Goal: Task Accomplishment & Management: Manage account settings

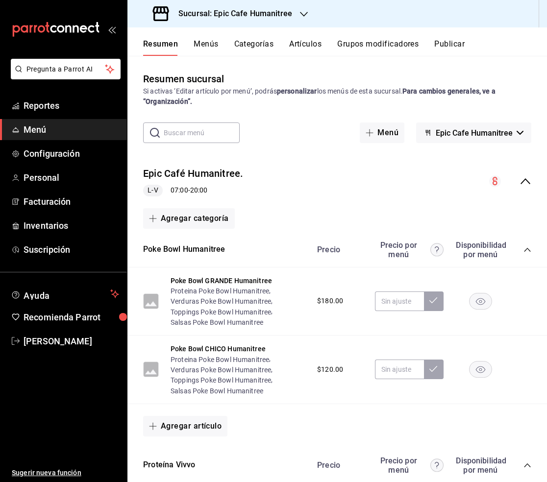
click at [297, 46] on button "Artículos" at bounding box center [305, 47] width 32 height 17
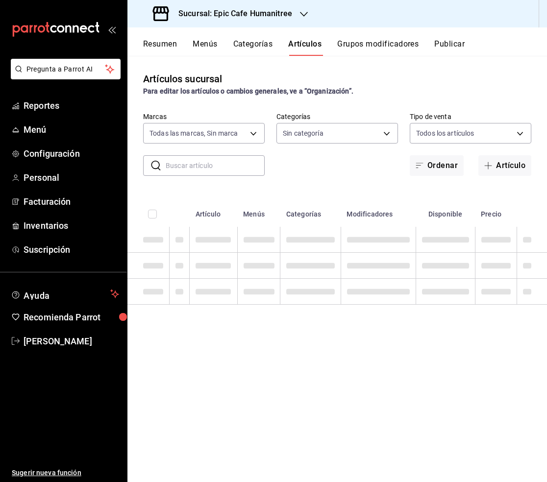
type input "e2a6dcd0-c09b-4f39-b209-5f97019748a2,3f18ad05-55ab-44ea-8b53-c1c2b2db6cb9"
type input "9fab54cc-32ee-4335-a8af-fa557cca6bda,8f498dc2-059d-4a00-9e0e-d85adaa23bc2,0d7a3…"
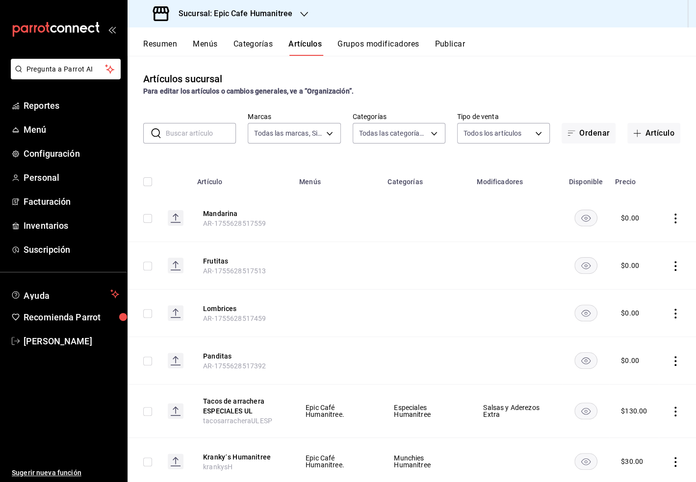
click at [300, 13] on icon "button" at bounding box center [304, 14] width 8 height 8
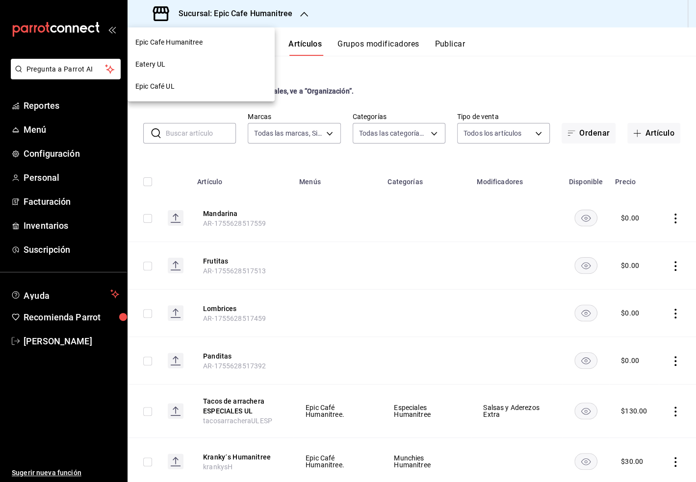
click at [166, 91] on span "Epic Café UL" at bounding box center [154, 86] width 39 height 10
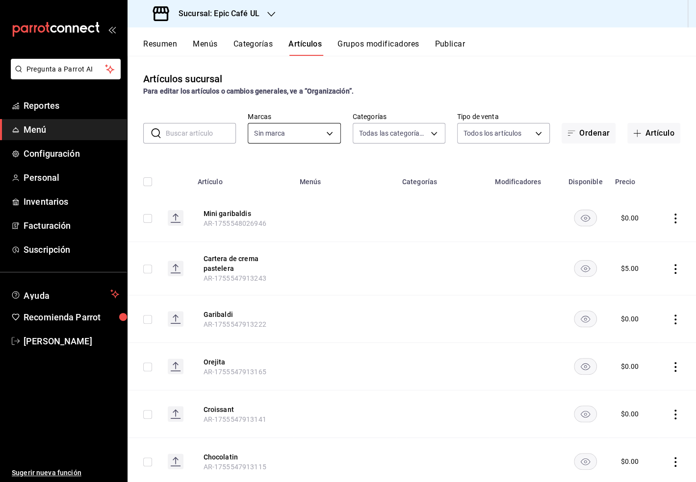
type input "36596409-d0d7-4ddc-bd2d-3f4a282b96c9,db2104f7-ebf8-4b35-b062-2d050c2b385f,5ceac…"
type input "8ab046c6-0e56-43ef-b272-b6267400ac64,c832d7f2-bfd0-461e-be2e-c17eaf69f67d"
click at [170, 130] on input "text" at bounding box center [201, 134] width 70 height 20
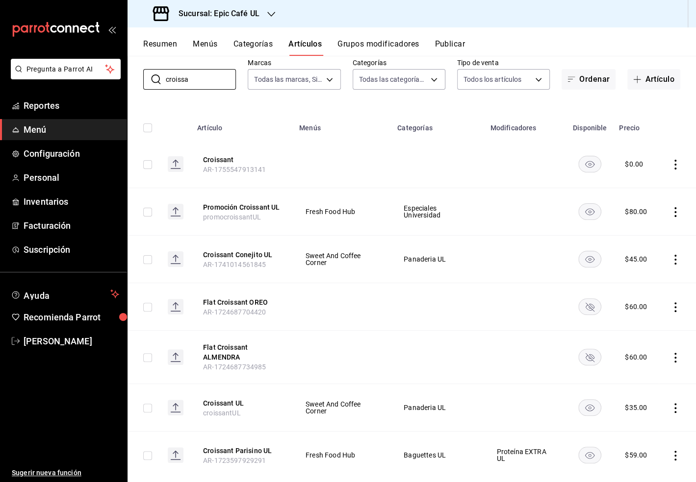
scroll to position [74, 0]
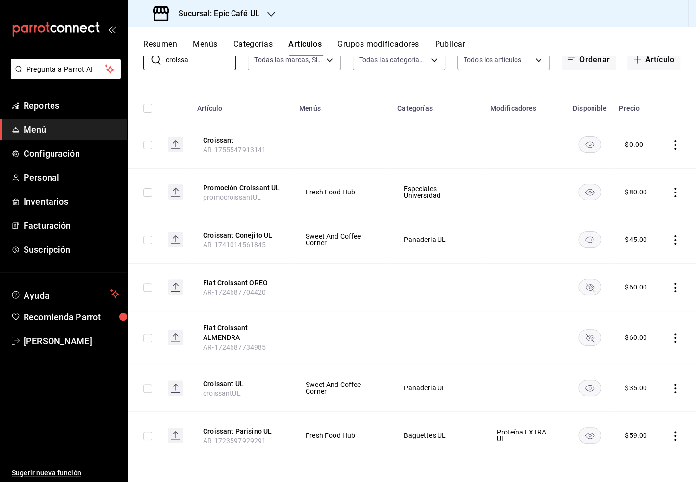
type input "croissa"
click at [547, 438] on icon "actions" at bounding box center [675, 436] width 2 height 10
click at [547, 420] on span "Editar" at bounding box center [645, 416] width 25 height 10
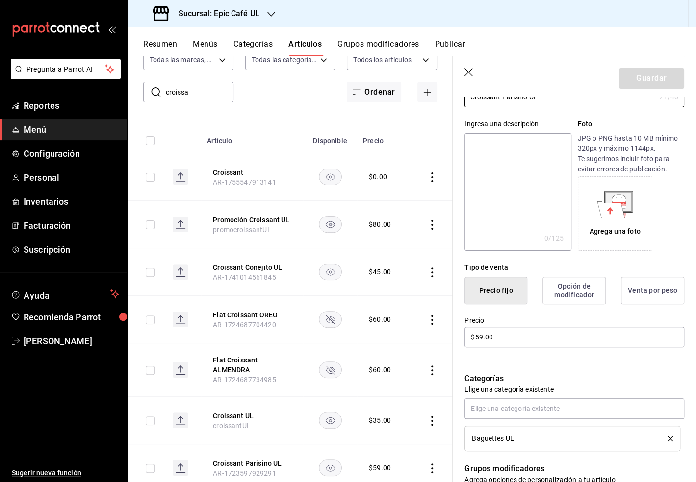
scroll to position [211, 0]
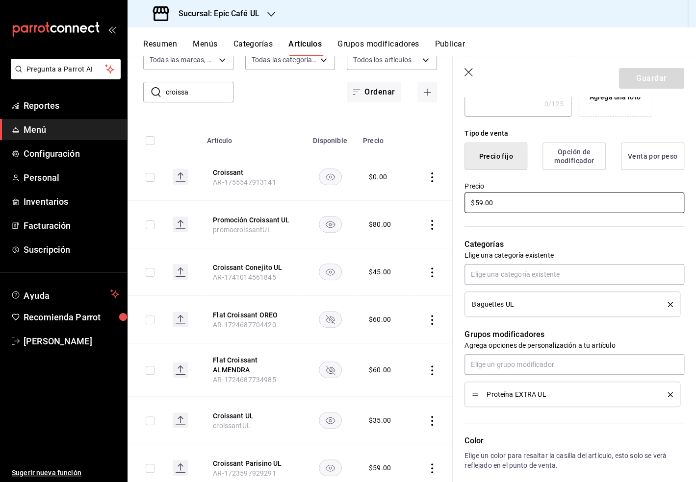
drag, startPoint x: 497, startPoint y: 203, endPoint x: 450, endPoint y: 203, distance: 47.1
click at [450, 203] on main "Artículos sucursal Para editar los artículos o cambios generales, ve a “Organiz…" at bounding box center [411, 269] width 568 height 427
type input "$65.00"
click at [547, 74] on button "Guardar" at bounding box center [651, 78] width 65 height 21
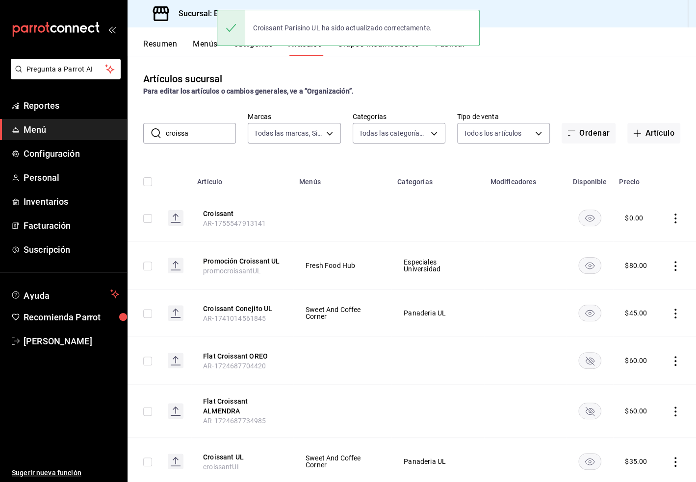
drag, startPoint x: 192, startPoint y: 136, endPoint x: 156, endPoint y: 136, distance: 35.8
click at [156, 136] on div "​ croissa ​" at bounding box center [189, 133] width 93 height 21
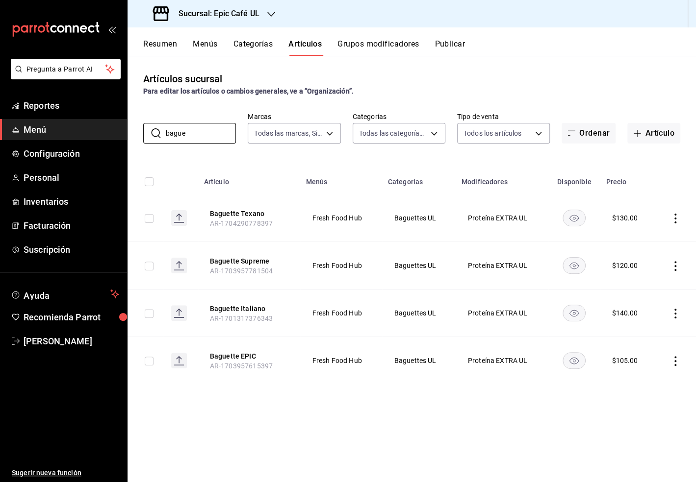
type input "bague"
click at [546, 421] on div "Artículos sucursal Para editar los artículos o cambios generales, ve a “Organiz…" at bounding box center [411, 269] width 568 height 426
click at [547, 316] on icon "actions" at bounding box center [675, 314] width 10 height 10
click at [547, 332] on span "Editar" at bounding box center [645, 336] width 25 height 10
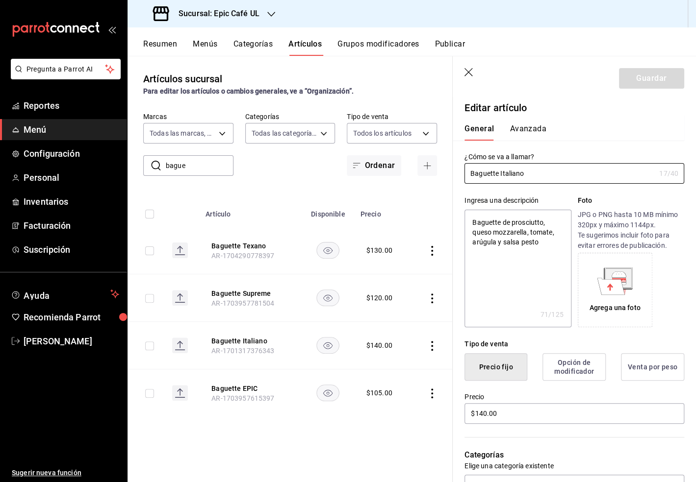
drag, startPoint x: 534, startPoint y: 172, endPoint x: 442, endPoint y: 172, distance: 91.7
click at [442, 172] on main "Artículos sucursal Para editar los artículos o cambios generales, ve a “Organiz…" at bounding box center [411, 269] width 568 height 427
type input "F"
type textarea "x"
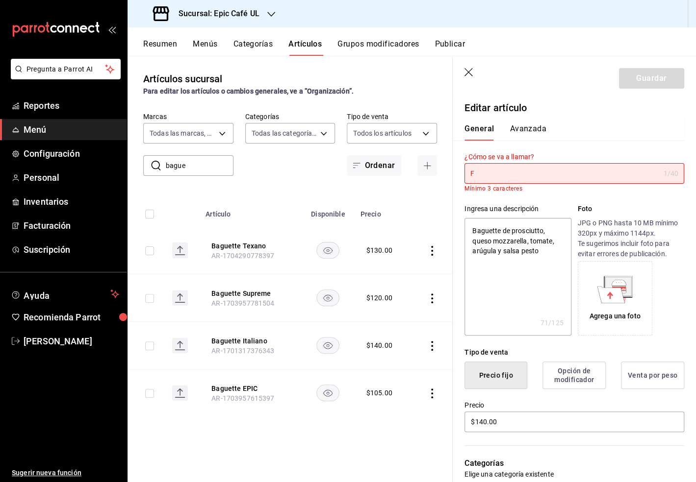
type input "Fo"
type textarea "x"
type input "Foc"
type textarea "x"
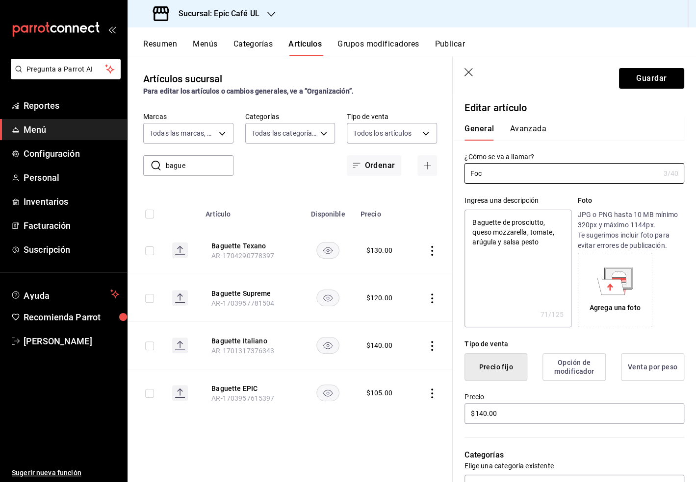
type input "Foca"
type textarea "x"
type input "Focac"
type textarea "x"
type input "Focacc"
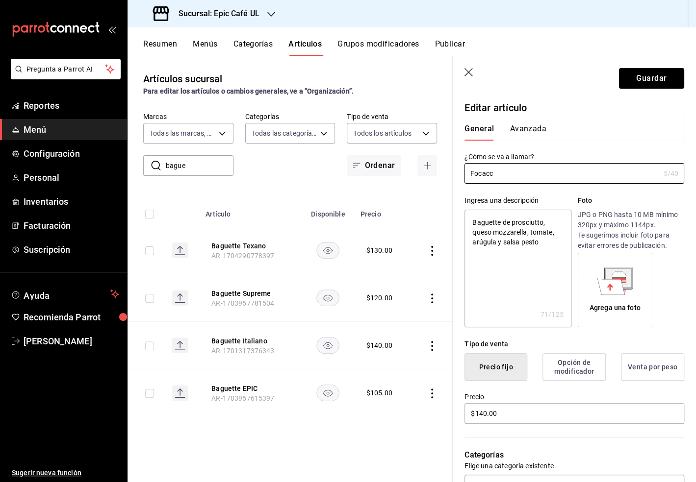
type textarea "x"
type input "Focaccia"
type textarea "x"
type input "Focaccia"
type textarea "x"
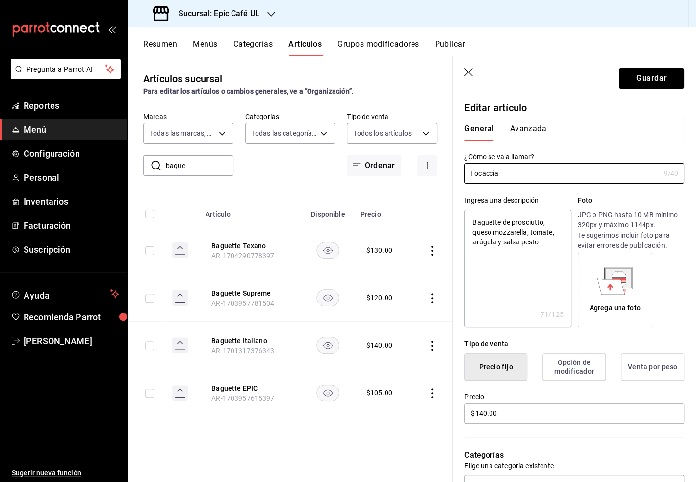
type input "Focaccia"
type textarea "x"
type input "Focaccia"
type textarea "x"
type input "Focaccia U"
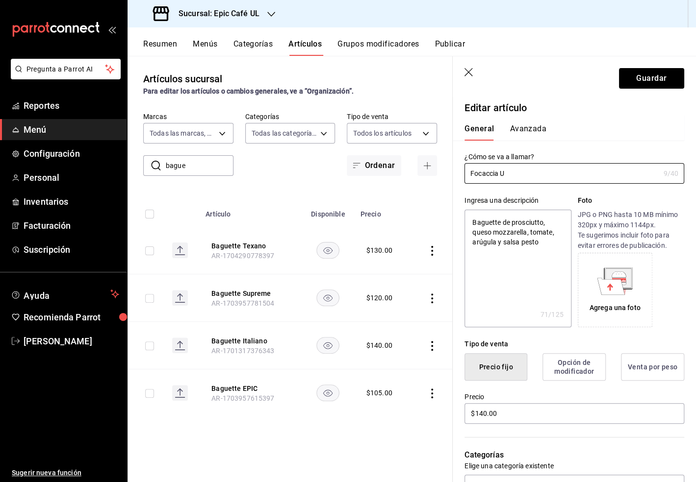
type textarea "x"
type input "Focaccia UL"
type textarea "x"
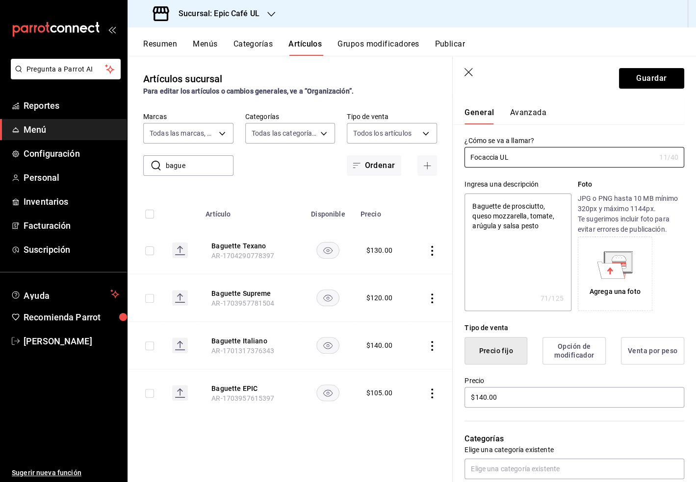
scroll to position [55, 0]
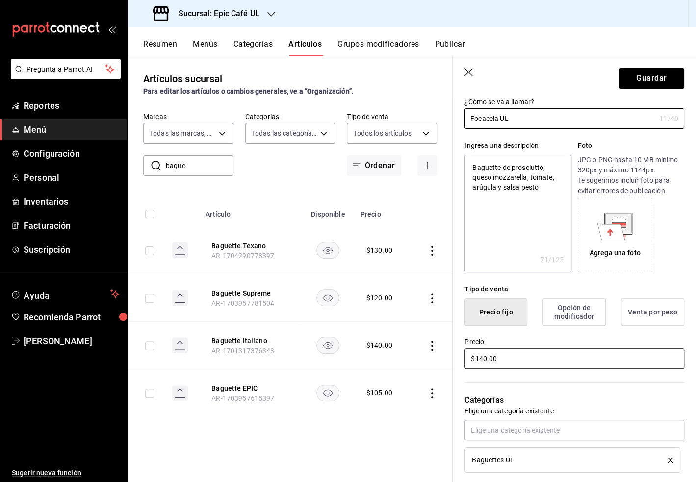
type input "Focaccia UL"
drag, startPoint x: 502, startPoint y: 364, endPoint x: 455, endPoint y: 354, distance: 48.3
click at [455, 354] on div "Precio $140.00" at bounding box center [568, 348] width 231 height 45
type textarea "x"
type input "$1.00"
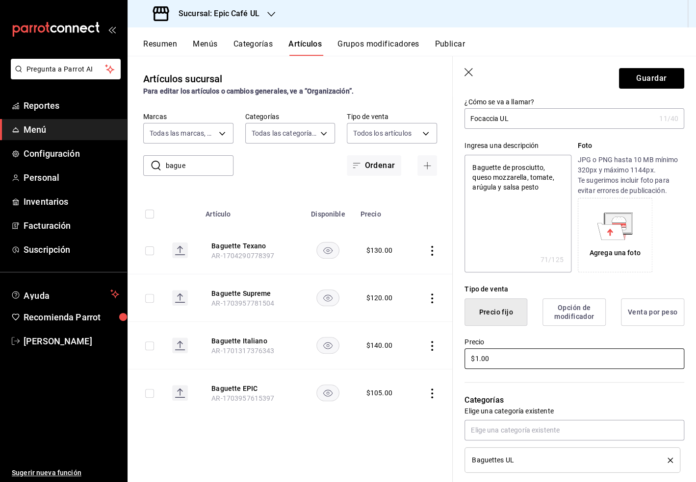
type textarea "x"
type input "$150.00"
type textarea "x"
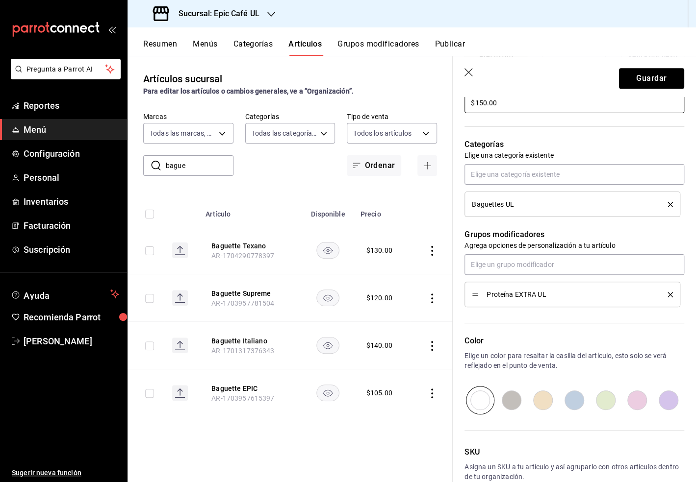
scroll to position [365, 0]
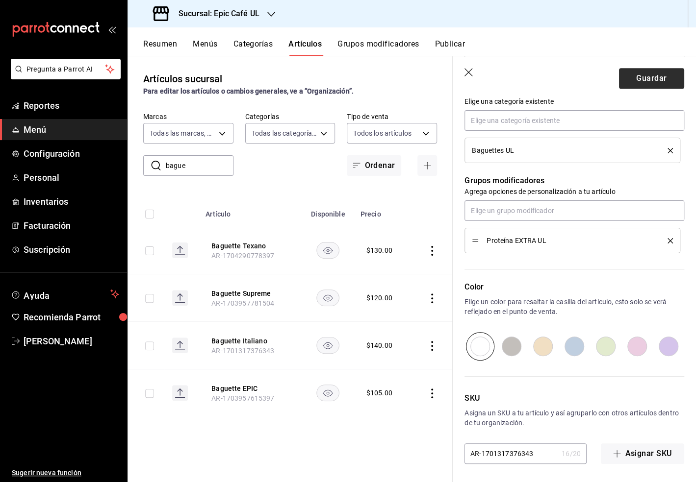
type input "$150.00"
click at [547, 76] on button "Guardar" at bounding box center [651, 78] width 65 height 21
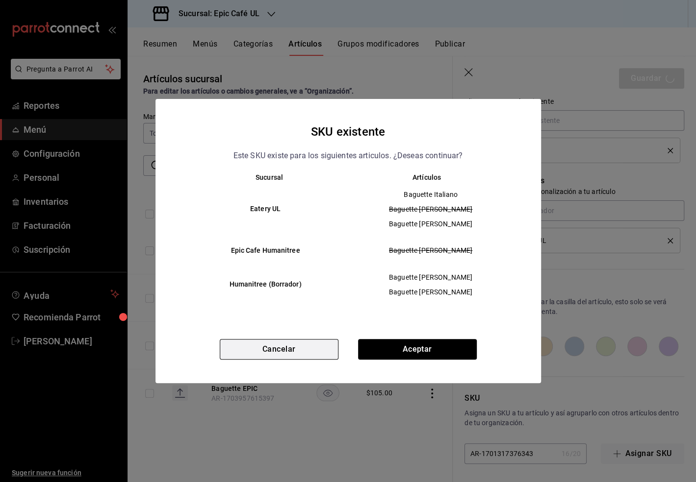
click at [294, 352] on button "Cancelar" at bounding box center [279, 349] width 119 height 21
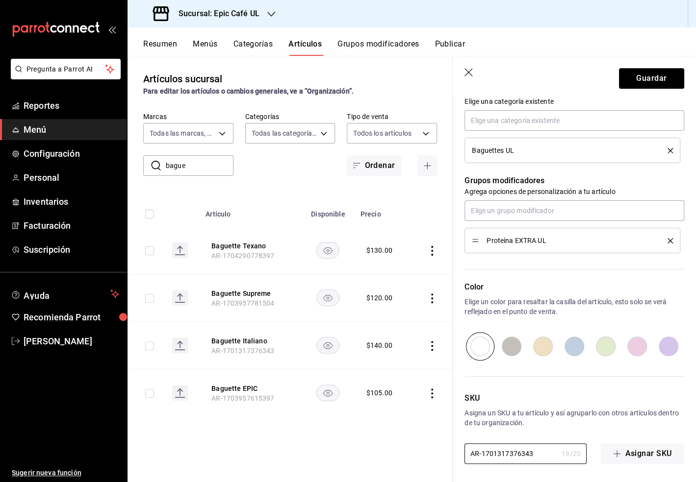
drag, startPoint x: 536, startPoint y: 453, endPoint x: 398, endPoint y: 452, distance: 138.3
click at [398, 452] on main "Artículos sucursal Para editar los artículos o cambios generales, ve a “Organiz…" at bounding box center [411, 269] width 568 height 427
type textarea "x"
type input "fo"
type textarea "x"
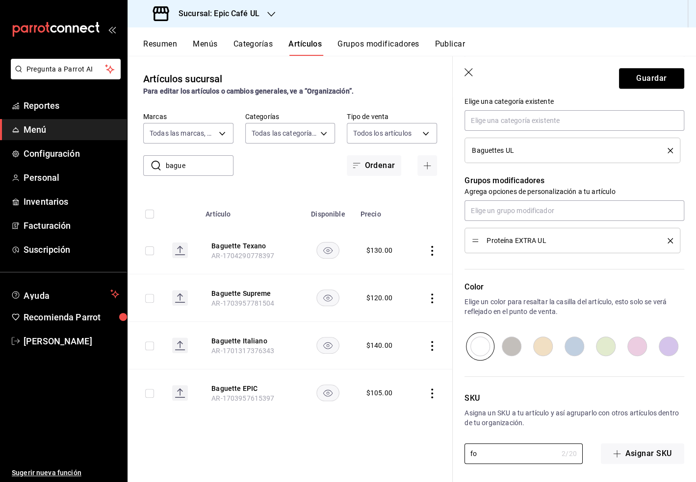
type input "foc"
type textarea "x"
type input "foca"
type textarea "x"
type input "focac"
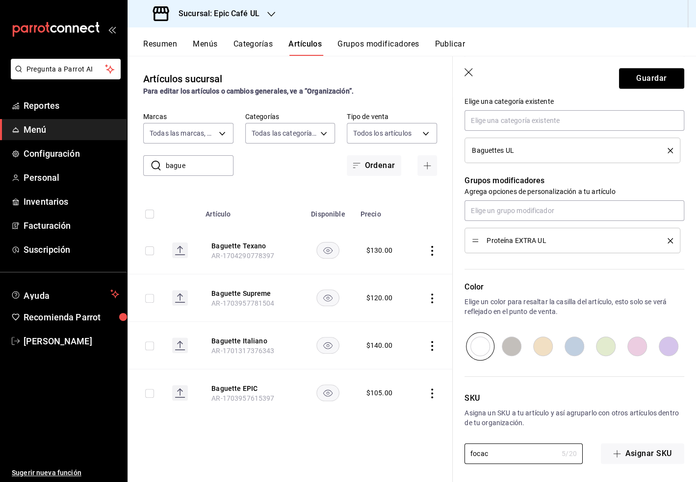
type textarea "x"
type input "focacc"
type textarea "x"
type input "focacci"
type textarea "x"
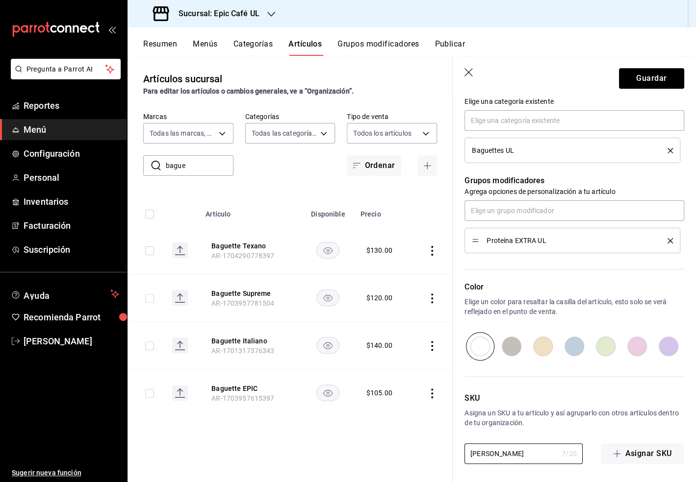
type input "focaccia"
type textarea "x"
type input "focacciaU"
type textarea "x"
type input "focacciaUL"
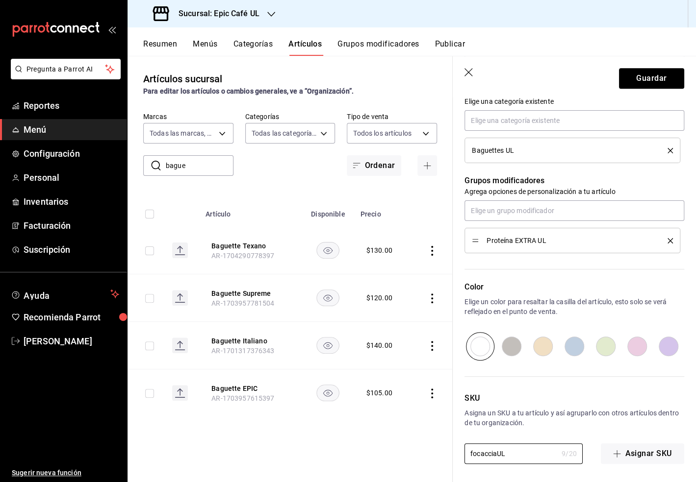
type textarea "x"
type input "focacciaUL"
click at [547, 80] on button "Guardar" at bounding box center [651, 78] width 65 height 21
type textarea "x"
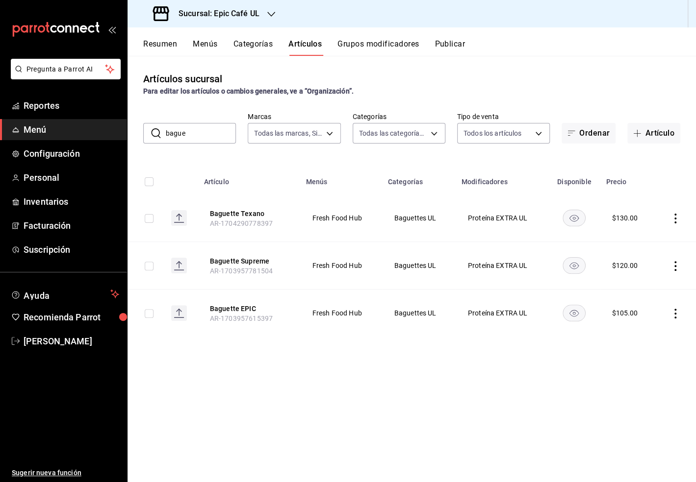
click at [547, 268] on icon "actions" at bounding box center [675, 266] width 10 height 10
click at [547, 326] on span "Eliminar" at bounding box center [645, 329] width 25 height 8
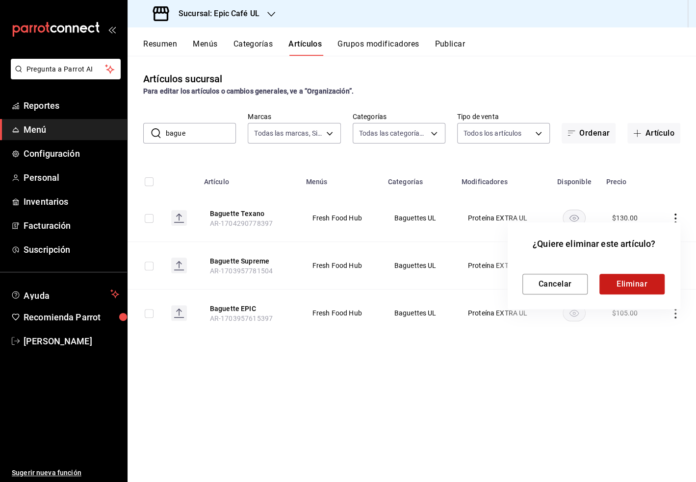
click at [547, 282] on button "Eliminar" at bounding box center [631, 284] width 65 height 21
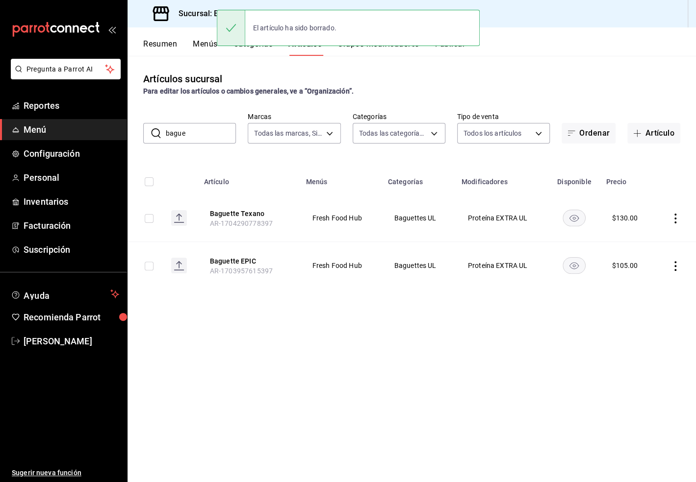
click at [547, 219] on icon "actions" at bounding box center [675, 219] width 10 height 10
click at [547, 279] on span "Eliminar" at bounding box center [645, 281] width 25 height 8
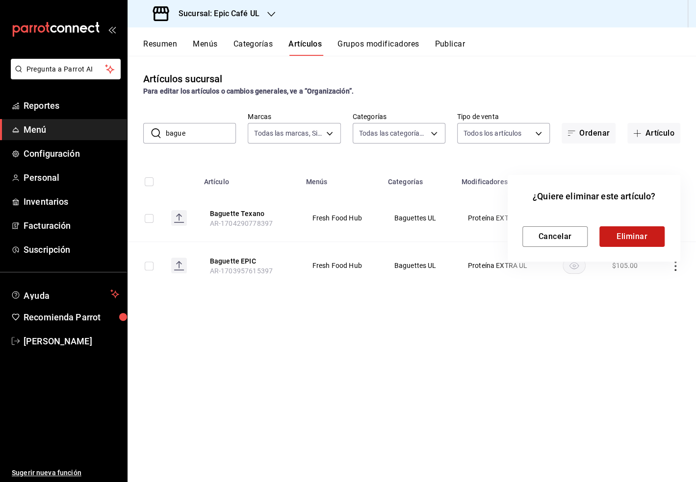
click at [547, 240] on button "Eliminar" at bounding box center [631, 237] width 65 height 21
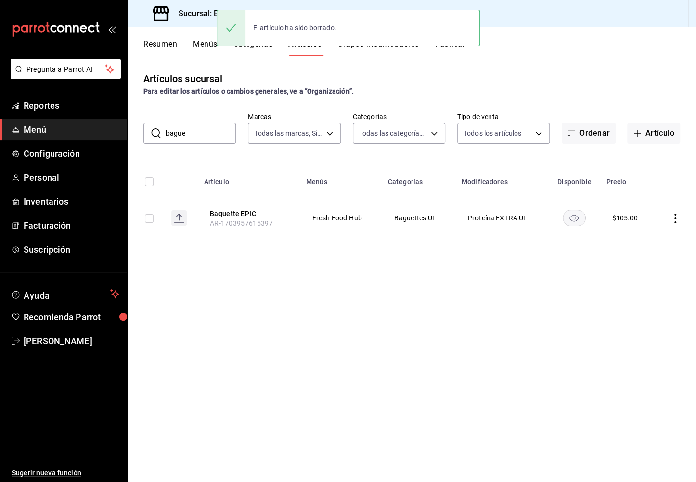
drag, startPoint x: 189, startPoint y: 135, endPoint x: 144, endPoint y: 135, distance: 45.1
click at [144, 135] on div "​ bague ​" at bounding box center [189, 133] width 93 height 21
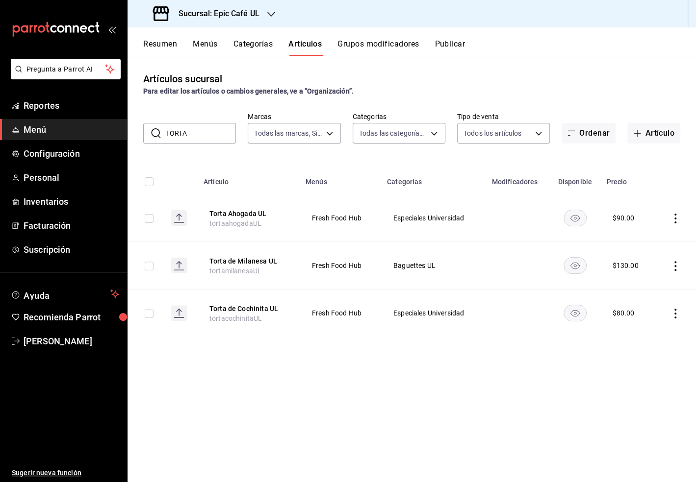
drag, startPoint x: 201, startPoint y: 134, endPoint x: 160, endPoint y: 131, distance: 40.3
click at [160, 131] on div "​ TORTA ​" at bounding box center [189, 133] width 93 height 21
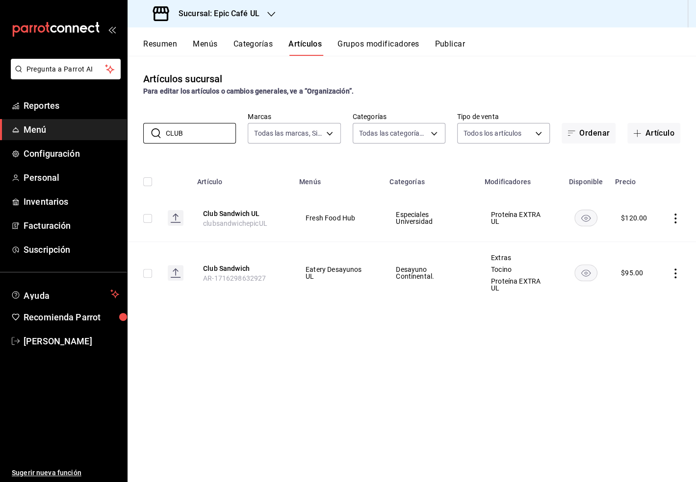
click at [445, 356] on div "Artículos sucursal Para editar los artículos o cambios generales, ve a “Organiz…" at bounding box center [411, 269] width 568 height 426
drag, startPoint x: 188, startPoint y: 134, endPoint x: 152, endPoint y: 134, distance: 36.3
click at [152, 134] on div "​ CLUB ​" at bounding box center [189, 133] width 93 height 21
type input "LIB"
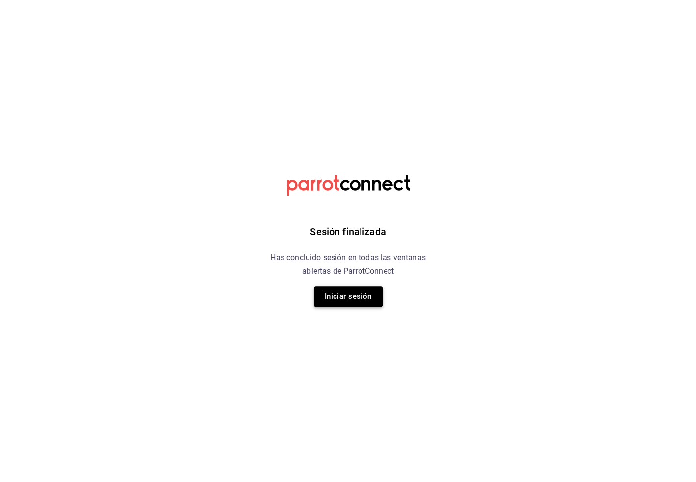
click at [348, 297] on button "Iniciar sesión" at bounding box center [348, 296] width 69 height 21
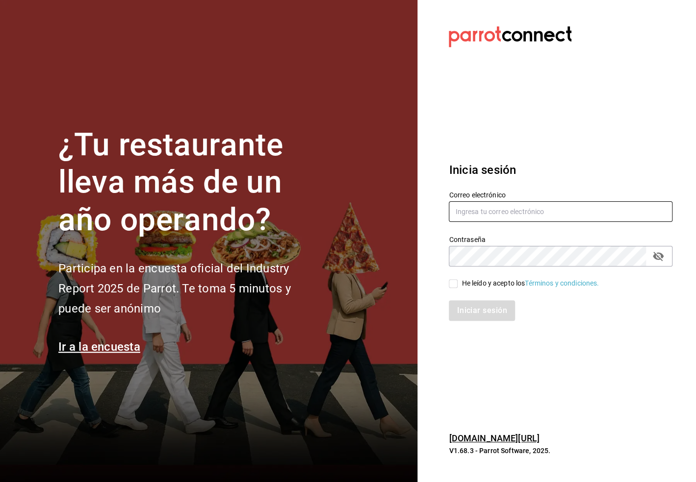
click at [483, 214] on input "text" at bounding box center [561, 212] width 224 height 21
type input "aperez@humanitree.edu.mx"
click at [453, 285] on input "He leído y acepto los Términos y condiciones." at bounding box center [453, 283] width 9 height 9
checkbox input "true"
click at [489, 306] on button "Iniciar sesión" at bounding box center [482, 311] width 67 height 21
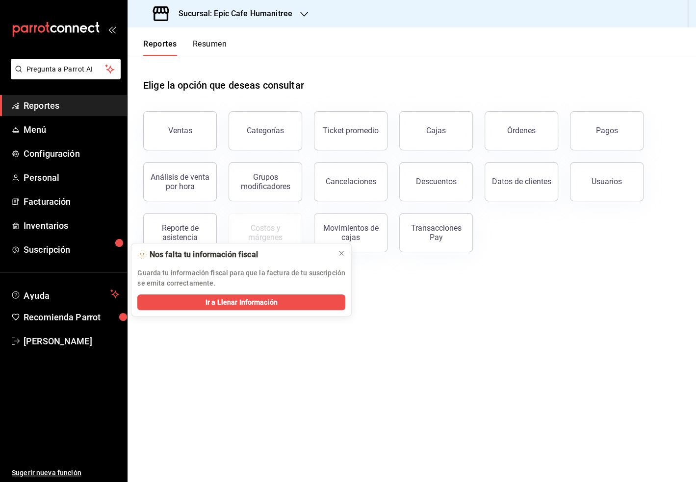
click at [303, 11] on icon "button" at bounding box center [304, 14] width 8 height 8
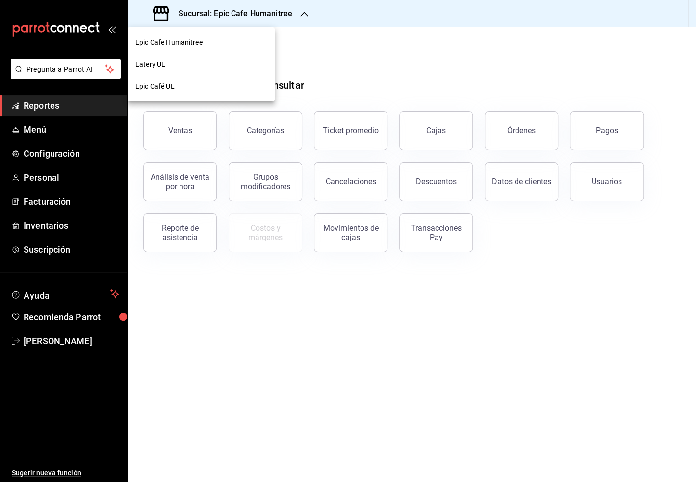
click at [182, 88] on div "Epic Café UL" at bounding box center [200, 86] width 131 height 10
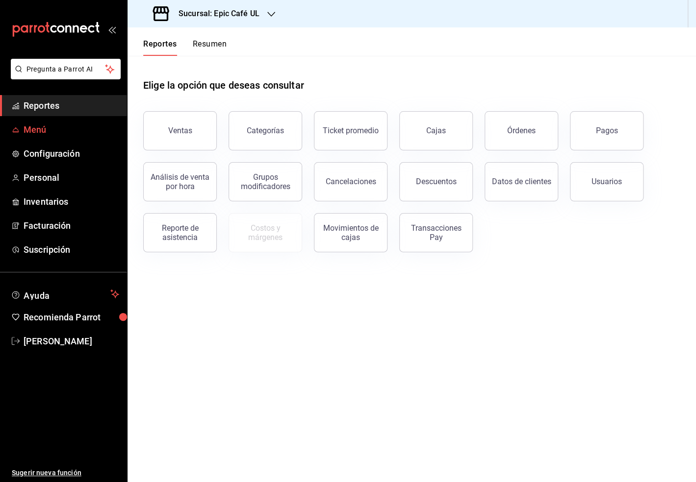
click at [42, 128] on span "Menú" at bounding box center [72, 129] width 96 height 13
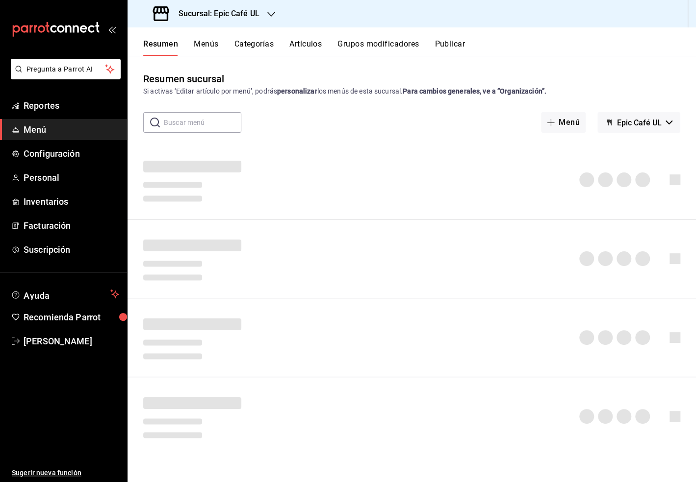
click at [300, 42] on button "Artículos" at bounding box center [305, 47] width 32 height 17
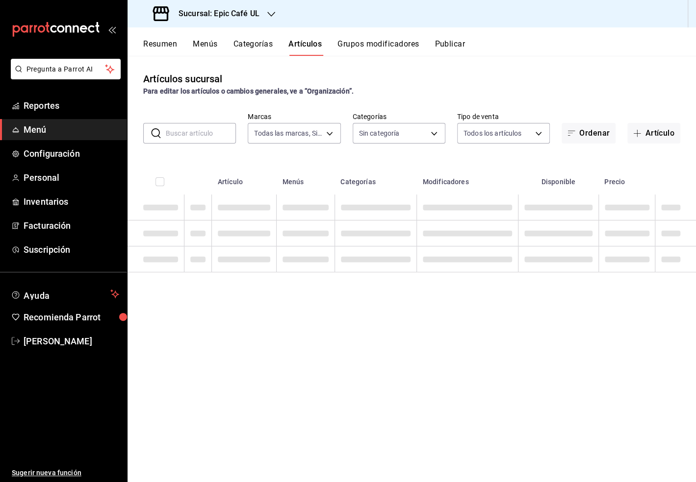
type input "8ab046c6-0e56-43ef-b272-b6267400ac64,c832d7f2-bfd0-461e-be2e-c17eaf69f67d"
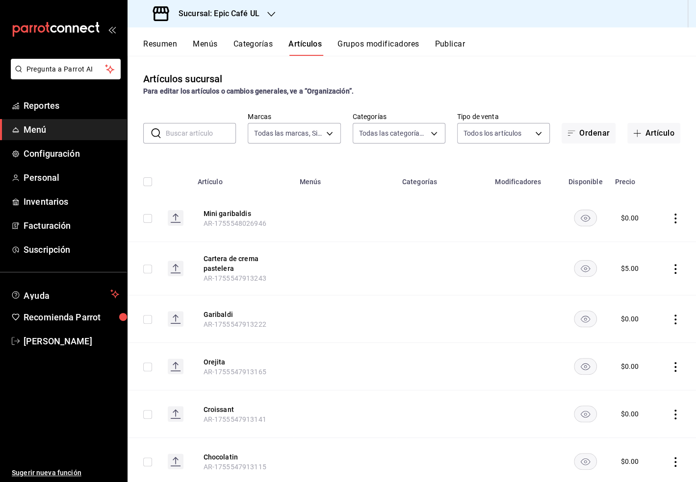
type input "36596409-d0d7-4ddc-bd2d-3f4a282b96c9,db2104f7-ebf8-4b35-b062-2d050c2b385f,5ceac…"
click at [169, 141] on input "text" at bounding box center [201, 134] width 70 height 20
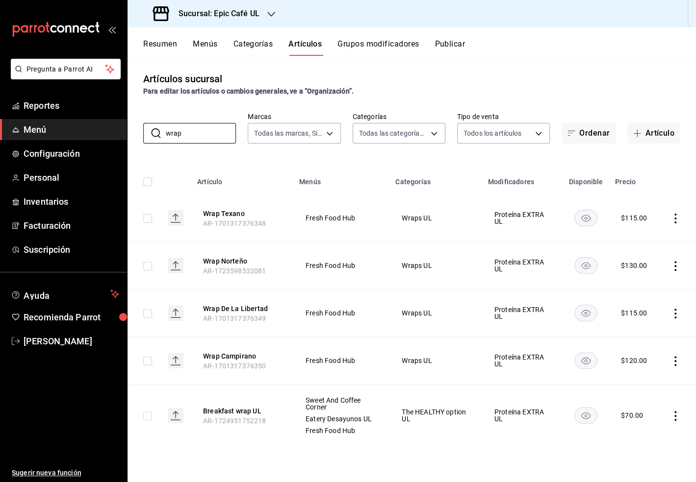
type input "wrap"
click at [675, 219] on icon "actions" at bounding box center [675, 219] width 2 height 10
click at [642, 274] on li "Eliminar" at bounding box center [637, 281] width 59 height 20
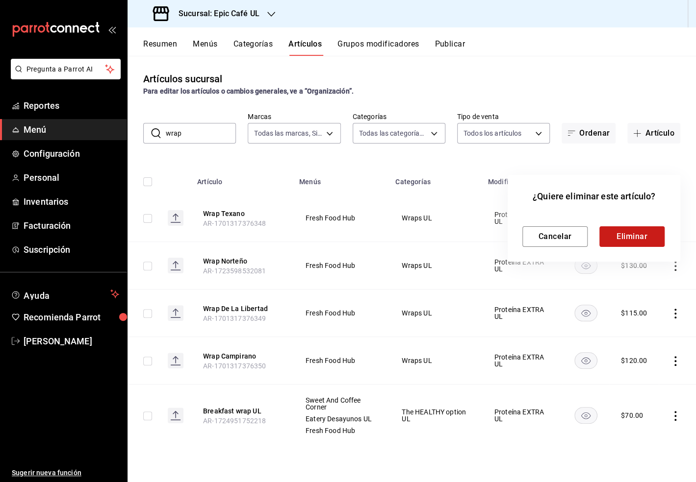
click at [633, 233] on button "Eliminar" at bounding box center [631, 237] width 65 height 21
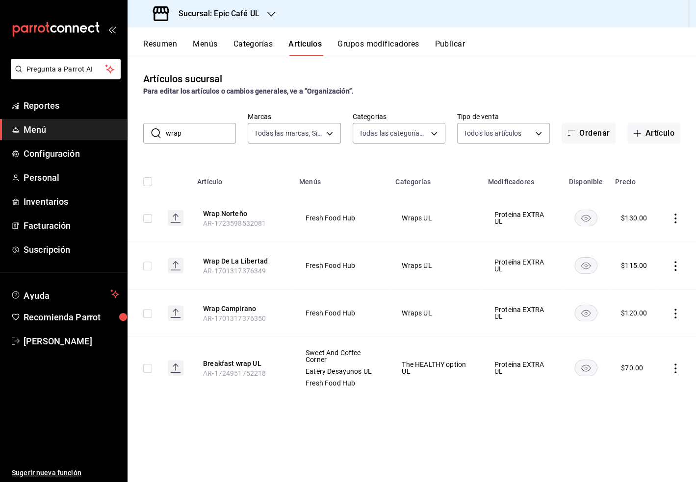
click at [672, 311] on icon "actions" at bounding box center [675, 314] width 10 height 10
click at [644, 341] on span "Editar" at bounding box center [645, 336] width 25 height 10
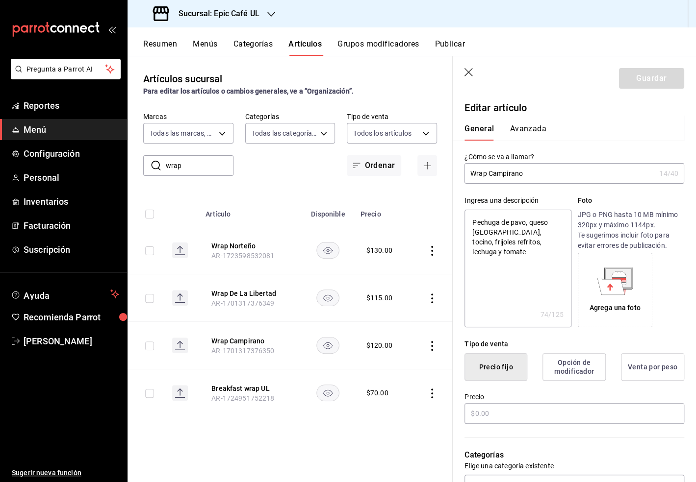
type textarea "x"
type input "$120.00"
drag, startPoint x: 527, startPoint y: 175, endPoint x: 489, endPoint y: 174, distance: 37.3
click at [489, 174] on input "Wrap Campirano" at bounding box center [559, 174] width 191 height 20
type input "Wrap B"
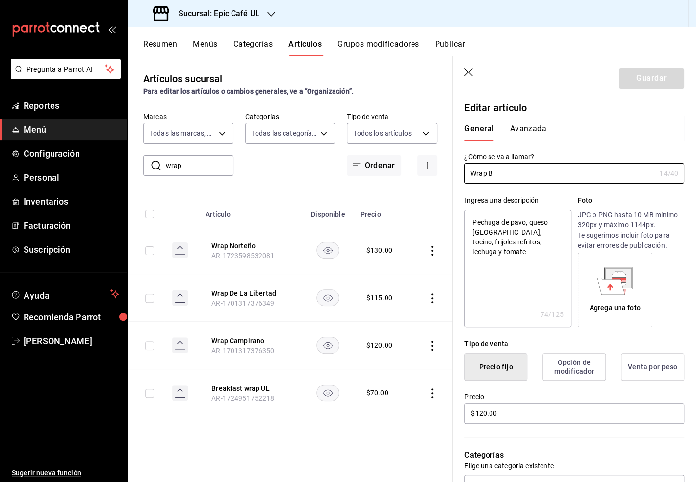
type textarea "x"
type input "Wrap Bu"
type textarea "x"
type input "Wrap Buf"
type textarea "x"
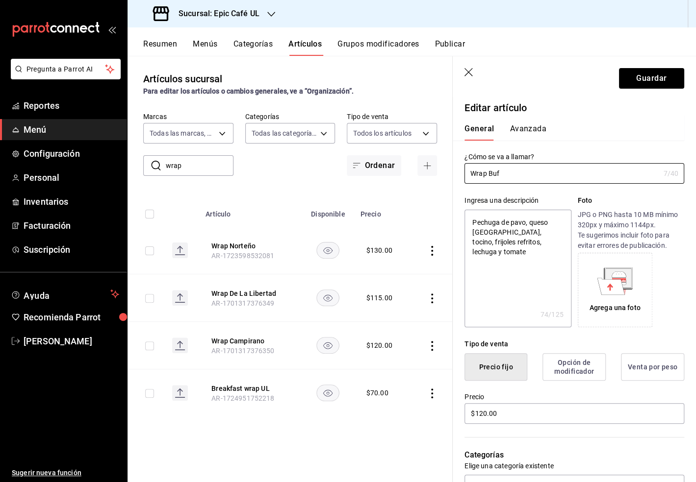
type input "Wrap Buff"
type textarea "x"
type input "Wrap [PERSON_NAME]"
type textarea "x"
type input "Wrap Buffal"
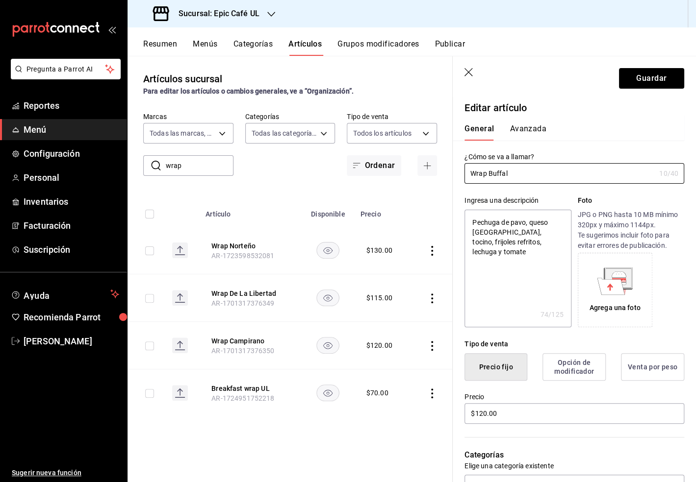
type textarea "x"
type input "Wrap Buffalo"
type textarea "x"
type input "Wrap Buffalo"
type textarea "x"
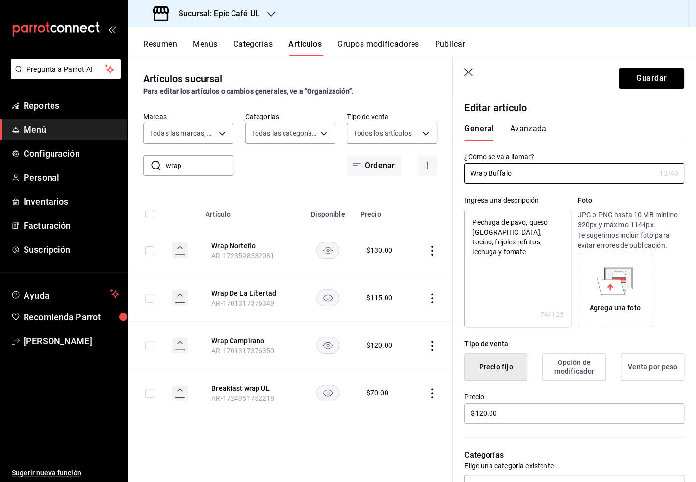
type input "Wrap Buffalo R"
type textarea "x"
type input "Wrap Buffalo Ra"
type textarea "x"
type input "Wrap Buffalo Ran"
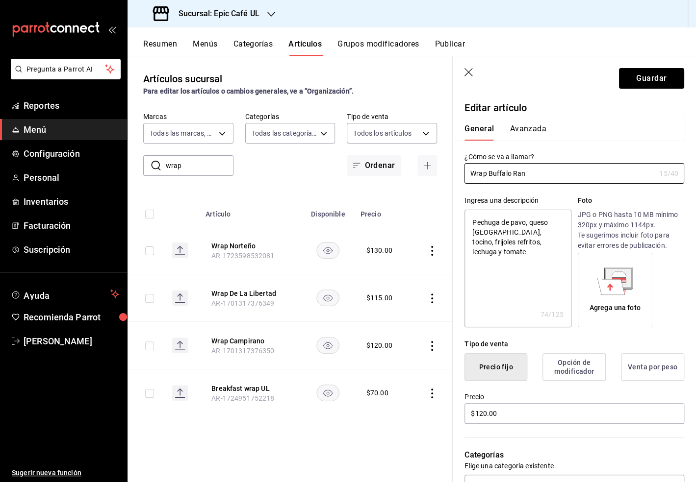
type textarea "x"
type input "Wrap Buffalo Ranc"
type textarea "x"
type input "Wrap [GEOGRAPHIC_DATA]"
type textarea "x"
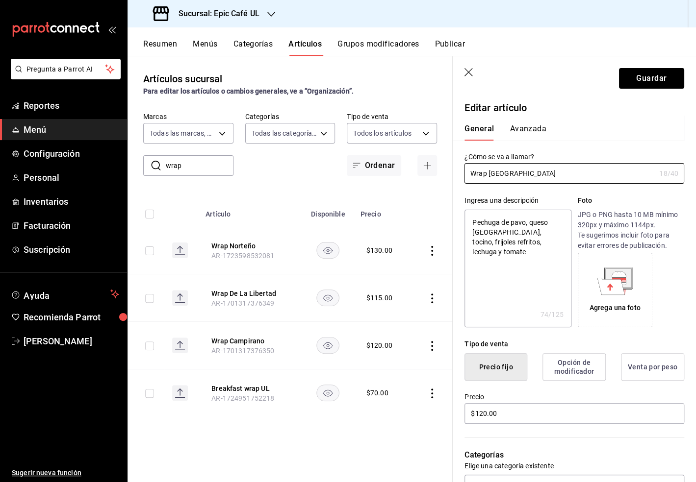
type input "Wrap [GEOGRAPHIC_DATA]"
drag, startPoint x: 551, startPoint y: 247, endPoint x: 460, endPoint y: 218, distance: 95.7
click at [460, 218] on div "Ingresa una descripción Pechuga de pavo, queso [GEOGRAPHIC_DATA], tocino, frijo…" at bounding box center [568, 256] width 231 height 144
type textarea "x"
click at [556, 172] on input "Wrap [GEOGRAPHIC_DATA]" at bounding box center [559, 174] width 191 height 20
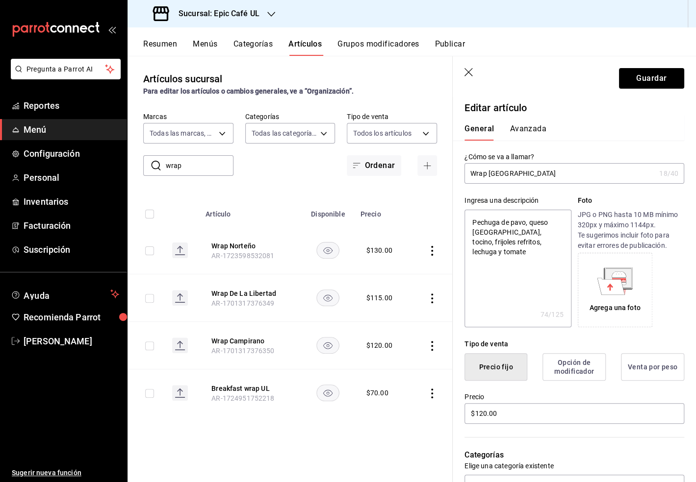
type input "Wrap [GEOGRAPHIC_DATA]"
type textarea "x"
type input "Wrap [GEOGRAPHIC_DATA] U"
type textarea "x"
type input "Wrap [GEOGRAPHIC_DATA] UL"
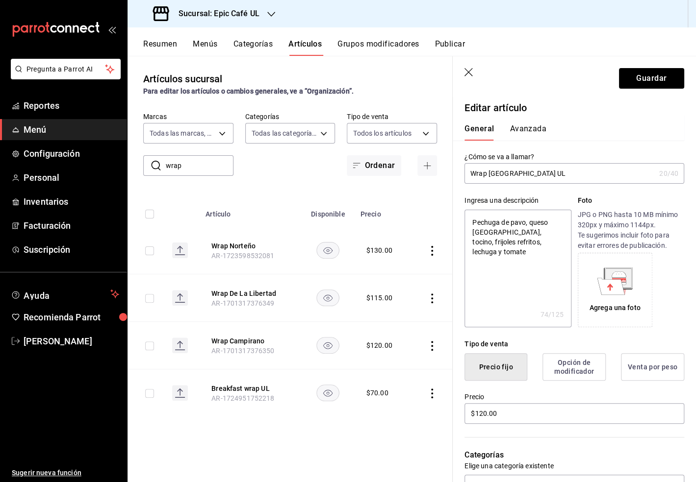
type textarea "x"
type input "Wrap [GEOGRAPHIC_DATA] UL"
type textarea "x"
drag, startPoint x: 555, startPoint y: 247, endPoint x: 467, endPoint y: 226, distance: 90.3
click at [467, 226] on textarea "Pechuga de pavo, queso [GEOGRAPHIC_DATA], tocino, frijoles refritos, lechuga y …" at bounding box center [517, 269] width 106 height 118
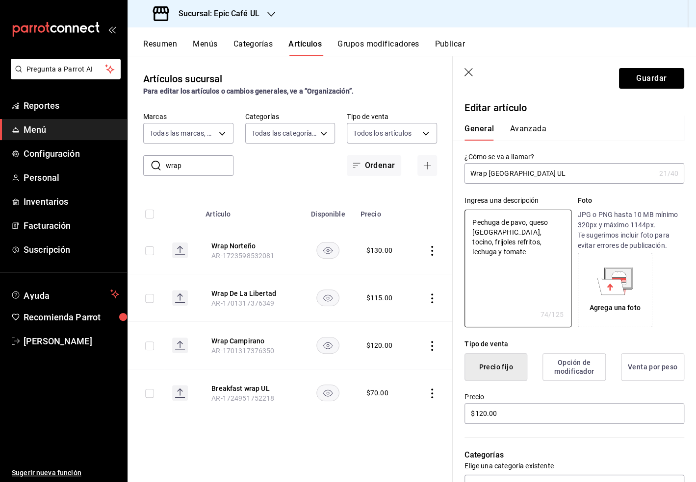
type textarea "p"
type textarea "x"
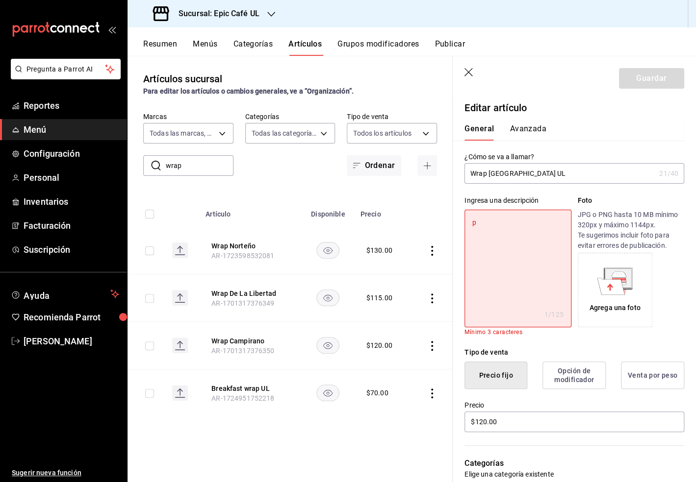
type textarea "po"
type textarea "x"
type textarea "poL"
type textarea "x"
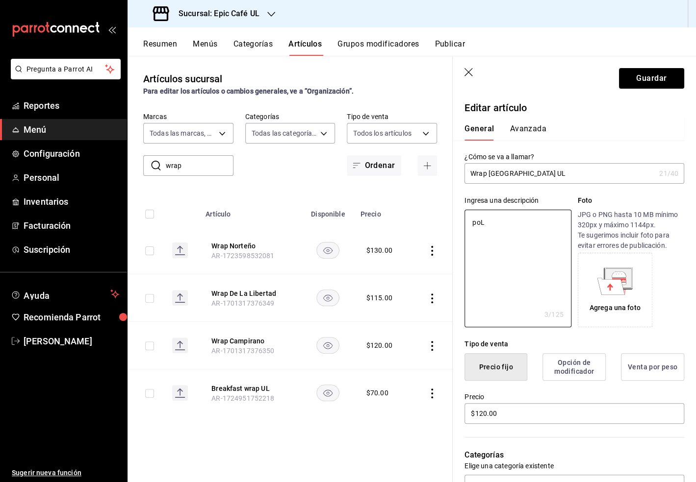
type textarea "poLL"
type textarea "x"
type textarea "poLLO"
type textarea "x"
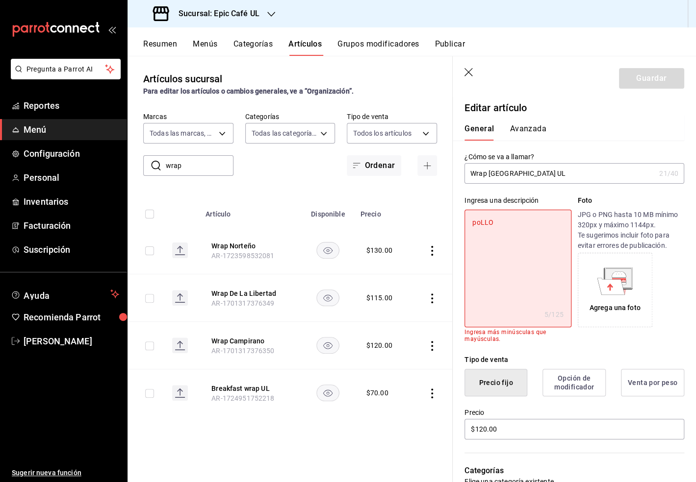
type textarea "poLL"
type textarea "x"
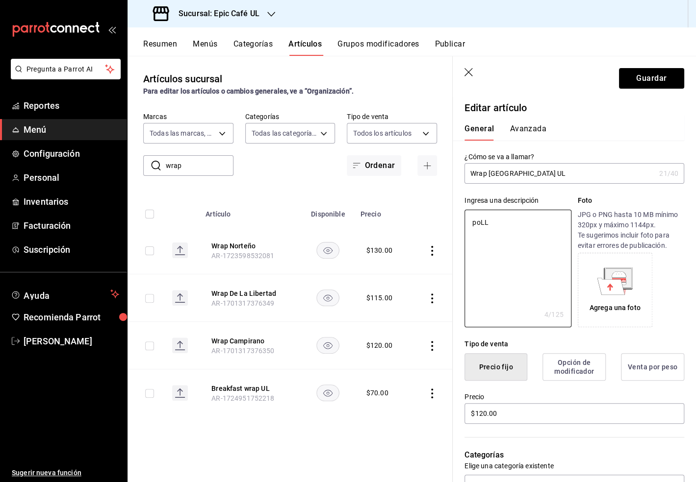
type textarea "poL"
type textarea "x"
type textarea "po"
type textarea "x"
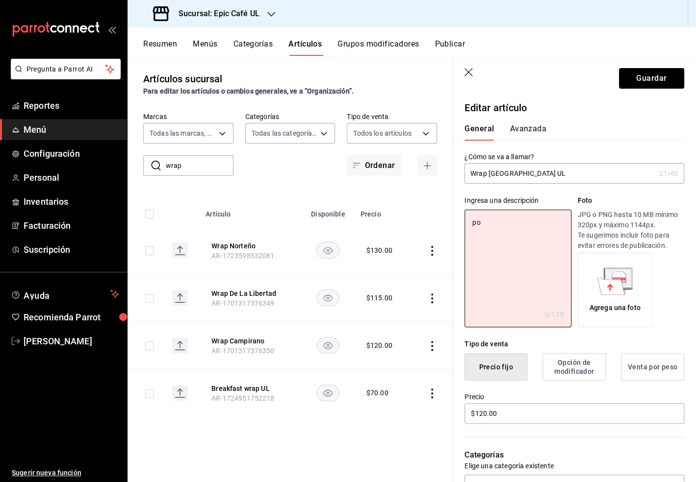
type textarea "p"
type textarea "x"
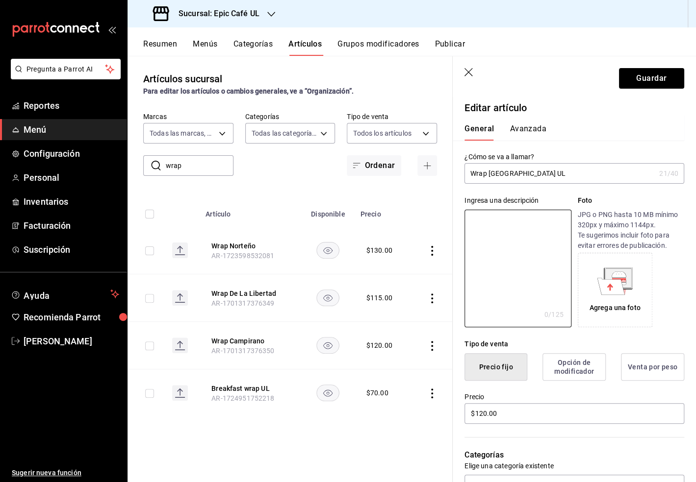
type textarea "P"
type textarea "x"
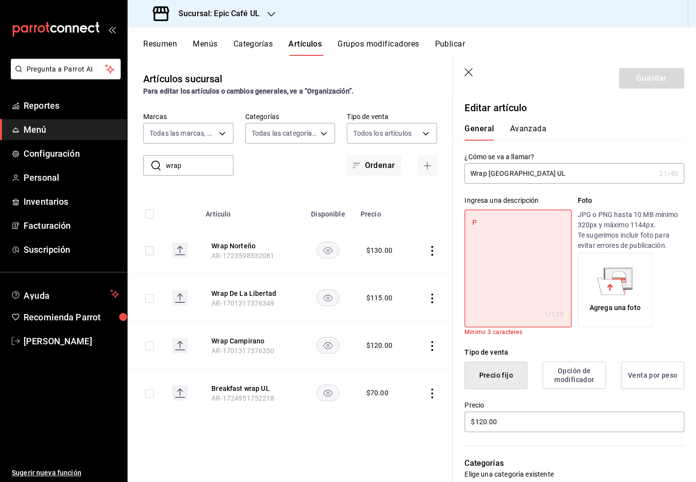
type textarea "Po"
type textarea "x"
type textarea "Pol"
type textarea "x"
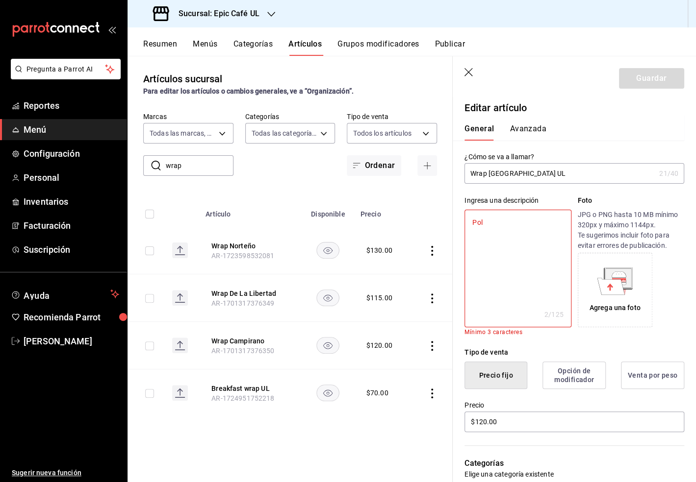
type textarea "Poll"
type textarea "x"
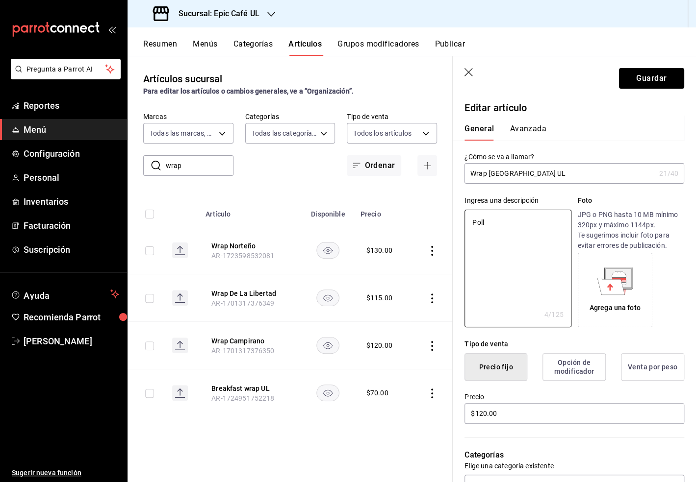
type textarea "Pollo"
type textarea "x"
type textarea "Pollo"
type textarea "x"
type textarea "Pollo em"
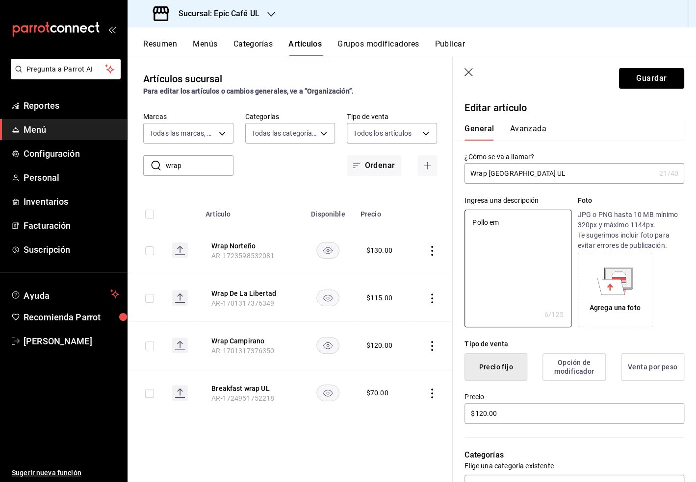
type textarea "x"
type textarea "Pollo emoa"
type textarea "x"
type textarea "Pollo emoan"
type textarea "x"
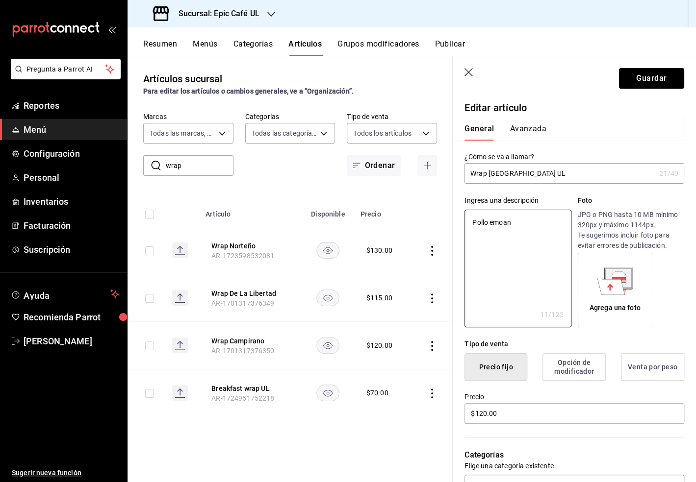
type textarea "Pollo emoani"
type textarea "x"
type textarea "Pollo emoan"
type textarea "x"
type textarea "Pollo emoa"
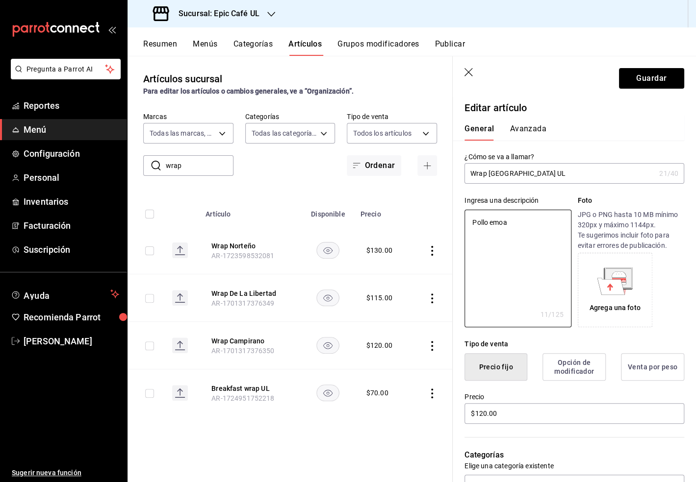
type textarea "x"
type textarea "Pollo emo"
type textarea "x"
type textarea "Pollo em"
type textarea "x"
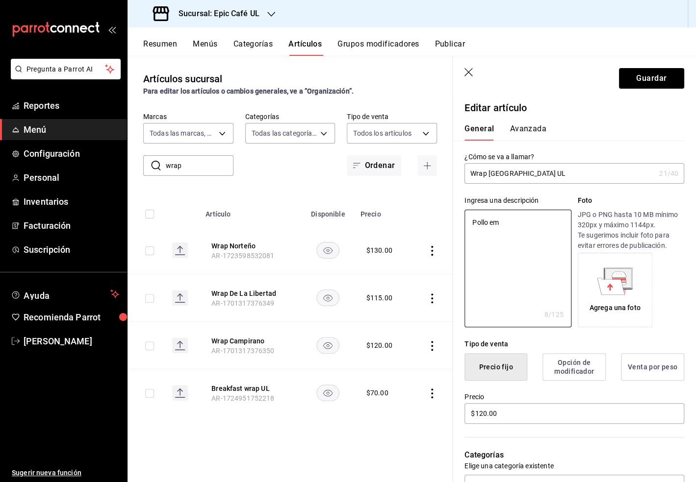
type textarea "Pollo emp"
type textarea "x"
type textarea "Pollo empa"
type textarea "x"
type textarea "Pollo empan"
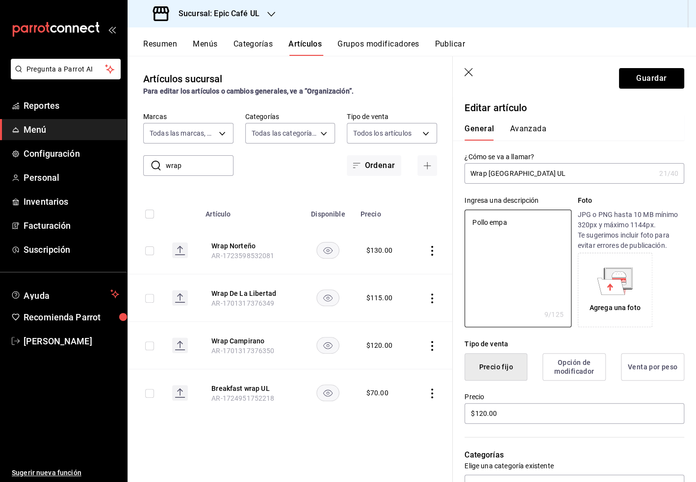
type textarea "x"
type textarea "Pollo empani"
type textarea "x"
type textarea "Pollo empaniz"
type textarea "x"
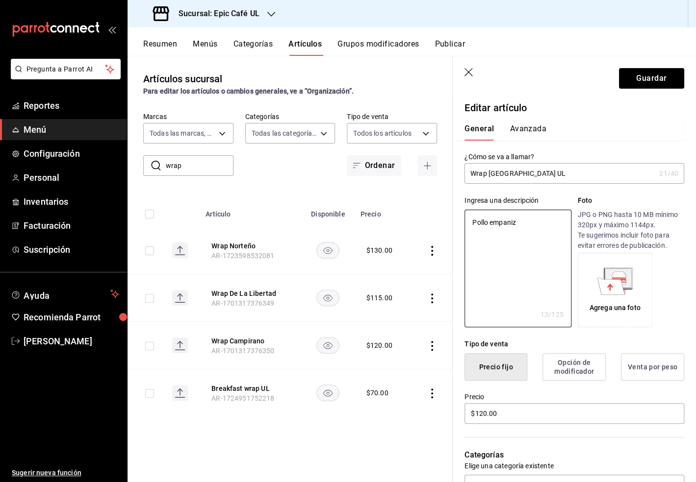
type textarea "Pollo empaniza"
type textarea "x"
type textarea "Pollo empanizad"
type textarea "x"
type textarea "Pollo empanizado"
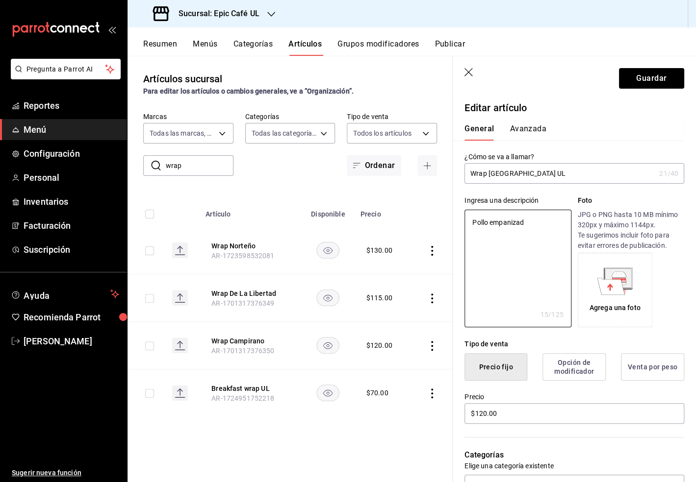
type textarea "x"
type textarea "Pollo empanizado"
type textarea "x"
type textarea "Pollo empanizado en"
type textarea "x"
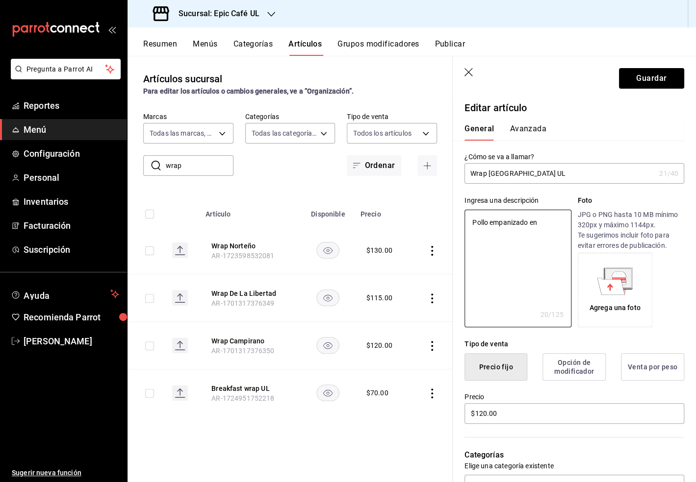
type textarea "Pollo empanizado en s"
type textarea "x"
type textarea "Pollo empanizado en sa"
type textarea "x"
type textarea "Pollo empanizado en sal"
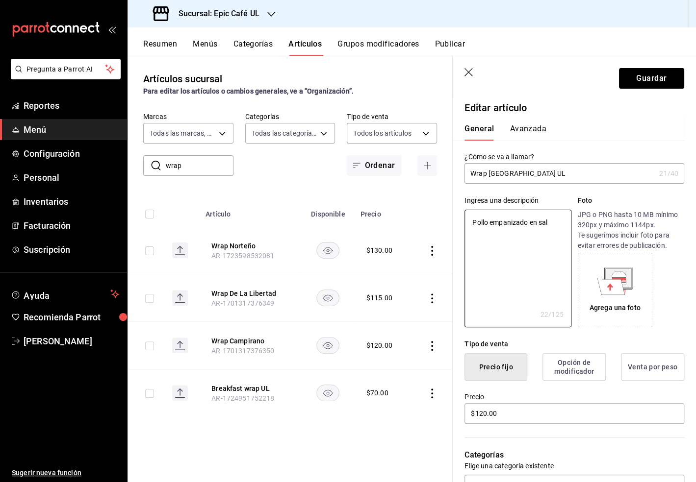
type textarea "x"
type textarea "Pollo empanizado en sals"
type textarea "x"
type textarea "Pollo empanizado en salsa"
type textarea "x"
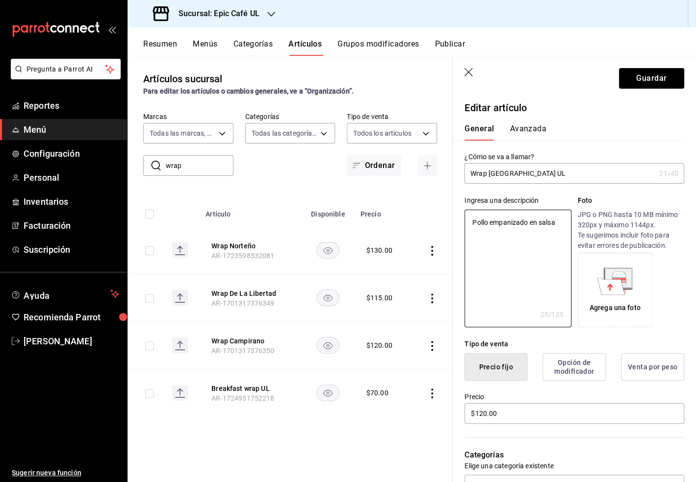
type textarea "Pollo empanizado en salsa"
type textarea "x"
type textarea "Pollo empanizado en salsa bu"
type textarea "x"
type textarea "Pollo empanizado en salsa buf"
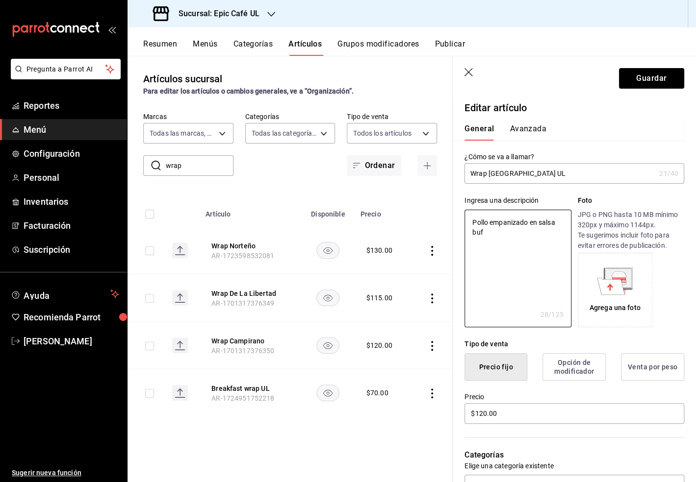
type textarea "x"
type textarea "Pollo empanizado en salsa buff"
type textarea "x"
type textarea "Pollo empanizado en salsa [PERSON_NAME]"
type textarea "x"
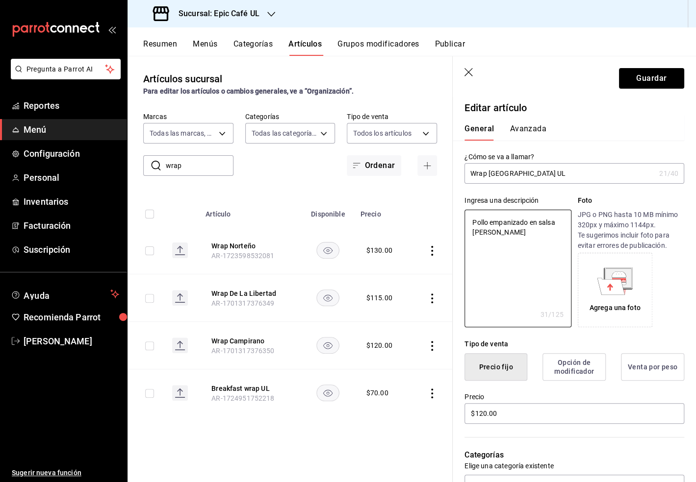
type textarea "Pollo empanizado en salsa buffal"
type textarea "x"
type textarea "Pollo empanizado en salsa buffalo"
type textarea "x"
type textarea "Pollo empanizado en salsa buffalo"
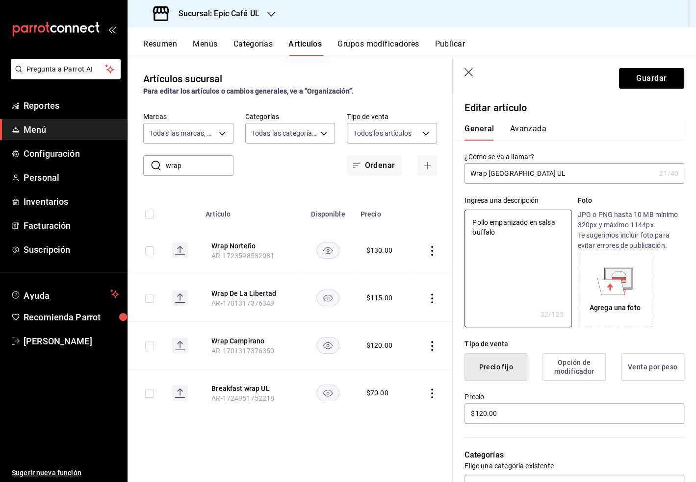
type textarea "x"
type textarea "Pollo empanizado en salsa buffalo"
type textarea "x"
type textarea "Pollo empanizado en salsa buffalo, q"
type textarea "x"
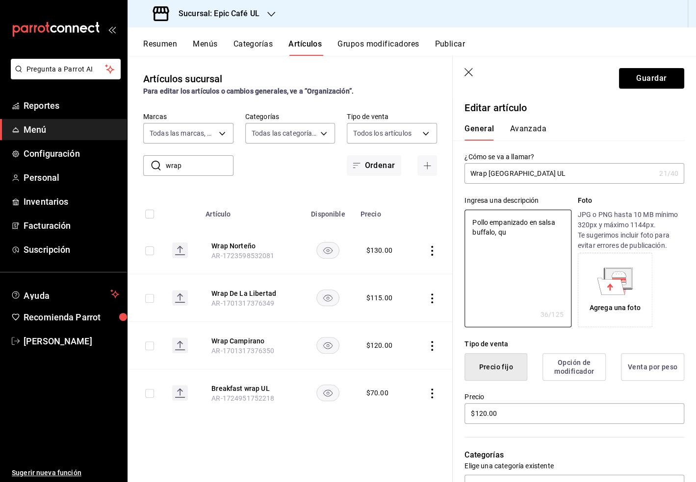
type textarea "Pollo empanizado en salsa buffalo, que"
type textarea "x"
type textarea "Pollo empanizado en salsa buffalo, ques"
type textarea "x"
type textarea "Pollo empanizado en salsa buffalo, queso"
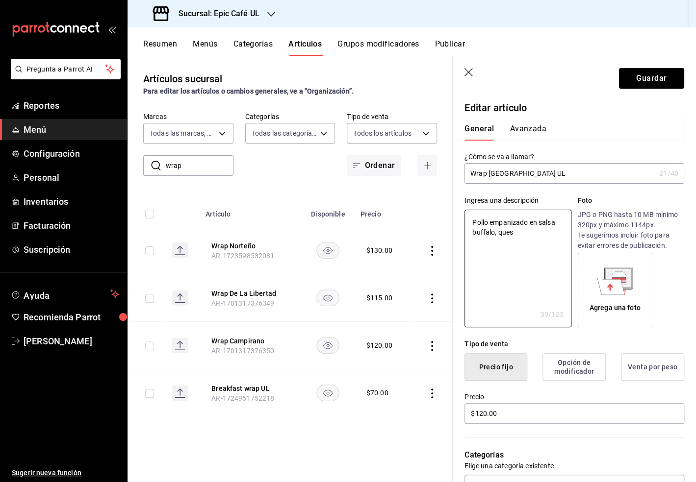
type textarea "x"
type textarea "Pollo empanizado en salsa buffalo, queso"
type textarea "x"
type textarea "Pollo empanizado en salsa buffalo, queso m"
type textarea "x"
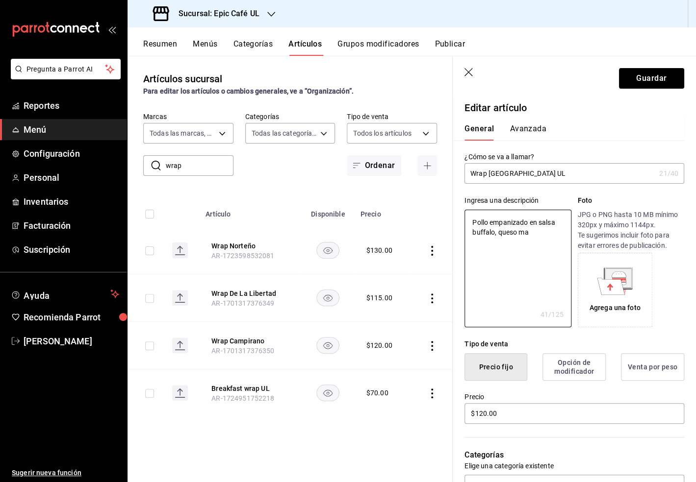
type textarea "Pollo empanizado en salsa buffalo, queso man"
type textarea "x"
type textarea "Pollo empanizado en salsa buffalo, queso manc"
type textarea "x"
type textarea "Pollo empanizado en salsa buffalo, queso manch"
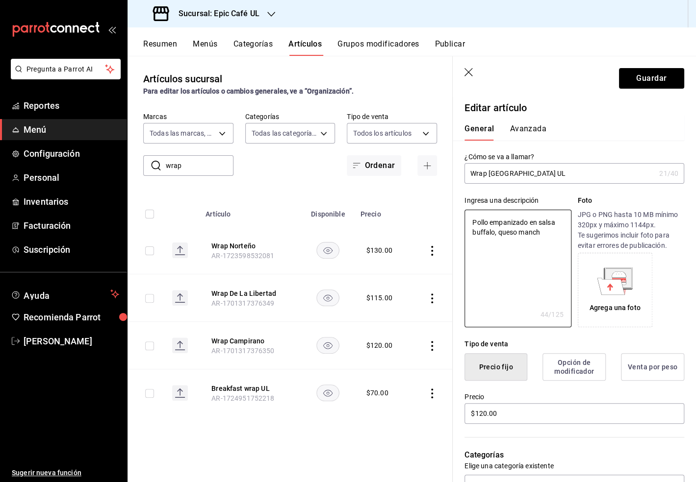
type textarea "x"
type textarea "Pollo empanizado en salsa buffalo, queso manche"
type textarea "x"
type textarea "Pollo empanizado en salsa buffalo, queso mancheg"
type textarea "x"
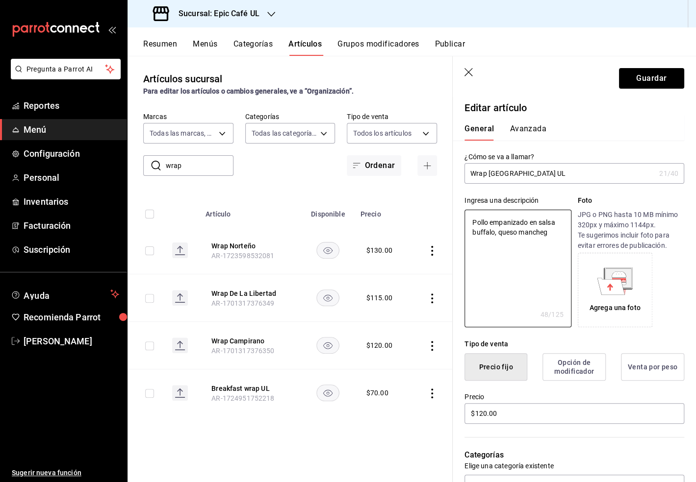
type textarea "Pollo empanizado en salsa buffalo, queso manchego"
type textarea "x"
type textarea "Pollo empanizado en salsa buffalo, queso manchego,"
type textarea "x"
type textarea "Pollo empanizado en salsa buffalo, queso manchego,"
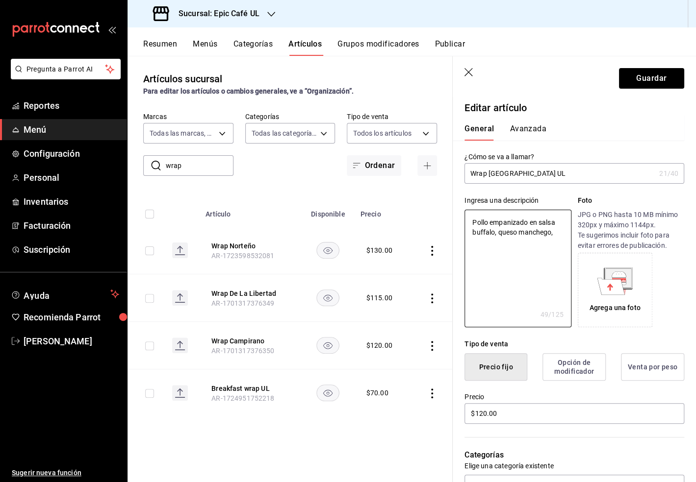
type textarea "x"
type textarea "Pollo empanizado en salsa buffalo, queso manchego,"
type textarea "x"
type textarea "Pollo empanizado en salsa buffalo, queso manchego,"
type textarea "x"
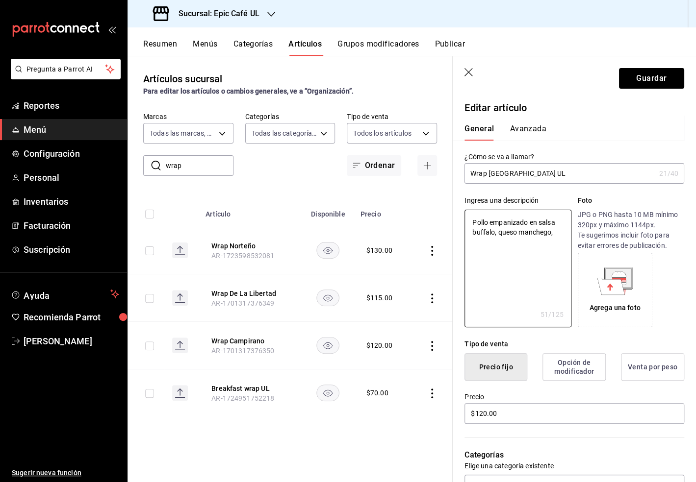
type textarea "Pollo empanizado en salsa buffalo, queso manchego,"
type textarea "x"
type textarea "Pollo empanizado en salsa buffalo, queso manchego"
type textarea "x"
type textarea "Pollo empanizado en salsa buffalo, queso manchego"
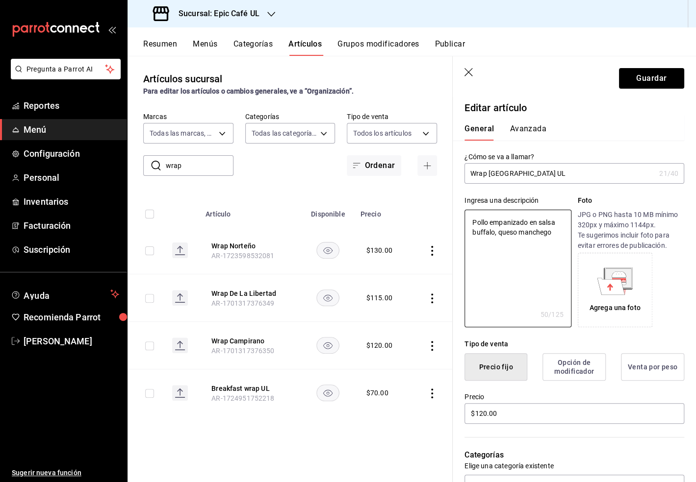
type textarea "x"
type textarea "Pollo empanizado en salsa buffalo, queso manchego y"
type textarea "x"
type textarea "Pollo empanizado en salsa buffalo, queso manchego y"
type textarea "x"
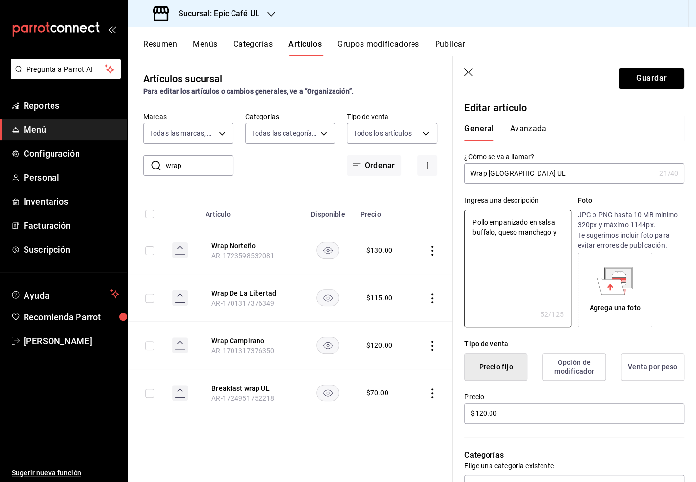
type textarea "Pollo empanizado en salsa buffalo, queso manchego y l"
type textarea "x"
type textarea "Pollo empanizado en salsa buffalo, queso manchego y le"
type textarea "x"
type textarea "Pollo empanizado en salsa buffalo, queso manchego y lec"
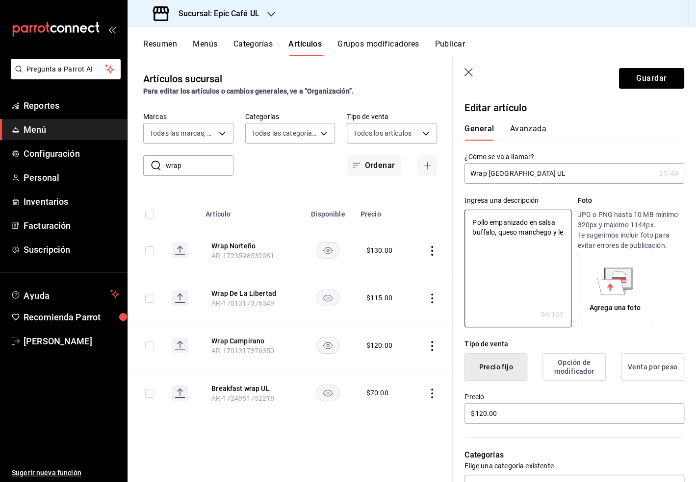
type textarea "x"
type textarea "Pollo empanizado en salsa buffalo, queso manchego y [PERSON_NAME]"
type textarea "x"
type textarea "Pollo empanizado en salsa buffalo, queso manchego y lechu"
type textarea "x"
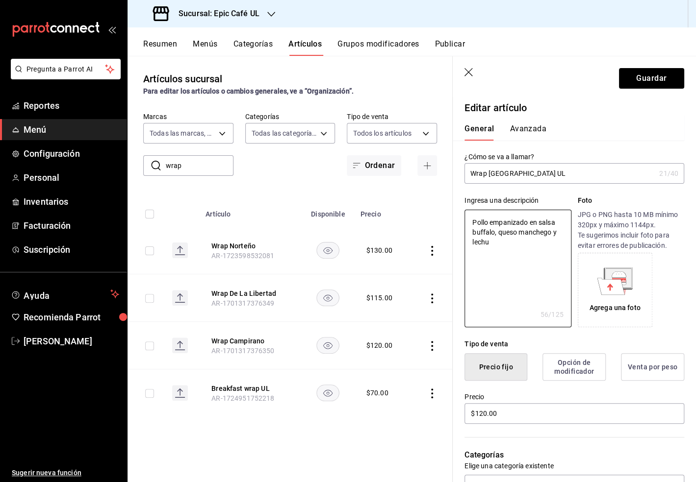
type textarea "Pollo empanizado en salsa buffalo, queso manchego y lechug"
type textarea "x"
type textarea "Pollo empanizado en salsa buffalo, queso manchego y lechuga"
type textarea "x"
type textarea "Pollo empanizado en salsa buffalo, queso manchego y lechuga a"
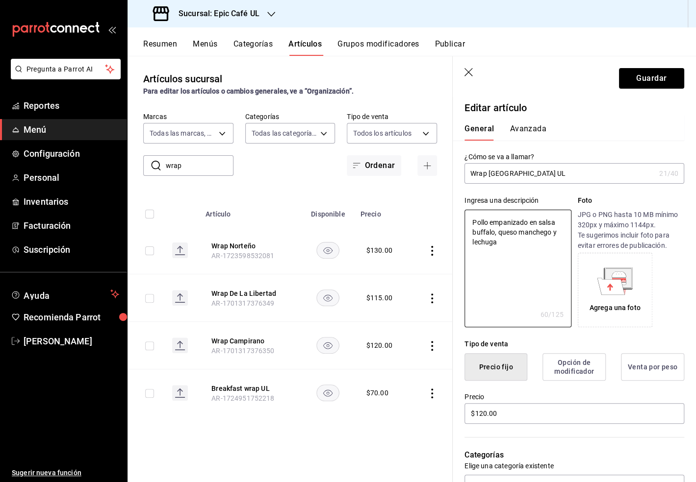
type textarea "x"
type textarea "Pollo empanizado en salsa buffalo, queso manchego y lechuga ad"
type textarea "x"
type textarea "Pollo empanizado en salsa buffalo, queso manchego y lechuga ade"
type textarea "x"
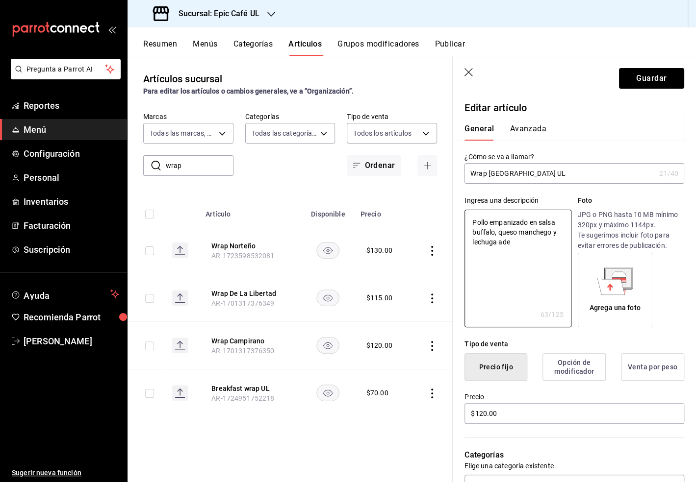
type textarea "Pollo empanizado en salsa buffalo, queso manchego y [PERSON_NAME]"
type textarea "x"
type textarea "Pollo empanizado en salsa buffalo, queso manchego y lechuga adera"
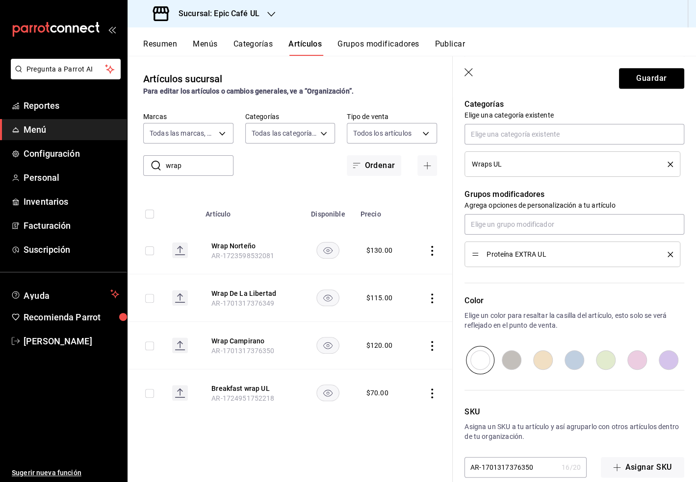
scroll to position [365, 0]
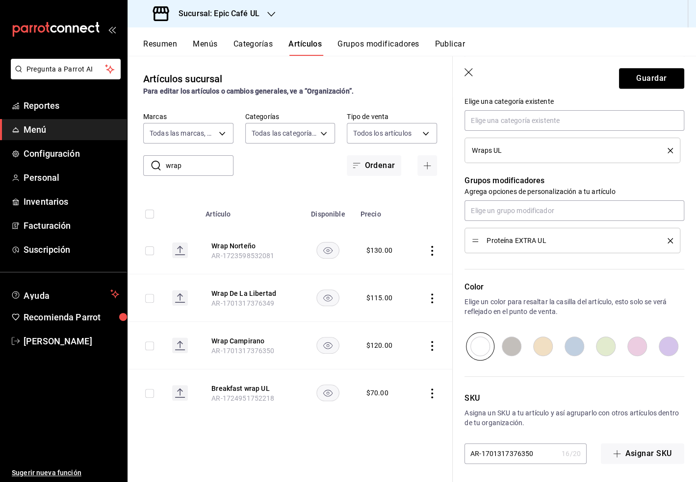
drag, startPoint x: 535, startPoint y: 454, endPoint x: 464, endPoint y: 454, distance: 71.1
click at [464, 454] on input "AR-1701317376350" at bounding box center [510, 454] width 93 height 20
click at [634, 73] on button "Guardar" at bounding box center [651, 78] width 65 height 21
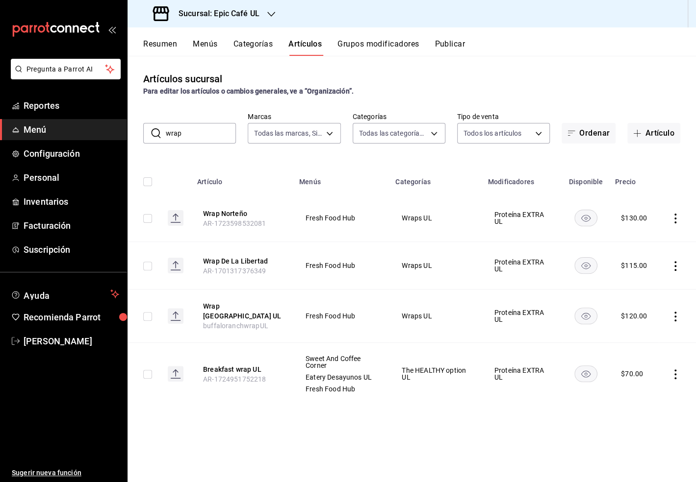
drag, startPoint x: 196, startPoint y: 133, endPoint x: 160, endPoint y: 127, distance: 36.4
click at [160, 127] on div "​ wrap ​" at bounding box center [189, 133] width 93 height 21
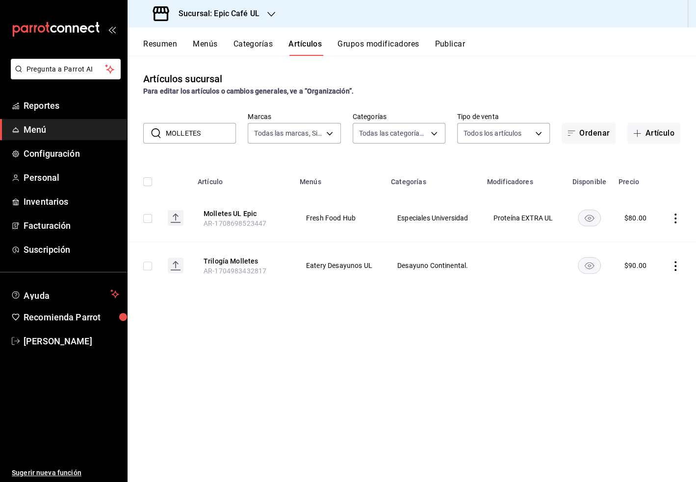
drag, startPoint x: 208, startPoint y: 136, endPoint x: 153, endPoint y: 132, distance: 54.6
click at [153, 132] on div "​ MOLLETES ​" at bounding box center [189, 133] width 93 height 21
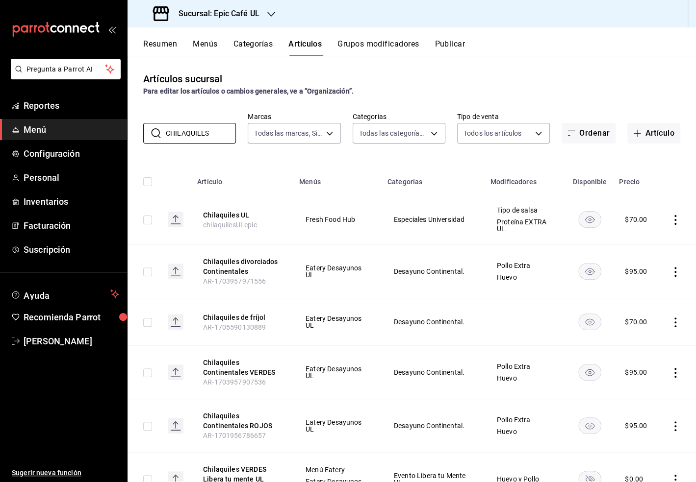
click at [674, 223] on icon "actions" at bounding box center [675, 220] width 10 height 10
click at [641, 237] on span "Editar" at bounding box center [645, 242] width 25 height 10
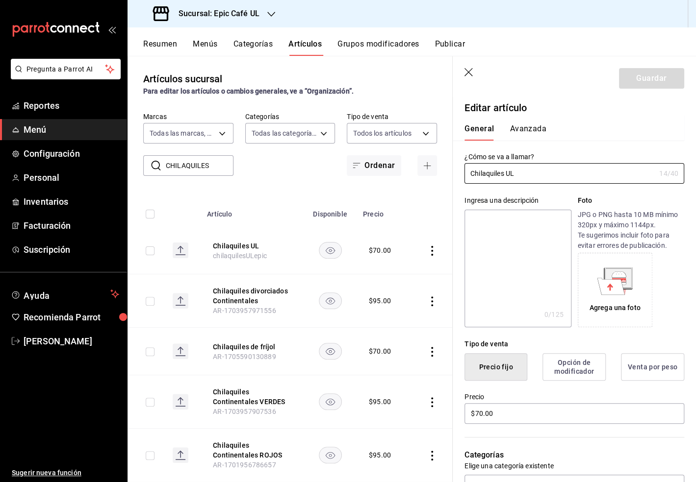
scroll to position [46, 0]
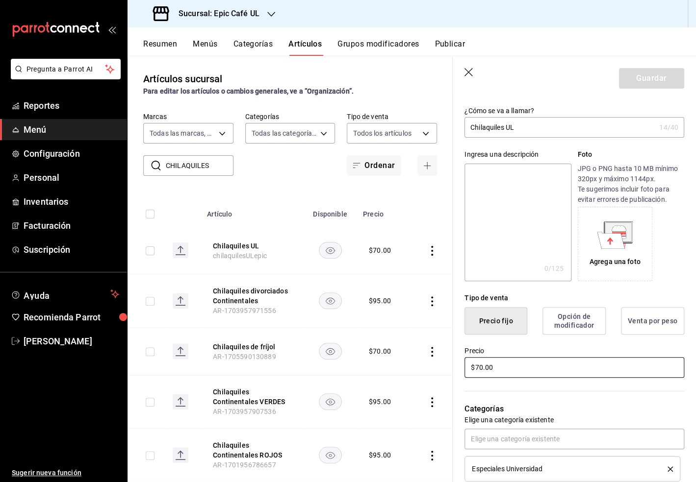
drag, startPoint x: 498, startPoint y: 369, endPoint x: 451, endPoint y: 368, distance: 46.6
click at [451, 368] on main "Artículos sucursal Para editar los artículos o cambios generales, ve a “Organiz…" at bounding box center [411, 269] width 568 height 427
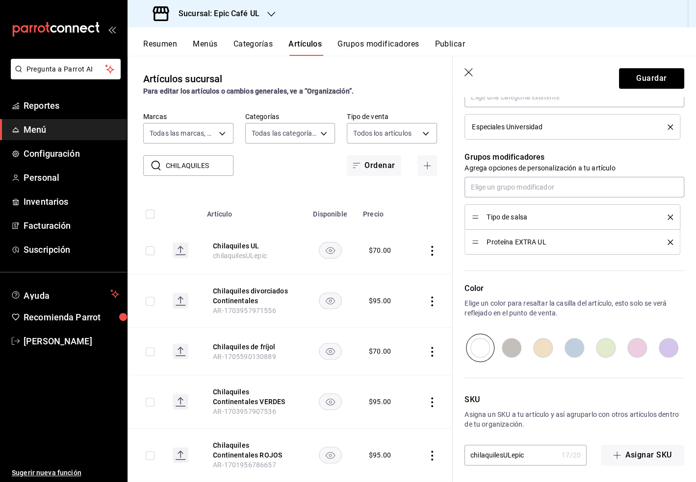
scroll to position [390, 0]
click at [650, 82] on button "Guardar" at bounding box center [651, 78] width 65 height 21
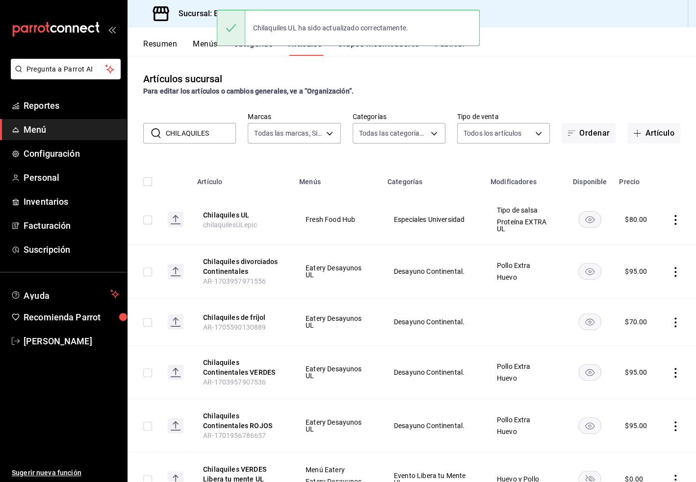
click at [367, 50] on button "Grupos modificadores" at bounding box center [377, 47] width 81 height 17
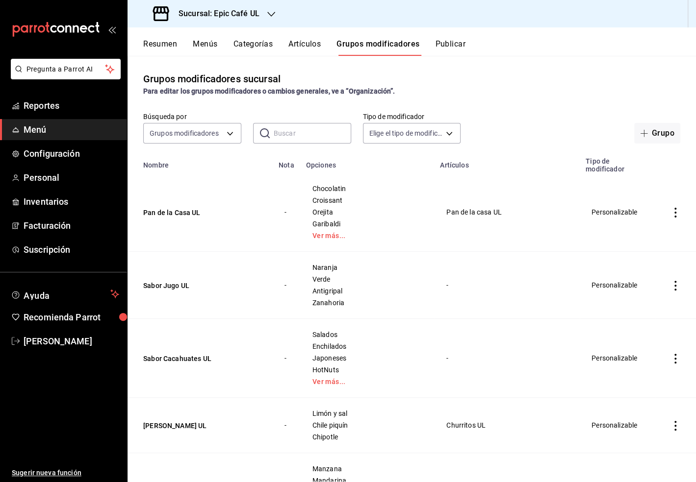
click at [292, 131] on input "text" at bounding box center [312, 134] width 77 height 20
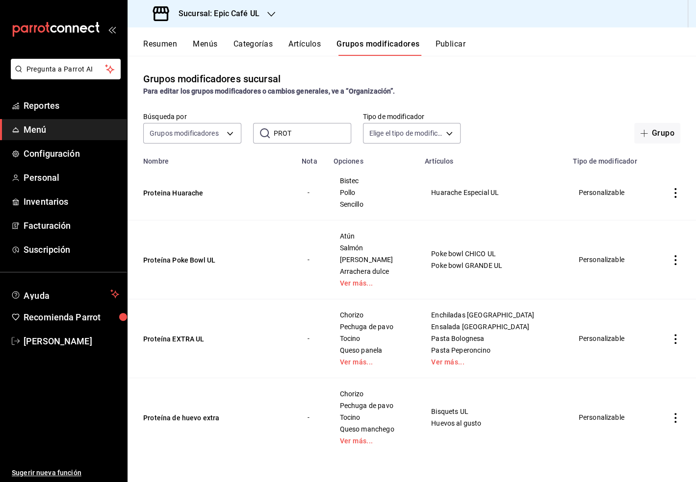
click at [673, 333] on td "simple table" at bounding box center [675, 339] width 41 height 79
click at [676, 342] on icon "actions" at bounding box center [675, 339] width 10 height 10
click at [640, 362] on span "Editar" at bounding box center [645, 361] width 25 height 10
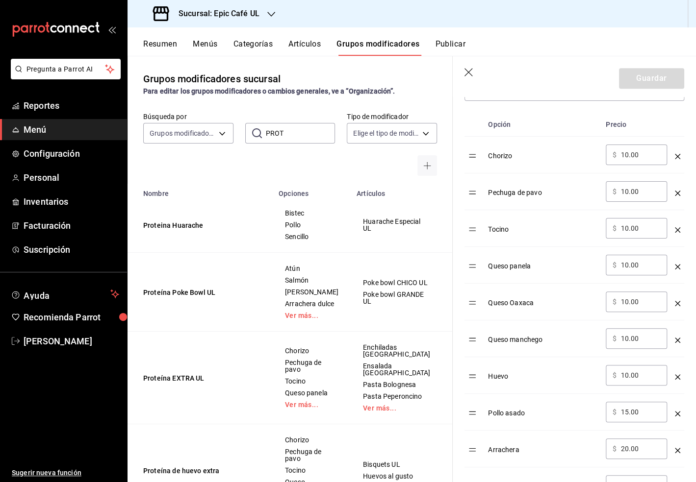
scroll to position [322, 0]
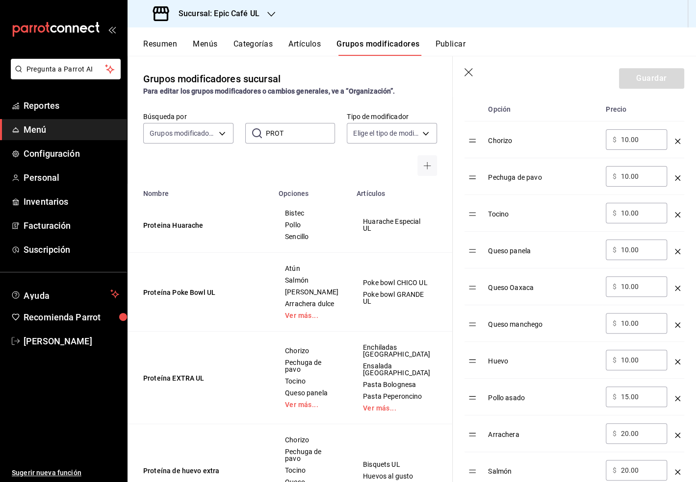
click at [625, 142] on input "10.00" at bounding box center [640, 140] width 40 height 10
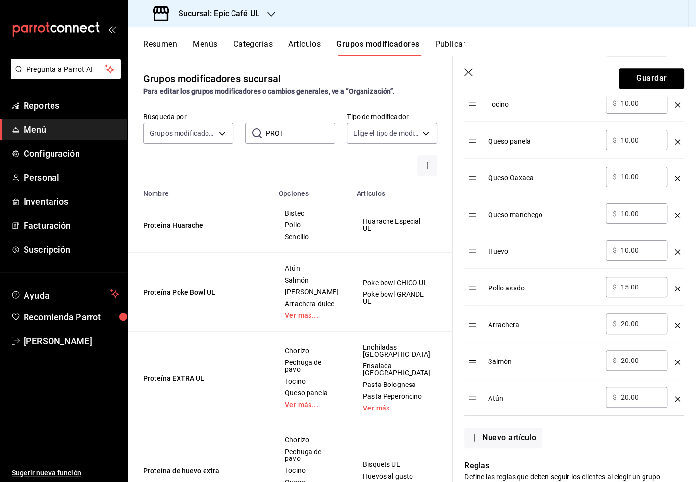
scroll to position [433, 0]
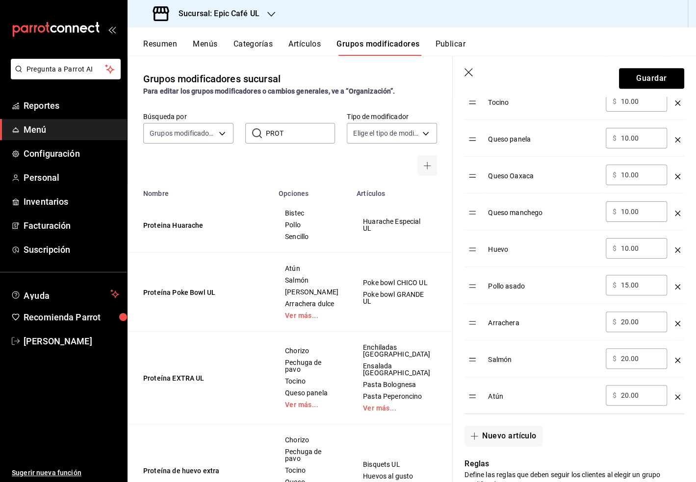
click at [622, 246] on input "10.00" at bounding box center [640, 249] width 40 height 10
drag, startPoint x: 639, startPoint y: 281, endPoint x: 608, endPoint y: 281, distance: 31.9
click at [608, 281] on div "​ $ 15.00 ​" at bounding box center [636, 285] width 61 height 21
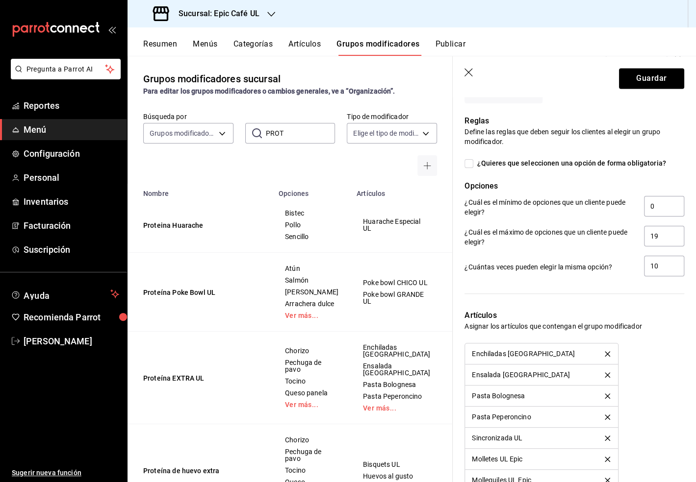
scroll to position [820, 0]
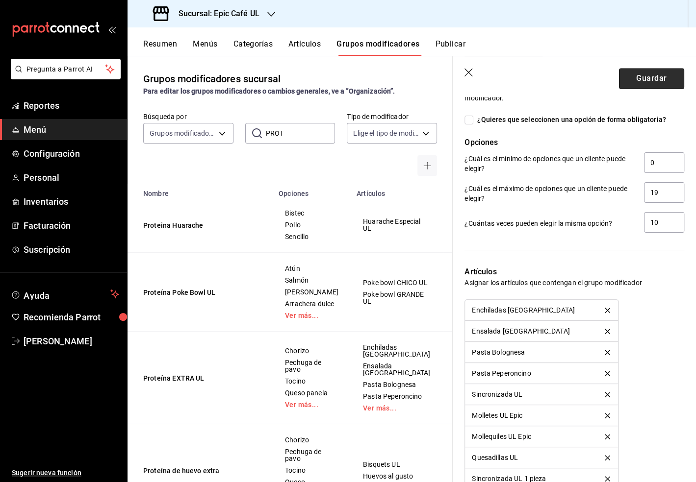
click at [649, 72] on button "Guardar" at bounding box center [651, 78] width 65 height 21
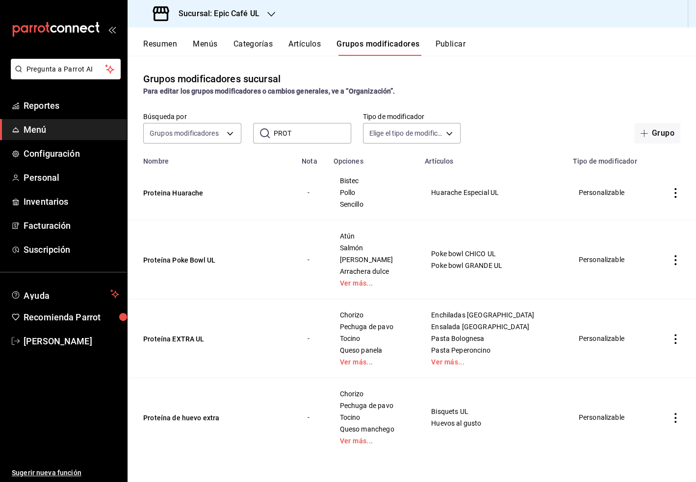
click at [678, 421] on icon "actions" at bounding box center [675, 418] width 10 height 10
click at [647, 419] on span "Editar" at bounding box center [645, 416] width 25 height 10
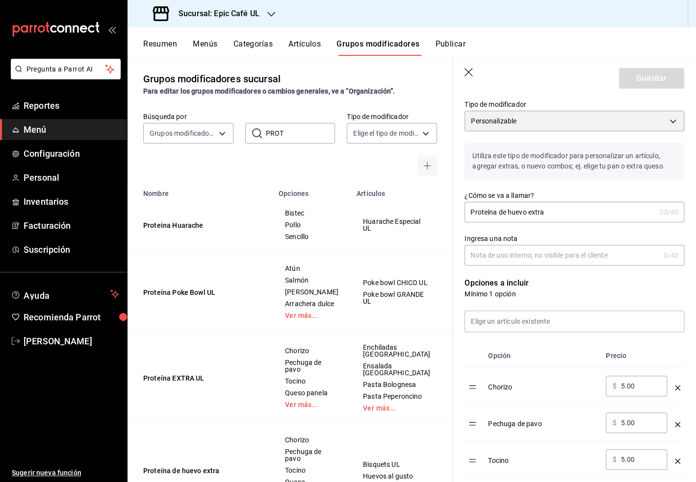
scroll to position [96, 0]
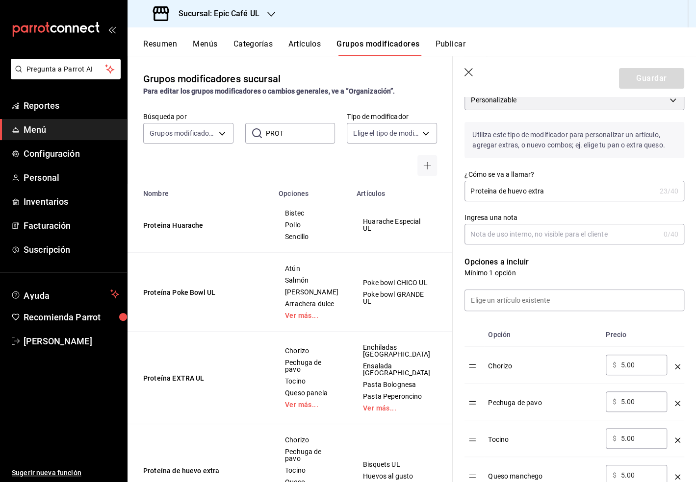
click at [547, 192] on input "Proteína de huevo extra" at bounding box center [559, 191] width 191 height 20
drag, startPoint x: 546, startPoint y: 189, endPoint x: 454, endPoint y: 190, distance: 92.2
click at [454, 190] on div "¿Cómo se va a llamar? Proteína de huevo extra 23 /40 ¿Cómo se va a llamar?" at bounding box center [568, 179] width 231 height 43
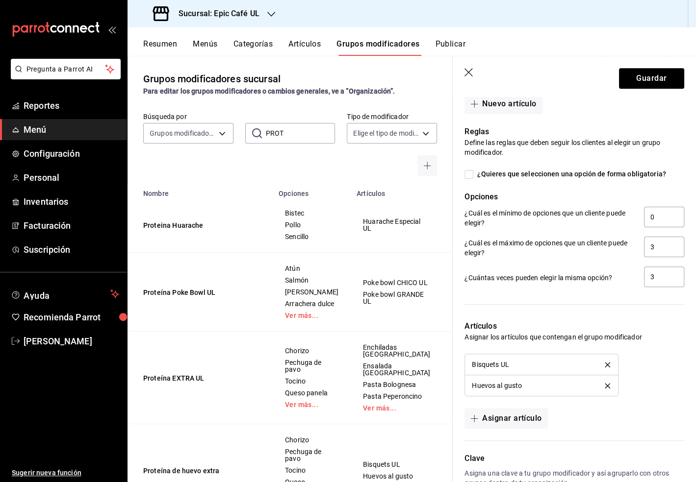
scroll to position [679, 0]
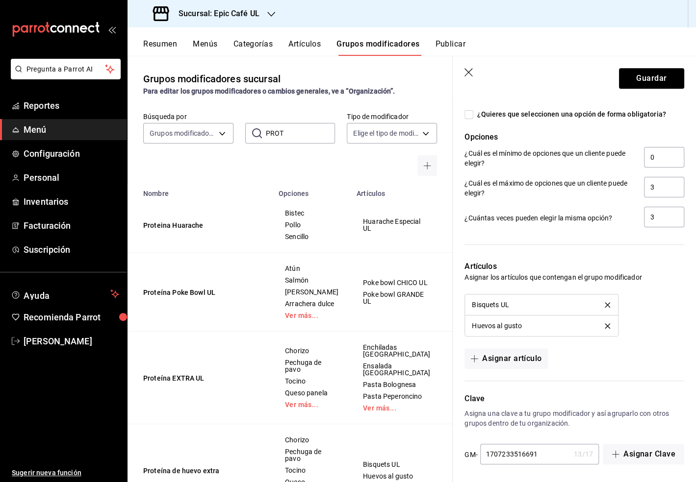
click at [605, 303] on icon "delete" at bounding box center [607, 305] width 5 height 5
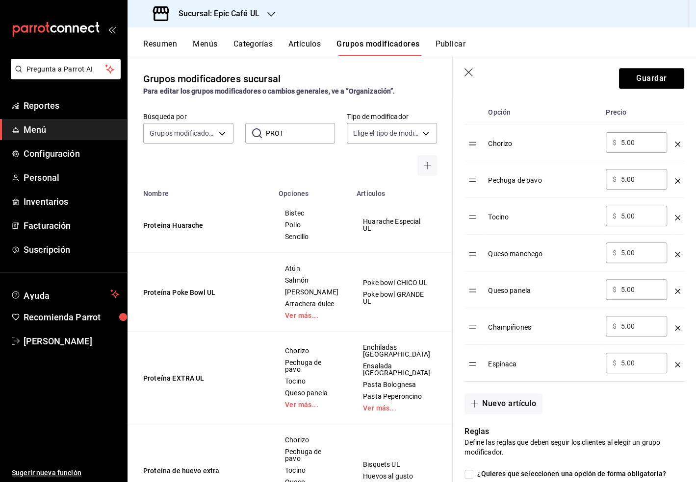
scroll to position [322, 0]
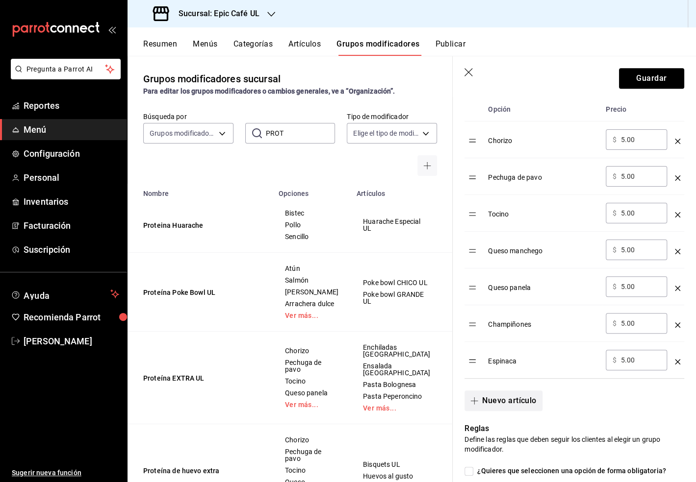
click at [501, 399] on button "Nuevo artículo" at bounding box center [502, 401] width 77 height 21
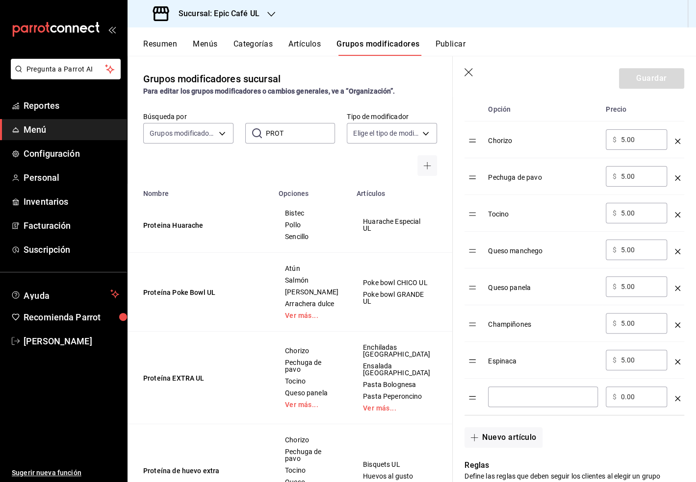
click at [521, 395] on input "optionsTable" at bounding box center [543, 397] width 96 height 10
click at [621, 393] on input "0.00" at bounding box center [640, 397] width 40 height 10
click at [489, 438] on button "Nuevo artículo" at bounding box center [502, 438] width 77 height 21
click at [502, 437] on div "​" at bounding box center [543, 434] width 110 height 21
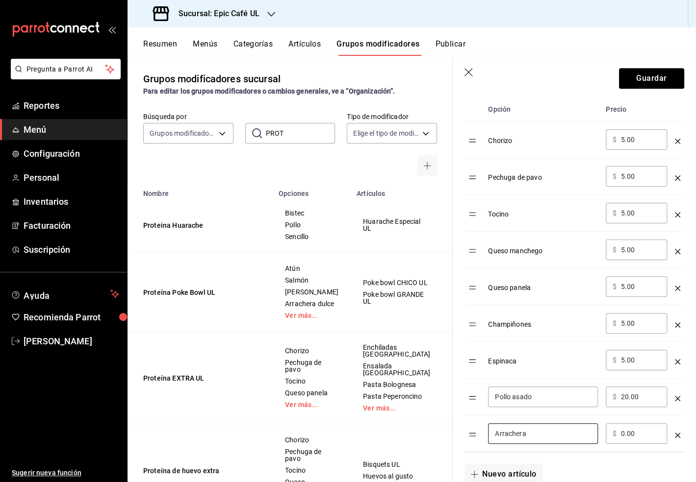
click at [622, 430] on input "0.00" at bounding box center [640, 434] width 40 height 10
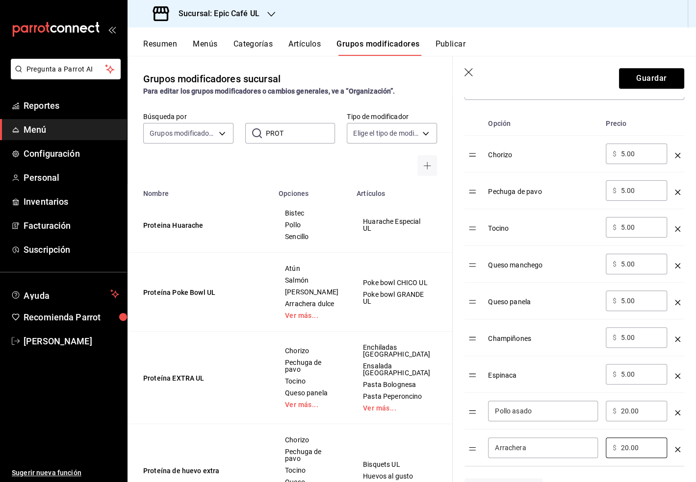
scroll to position [306, 0]
click at [622, 190] on input "5.00" at bounding box center [640, 192] width 40 height 10
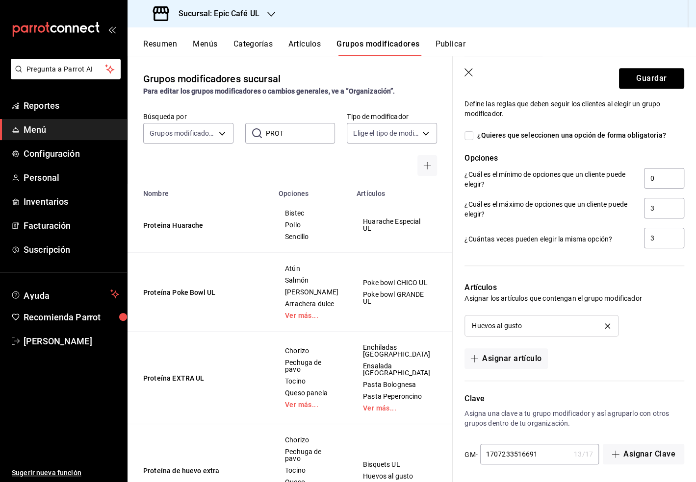
scroll to position [0, 0]
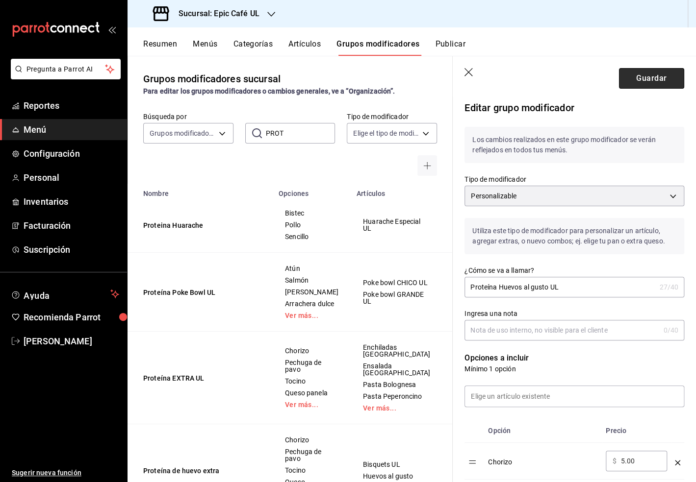
click at [643, 78] on button "Guardar" at bounding box center [651, 78] width 65 height 21
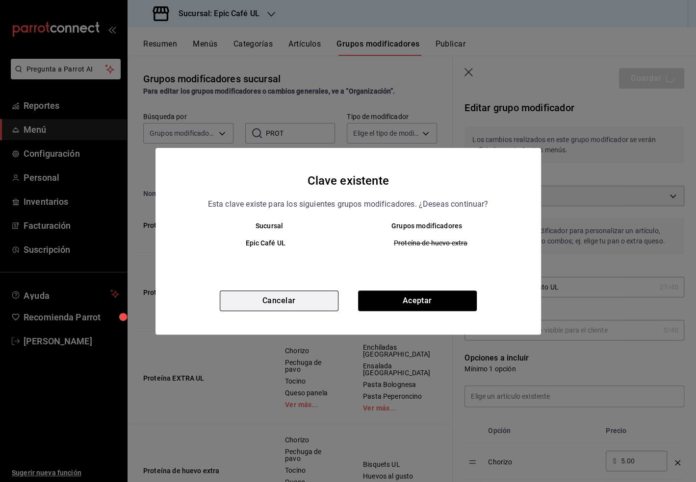
click at [306, 300] on button "Cancelar" at bounding box center [279, 301] width 119 height 21
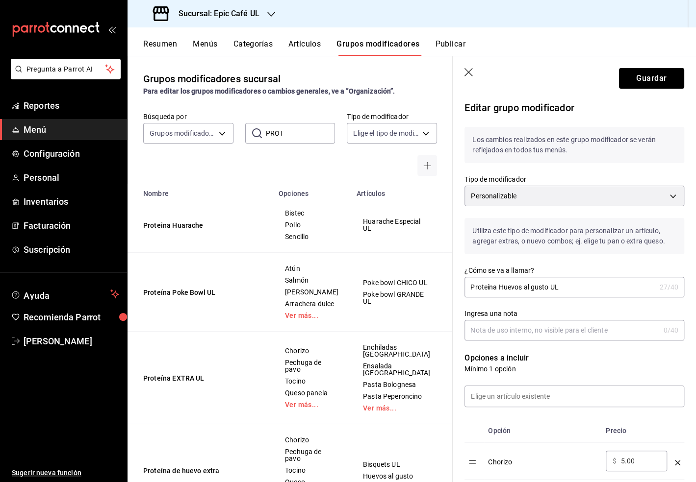
scroll to position [731, 0]
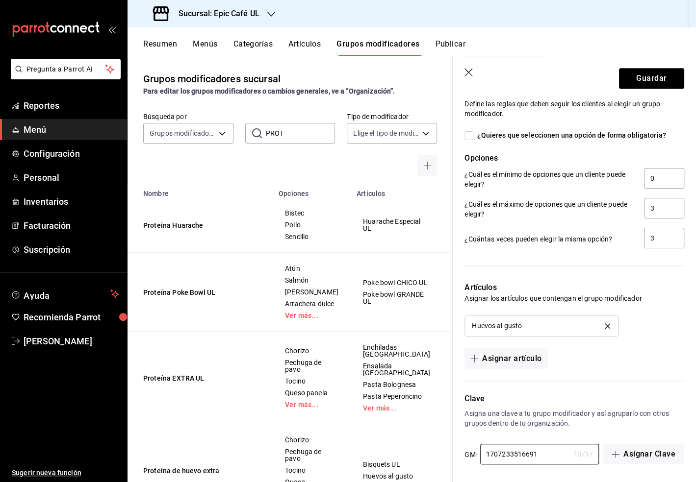
drag, startPoint x: 548, startPoint y: 451, endPoint x: 442, endPoint y: 446, distance: 106.5
click at [442, 446] on main "Grupos modificadores sucursal Para editar los grupos modificadores o cambios ge…" at bounding box center [411, 269] width 568 height 427
click at [661, 86] on button "Guardar" at bounding box center [651, 78] width 65 height 21
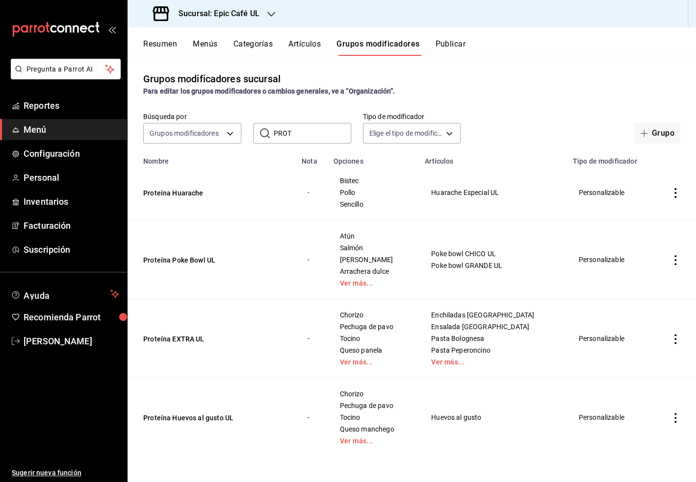
click at [676, 411] on td "simple table" at bounding box center [675, 418] width 41 height 79
click at [675, 416] on icon "actions" at bounding box center [675, 418] width 10 height 10
click at [643, 423] on li "Editar" at bounding box center [637, 416] width 59 height 20
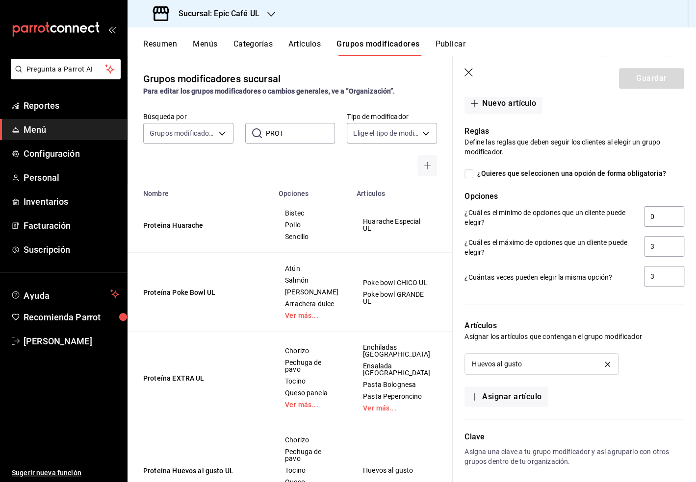
scroll to position [731, 0]
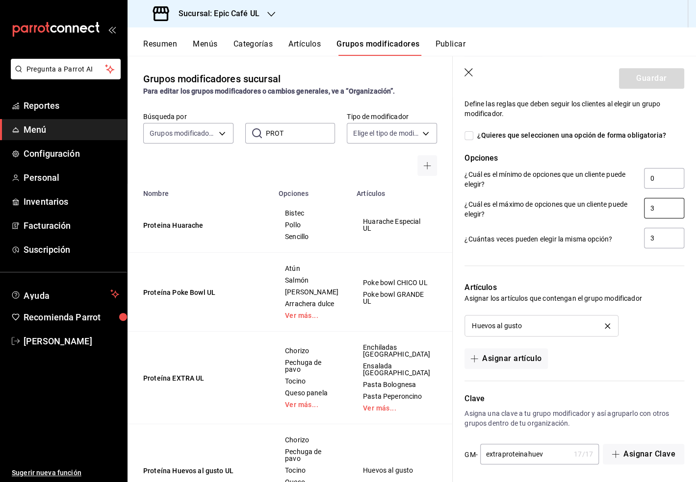
drag, startPoint x: 659, startPoint y: 210, endPoint x: 630, endPoint y: 210, distance: 28.4
click at [630, 210] on div "¿Cuál es el máximo de opciones que un cliente puede elegir? 3" at bounding box center [574, 209] width 220 height 22
click at [662, 229] on input "3" at bounding box center [664, 238] width 40 height 21
click at [650, 74] on button "Guardar" at bounding box center [651, 78] width 65 height 21
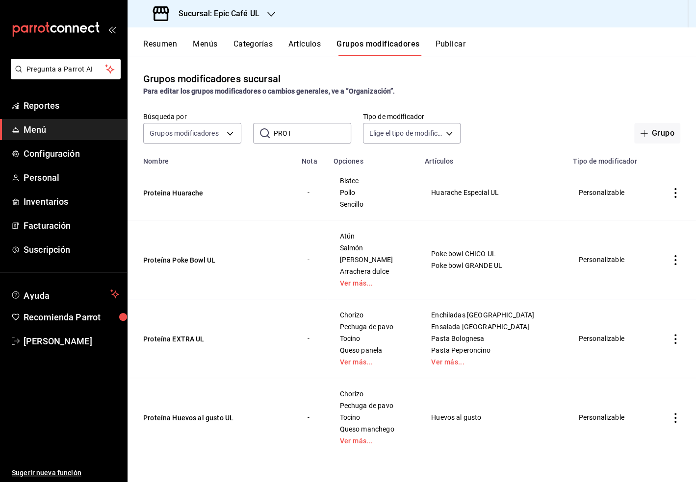
click at [677, 340] on icon "actions" at bounding box center [675, 339] width 10 height 10
click at [639, 357] on span "Editar" at bounding box center [645, 361] width 25 height 10
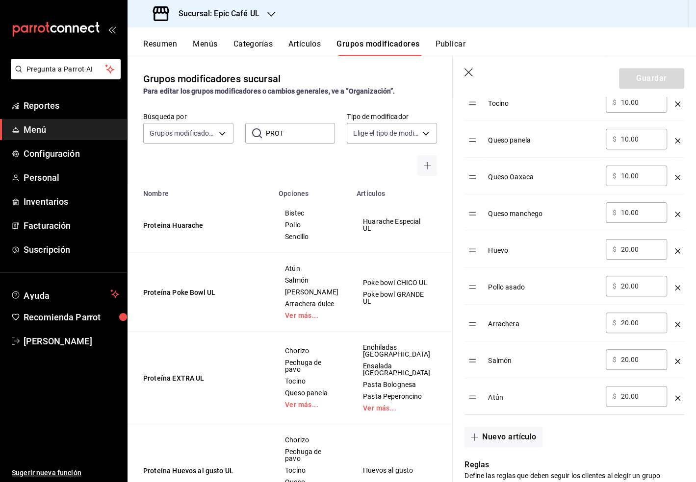
scroll to position [433, 0]
click at [675, 248] on icon "optionsTable" at bounding box center [677, 250] width 5 height 5
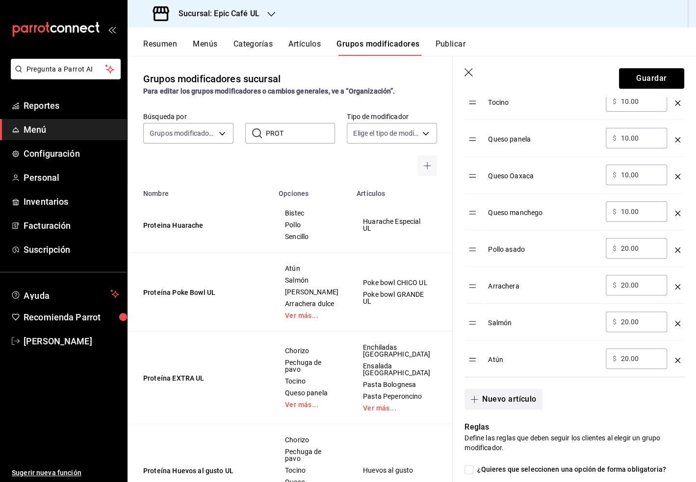
click at [515, 389] on button "Nuevo artículo" at bounding box center [502, 399] width 77 height 21
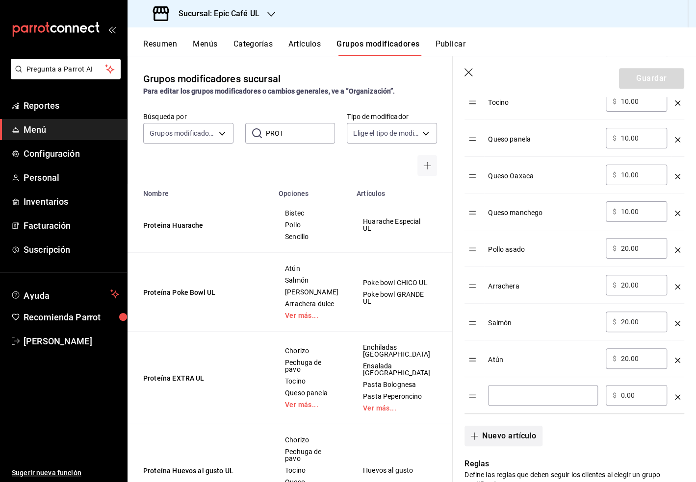
click at [515, 391] on input "optionsTable" at bounding box center [543, 396] width 96 height 10
click at [621, 396] on input "0.00" at bounding box center [640, 396] width 40 height 10
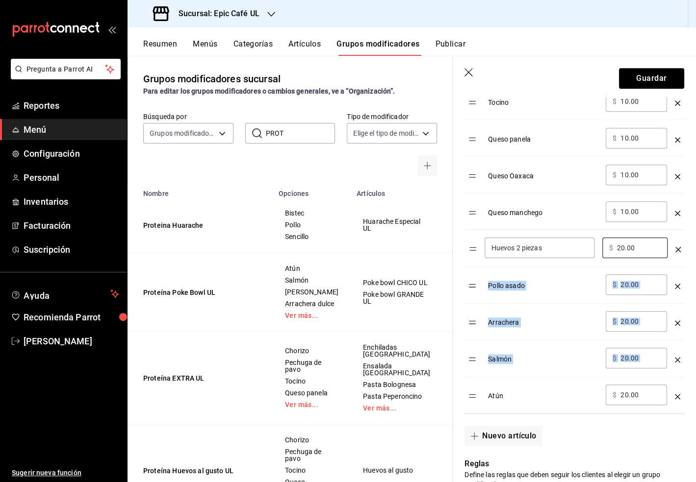
drag, startPoint x: 468, startPoint y: 398, endPoint x: 469, endPoint y: 252, distance: 145.6
click at [469, 252] on table "Opción Precio Chorizo ​ $ 20.00 ​ Pechuga de pavo ​ $ 10.00 ​ Tocino ​ $ 10.00 …" at bounding box center [574, 200] width 220 height 428
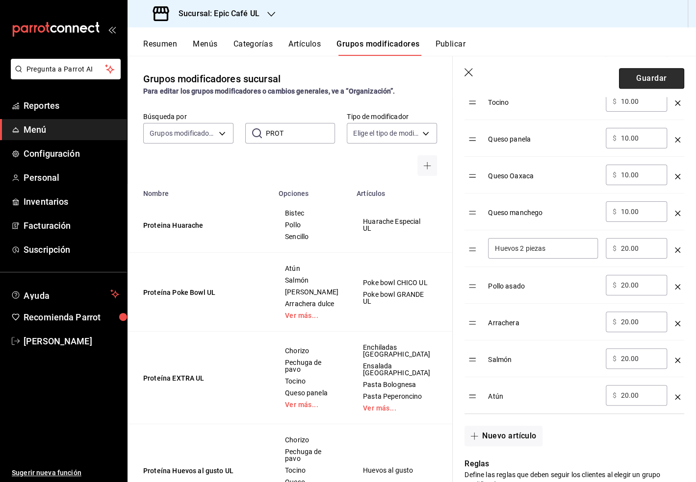
click at [642, 77] on button "Guardar" at bounding box center [651, 78] width 65 height 21
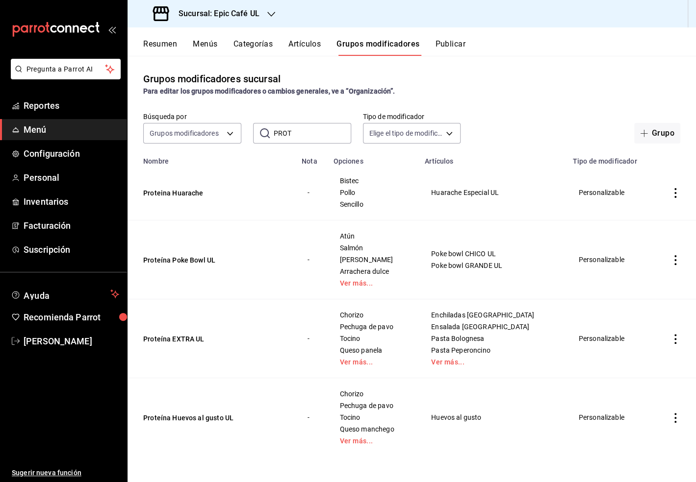
click at [295, 48] on button "Artículos" at bounding box center [304, 47] width 32 height 17
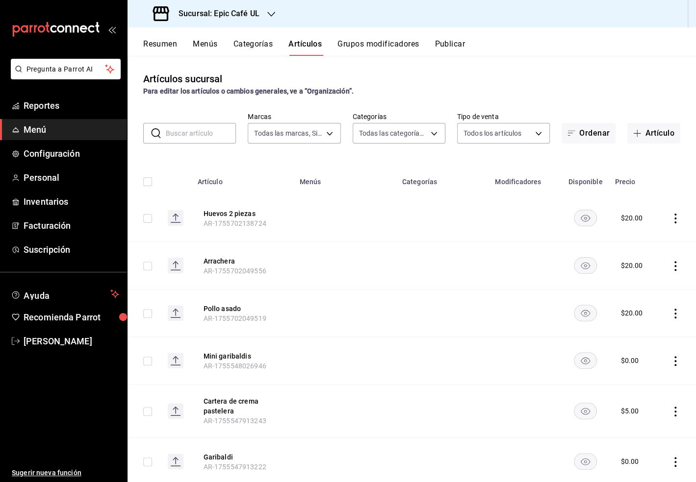
click at [184, 133] on input "text" at bounding box center [201, 134] width 70 height 20
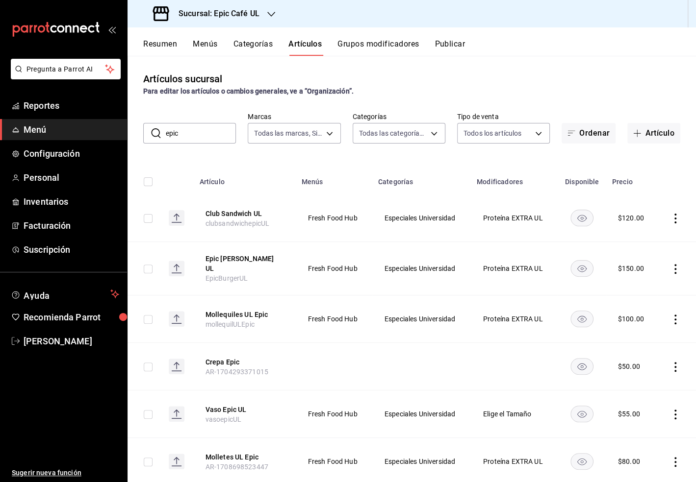
drag, startPoint x: 185, startPoint y: 137, endPoint x: 152, endPoint y: 137, distance: 33.3
click at [152, 137] on div "​ epic ​" at bounding box center [189, 133] width 93 height 21
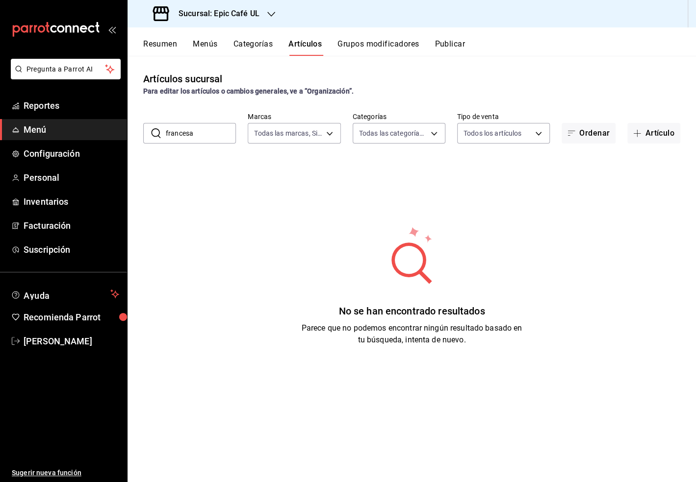
drag, startPoint x: 201, startPoint y: 140, endPoint x: 163, endPoint y: 129, distance: 39.9
click at [163, 129] on div "​ francesa ​" at bounding box center [189, 133] width 93 height 21
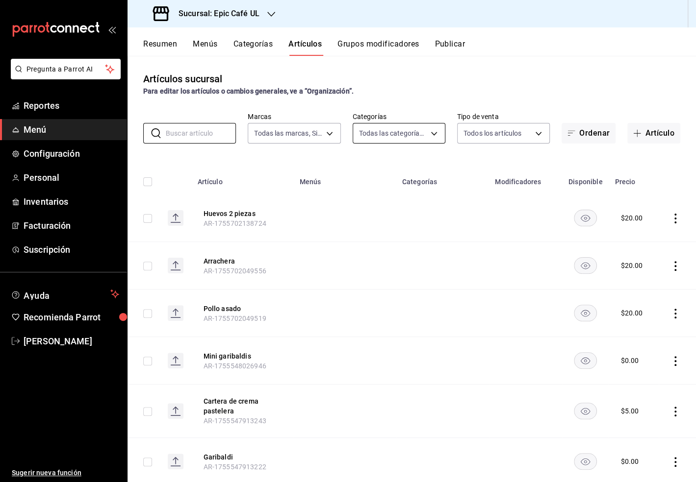
click at [437, 130] on body "Pregunta a Parrot AI Reportes Menú Configuración Personal Inventarios Facturaci…" at bounding box center [348, 241] width 696 height 482
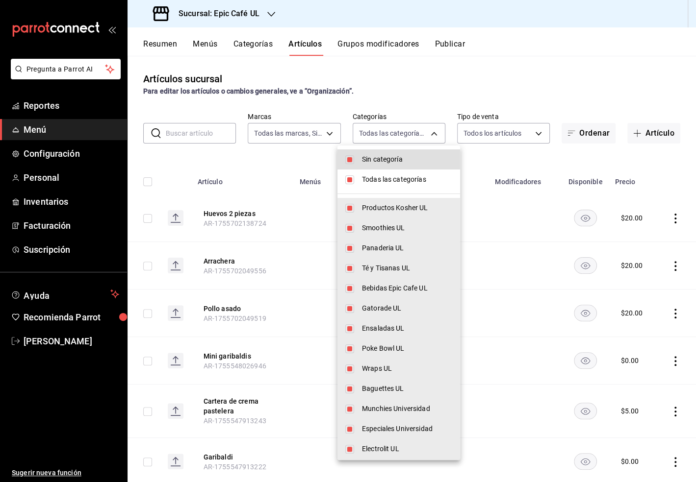
click at [267, 158] on div at bounding box center [348, 241] width 696 height 482
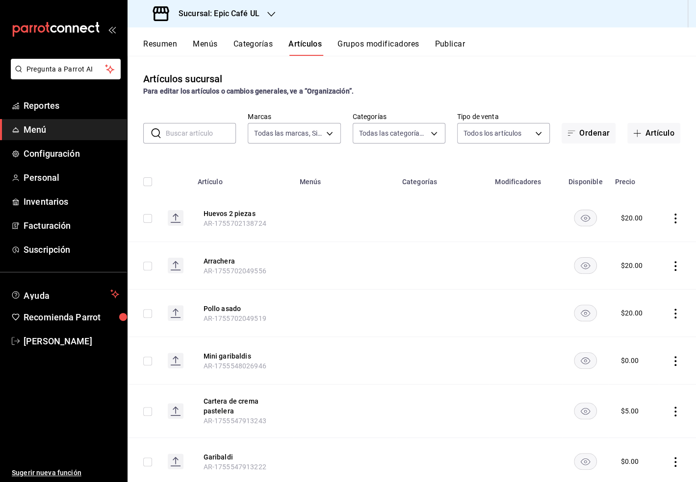
click at [174, 137] on input "text" at bounding box center [201, 134] width 70 height 20
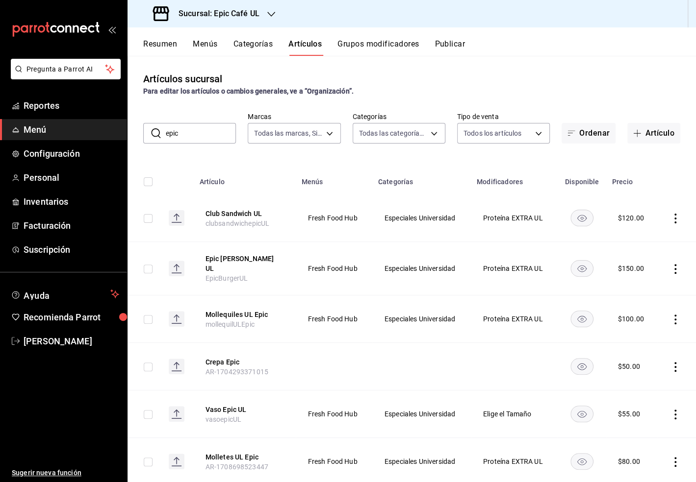
click at [673, 266] on icon "actions" at bounding box center [675, 269] width 10 height 10
click at [645, 306] on span "Duplicar" at bounding box center [645, 309] width 25 height 10
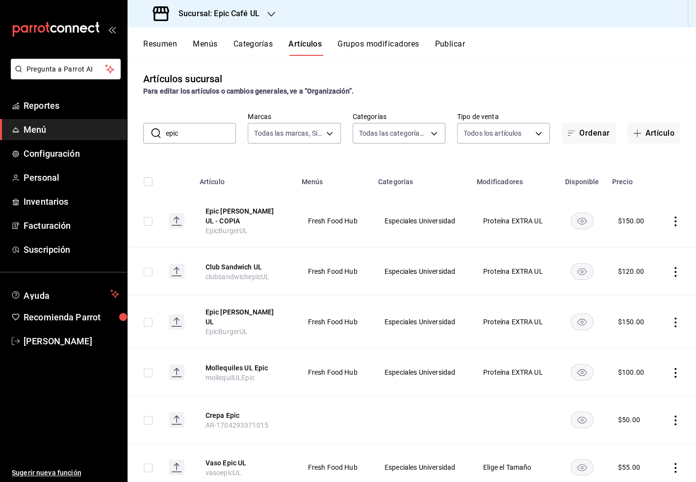
click at [674, 227] on td at bounding box center [676, 221] width 39 height 53
click at [676, 221] on icon "actions" at bounding box center [675, 222] width 10 height 10
click at [642, 241] on span "Editar" at bounding box center [645, 241] width 25 height 10
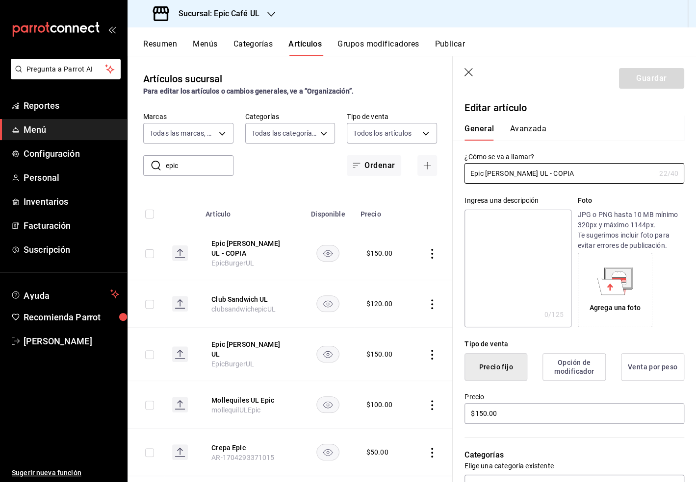
drag, startPoint x: 543, startPoint y: 176, endPoint x: 461, endPoint y: 176, distance: 81.4
click at [461, 176] on div "¿Cómo se va a llamar? Epic [PERSON_NAME] UL - COPIA 22 /40 ¿Cómo se va a llamar?" at bounding box center [568, 162] width 231 height 43
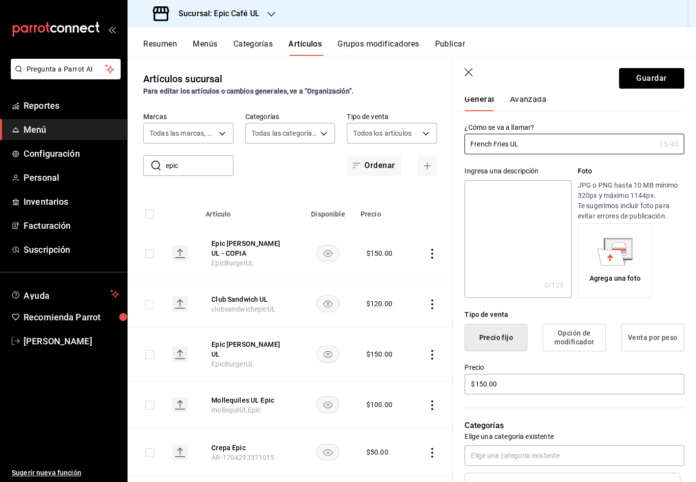
scroll to position [32, 0]
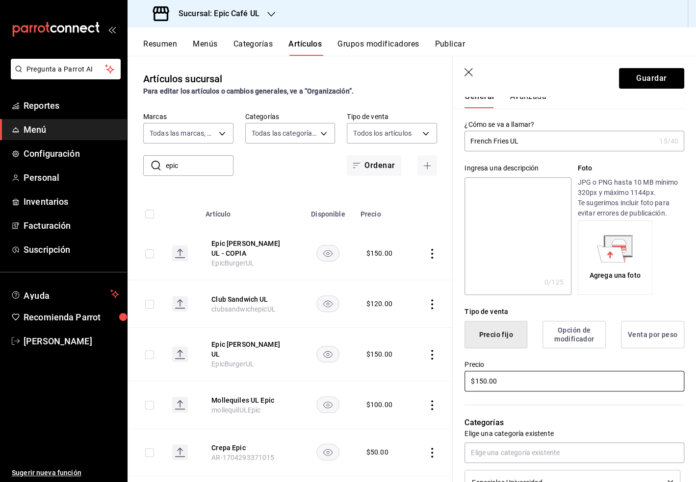
drag, startPoint x: 502, startPoint y: 380, endPoint x: 448, endPoint y: 380, distance: 53.9
click at [448, 380] on main "Artículos sucursal Para editar los artículos o cambios generales, ve a “Organiz…" at bounding box center [411, 269] width 568 height 427
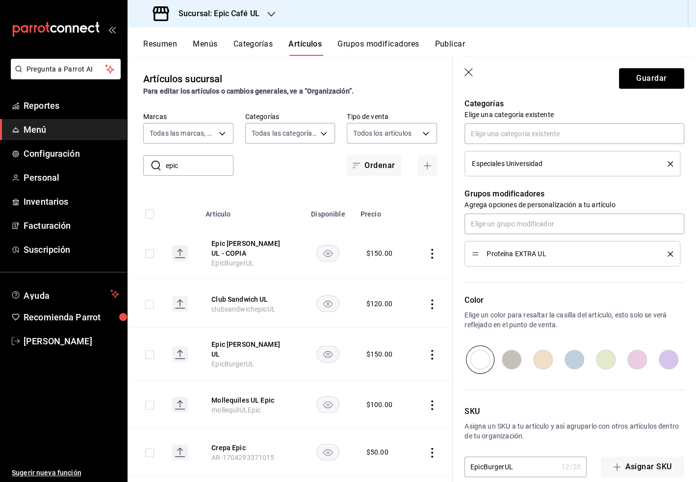
scroll to position [365, 0]
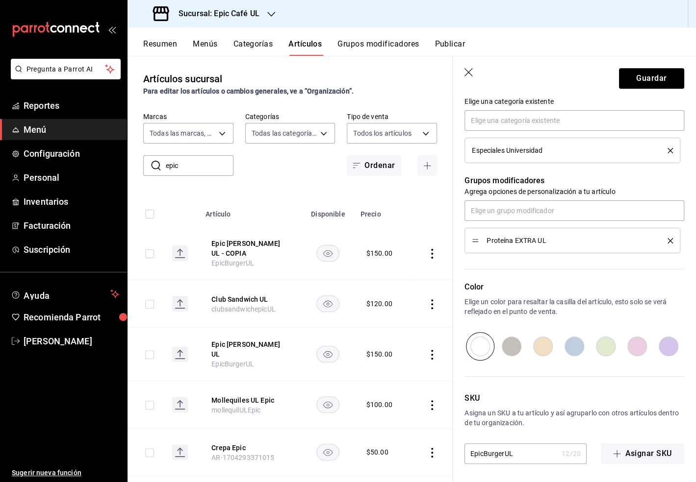
click at [668, 242] on icon "delete" at bounding box center [669, 240] width 5 height 5
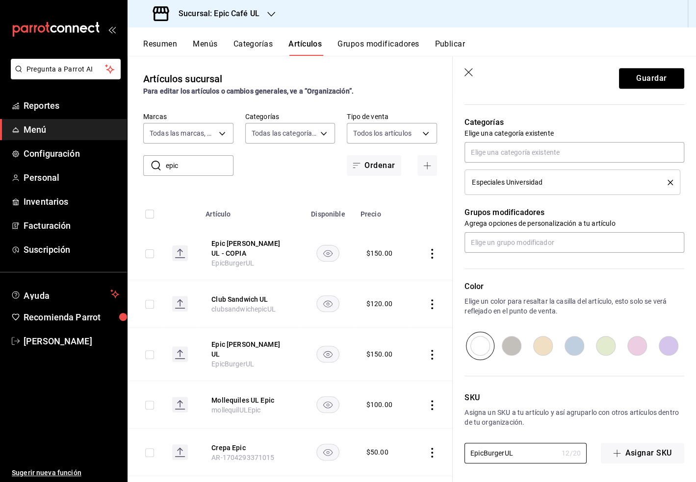
drag, startPoint x: 516, startPoint y: 453, endPoint x: 454, endPoint y: 453, distance: 61.8
click at [454, 453] on div "SKU Asigna un SKU a tu artículo y así agruparlo con otros artículos dentro de t…" at bounding box center [568, 411] width 231 height 103
click at [657, 78] on button "Guardar" at bounding box center [651, 78] width 65 height 21
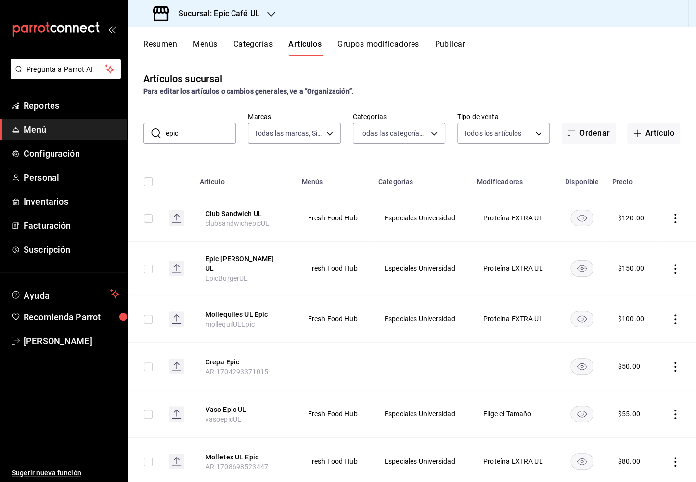
drag, startPoint x: 183, startPoint y: 131, endPoint x: 157, endPoint y: 129, distance: 25.6
click at [157, 129] on div "​ epic ​" at bounding box center [189, 133] width 93 height 21
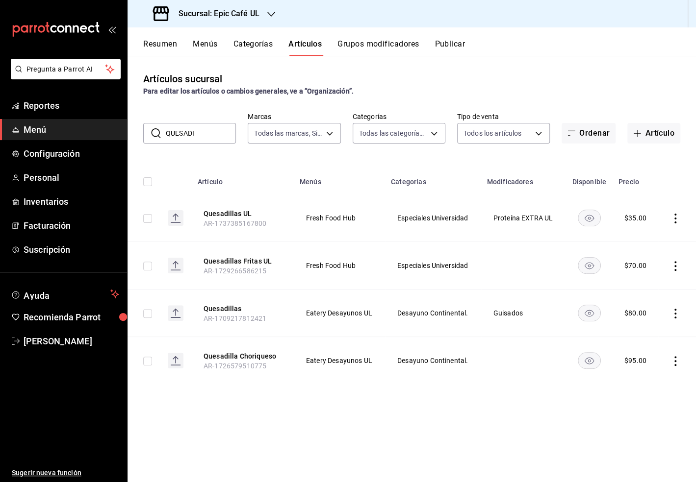
click at [676, 223] on icon "actions" at bounding box center [675, 219] width 10 height 10
click at [646, 246] on li "Editar" at bounding box center [637, 241] width 59 height 20
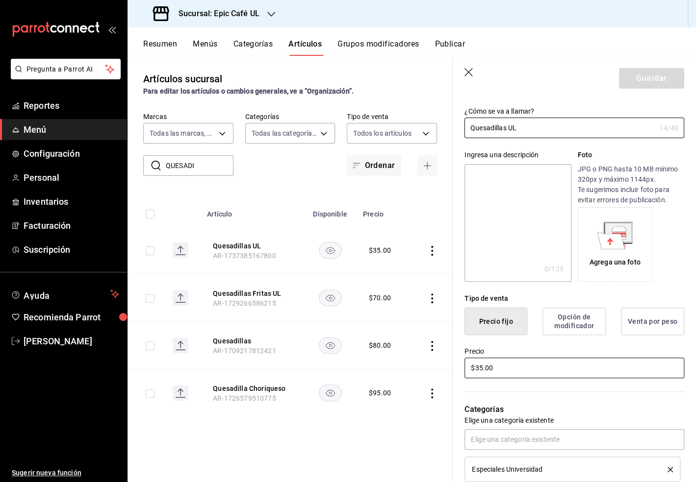
scroll to position [48, 0]
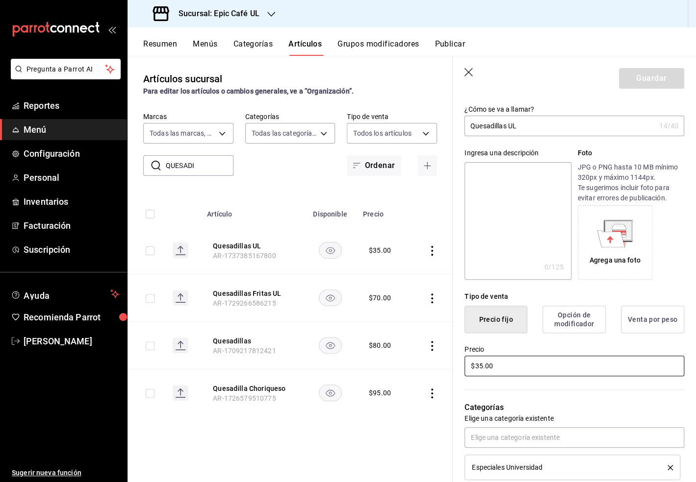
drag, startPoint x: 498, startPoint y: 371, endPoint x: 457, endPoint y: 359, distance: 43.0
click at [457, 359] on div "Precio $35.00" at bounding box center [568, 355] width 231 height 45
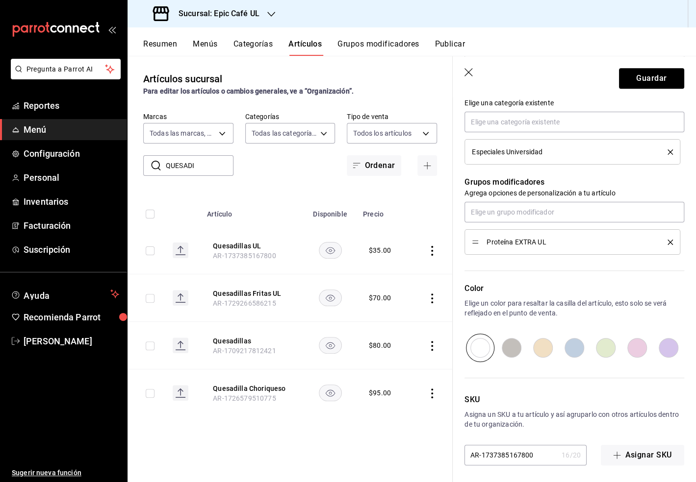
scroll to position [365, 0]
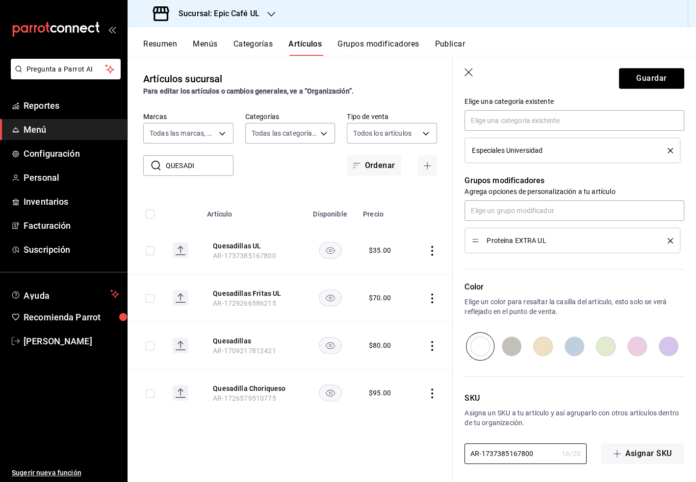
drag, startPoint x: 535, startPoint y: 455, endPoint x: 460, endPoint y: 447, distance: 75.5
click at [460, 447] on div "SKU Asigna un SKU a tu artículo y así agruparlo con otros artículos dentro de t…" at bounding box center [568, 412] width 231 height 103
click at [656, 78] on button "Guardar" at bounding box center [651, 78] width 65 height 21
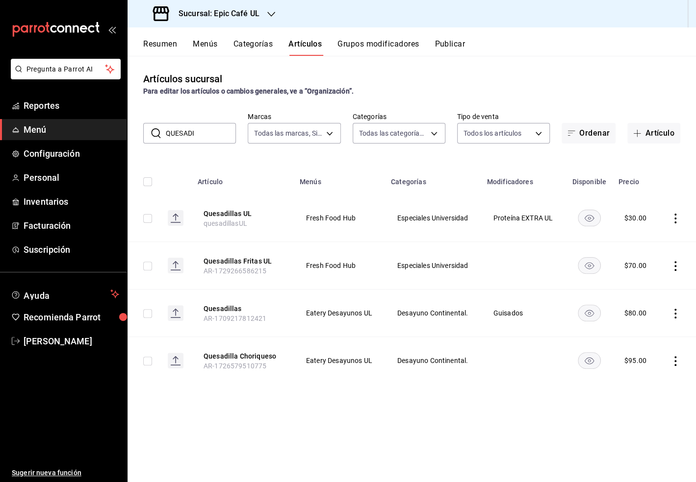
drag, startPoint x: 201, startPoint y: 134, endPoint x: 150, endPoint y: 132, distance: 50.5
click at [150, 132] on div "​ QUESADI ​" at bounding box center [189, 133] width 93 height 21
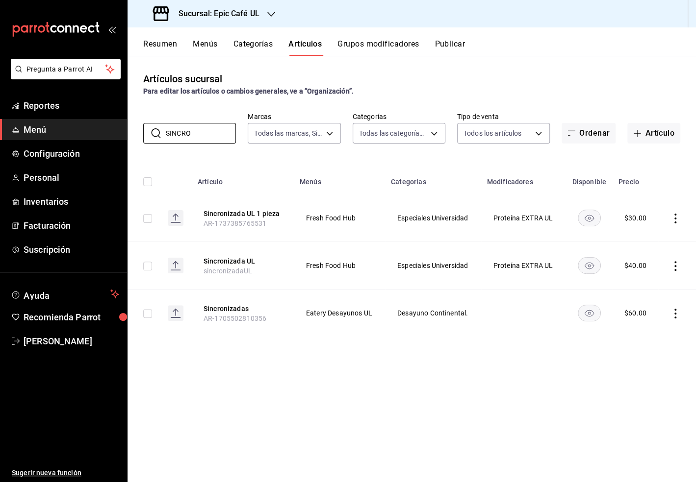
click at [674, 266] on icon "actions" at bounding box center [675, 266] width 10 height 10
click at [643, 330] on span "Eliminar" at bounding box center [645, 329] width 25 height 8
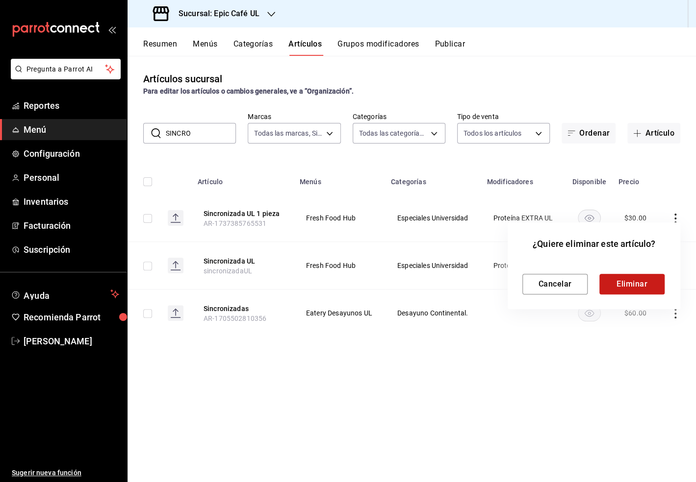
click at [629, 274] on button "Eliminar" at bounding box center [631, 284] width 65 height 21
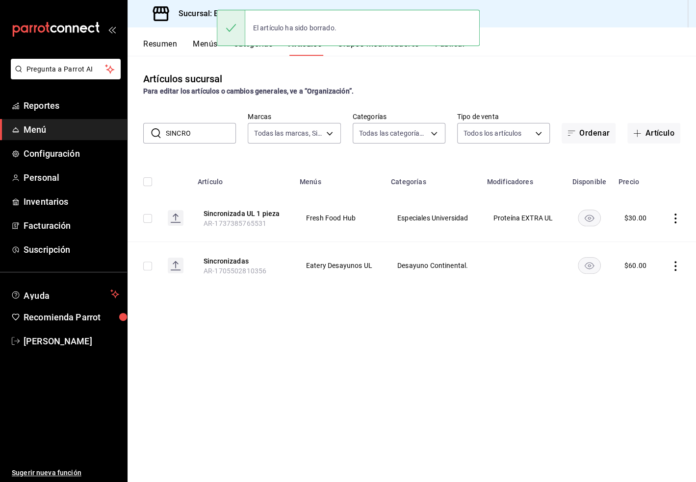
click at [674, 270] on icon "actions" at bounding box center [675, 266] width 2 height 10
click at [655, 332] on span "Eliminar" at bounding box center [645, 329] width 25 height 10
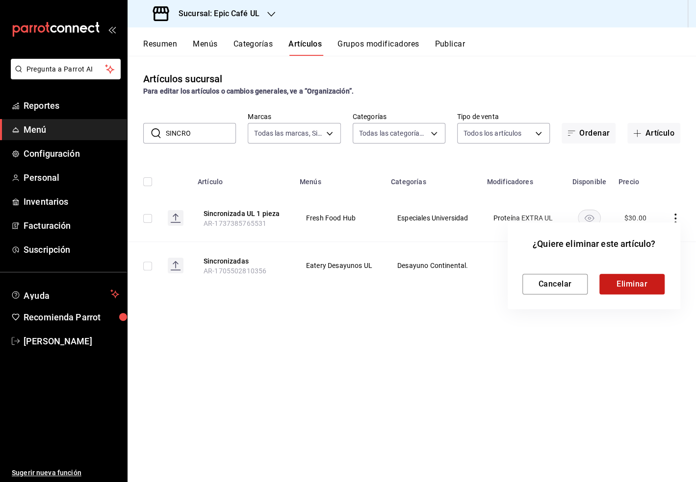
click at [643, 292] on button "Eliminar" at bounding box center [631, 284] width 65 height 21
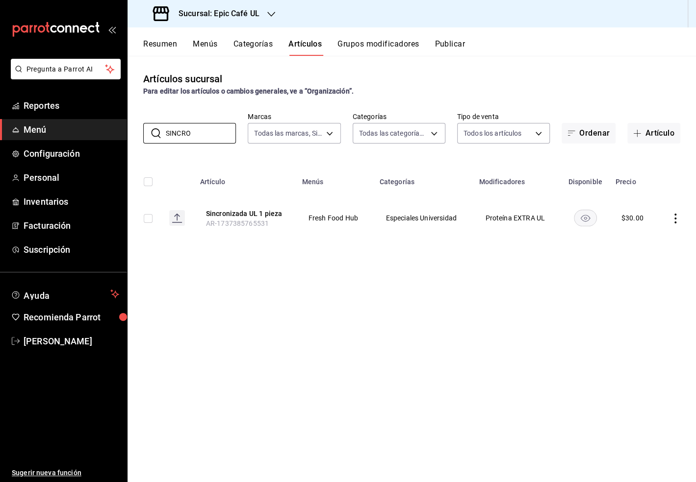
drag, startPoint x: 202, startPoint y: 135, endPoint x: 137, endPoint y: 135, distance: 64.7
click at [137, 135] on div "​ SINCRO ​ Marcas Todas las marcas, Sin marca 8ab046c6-0e56-43ef-b272-b6267400a…" at bounding box center [411, 127] width 568 height 31
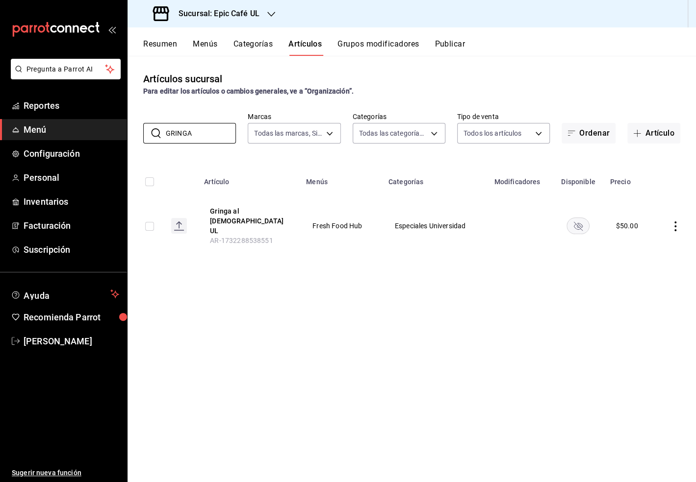
click at [675, 222] on icon "actions" at bounding box center [675, 227] width 2 height 10
click at [645, 240] on span "Editar" at bounding box center [645, 241] width 25 height 10
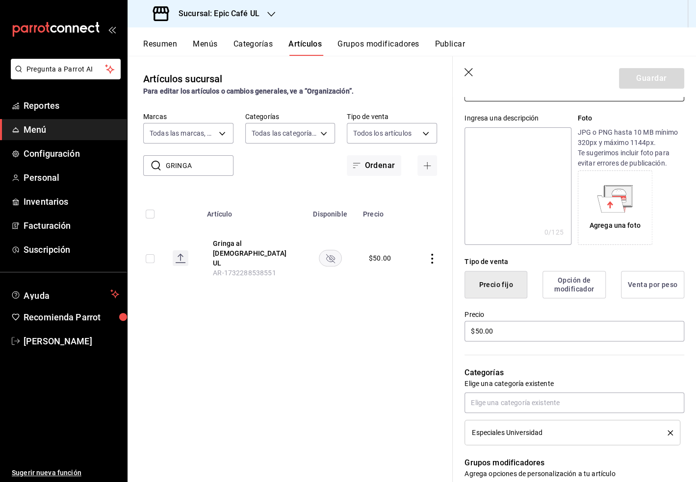
scroll to position [97, 0]
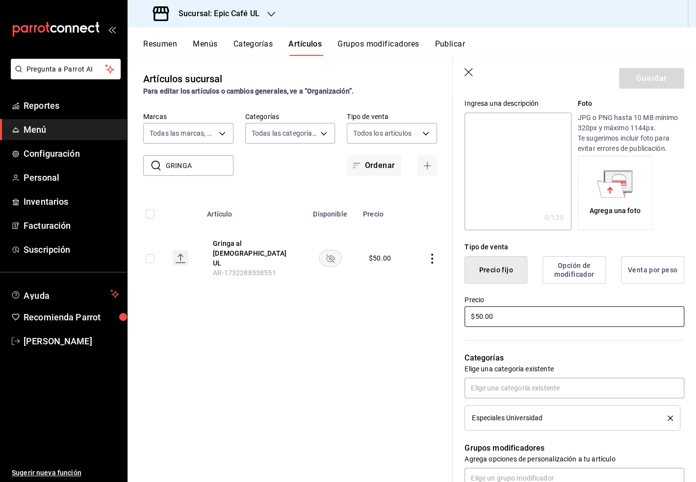
drag, startPoint x: 507, startPoint y: 320, endPoint x: 438, endPoint y: 316, distance: 69.2
click at [438, 316] on main "Artículos sucursal Para editar los artículos o cambios generales, ve a “Organiz…" at bounding box center [411, 269] width 568 height 427
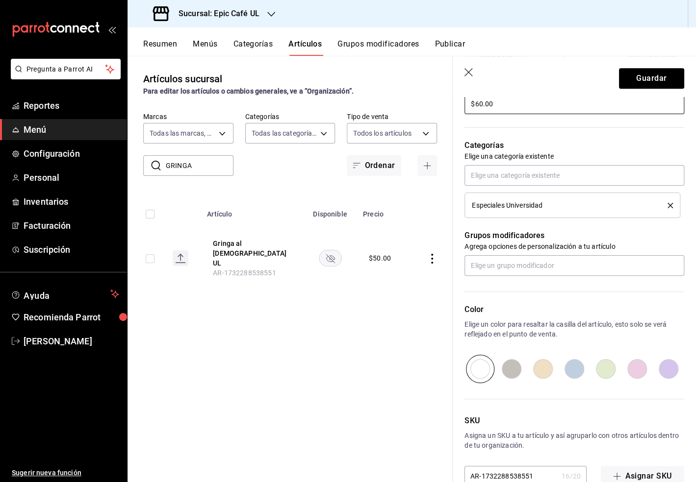
scroll to position [333, 0]
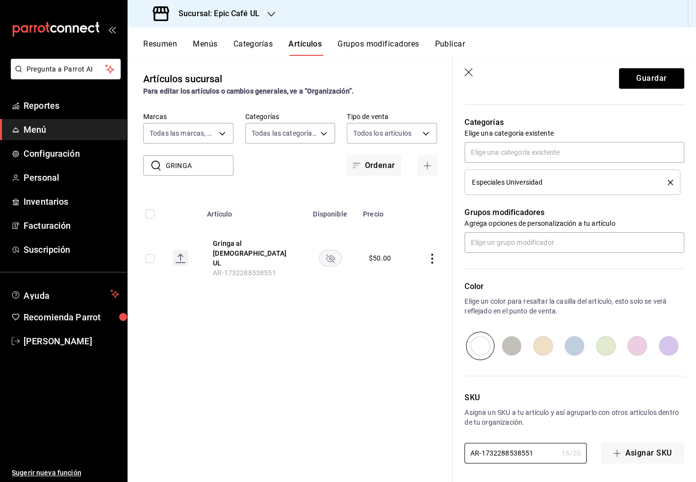
drag, startPoint x: 533, startPoint y: 456, endPoint x: 417, endPoint y: 446, distance: 117.2
click at [417, 446] on main "Artículos sucursal Para editar los artículos o cambios generales, ve a “Organiz…" at bounding box center [411, 269] width 568 height 427
click at [487, 455] on input "gringaUL" at bounding box center [510, 454] width 93 height 20
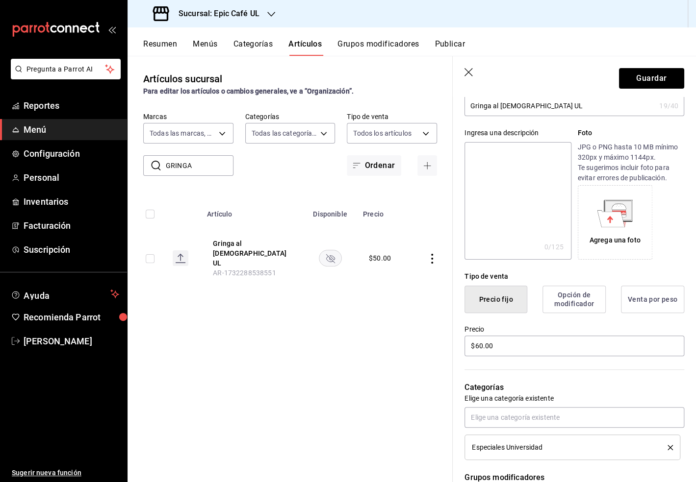
scroll to position [0, 0]
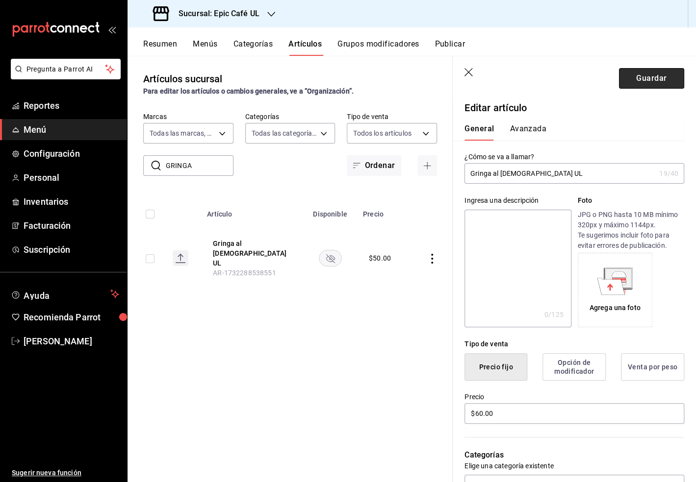
click at [648, 85] on button "Guardar" at bounding box center [651, 78] width 65 height 21
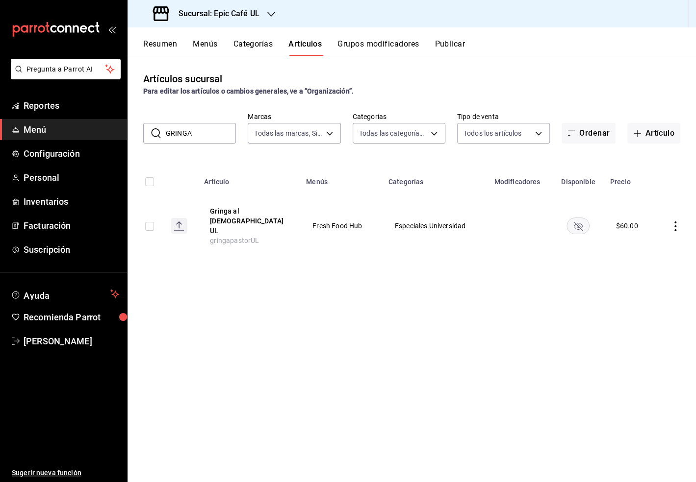
click at [574, 219] on rect "availability-product" at bounding box center [578, 226] width 23 height 16
drag, startPoint x: 201, startPoint y: 133, endPoint x: 151, endPoint y: 133, distance: 49.5
click at [151, 133] on div "​ GRINGA ​" at bounding box center [189, 133] width 93 height 21
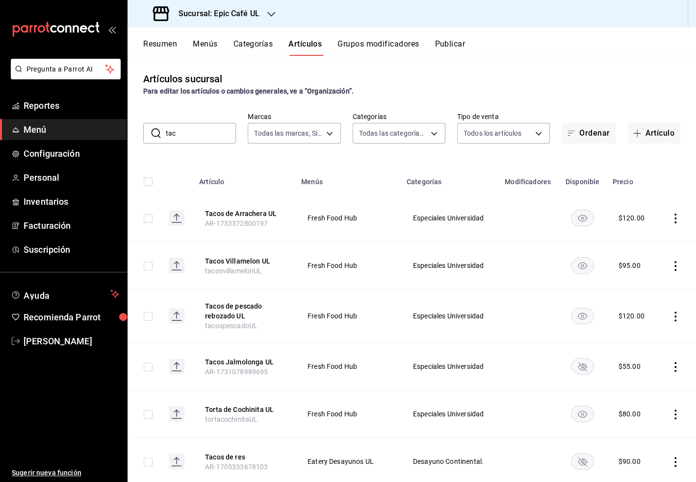
click at [677, 218] on icon "actions" at bounding box center [675, 219] width 10 height 10
click at [644, 261] on span "Duplicar" at bounding box center [645, 261] width 25 height 10
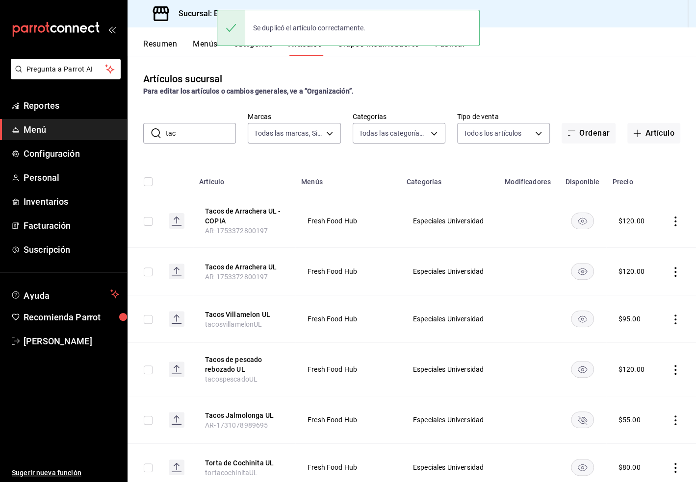
click at [677, 225] on icon "actions" at bounding box center [675, 222] width 10 height 10
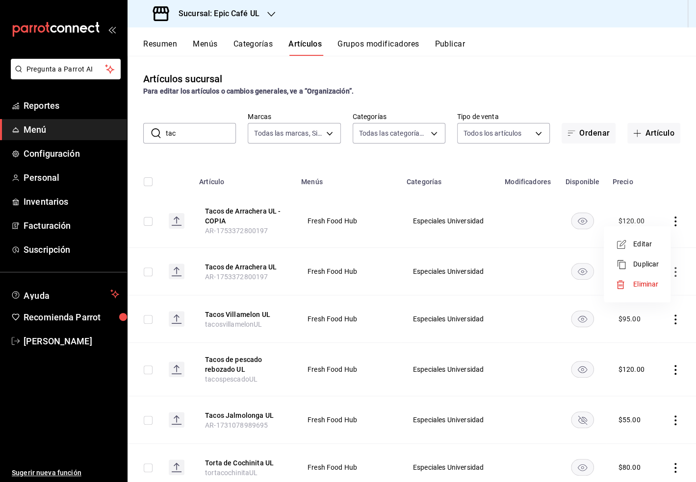
click at [651, 240] on span "Editar" at bounding box center [645, 244] width 25 height 10
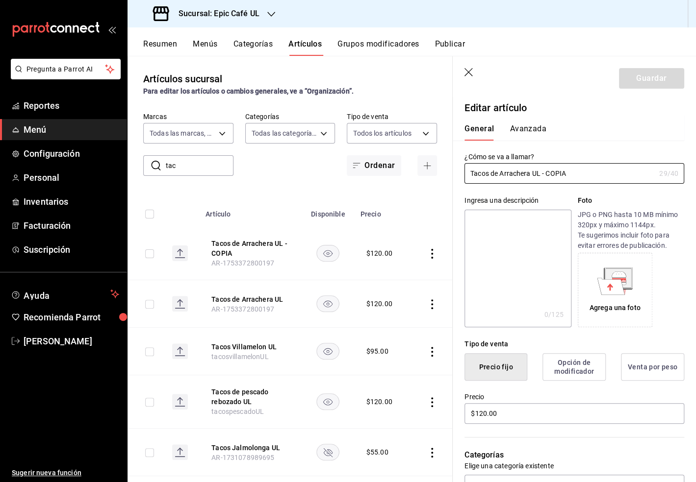
drag, startPoint x: 565, startPoint y: 173, endPoint x: 415, endPoint y: 150, distance: 151.3
click at [415, 150] on main "Artículos sucursal Para editar los artículos o cambios generales, ve a “Organiz…" at bounding box center [411, 269] width 568 height 427
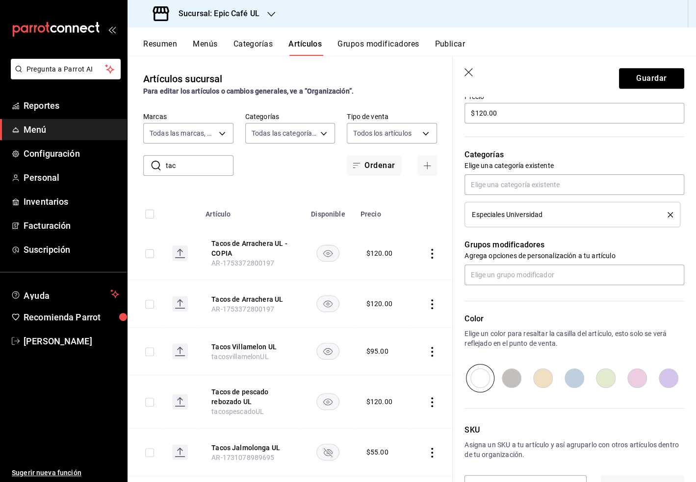
scroll to position [333, 0]
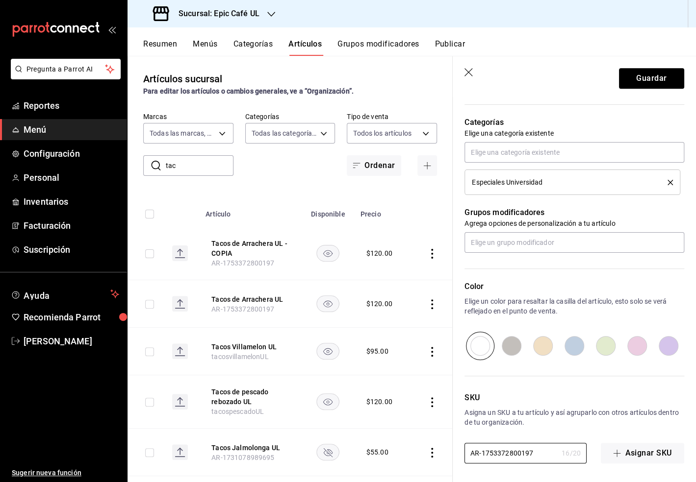
drag, startPoint x: 535, startPoint y: 452, endPoint x: 438, endPoint y: 450, distance: 97.1
click at [438, 450] on main "Artículos sucursal Para editar los artículos o cambios generales, ve a “Organiz…" at bounding box center [411, 269] width 568 height 427
click at [645, 77] on button "Guardar" at bounding box center [651, 78] width 65 height 21
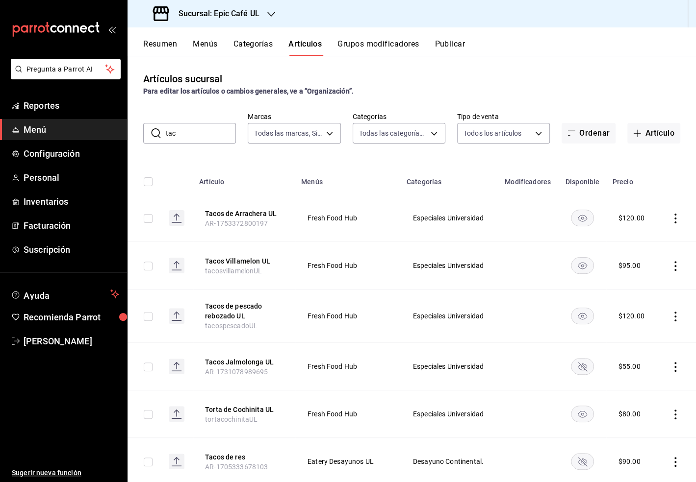
drag, startPoint x: 182, startPoint y: 138, endPoint x: 166, endPoint y: 136, distance: 16.3
click at [166, 136] on input "tac" at bounding box center [201, 134] width 70 height 20
click at [675, 266] on icon "actions" at bounding box center [675, 266] width 2 height 10
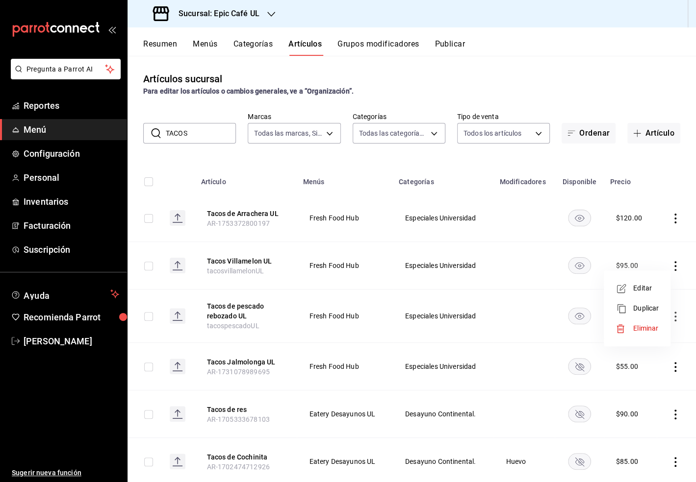
click at [642, 284] on span "Editar" at bounding box center [645, 288] width 25 height 10
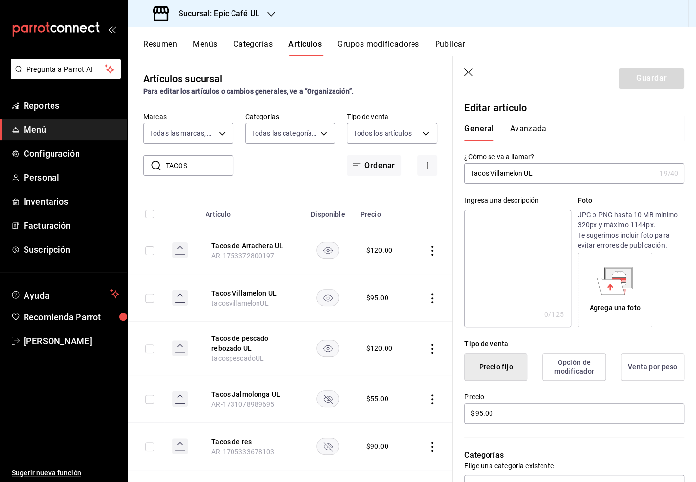
drag, startPoint x: 540, startPoint y: 175, endPoint x: 491, endPoint y: 176, distance: 49.0
click at [491, 176] on input "Tacos Villamelon UL" at bounding box center [559, 174] width 191 height 20
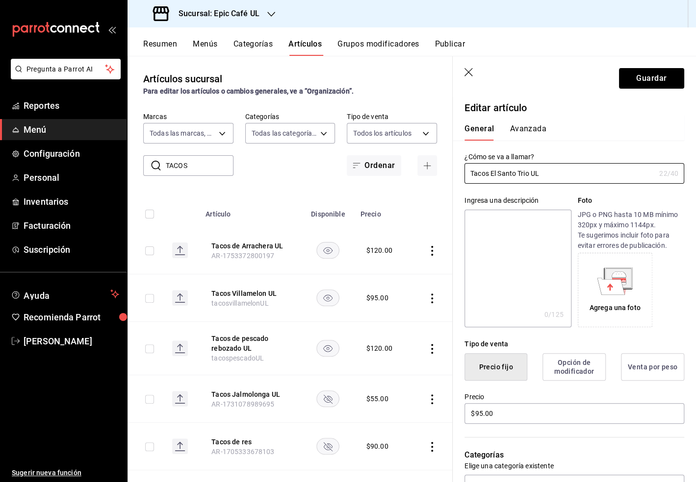
scroll to position [25, 0]
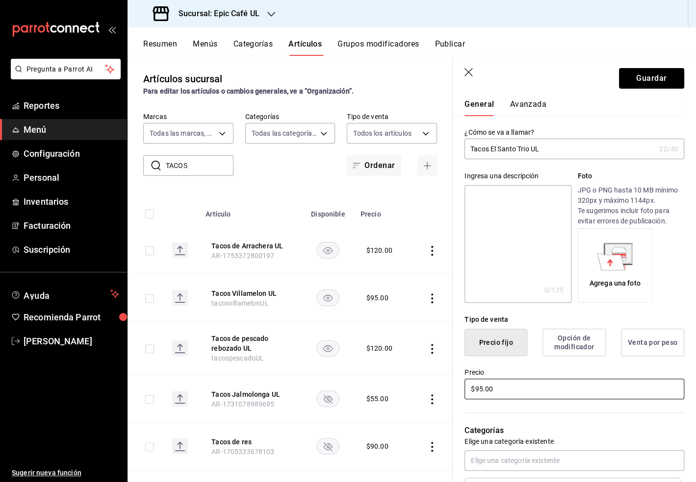
drag, startPoint x: 503, startPoint y: 393, endPoint x: 462, endPoint y: 384, distance: 41.6
click at [462, 384] on div "Precio $95.00" at bounding box center [568, 378] width 231 height 45
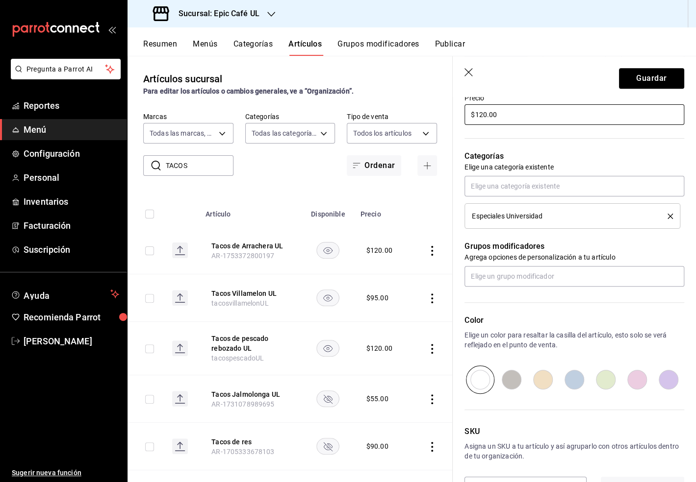
scroll to position [333, 0]
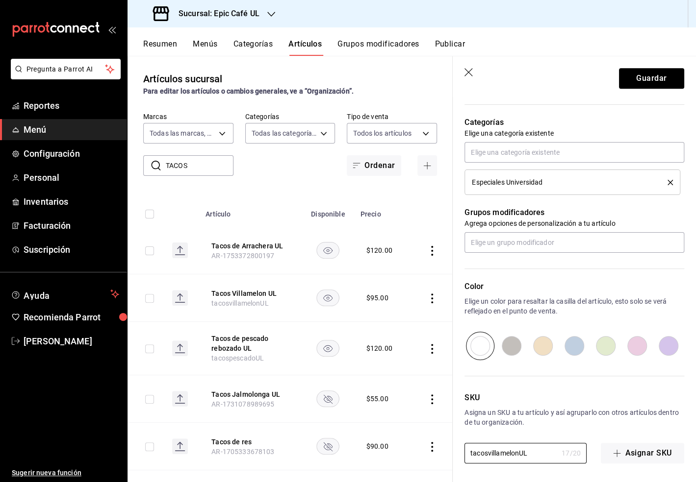
drag, startPoint x: 531, startPoint y: 455, endPoint x: 452, endPoint y: 455, distance: 78.9
click at [452, 455] on div "Guardar Editar artículo General Avanzada ¿Cómo se va a llamar? Tacos El Santo T…" at bounding box center [574, 297] width 244 height 482
click at [652, 81] on button "Guardar" at bounding box center [651, 78] width 65 height 21
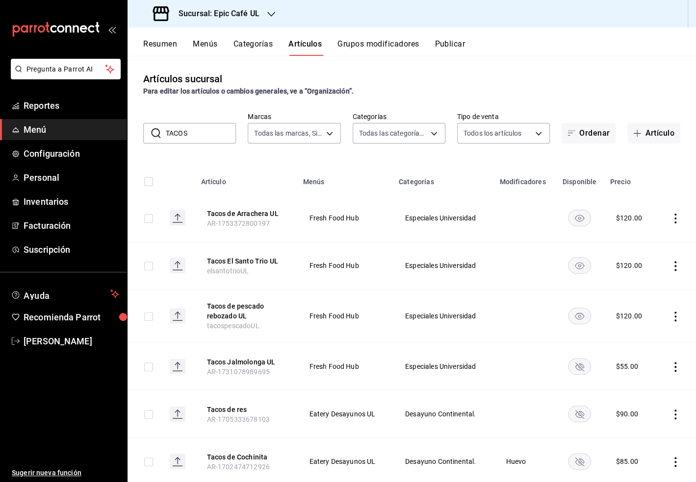
drag, startPoint x: 191, startPoint y: 137, endPoint x: 152, endPoint y: 132, distance: 39.6
click at [152, 132] on div "​ TACOS ​" at bounding box center [189, 133] width 93 height 21
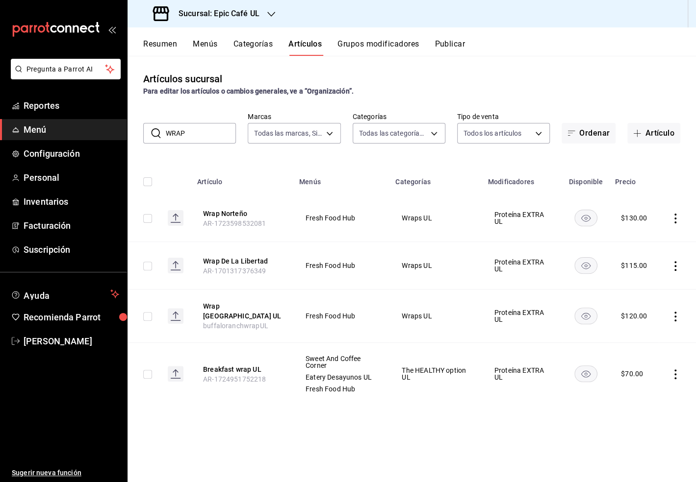
drag, startPoint x: 200, startPoint y: 133, endPoint x: 160, endPoint y: 128, distance: 39.5
click at [160, 128] on div "​ WRAP ​" at bounding box center [189, 133] width 93 height 21
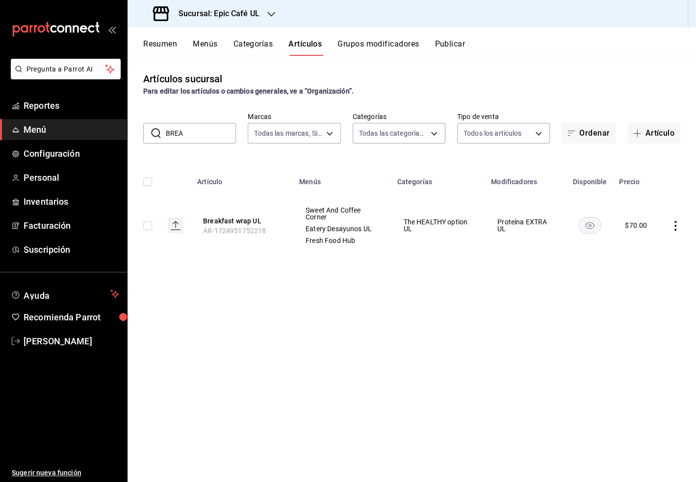
click at [673, 228] on icon "actions" at bounding box center [675, 226] width 10 height 10
click at [643, 245] on span "Editar" at bounding box center [645, 248] width 25 height 10
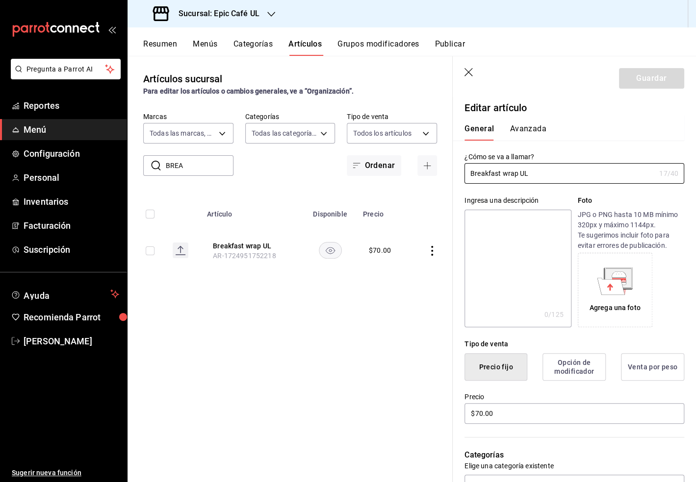
scroll to position [28, 0]
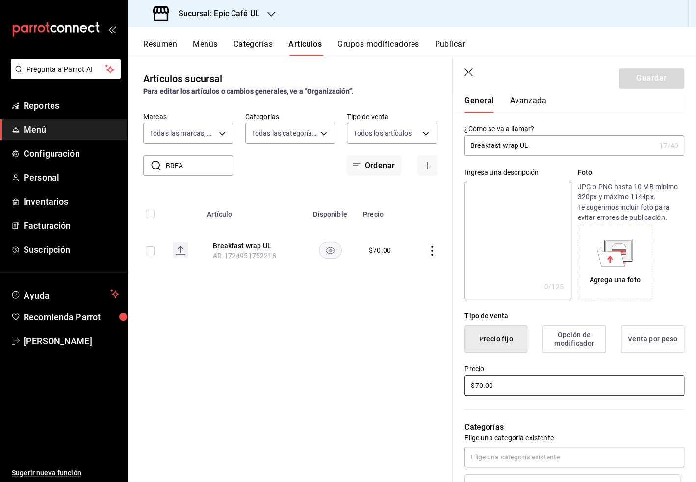
drag, startPoint x: 502, startPoint y: 379, endPoint x: 430, endPoint y: 378, distance: 71.6
click at [430, 378] on main "Artículos sucursal Para editar los artículos o cambios generales, ve a “Organiz…" at bounding box center [411, 269] width 568 height 427
drag, startPoint x: 508, startPoint y: 384, endPoint x: 462, endPoint y: 384, distance: 46.6
click at [462, 384] on div "Precio $70.00" at bounding box center [568, 375] width 231 height 45
click at [661, 76] on button "Guardar" at bounding box center [651, 78] width 65 height 21
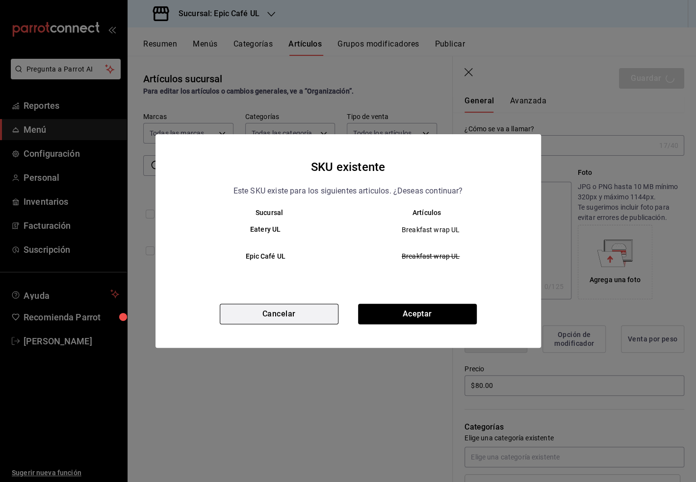
click at [299, 313] on button "Cancelar" at bounding box center [279, 314] width 119 height 21
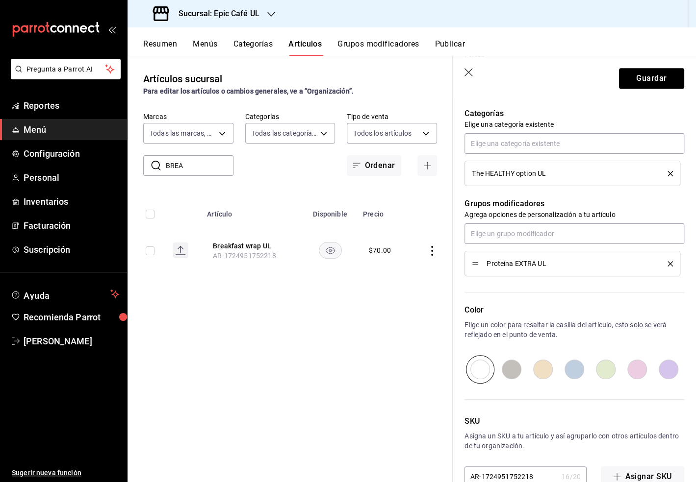
scroll to position [365, 0]
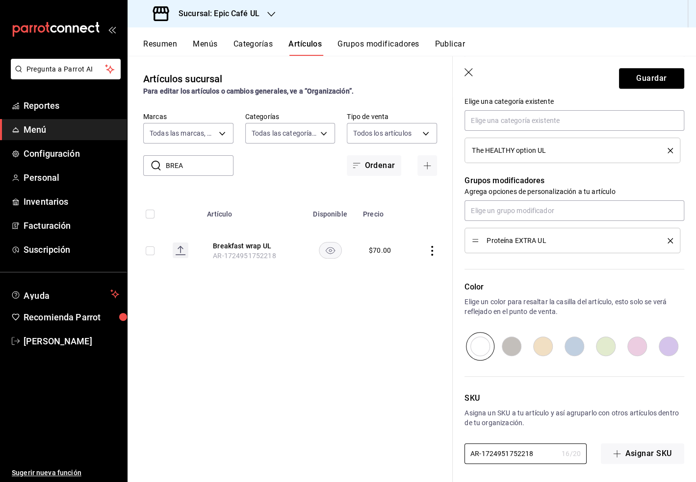
drag, startPoint x: 535, startPoint y: 452, endPoint x: 428, endPoint y: 452, distance: 107.4
click at [428, 452] on main "Artículos sucursal Para editar los artículos o cambios generales, ve a “Organiz…" at bounding box center [411, 269] width 568 height 427
click at [669, 82] on button "Guardar" at bounding box center [651, 78] width 65 height 21
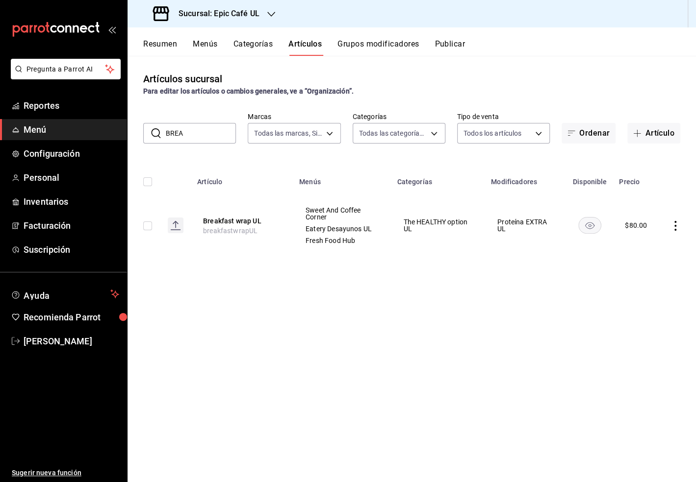
drag, startPoint x: 188, startPoint y: 134, endPoint x: 156, endPoint y: 134, distance: 31.9
click at [156, 134] on div "​ BREA ​" at bounding box center [189, 133] width 93 height 21
click at [258, 43] on button "Categorías" at bounding box center [253, 47] width 40 height 17
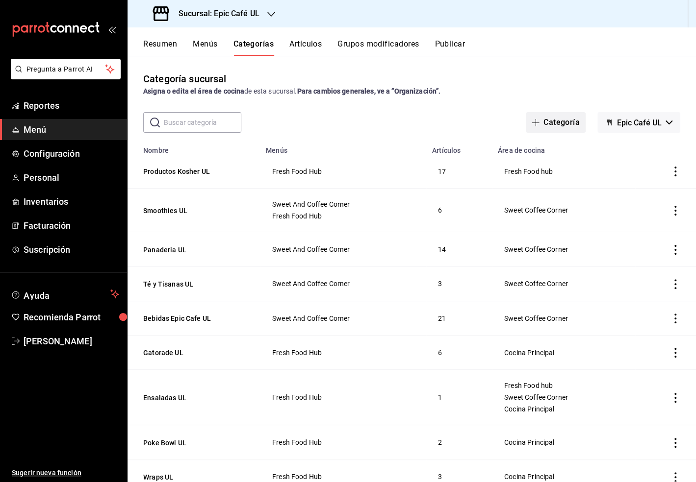
click at [564, 117] on button "Categoría" at bounding box center [556, 122] width 60 height 21
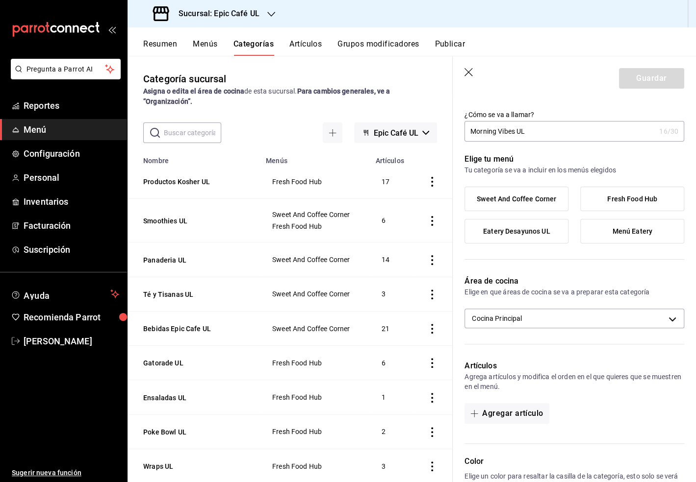
scroll to position [18, 0]
click at [509, 202] on span "Sweet And Coffee Corner" at bounding box center [516, 198] width 79 height 8
click at [0, 0] on input "Sweet And Coffee Corner" at bounding box center [0, 0] width 0 height 0
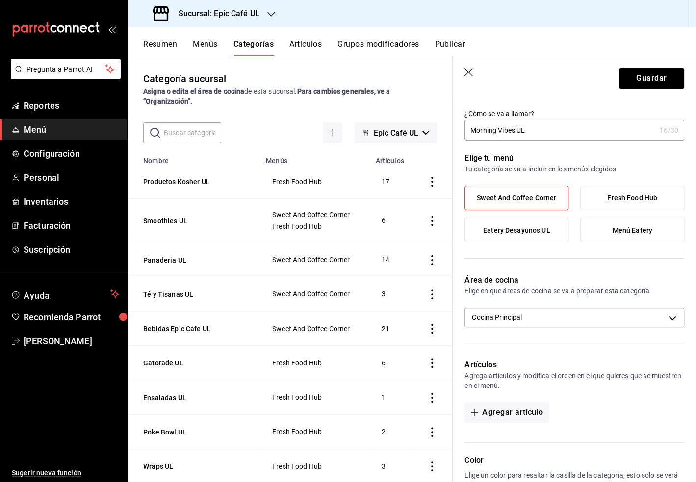
click at [643, 194] on span "Fresh Food Hub" at bounding box center [632, 198] width 50 height 8
click at [0, 0] on input "Fresh Food Hub" at bounding box center [0, 0] width 0 height 0
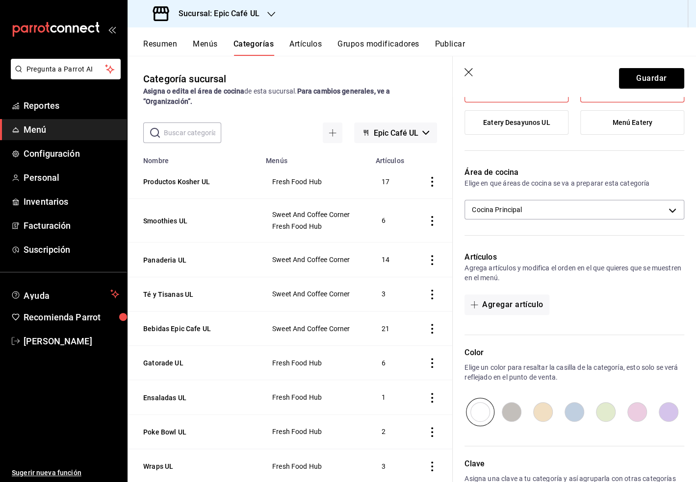
scroll to position [127, 0]
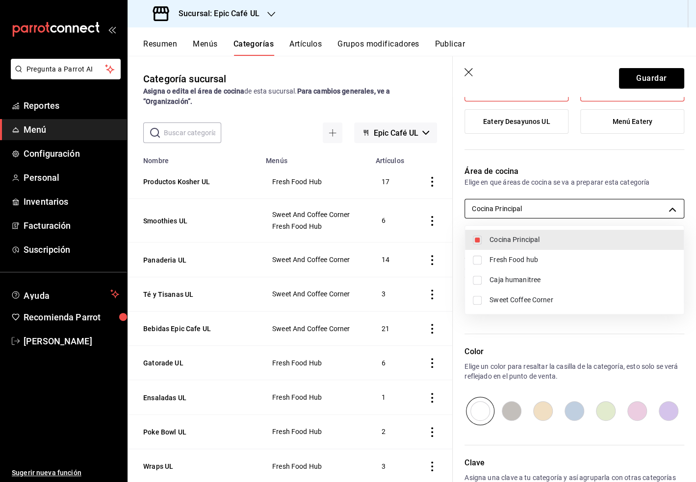
click at [666, 212] on body "Pregunta a Parrot AI Reportes Menú Configuración Personal Inventarios Facturaci…" at bounding box center [348, 241] width 696 height 482
click at [478, 260] on input "checkbox" at bounding box center [477, 260] width 9 height 9
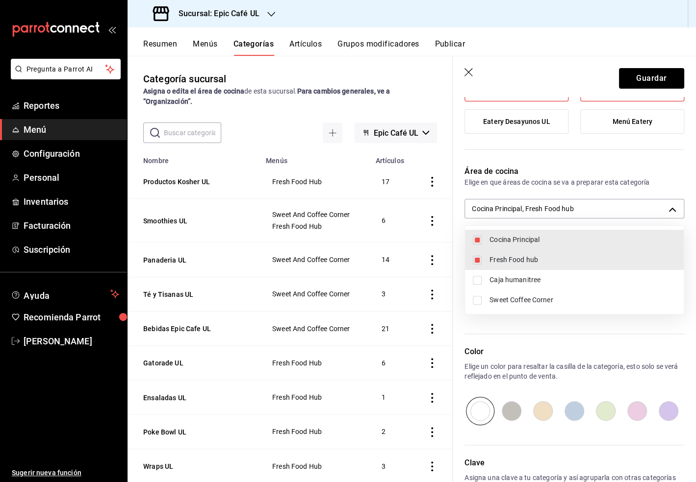
click at [480, 304] on input "checkbox" at bounding box center [477, 300] width 9 height 9
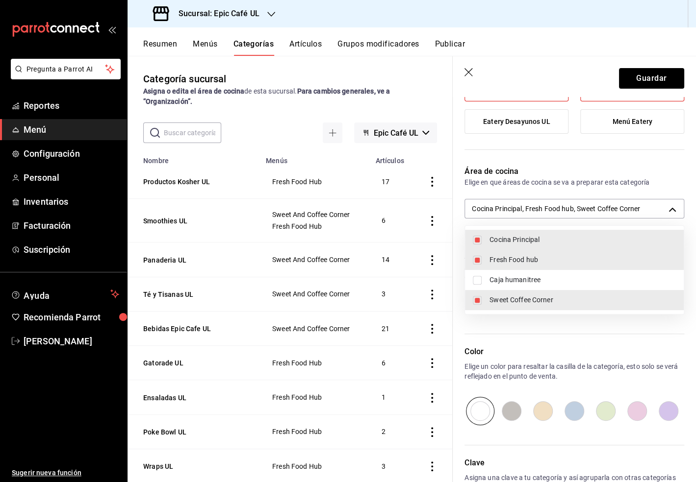
click at [666, 209] on div at bounding box center [348, 241] width 696 height 482
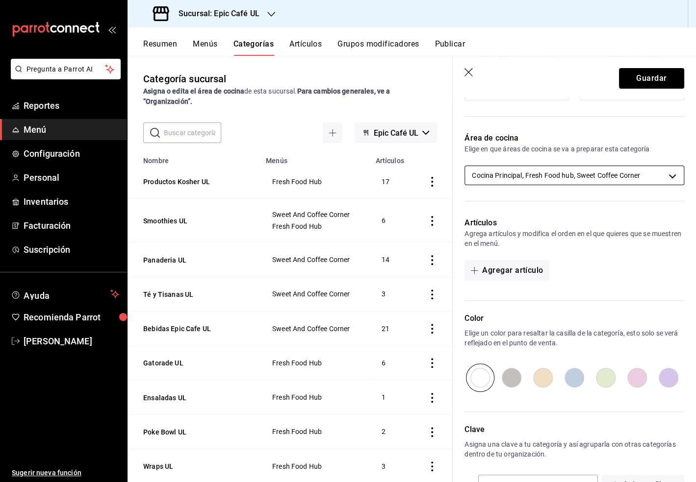
scroll to position [192, 0]
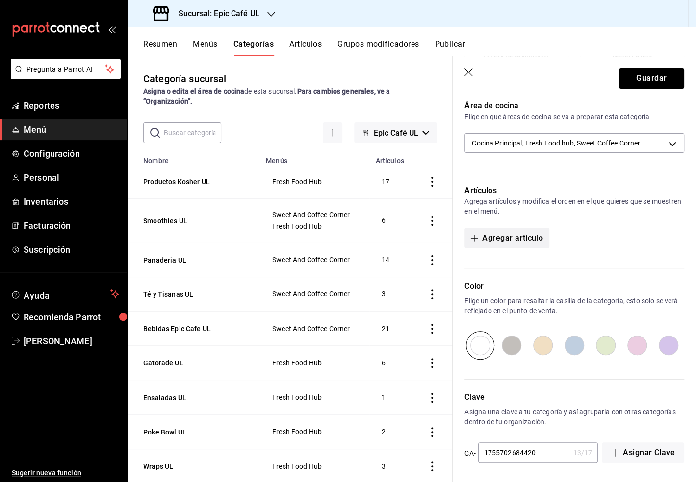
click at [509, 242] on button "Agregar artículo" at bounding box center [506, 238] width 84 height 21
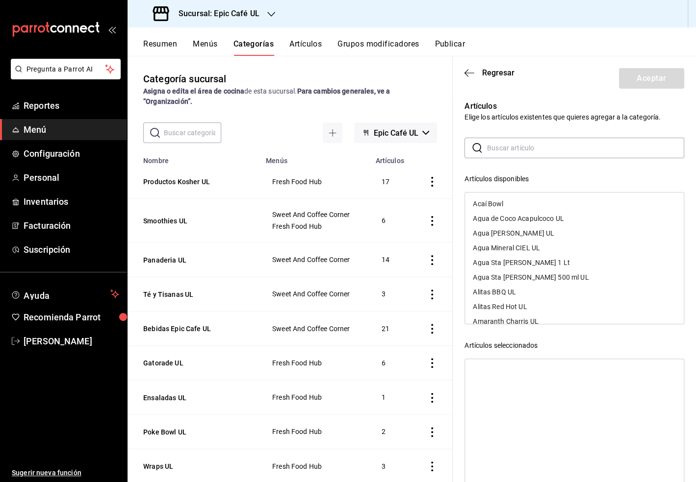
click at [532, 146] on input "text" at bounding box center [585, 148] width 197 height 20
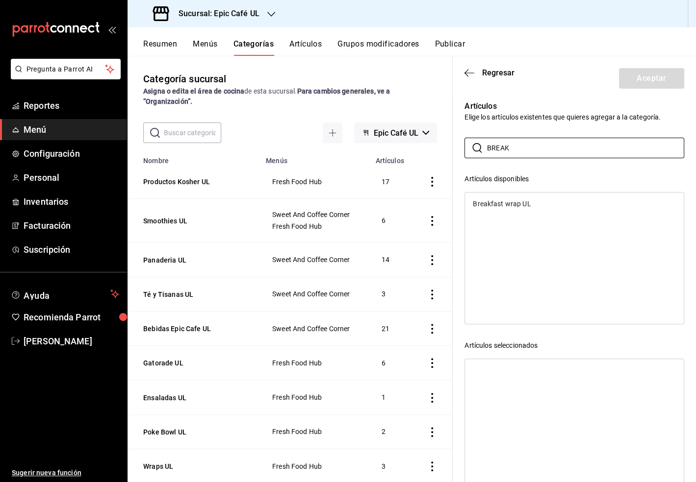
click at [548, 200] on div "Breakfast wrap UL" at bounding box center [574, 204] width 219 height 15
click at [656, 80] on button "Aceptar" at bounding box center [651, 78] width 65 height 21
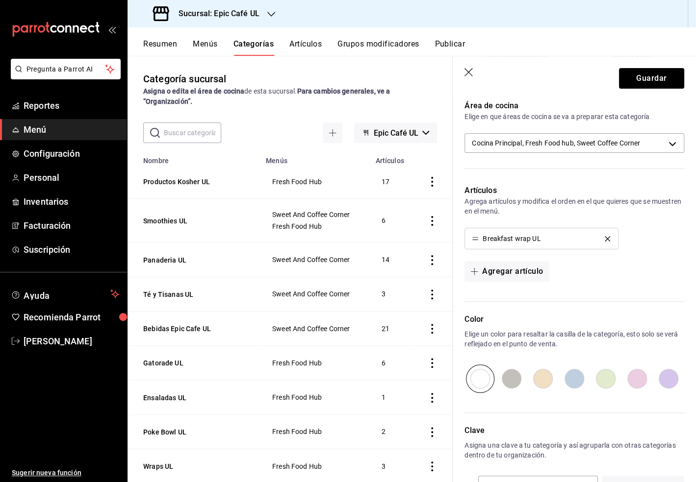
scroll to position [226, 0]
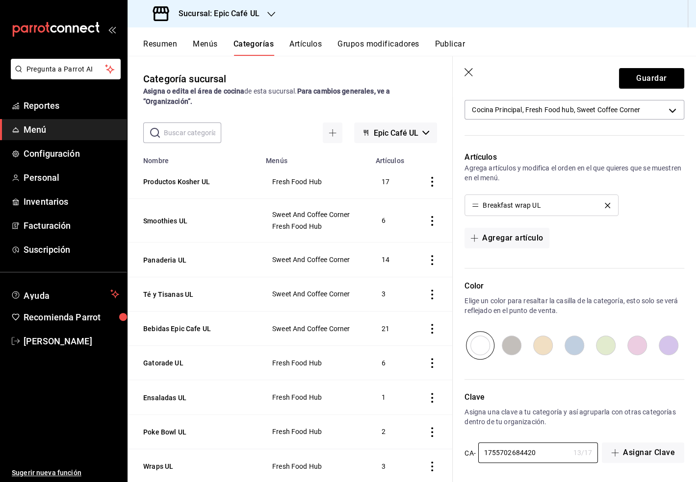
drag, startPoint x: 538, startPoint y: 452, endPoint x: 447, endPoint y: 452, distance: 90.7
click at [447, 452] on main "Categoría sucursal Asigna o edita el área de cocina de esta sucursal. Para camb…" at bounding box center [411, 269] width 568 height 427
click at [654, 85] on button "Guardar" at bounding box center [651, 78] width 65 height 21
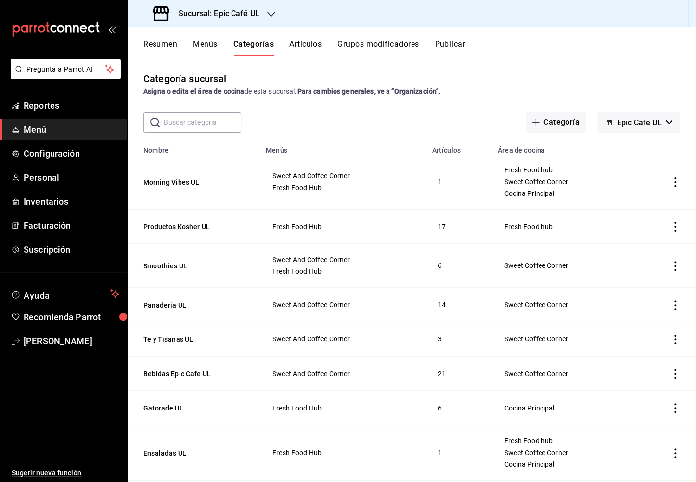
scroll to position [39, 0]
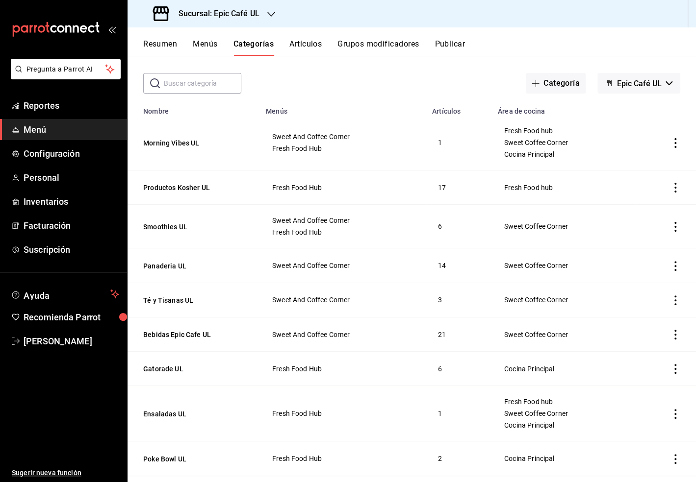
click at [678, 191] on icon "actions" at bounding box center [675, 188] width 10 height 10
click at [652, 230] on span "Duplicar" at bounding box center [645, 231] width 25 height 10
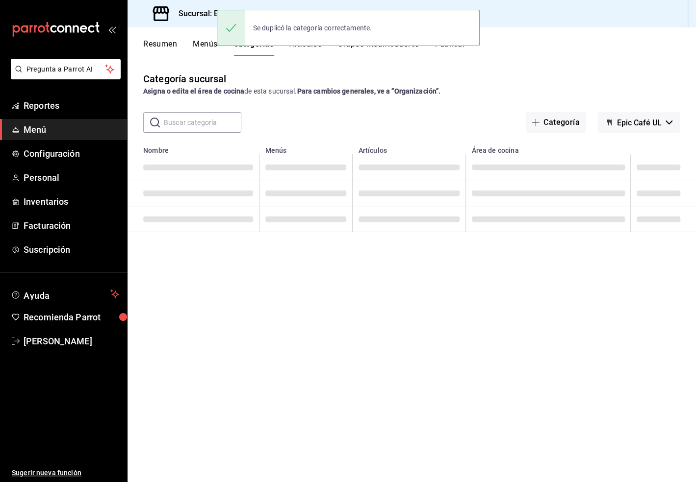
scroll to position [0, 0]
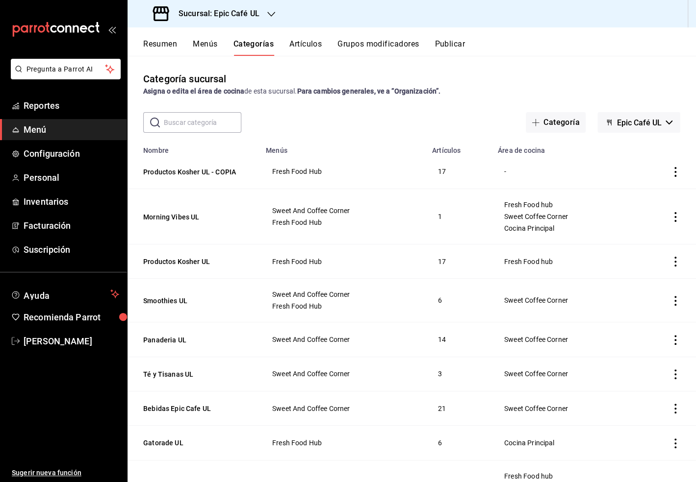
click at [676, 175] on icon "actions" at bounding box center [675, 172] width 10 height 10
click at [661, 190] on li "Editar" at bounding box center [637, 194] width 59 height 20
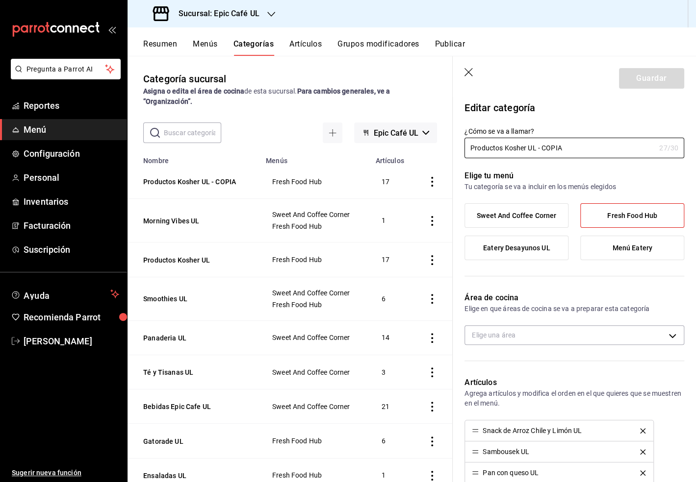
drag, startPoint x: 569, startPoint y: 149, endPoint x: 397, endPoint y: 149, distance: 172.1
click at [397, 149] on main "Categoría sucursal Asigna o edita el área de cocina de esta sucursal. Para camb…" at bounding box center [411, 269] width 568 height 427
click at [545, 221] on label "Sweet And Coffee Corner" at bounding box center [516, 216] width 103 height 24
click at [0, 0] on input "Sweet And Coffee Corner" at bounding box center [0, 0] width 0 height 0
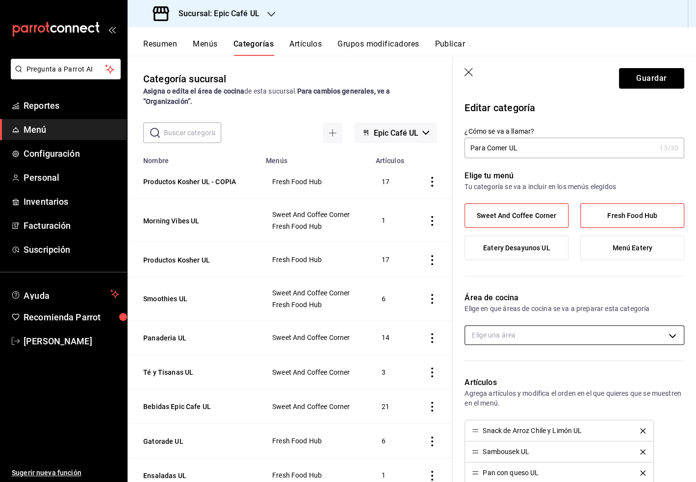
click at [675, 340] on body "Pregunta a Parrot AI Reportes Menú Configuración Personal Inventarios Facturaci…" at bounding box center [348, 241] width 696 height 482
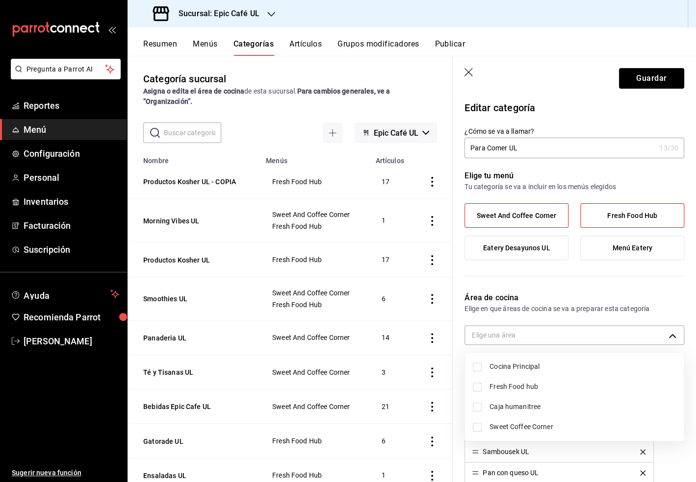
click at [544, 368] on span "Cocina Principal" at bounding box center [582, 367] width 186 height 10
click at [536, 391] on span "Fresh Food hub" at bounding box center [582, 387] width 186 height 10
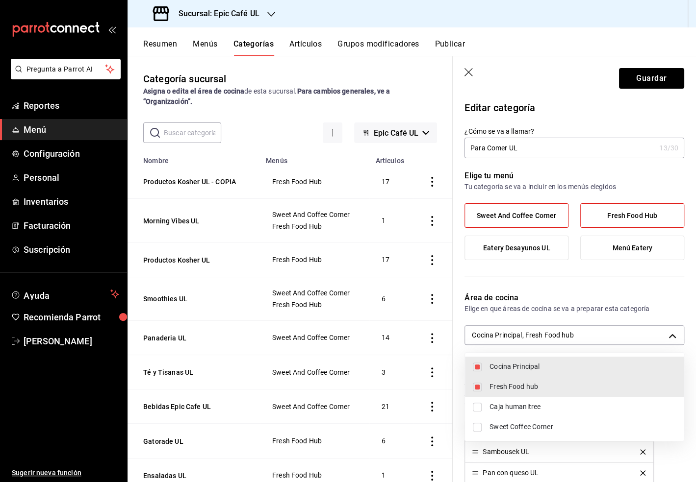
click at [545, 430] on span "Sweet Coffee Corner" at bounding box center [582, 427] width 186 height 10
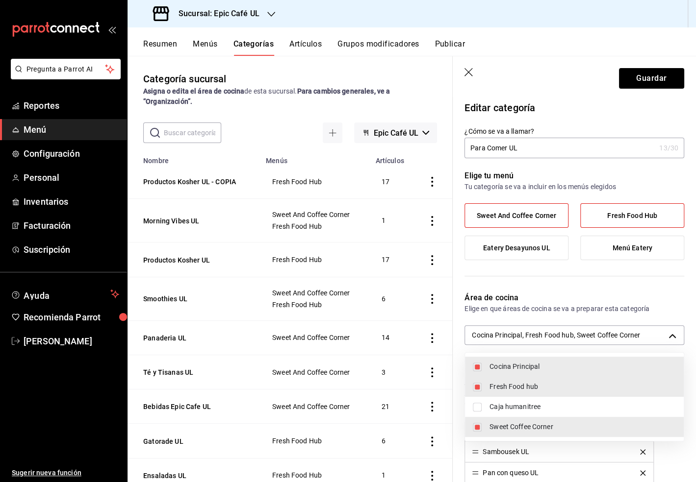
click at [672, 337] on div at bounding box center [348, 241] width 696 height 482
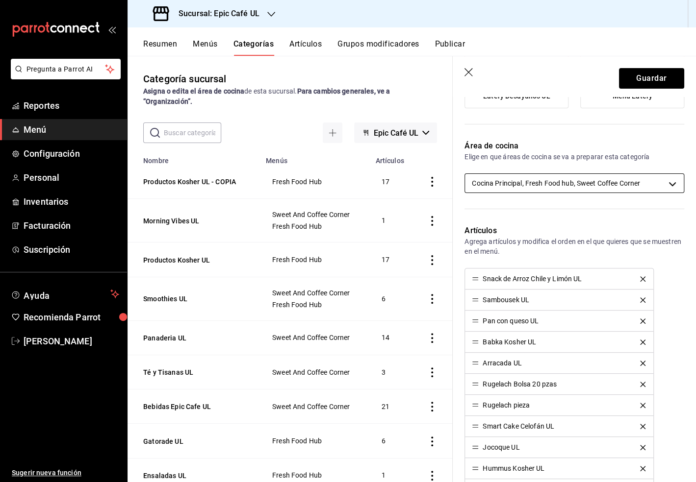
scroll to position [151, 0]
click at [640, 278] on icon "delete" at bounding box center [642, 280] width 5 height 5
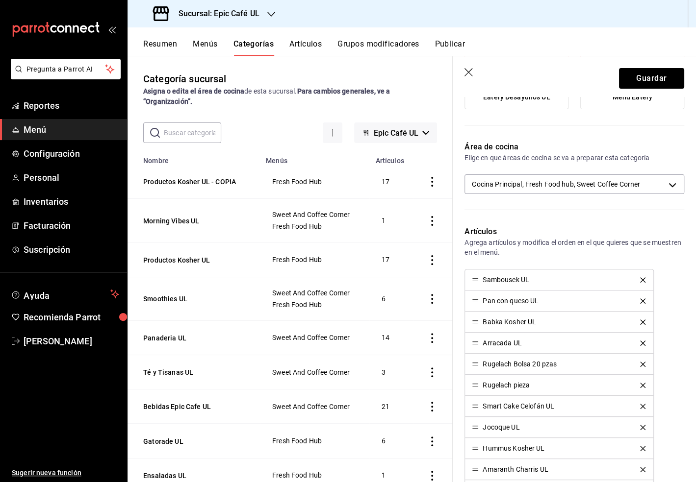
click at [640, 278] on icon "delete" at bounding box center [642, 280] width 5 height 5
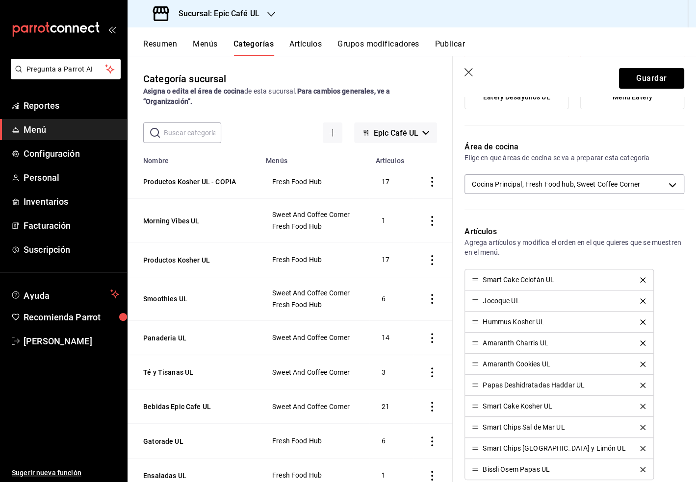
click at [640, 278] on icon "delete" at bounding box center [642, 280] width 5 height 5
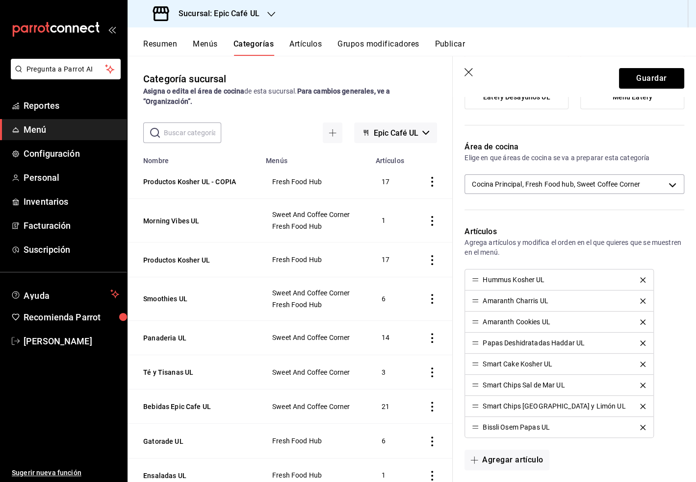
click at [640, 278] on icon "delete" at bounding box center [642, 280] width 5 height 5
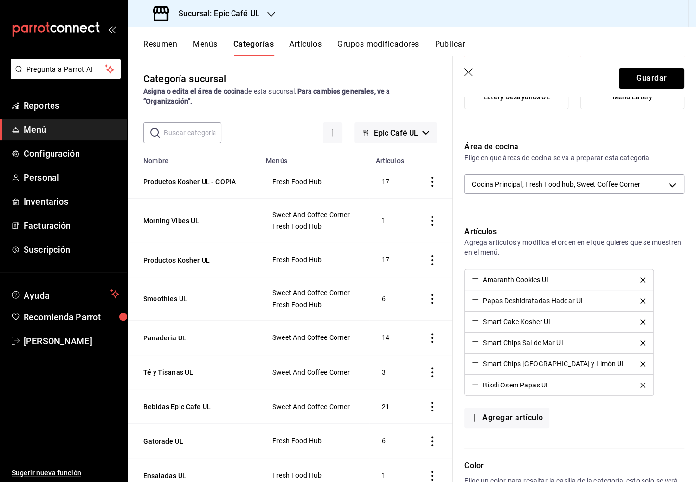
click at [640, 278] on icon "delete" at bounding box center [642, 280] width 5 height 5
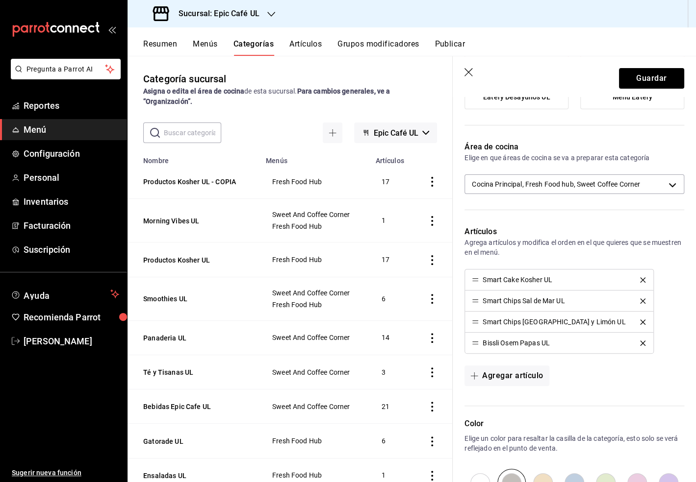
click at [640, 278] on icon "delete" at bounding box center [642, 280] width 5 height 5
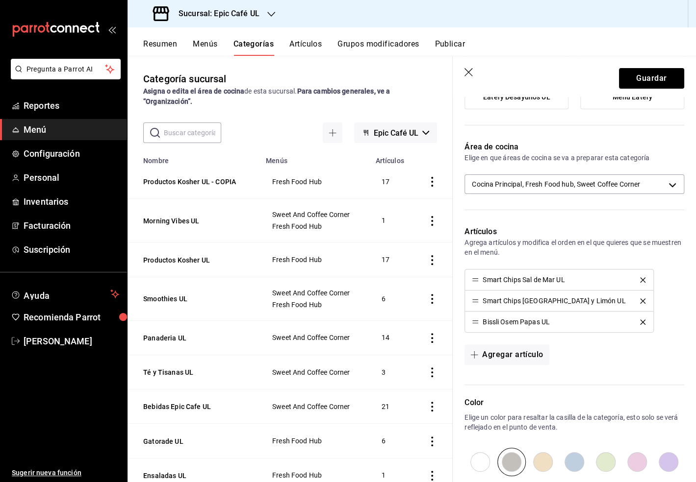
click at [640, 278] on icon "delete" at bounding box center [642, 280] width 5 height 5
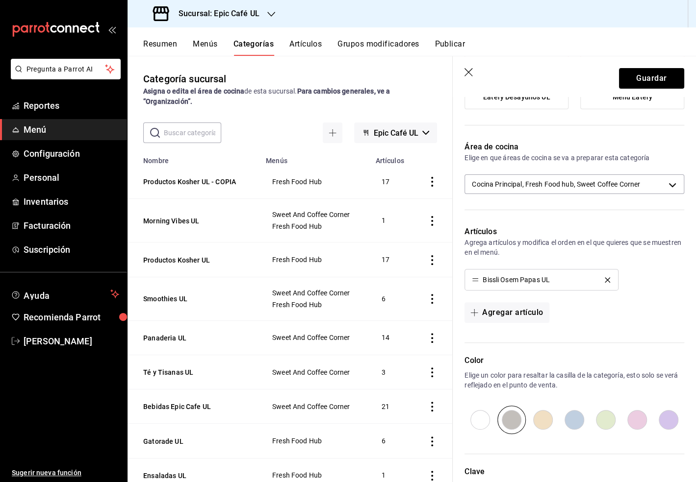
click at [607, 278] on icon "delete" at bounding box center [607, 280] width 5 height 5
click at [607, 303] on div "Agregar artículo" at bounding box center [574, 313] width 220 height 21
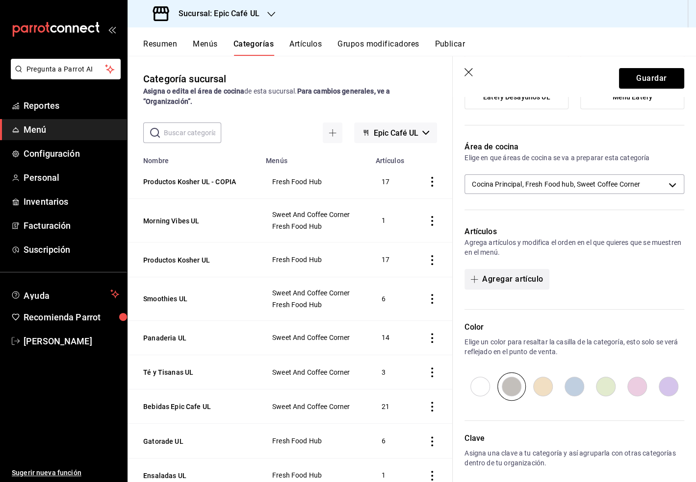
click at [510, 279] on button "Agregar artículo" at bounding box center [506, 279] width 84 height 21
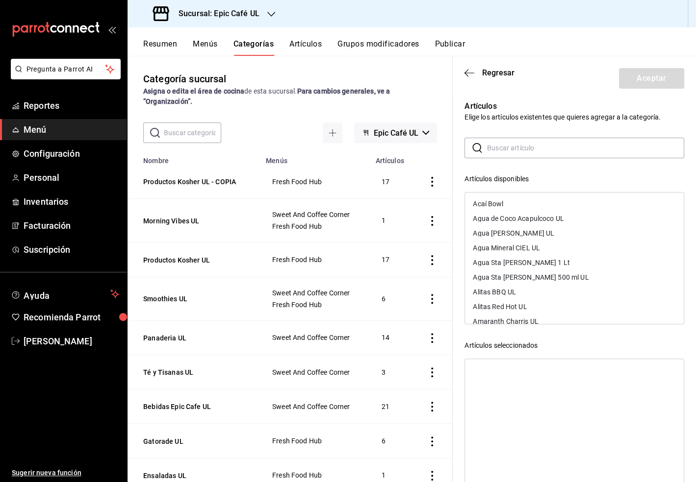
click at [507, 149] on input "text" at bounding box center [585, 148] width 197 height 20
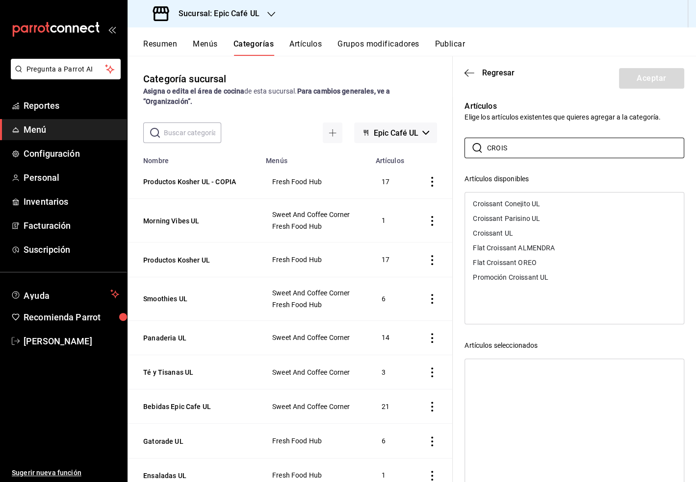
click at [544, 215] on div "Croissant Parisino UL" at bounding box center [574, 218] width 219 height 15
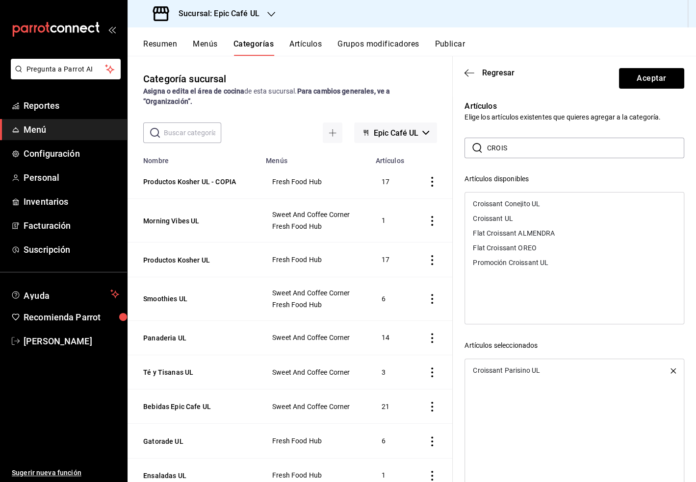
drag, startPoint x: 521, startPoint y: 150, endPoint x: 483, endPoint y: 149, distance: 37.3
click at [483, 149] on div "​ CROIS ​" at bounding box center [574, 148] width 220 height 21
click at [513, 205] on div "Baguette EPIC" at bounding box center [495, 204] width 45 height 7
drag, startPoint x: 513, startPoint y: 155, endPoint x: 478, endPoint y: 144, distance: 36.6
click at [478, 144] on div "​ BAGUE ​" at bounding box center [574, 148] width 220 height 21
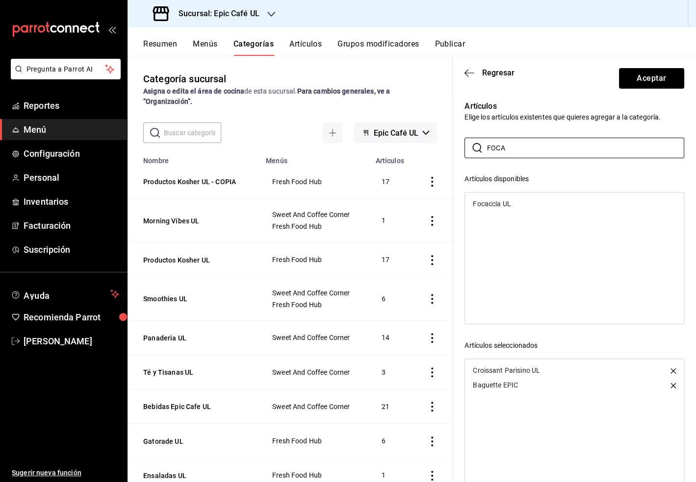
click at [494, 206] on div "Focaccia UL" at bounding box center [492, 204] width 38 height 7
drag, startPoint x: 509, startPoint y: 149, endPoint x: 482, endPoint y: 147, distance: 27.5
click at [482, 147] on div "​ FOCA ​" at bounding box center [574, 148] width 220 height 21
click at [528, 206] on div "Torta de Milanesa UL" at bounding box center [505, 204] width 65 height 7
drag, startPoint x: 505, startPoint y: 151, endPoint x: 481, endPoint y: 149, distance: 24.6
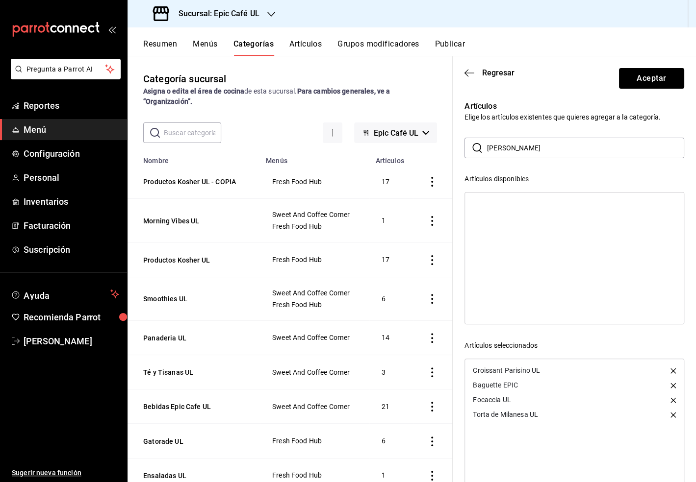
click at [481, 149] on div "​ [PERSON_NAME] ​" at bounding box center [574, 148] width 220 height 21
click at [518, 223] on div "Club Sandwich UL" at bounding box center [574, 218] width 219 height 15
drag, startPoint x: 506, startPoint y: 146, endPoint x: 484, endPoint y: 146, distance: 22.1
click at [484, 146] on div "​ CLUB ​" at bounding box center [574, 148] width 220 height 21
click at [506, 231] on div "Molletes UL Epic" at bounding box center [498, 233] width 51 height 7
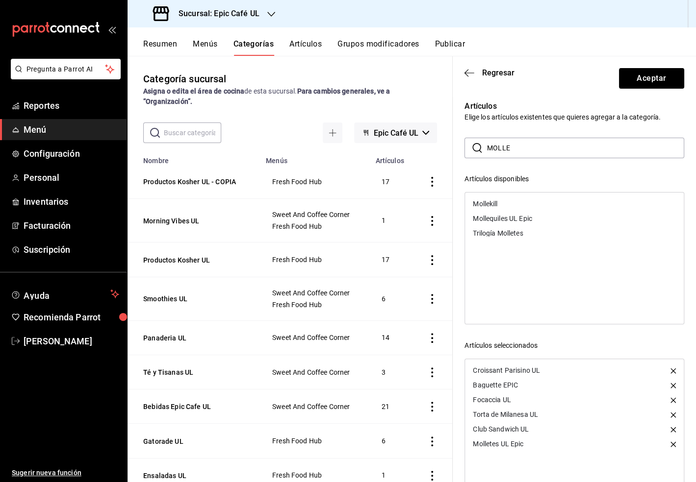
click at [509, 220] on div "Mollequiles UL Epic" at bounding box center [502, 218] width 59 height 7
drag, startPoint x: 516, startPoint y: 147, endPoint x: 479, endPoint y: 147, distance: 37.3
click at [479, 147] on div "​ MOLLE ​" at bounding box center [574, 148] width 220 height 21
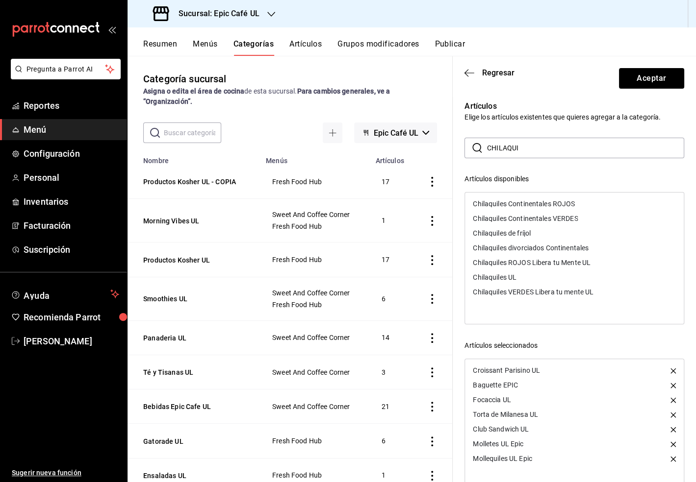
click at [511, 274] on div "Chilaquiles UL" at bounding box center [495, 277] width 44 height 7
drag, startPoint x: 520, startPoint y: 150, endPoint x: 478, endPoint y: 150, distance: 42.2
click at [478, 150] on div "​ CHILAQUI ​" at bounding box center [574, 148] width 220 height 21
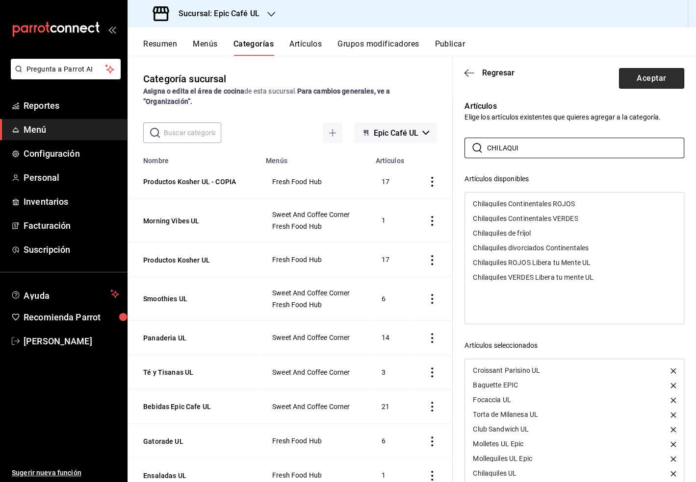
click at [653, 85] on button "Aceptar" at bounding box center [651, 78] width 65 height 21
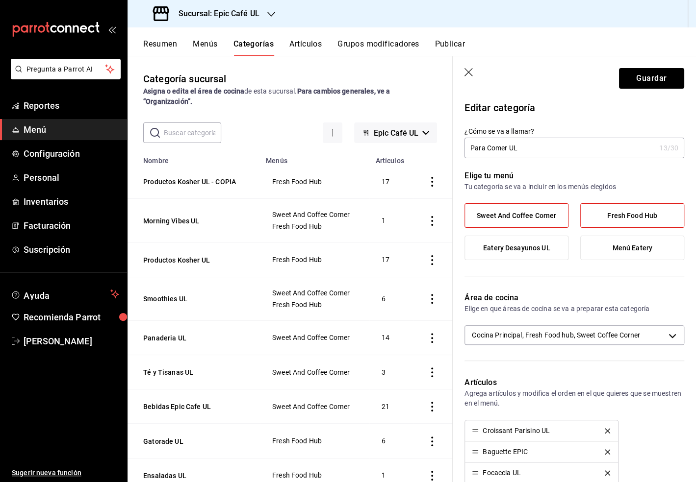
scroll to position [372, 0]
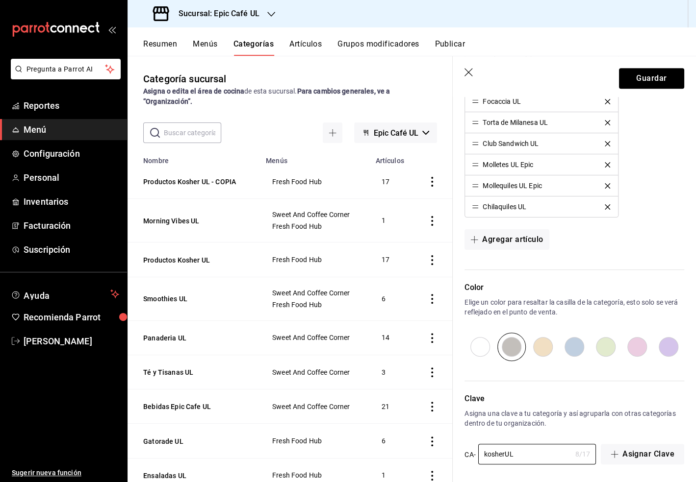
drag, startPoint x: 516, startPoint y: 455, endPoint x: 461, endPoint y: 454, distance: 54.9
click at [461, 454] on div "Clave Asigna una clave a tu categoría y así agruparla con otras categorías dent…" at bounding box center [568, 423] width 231 height 84
click at [654, 79] on button "Guardar" at bounding box center [651, 78] width 65 height 21
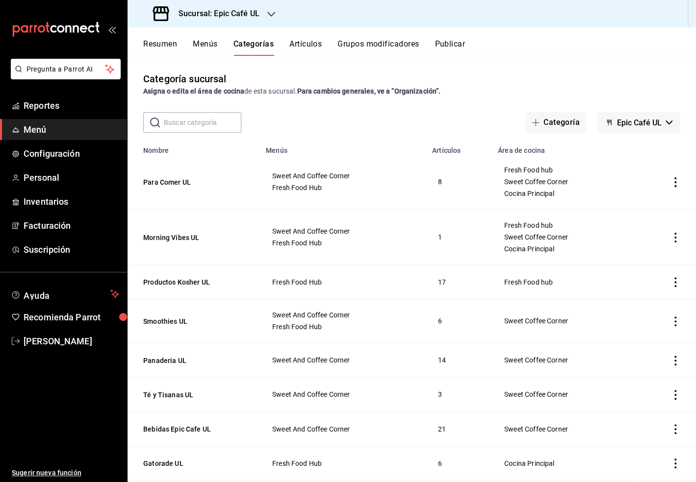
click at [301, 47] on button "Artículos" at bounding box center [305, 47] width 32 height 17
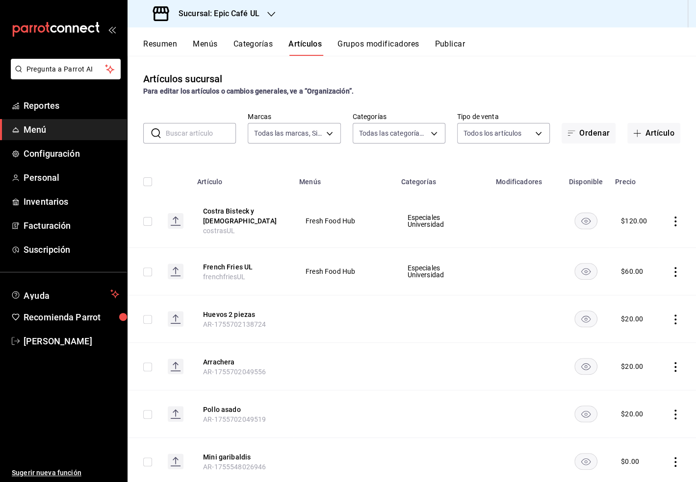
click at [186, 127] on input "text" at bounding box center [201, 134] width 70 height 20
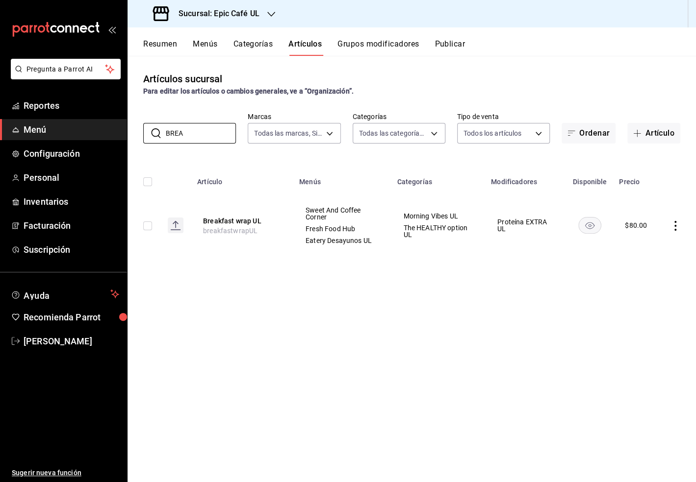
click at [674, 229] on icon "actions" at bounding box center [675, 226] width 10 height 10
click at [654, 252] on span "Editar" at bounding box center [645, 248] width 25 height 10
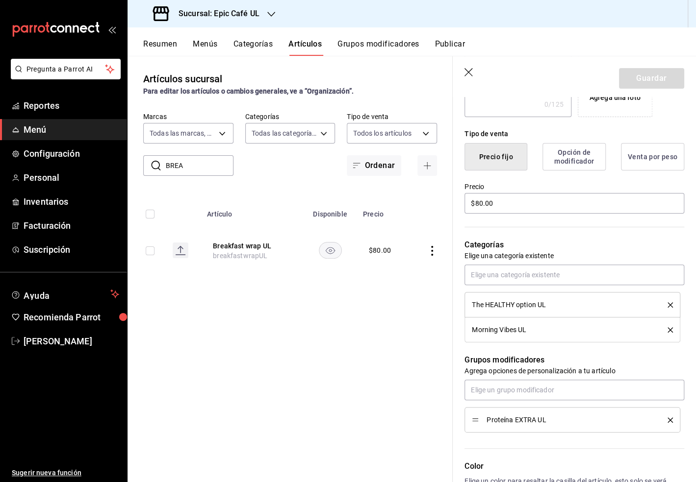
scroll to position [218, 0]
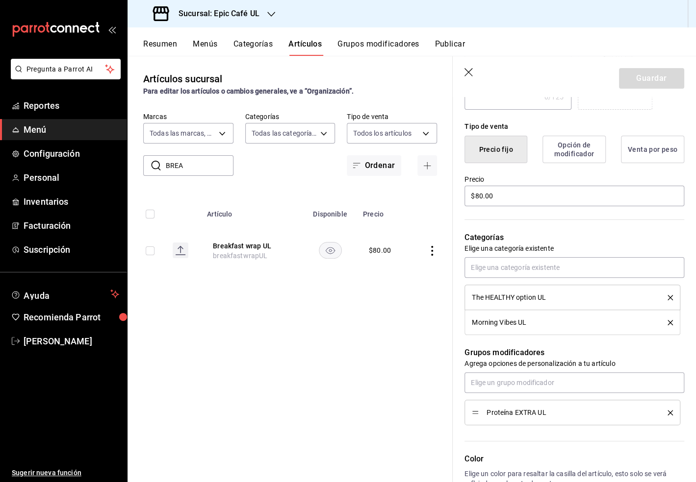
click at [671, 298] on icon "delete" at bounding box center [669, 297] width 5 height 5
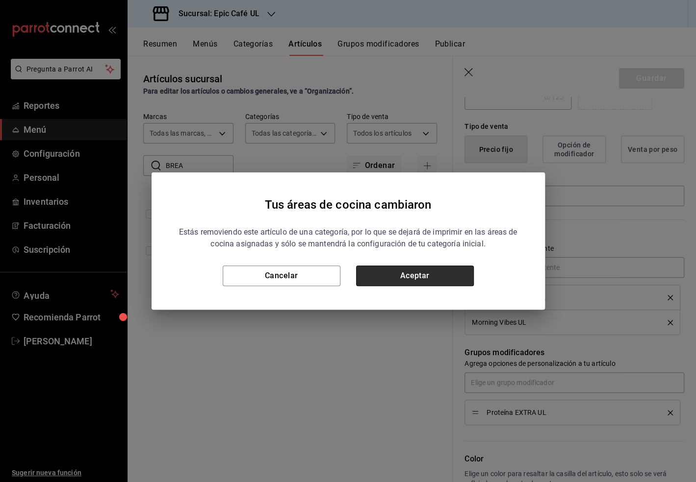
click at [435, 276] on button "Aceptar" at bounding box center [415, 276] width 118 height 21
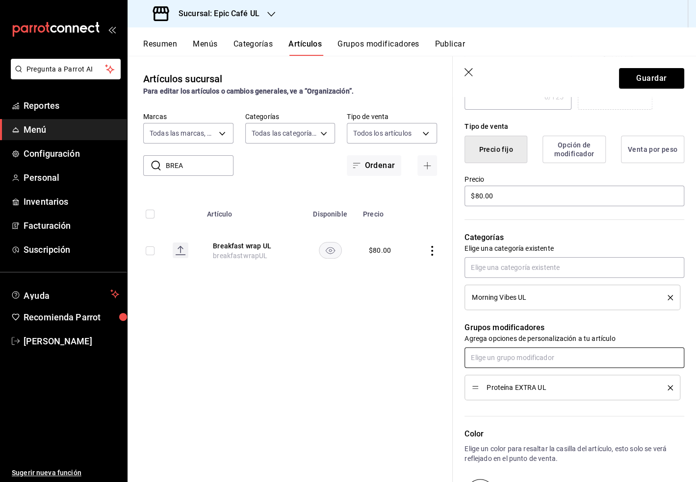
scroll to position [0, 0]
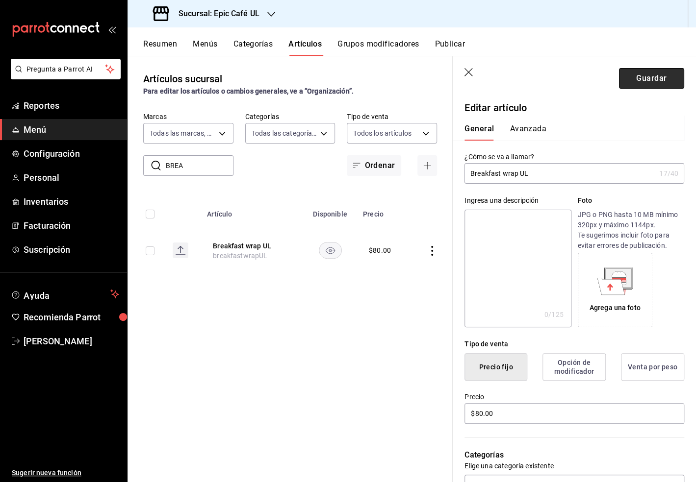
click at [646, 71] on button "Guardar" at bounding box center [651, 78] width 65 height 21
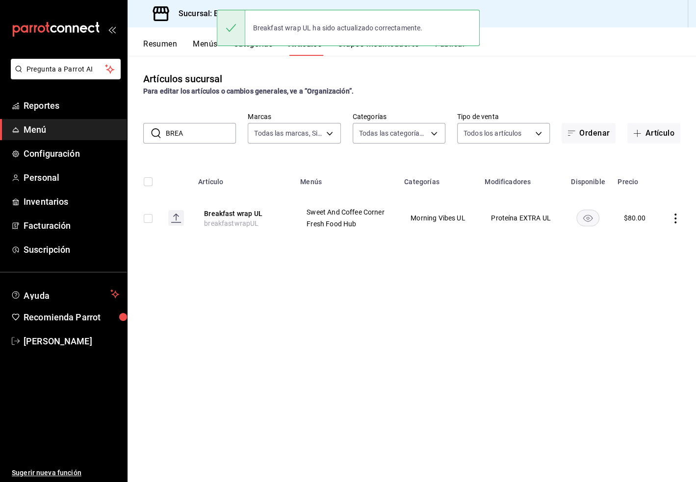
click at [674, 225] on td at bounding box center [677, 218] width 38 height 47
click at [674, 221] on icon "actions" at bounding box center [675, 219] width 10 height 10
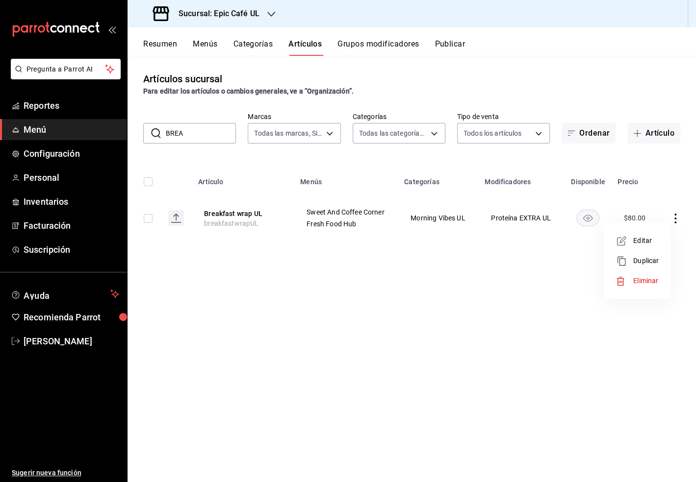
click at [653, 259] on span "Duplicar" at bounding box center [645, 261] width 25 height 10
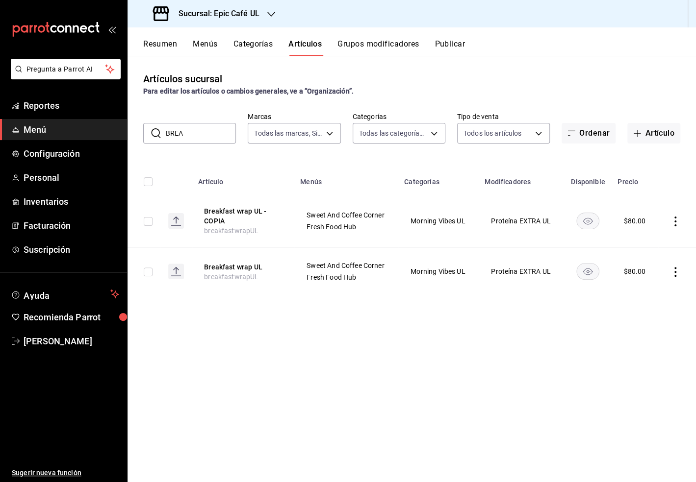
click at [675, 221] on icon "actions" at bounding box center [675, 222] width 2 height 10
click at [649, 240] on span "Editar" at bounding box center [645, 244] width 25 height 10
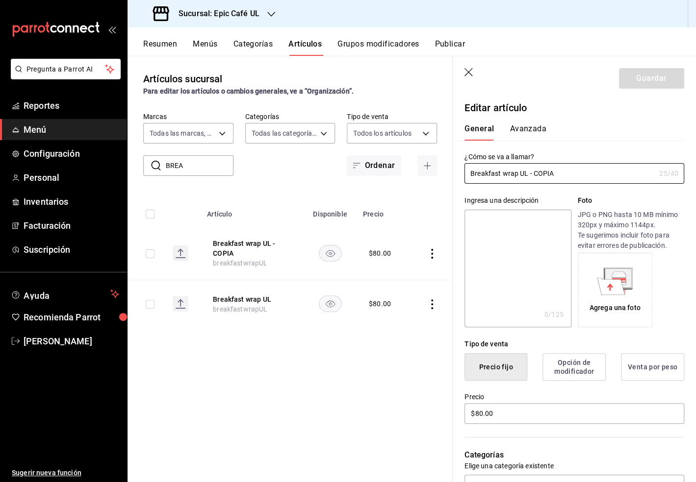
drag, startPoint x: 542, startPoint y: 176, endPoint x: 450, endPoint y: 167, distance: 92.1
click at [450, 167] on main "Artículos sucursal Para editar los artículos o cambios generales, ve a “Organiz…" at bounding box center [411, 269] width 568 height 427
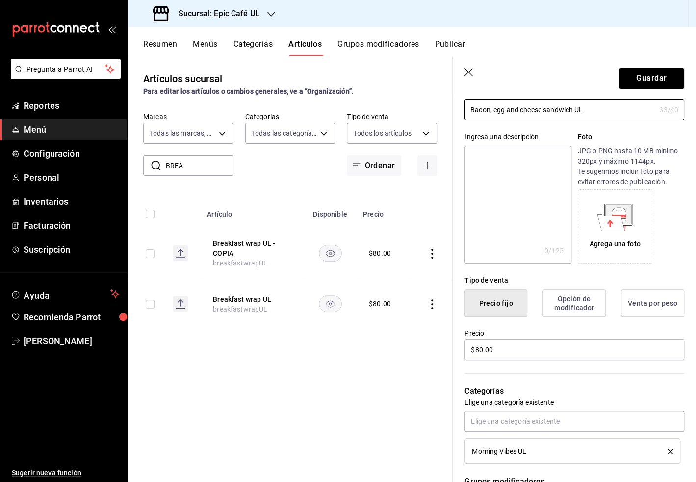
scroll to position [65, 0]
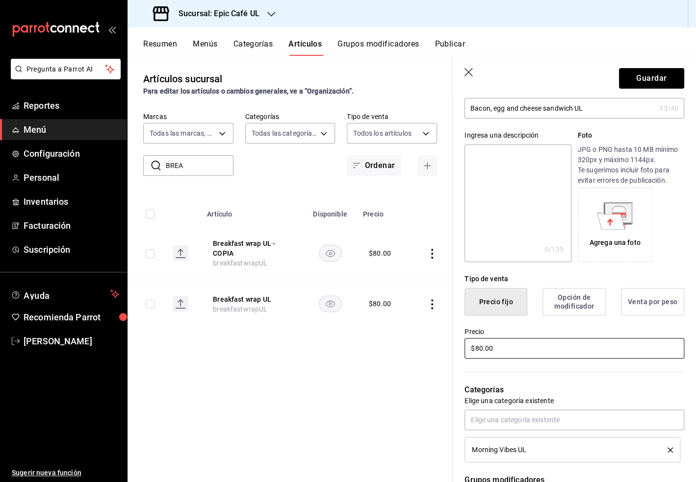
drag, startPoint x: 498, startPoint y: 350, endPoint x: 451, endPoint y: 350, distance: 47.1
click at [451, 350] on main "Artículos sucursal Para editar los artículos o cambios generales, ve a “Organiz…" at bounding box center [411, 269] width 568 height 427
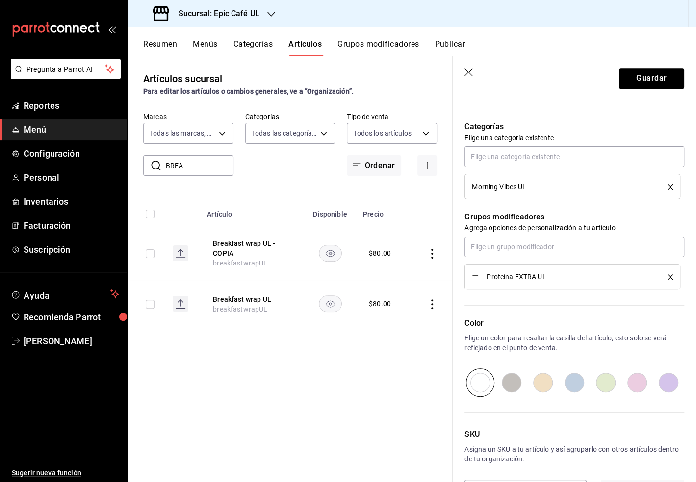
scroll to position [365, 0]
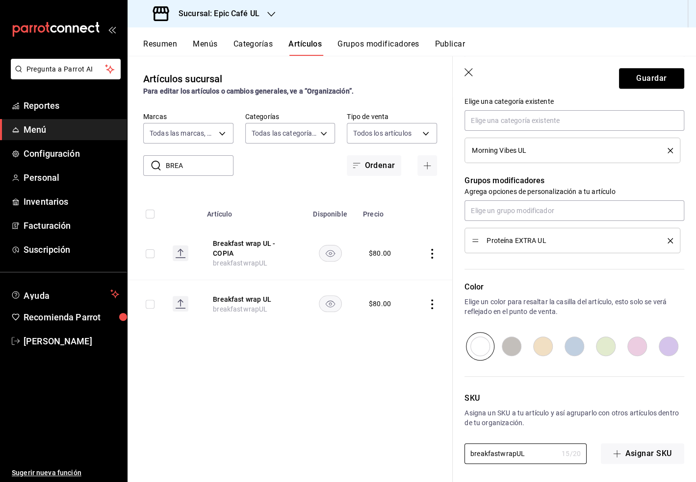
drag, startPoint x: 529, startPoint y: 452, endPoint x: 445, endPoint y: 452, distance: 83.4
click at [445, 452] on main "Artículos sucursal Para editar los artículos o cambios generales, ve a “Organiz…" at bounding box center [411, 269] width 568 height 427
click at [655, 75] on button "Guardar" at bounding box center [651, 78] width 65 height 21
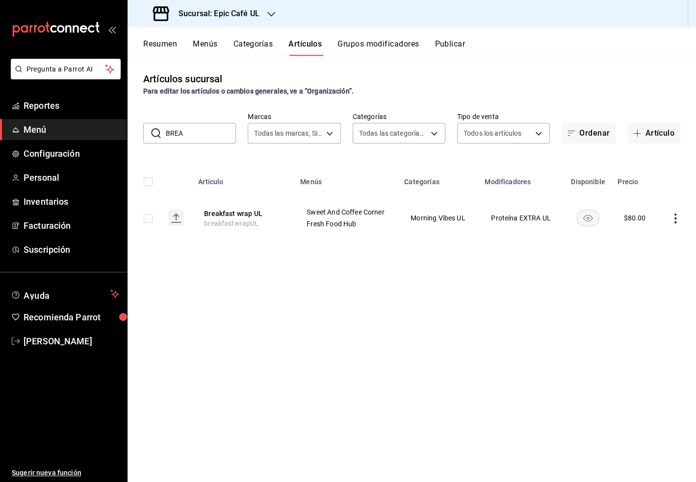
click at [674, 214] on icon "actions" at bounding box center [675, 219] width 2 height 10
click at [648, 233] on li "Editar" at bounding box center [637, 241] width 59 height 20
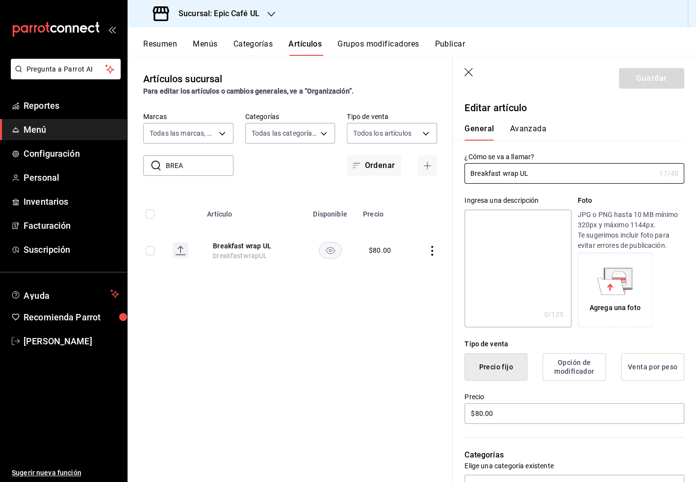
drag, startPoint x: 534, startPoint y: 173, endPoint x: 440, endPoint y: 168, distance: 93.8
click at [440, 168] on main "Artículos sucursal Para editar los artículos o cambios generales, ve a “Organiz…" at bounding box center [411, 269] width 568 height 427
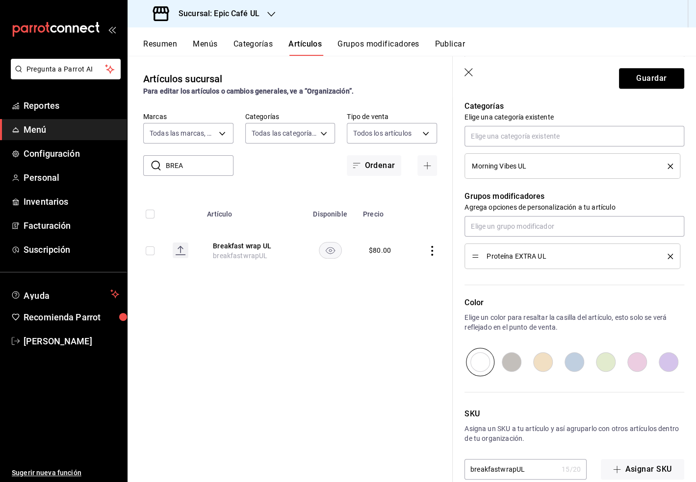
scroll to position [365, 0]
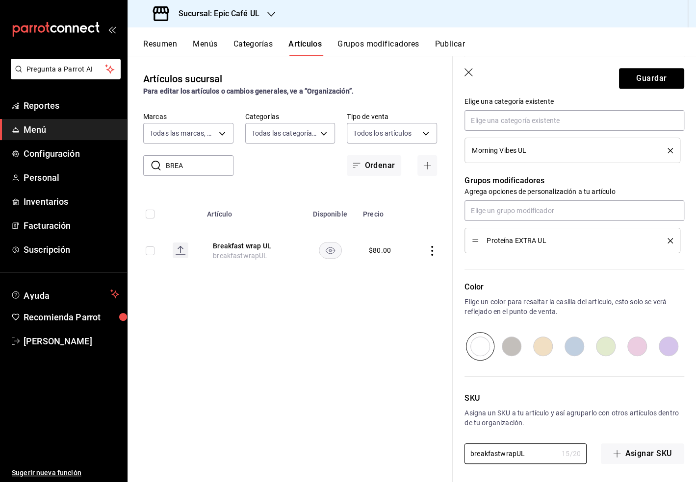
drag, startPoint x: 528, startPoint y: 455, endPoint x: 432, endPoint y: 455, distance: 96.1
click at [432, 455] on main "Artículos sucursal Para editar los artículos o cambios generales, ve a “Organiz…" at bounding box center [411, 269] width 568 height 427
click at [655, 75] on button "Guardar" at bounding box center [651, 78] width 65 height 21
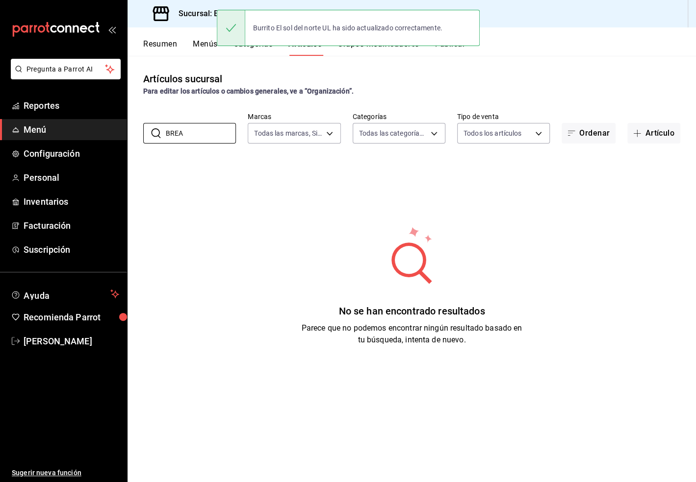
drag, startPoint x: 181, startPoint y: 132, endPoint x: 130, endPoint y: 132, distance: 51.5
click at [130, 132] on div "​ BREA ​ Marcas Todas las marcas, Sin marca 8ab046c6-0e56-43ef-b272-b6267400ac6…" at bounding box center [411, 127] width 568 height 31
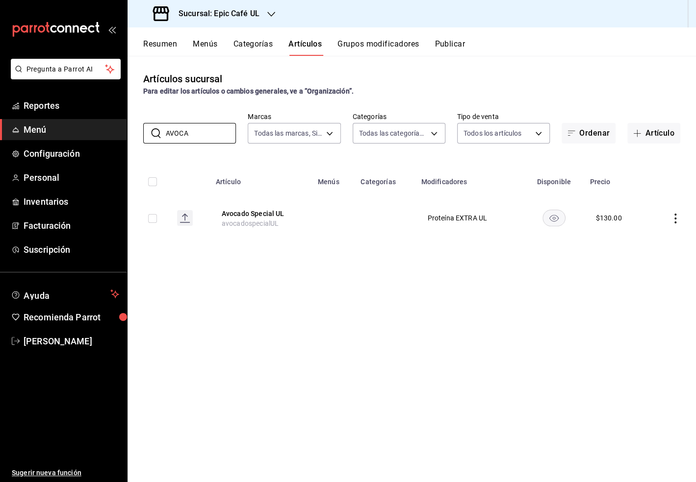
click at [677, 225] on td at bounding box center [672, 218] width 48 height 47
click at [674, 220] on icon "actions" at bounding box center [675, 219] width 10 height 10
click at [641, 282] on span "Eliminar" at bounding box center [645, 281] width 25 height 8
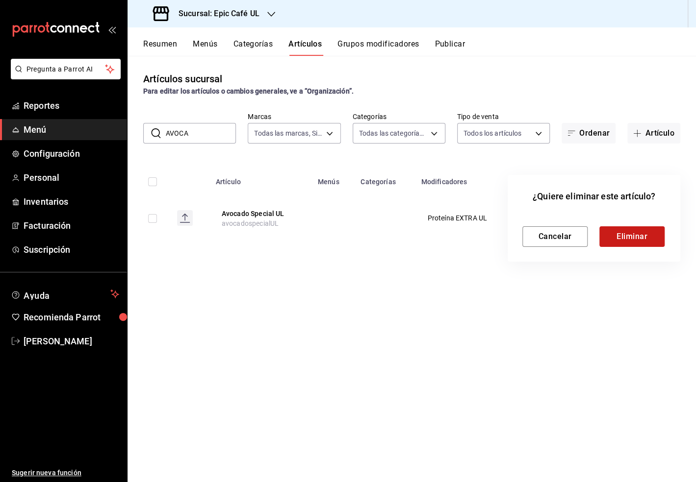
click at [608, 237] on button "Eliminar" at bounding box center [631, 237] width 65 height 21
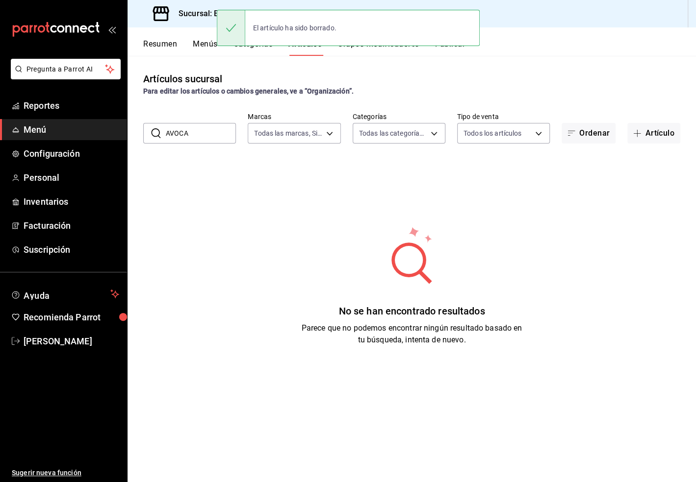
drag, startPoint x: 191, startPoint y: 132, endPoint x: 151, endPoint y: 133, distance: 39.7
click at [151, 133] on div "​ AVOCA ​" at bounding box center [189, 133] width 93 height 21
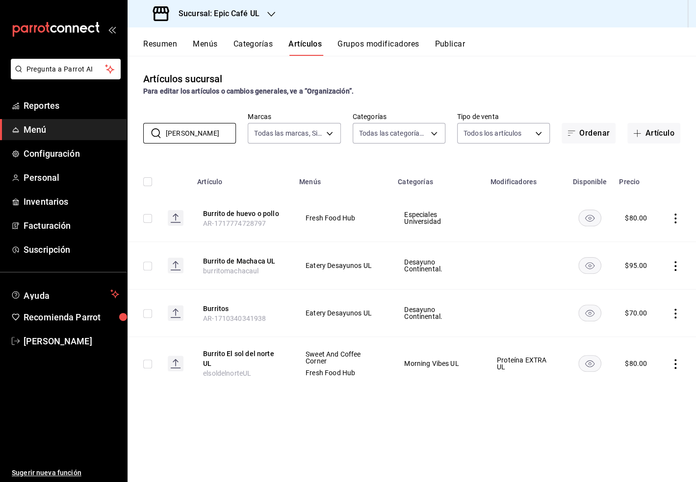
click at [676, 362] on icon "actions" at bounding box center [675, 364] width 10 height 10
click at [638, 403] on span "Duplicar" at bounding box center [645, 407] width 25 height 10
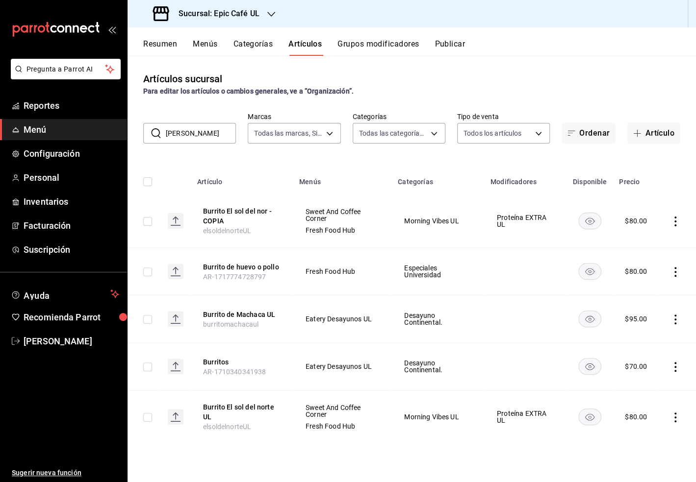
click at [677, 367] on icon "actions" at bounding box center [675, 367] width 10 height 10
click at [645, 424] on li "Eliminar" at bounding box center [637, 430] width 59 height 20
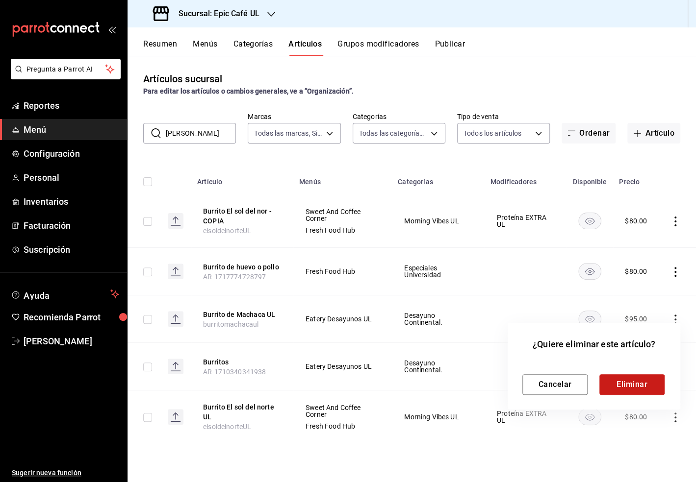
click at [626, 387] on button "Eliminar" at bounding box center [631, 385] width 65 height 21
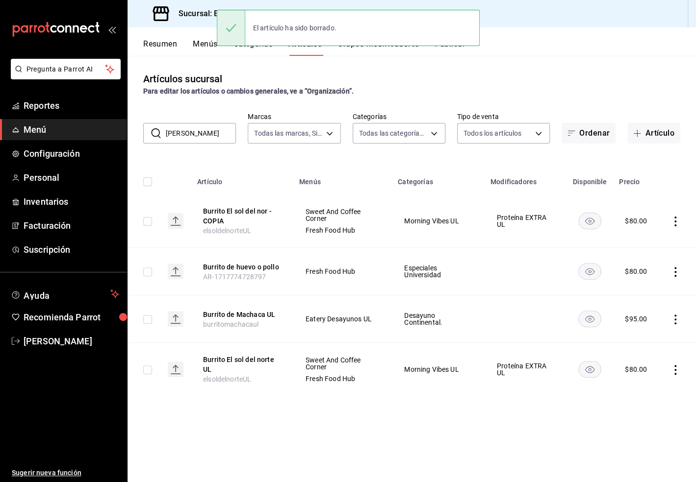
click at [674, 323] on icon "actions" at bounding box center [675, 320] width 2 height 10
click at [647, 379] on span "Eliminar" at bounding box center [645, 382] width 25 height 8
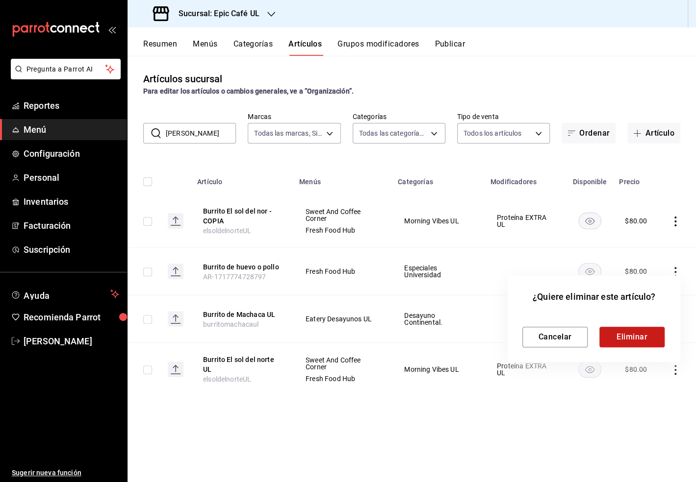
click at [637, 344] on button "Eliminar" at bounding box center [631, 337] width 65 height 21
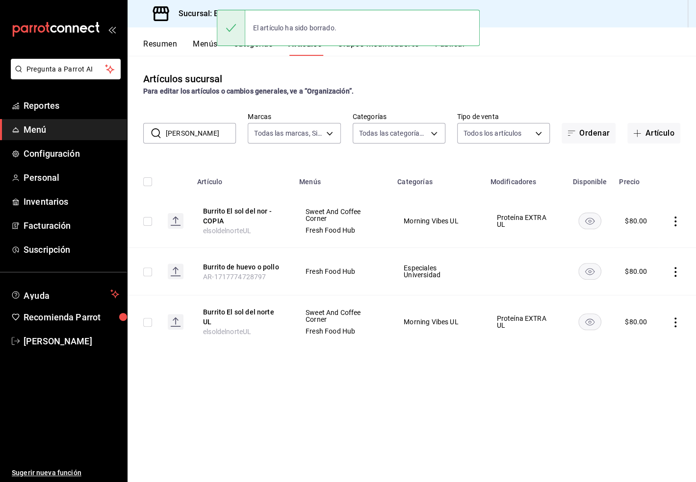
click at [675, 271] on icon "actions" at bounding box center [675, 272] width 2 height 10
click at [651, 329] on li "Eliminar" at bounding box center [637, 335] width 59 height 20
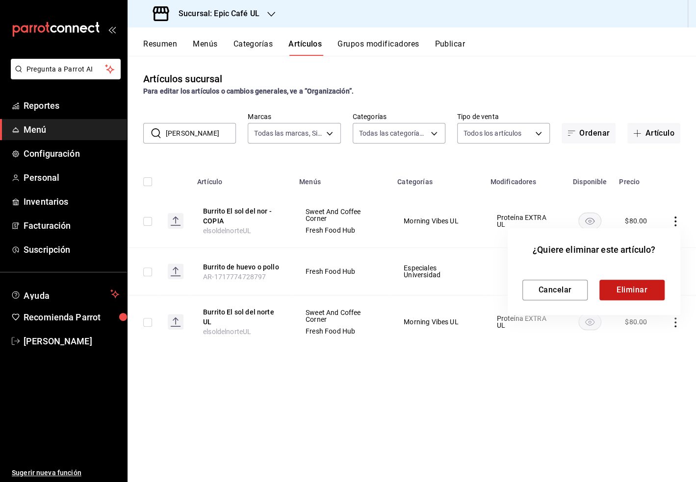
click at [631, 295] on button "Eliminar" at bounding box center [631, 290] width 65 height 21
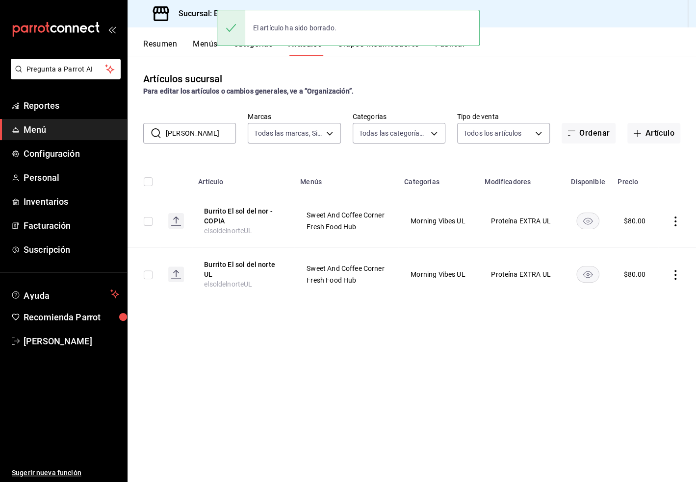
click at [677, 226] on icon "actions" at bounding box center [675, 222] width 10 height 10
click at [651, 240] on span "Editar" at bounding box center [645, 244] width 25 height 10
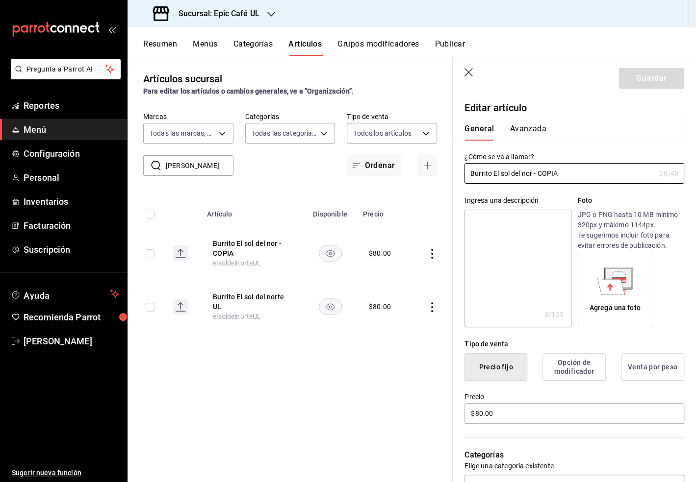
drag, startPoint x: 563, startPoint y: 172, endPoint x: 449, endPoint y: 173, distance: 114.2
click at [449, 173] on main "Artículos sucursal Para editar los artículos o cambios generales, ve a “Organiz…" at bounding box center [411, 269] width 568 height 427
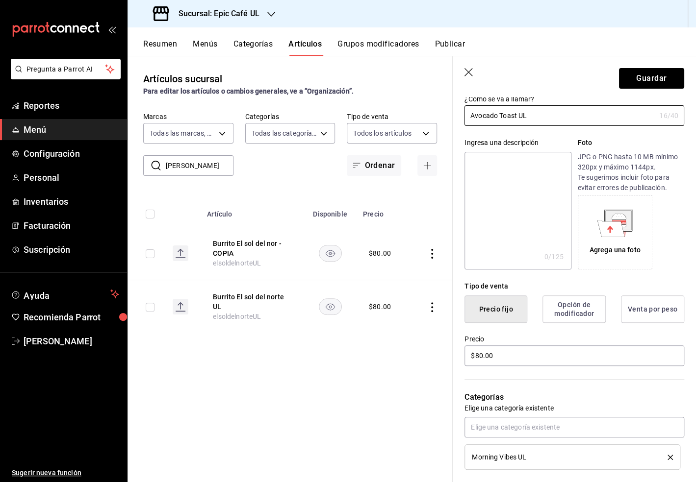
scroll to position [59, 0]
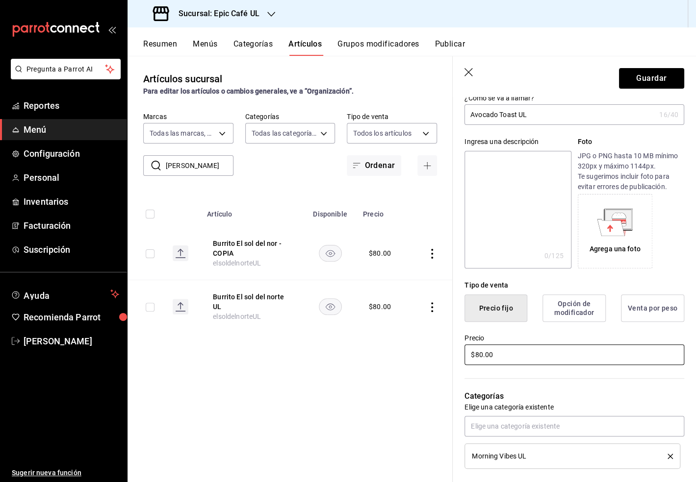
drag, startPoint x: 497, startPoint y: 357, endPoint x: 456, endPoint y: 357, distance: 40.7
click at [456, 357] on div "Precio $80.00" at bounding box center [568, 344] width 231 height 45
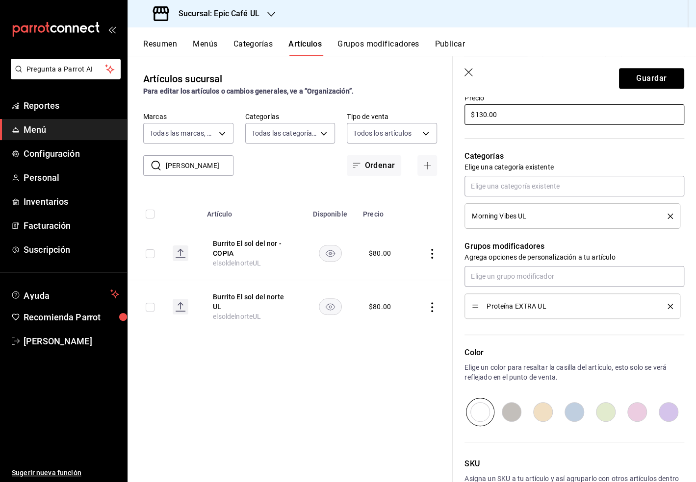
scroll to position [365, 0]
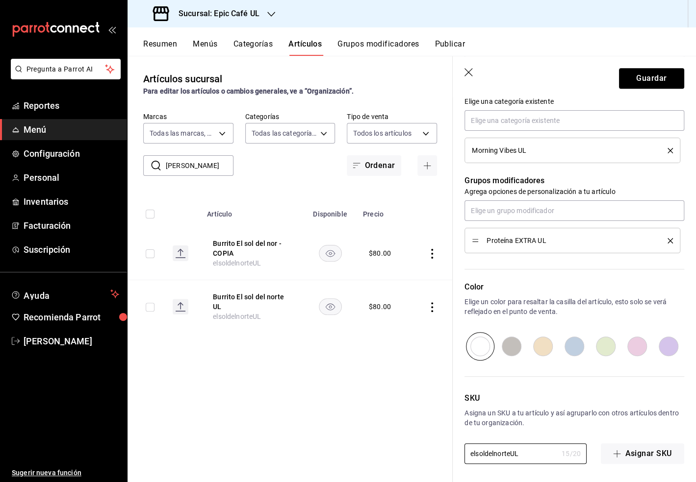
drag, startPoint x: 525, startPoint y: 453, endPoint x: 448, endPoint y: 453, distance: 77.0
click at [448, 453] on main "Artículos sucursal Para editar los artículos o cambios generales, ve a “Organiz…" at bounding box center [411, 269] width 568 height 427
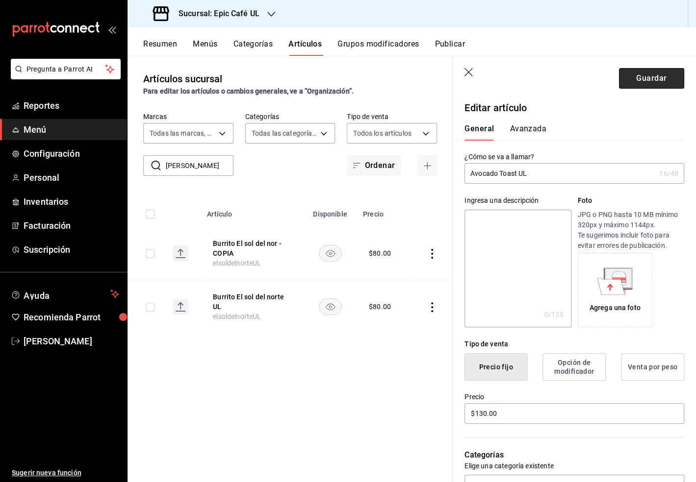
click at [647, 81] on button "Guardar" at bounding box center [651, 78] width 65 height 21
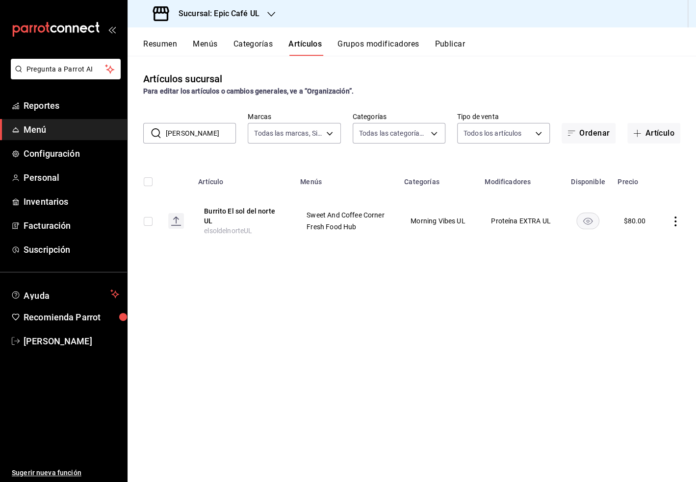
click at [675, 225] on icon "actions" at bounding box center [675, 222] width 2 height 10
click at [648, 258] on li "Duplicar" at bounding box center [637, 264] width 59 height 20
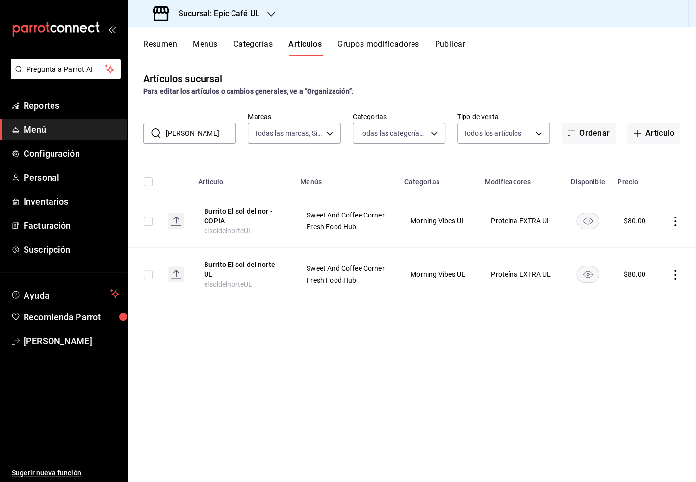
click at [676, 223] on icon "actions" at bounding box center [675, 222] width 10 height 10
click at [645, 242] on span "Editar" at bounding box center [645, 244] width 25 height 10
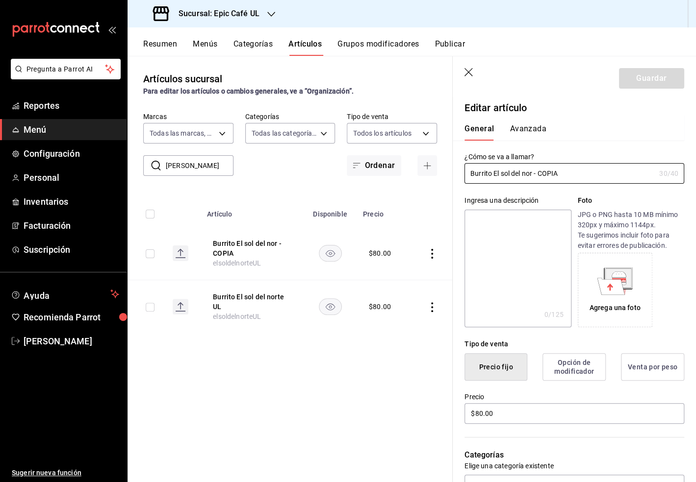
drag, startPoint x: 568, startPoint y: 173, endPoint x: 444, endPoint y: 173, distance: 123.6
click at [444, 173] on main "Artículos sucursal Para editar los artículos o cambios generales, ve a “Organiz…" at bounding box center [411, 269] width 568 height 427
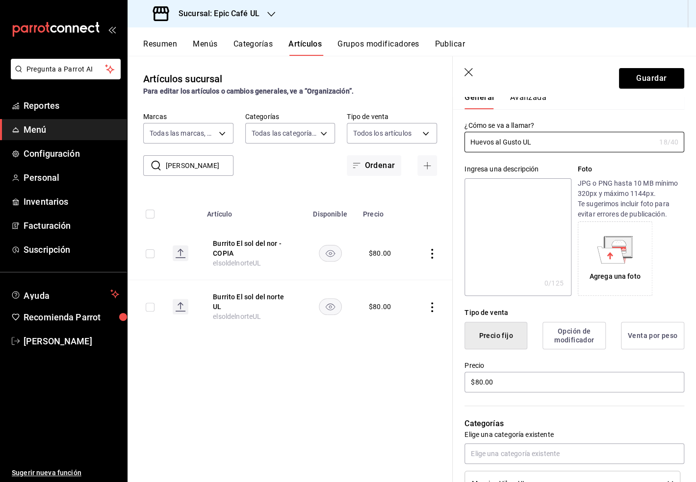
scroll to position [34, 0]
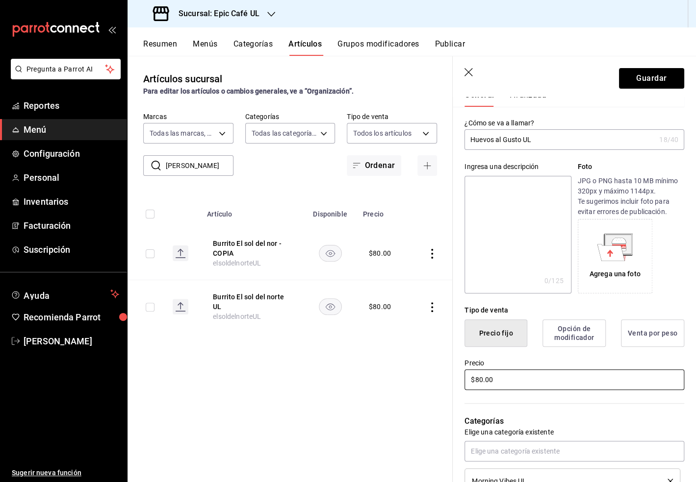
drag, startPoint x: 502, startPoint y: 380, endPoint x: 443, endPoint y: 380, distance: 58.3
click at [443, 380] on main "Artículos sucursal Para editar los artículos o cambios generales, ve a “Organiz…" at bounding box center [411, 269] width 568 height 427
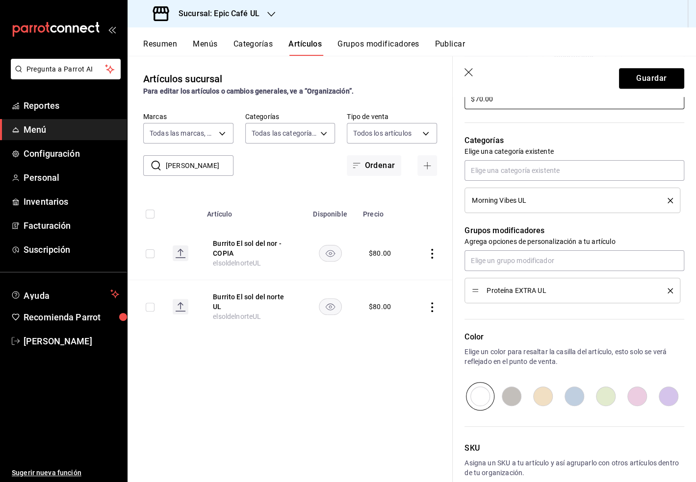
scroll to position [365, 0]
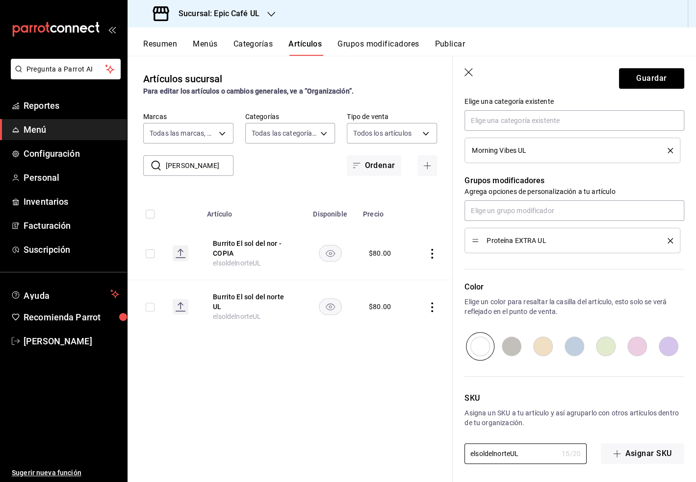
drag, startPoint x: 523, startPoint y: 455, endPoint x: 430, endPoint y: 448, distance: 93.4
click at [430, 448] on main "Artículos sucursal Para editar los artículos o cambios generales, ve a “Organiz…" at bounding box center [411, 269] width 568 height 427
click at [660, 72] on button "Guardar" at bounding box center [651, 78] width 65 height 21
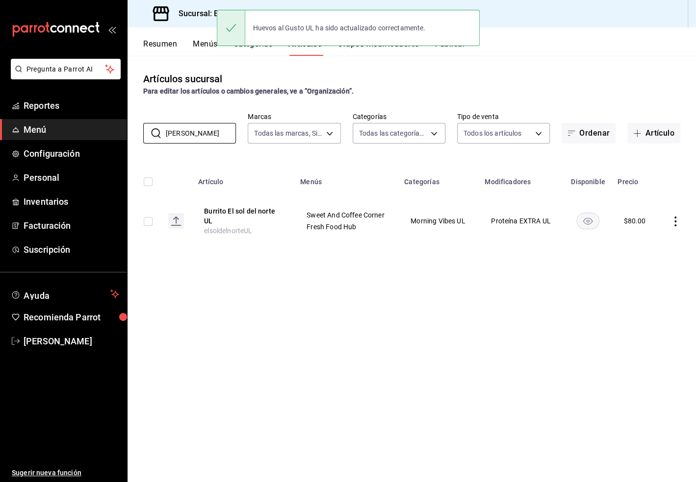
drag, startPoint x: 190, startPoint y: 134, endPoint x: 132, endPoint y: 134, distance: 57.9
click at [132, 134] on div "​ [PERSON_NAME] ​ Marcas Todas las marcas, Sin marca 8ab046c6-0e56-43ef-b272-b6…" at bounding box center [411, 127] width 568 height 31
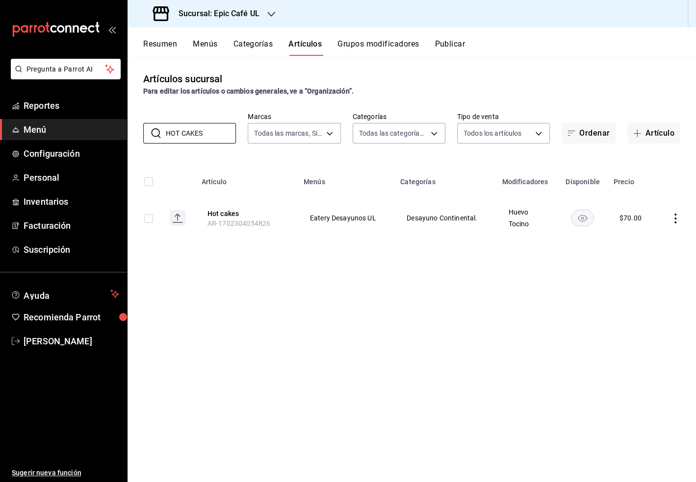
click at [676, 222] on icon "actions" at bounding box center [675, 219] width 10 height 10
click at [657, 279] on span "Eliminar" at bounding box center [645, 281] width 25 height 8
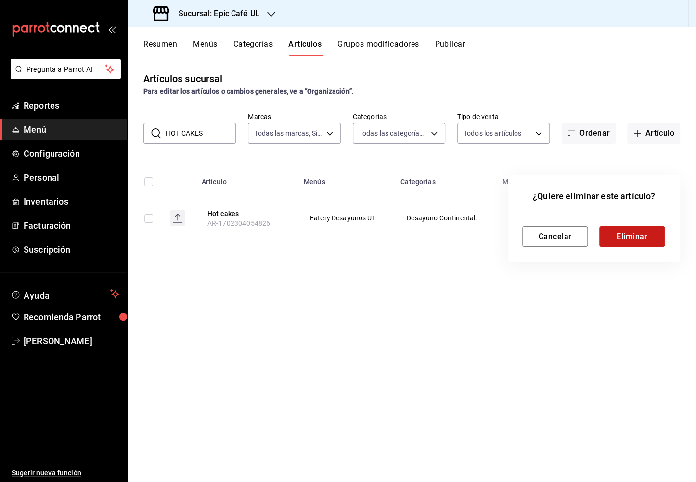
click at [626, 238] on button "Eliminar" at bounding box center [631, 237] width 65 height 21
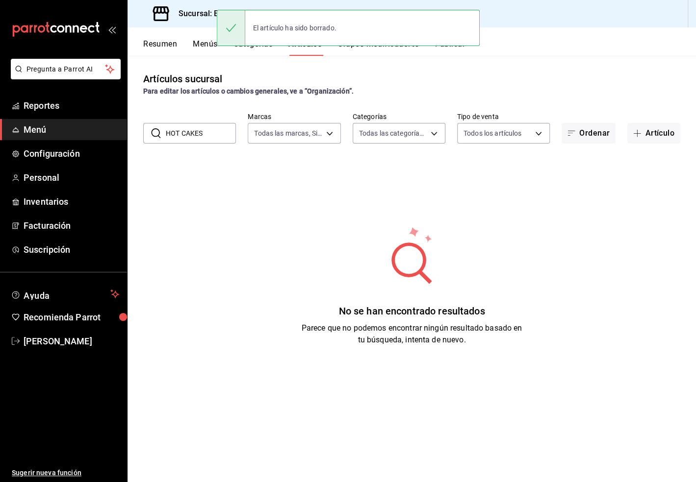
drag, startPoint x: 212, startPoint y: 133, endPoint x: 151, endPoint y: 133, distance: 61.3
click at [151, 133] on div "​ HOT CAKES ​" at bounding box center [189, 133] width 93 height 21
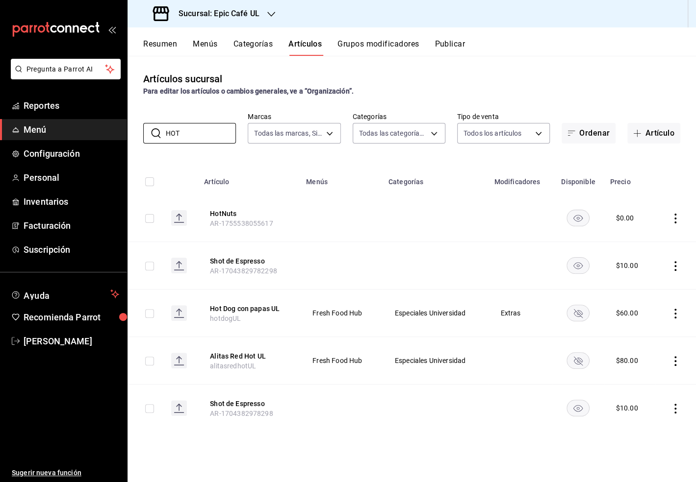
click at [351, 451] on div "Artículos sucursal Para editar los artículos o cambios generales, ve a “Organiz…" at bounding box center [411, 269] width 568 height 426
drag, startPoint x: 187, startPoint y: 135, endPoint x: 154, endPoint y: 135, distance: 32.4
click at [154, 135] on div "​ HOT ​" at bounding box center [189, 133] width 93 height 21
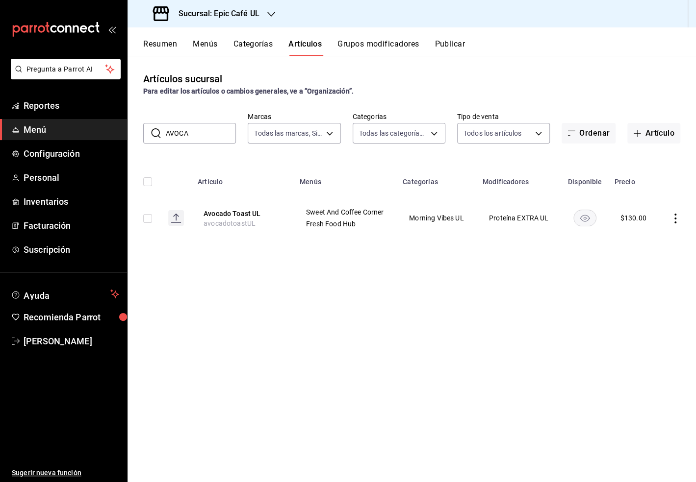
click at [682, 220] on td at bounding box center [677, 218] width 38 height 47
click at [676, 220] on icon "actions" at bounding box center [675, 219] width 10 height 10
click at [642, 263] on span "Duplicar" at bounding box center [645, 261] width 25 height 10
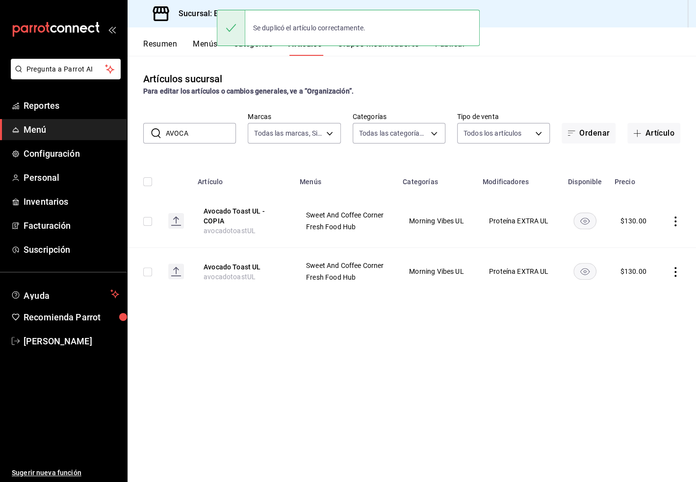
click at [679, 221] on icon "actions" at bounding box center [675, 222] width 10 height 10
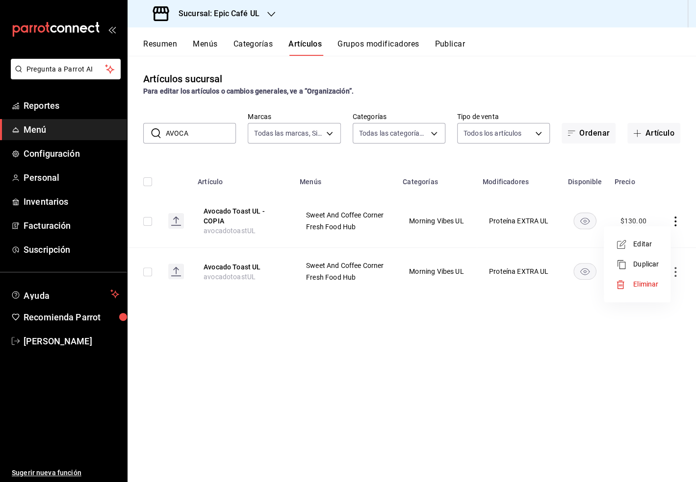
click at [646, 247] on span "Editar" at bounding box center [645, 244] width 25 height 10
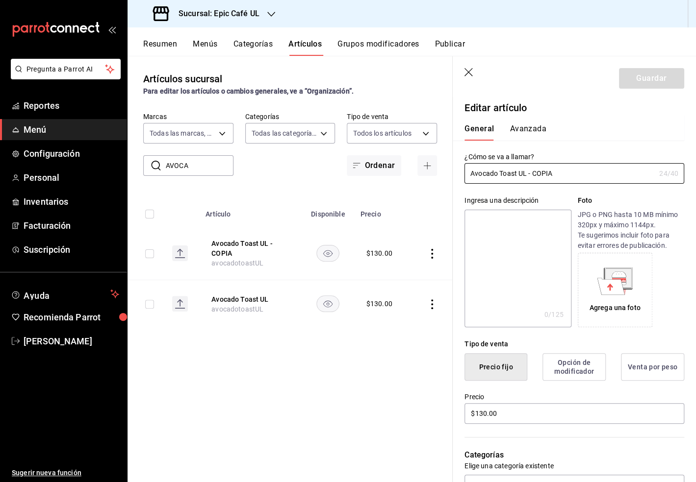
drag, startPoint x: 578, startPoint y: 178, endPoint x: 459, endPoint y: 170, distance: 119.4
click at [459, 170] on div "¿Cómo se va a llamar? Avocado Toast UL - COPIA 24 /40 ¿Cómo se va a llamar?" at bounding box center [568, 162] width 231 height 43
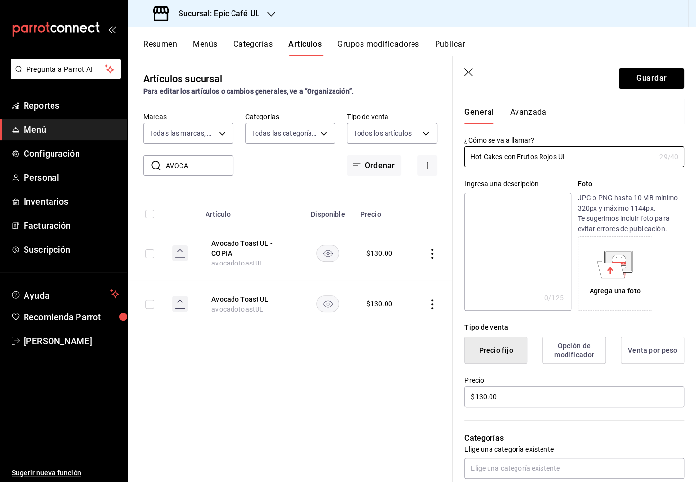
scroll to position [23, 0]
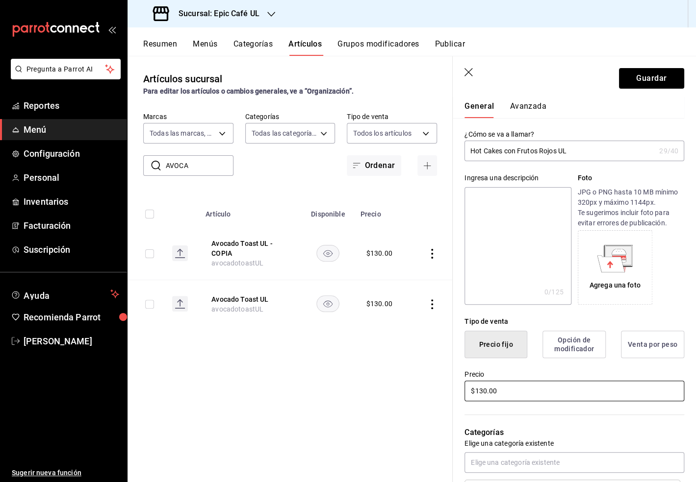
drag, startPoint x: 505, startPoint y: 387, endPoint x: 429, endPoint y: 387, distance: 76.0
click at [429, 387] on main "Artículos sucursal Para editar los artículos o cambios generales, ve a “Organiz…" at bounding box center [411, 269] width 568 height 427
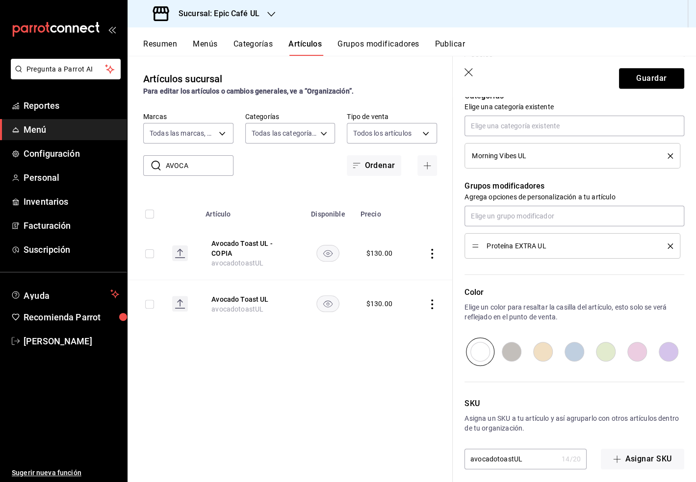
scroll to position [365, 0]
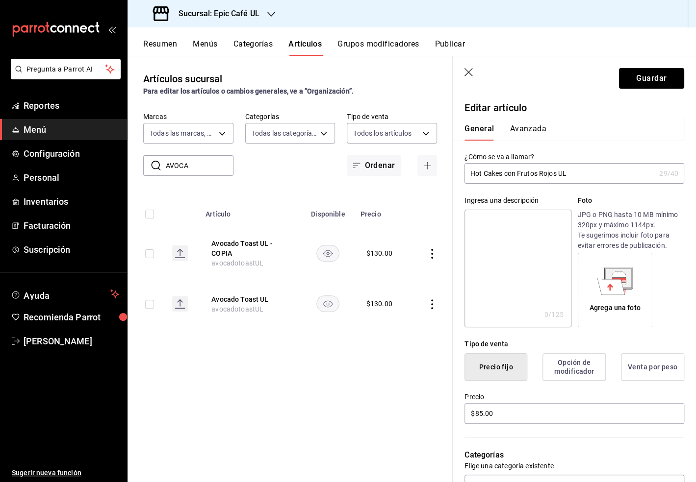
scroll to position [365, 0]
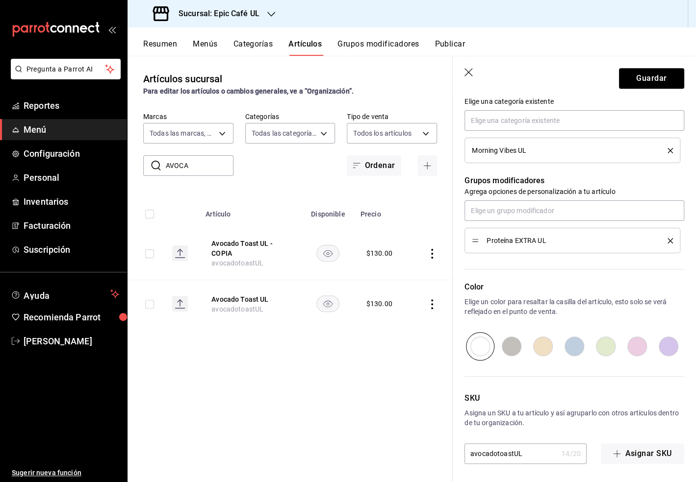
type input "$85.00"
drag, startPoint x: 530, startPoint y: 456, endPoint x: 449, endPoint y: 442, distance: 81.7
click at [449, 442] on main "Artículos sucursal Para editar los artículos o cambios generales, ve a “Organiz…" at bounding box center [411, 269] width 568 height 427
type input "hotcakesUL"
click at [653, 76] on button "Guardar" at bounding box center [651, 78] width 65 height 21
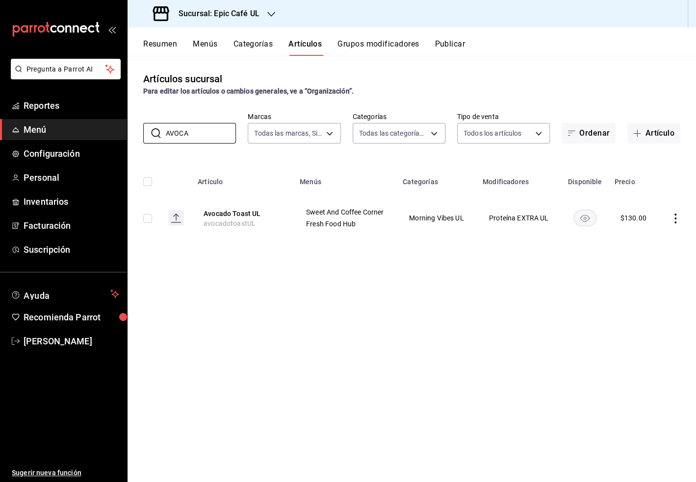
drag, startPoint x: 200, startPoint y: 137, endPoint x: 138, endPoint y: 136, distance: 62.3
click at [138, 136] on div "​ AVOCA ​ Marcas Todas las marcas, Sin marca 8ab046c6-0e56-43ef-b272-b6267400ac…" at bounding box center [411, 127] width 568 height 31
type input "HOTCA"
click at [673, 217] on icon "actions" at bounding box center [675, 222] width 10 height 10
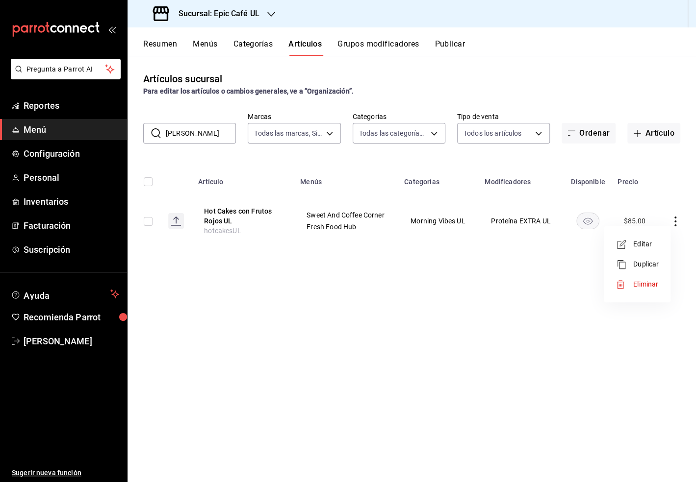
click at [648, 261] on span "Duplicar" at bounding box center [645, 264] width 25 height 10
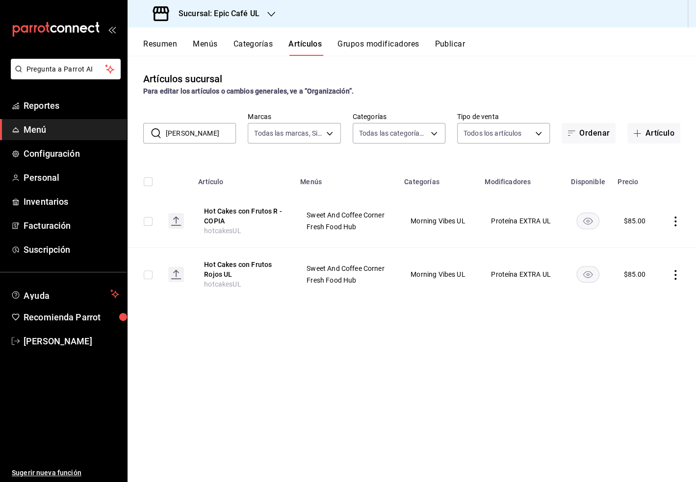
click at [676, 219] on icon "actions" at bounding box center [675, 222] width 10 height 10
click at [649, 241] on span "Editar" at bounding box center [645, 244] width 25 height 10
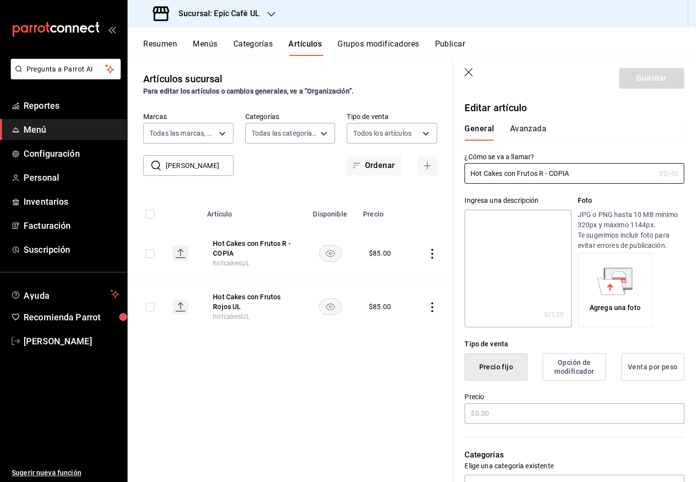
type input "$85.00"
drag, startPoint x: 588, startPoint y: 173, endPoint x: 506, endPoint y: 173, distance: 82.4
click at [506, 173] on input "Hot Cakes con Frutos R - COPIA" at bounding box center [559, 174] width 191 height 20
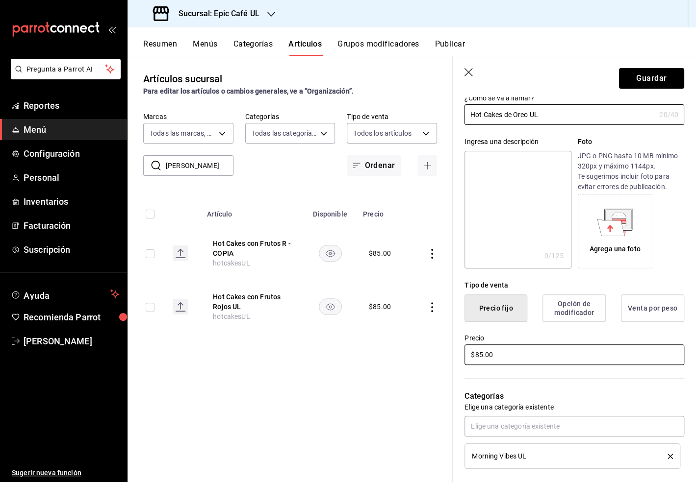
type input "Hot Cakes de Oreo UL"
drag, startPoint x: 500, startPoint y: 357, endPoint x: 428, endPoint y: 357, distance: 71.6
click at [428, 357] on main "Artículos sucursal Para editar los artículos o cambios generales, ve a “Organiz…" at bounding box center [411, 269] width 568 height 427
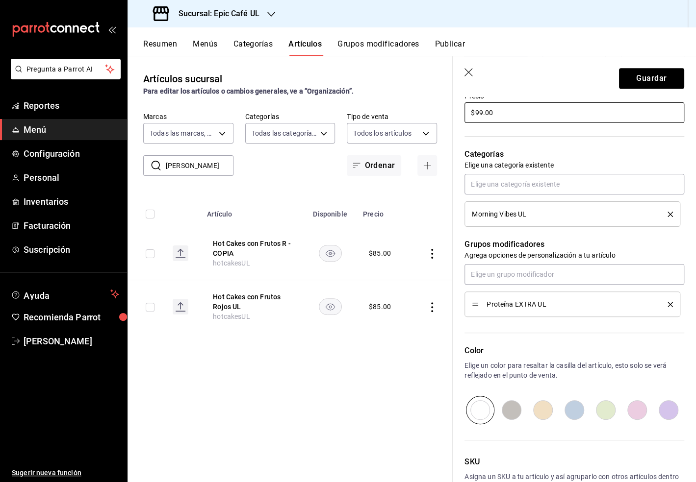
scroll to position [365, 0]
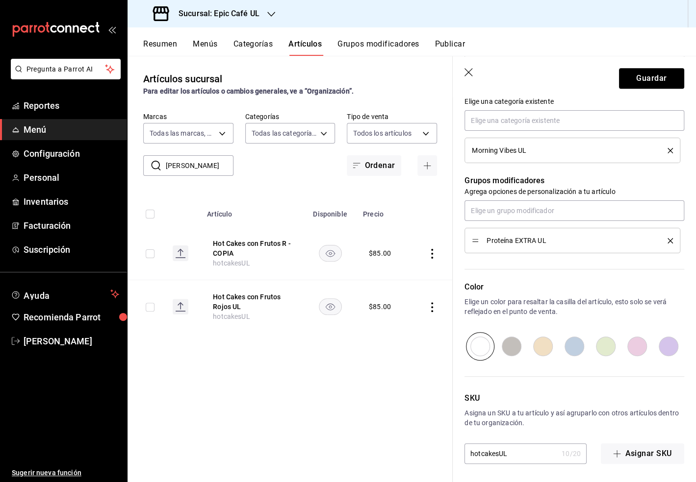
type input "$99.00"
click at [496, 453] on input "hotcakesUL" at bounding box center [510, 454] width 93 height 20
type input "hotcakesOREOUL"
click at [641, 84] on button "Guardar" at bounding box center [651, 78] width 65 height 21
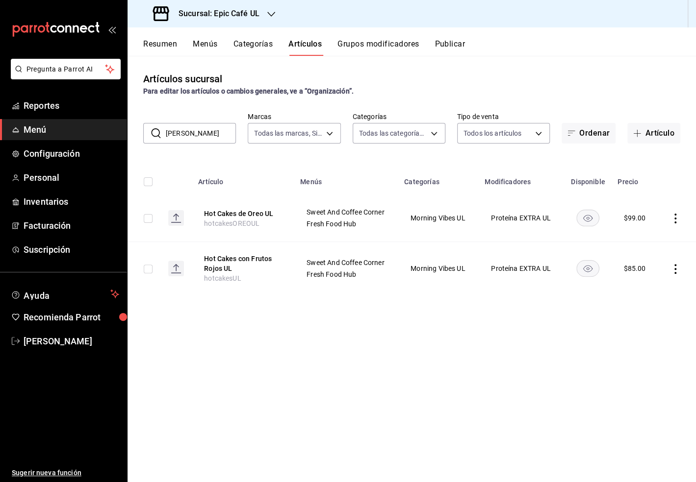
drag, startPoint x: 201, startPoint y: 136, endPoint x: 144, endPoint y: 134, distance: 56.9
click at [144, 134] on div "​ HOTCA ​" at bounding box center [189, 133] width 93 height 21
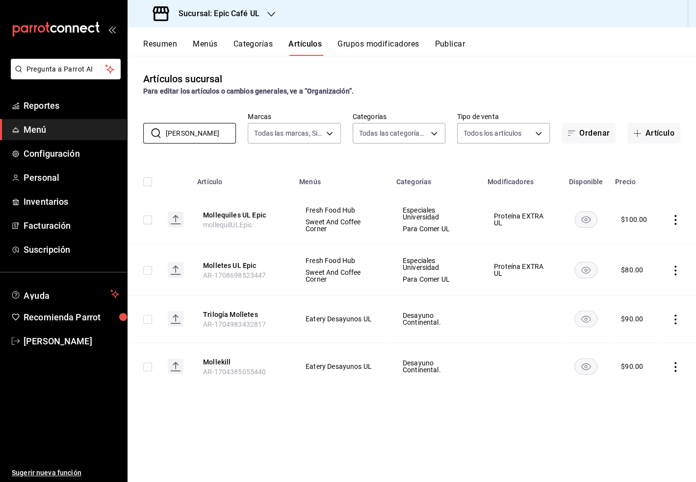
type input "[PERSON_NAME]"
click at [414, 444] on div "Artículos sucursal Para editar los artículos o cambios generales, ve a “Organiz…" at bounding box center [411, 269] width 568 height 426
click at [672, 365] on icon "actions" at bounding box center [675, 367] width 10 height 10
click at [654, 428] on span "Eliminar" at bounding box center [645, 429] width 25 height 8
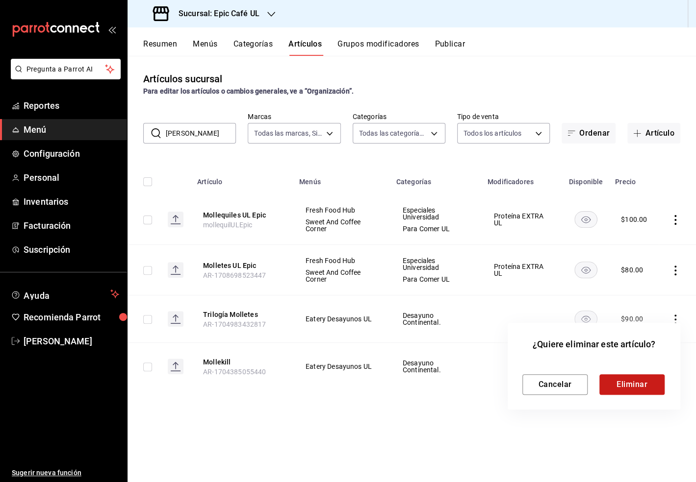
click at [630, 378] on button "Eliminar" at bounding box center [631, 385] width 65 height 21
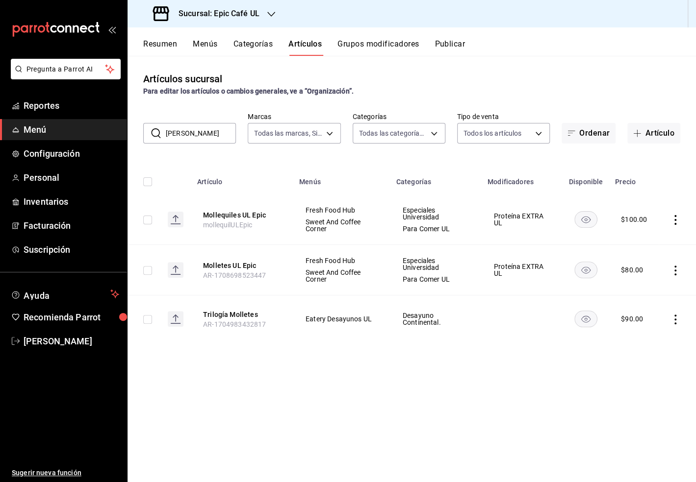
click at [675, 222] on icon "actions" at bounding box center [675, 220] width 10 height 10
click at [646, 239] on span "Editar" at bounding box center [645, 242] width 25 height 10
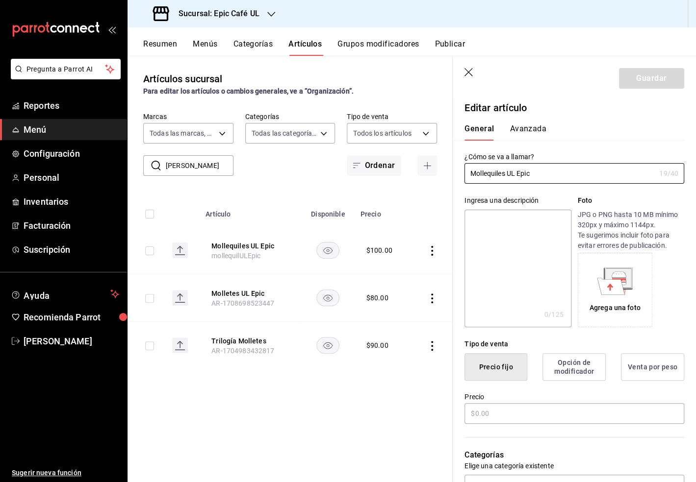
type input "$100.00"
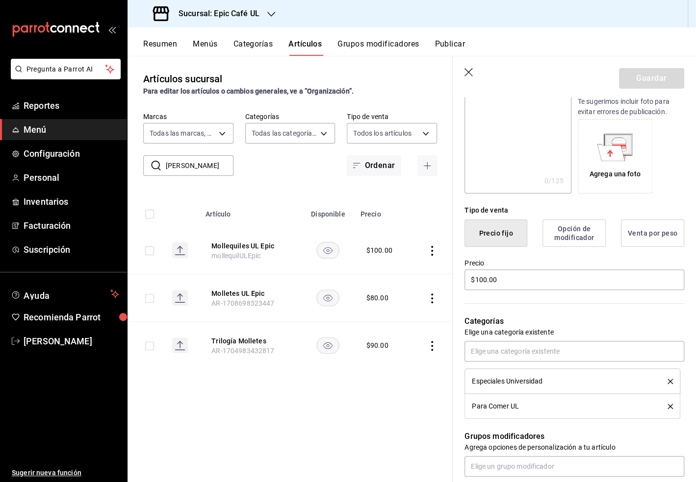
scroll to position [161, 0]
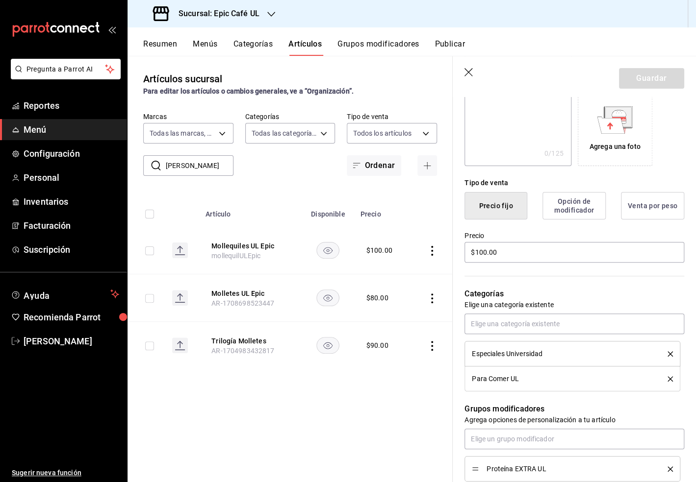
click at [673, 353] on li "Especiales Universidad" at bounding box center [572, 353] width 216 height 25
click at [669, 352] on icon "delete" at bounding box center [669, 354] width 5 height 5
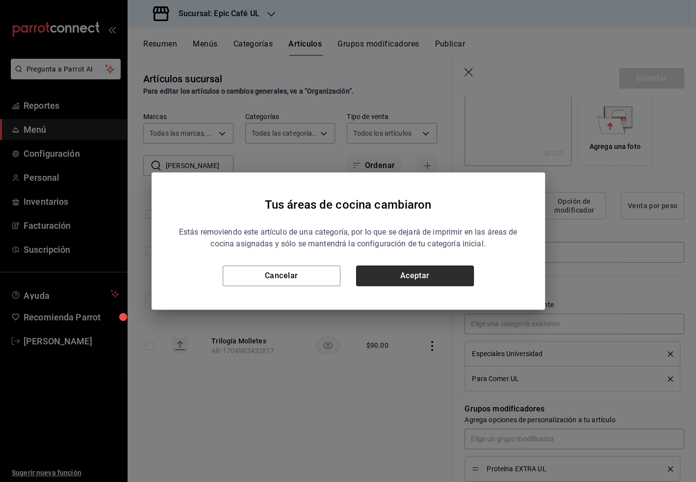
click at [445, 275] on button "Aceptar" at bounding box center [415, 276] width 118 height 21
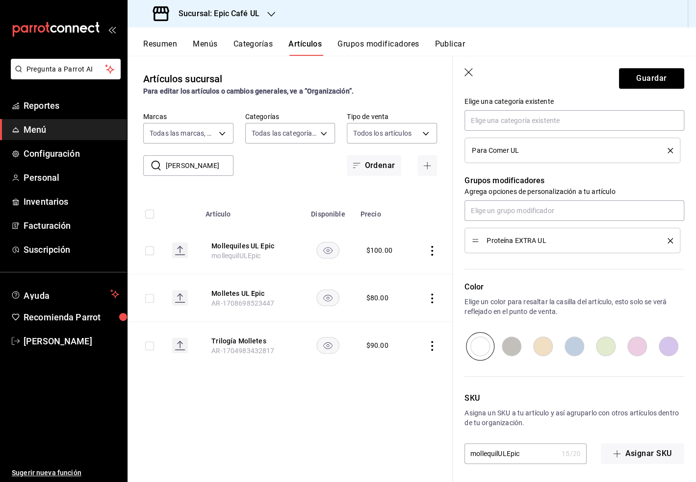
scroll to position [0, 0]
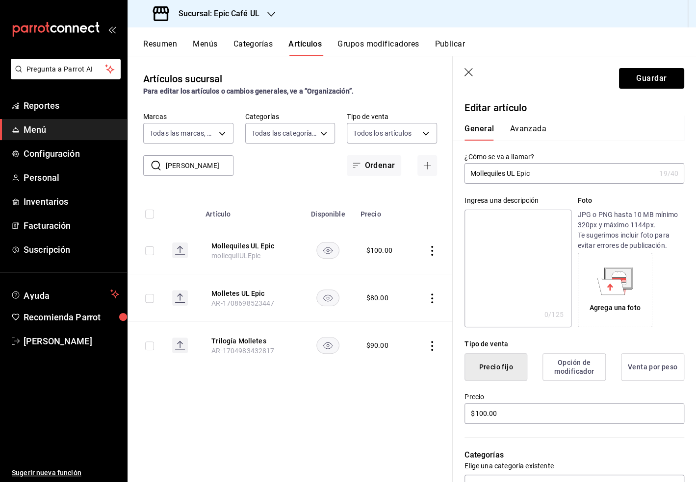
click at [536, 175] on input "Mollequiles UL Epic" at bounding box center [559, 174] width 191 height 20
type input "Mollequiles UL"
click at [503, 413] on input "$100.00" at bounding box center [574, 414] width 220 height 21
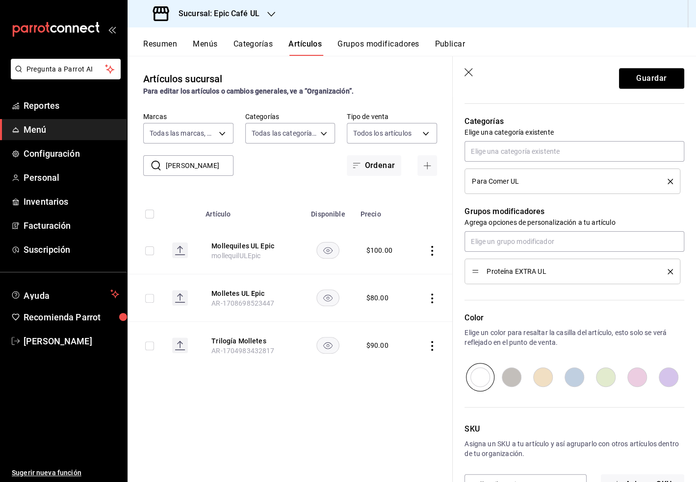
scroll to position [365, 0]
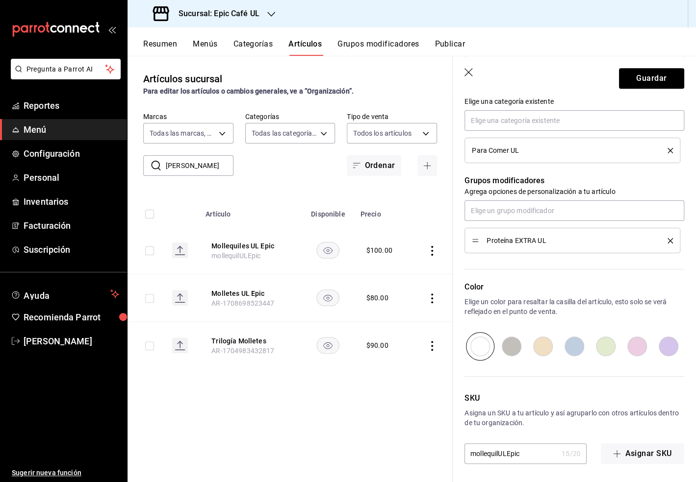
type input "$120.00"
click at [528, 455] on input "mollequilULEpic" at bounding box center [510, 454] width 93 height 20
click at [627, 279] on div "Color Elige un color para resaltar la casilla del artículo, esto solo se verá r…" at bounding box center [568, 306] width 231 height 107
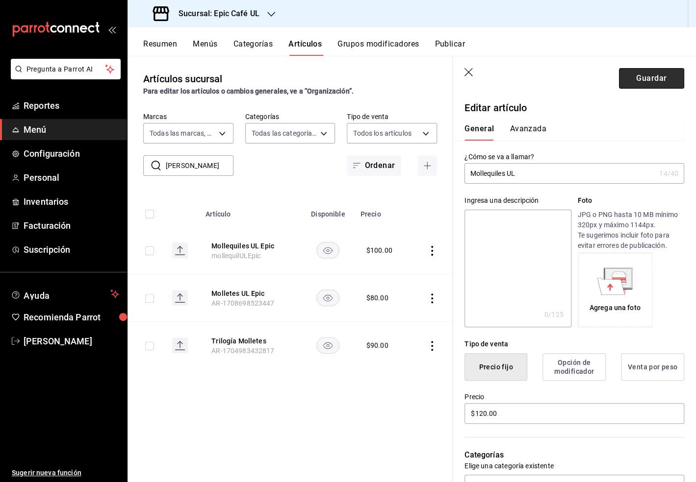
click at [640, 81] on button "Guardar" at bounding box center [651, 78] width 65 height 21
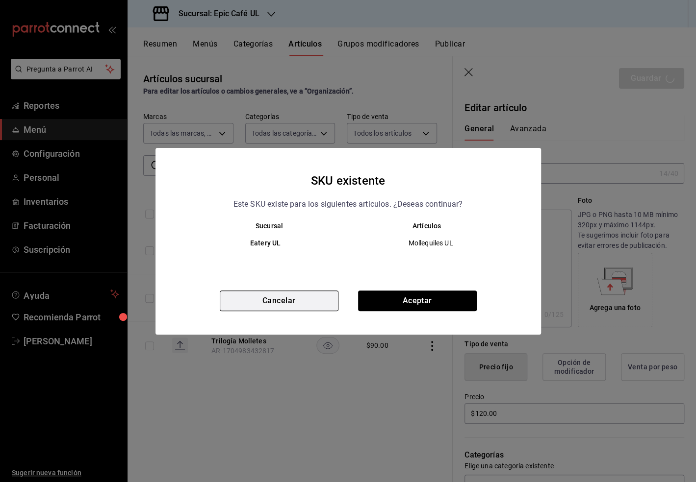
click at [286, 295] on button "Cancelar" at bounding box center [279, 301] width 119 height 21
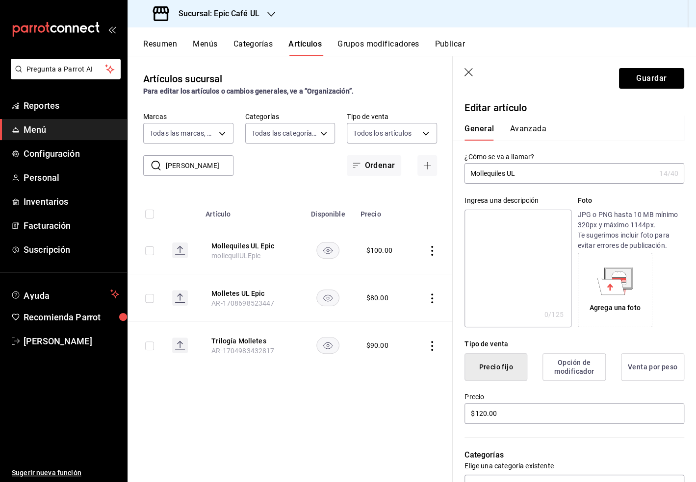
scroll to position [365, 0]
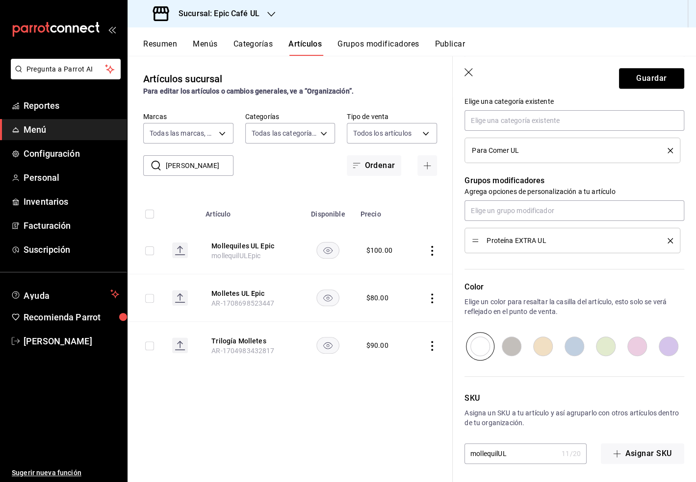
click at [511, 453] on input "mollequilUL" at bounding box center [510, 454] width 93 height 20
type input "mollequilesUL"
click at [626, 72] on button "Guardar" at bounding box center [651, 78] width 65 height 21
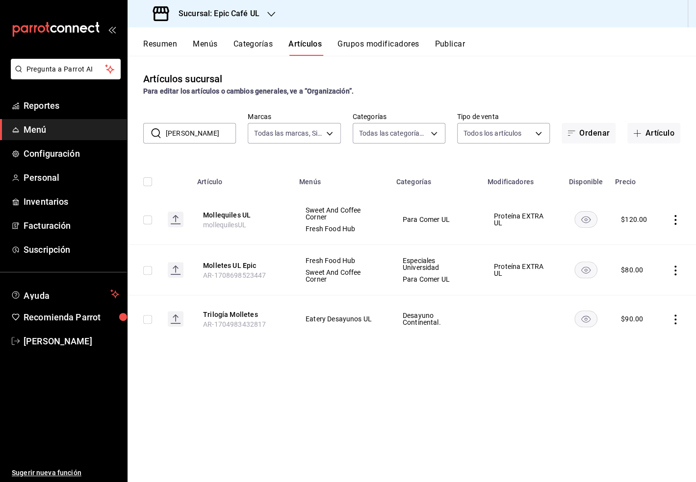
click at [672, 269] on icon "actions" at bounding box center [675, 271] width 10 height 10
click at [657, 334] on span "Eliminar" at bounding box center [645, 333] width 25 height 8
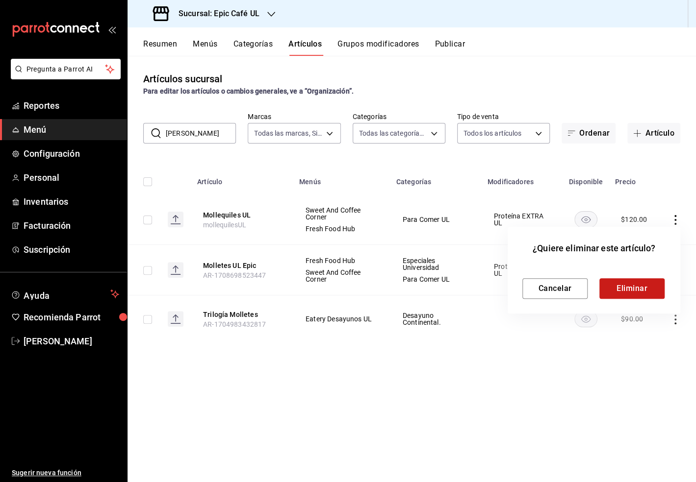
click at [636, 281] on button "Eliminar" at bounding box center [631, 289] width 65 height 21
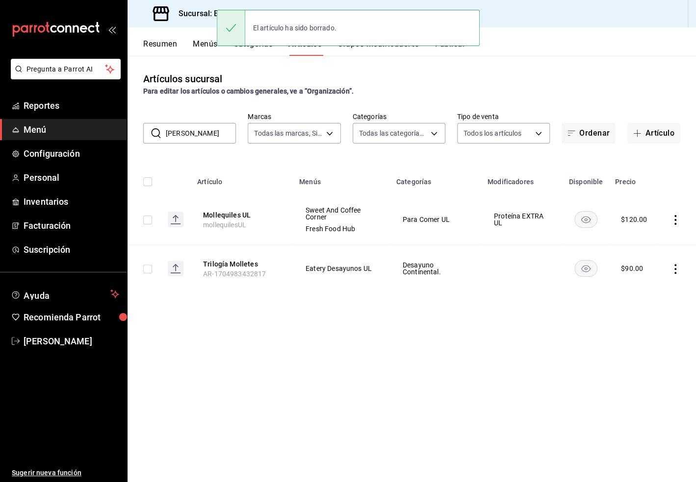
click at [675, 275] on td at bounding box center [677, 269] width 37 height 48
click at [675, 269] on icon "actions" at bounding box center [675, 269] width 2 height 10
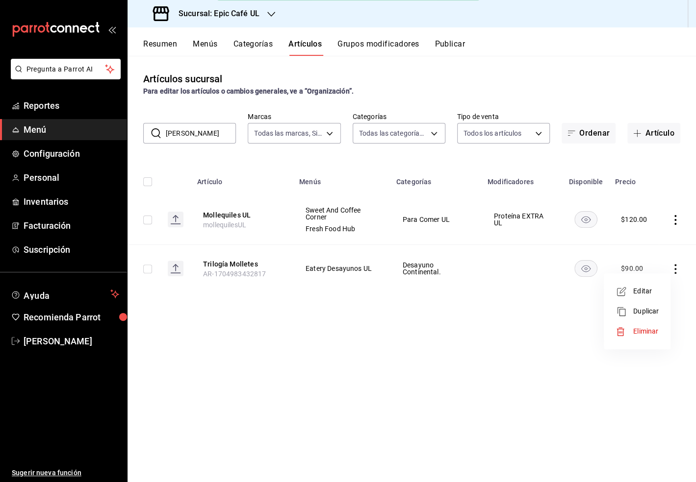
click at [635, 329] on span "Eliminar" at bounding box center [645, 332] width 25 height 8
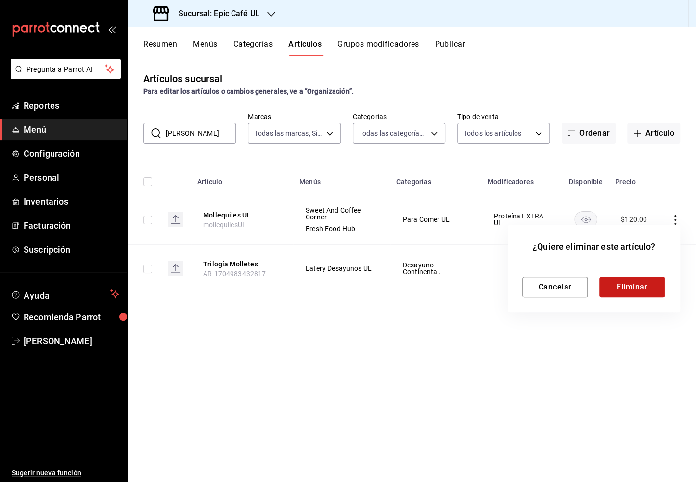
click at [632, 291] on button "Eliminar" at bounding box center [631, 287] width 65 height 21
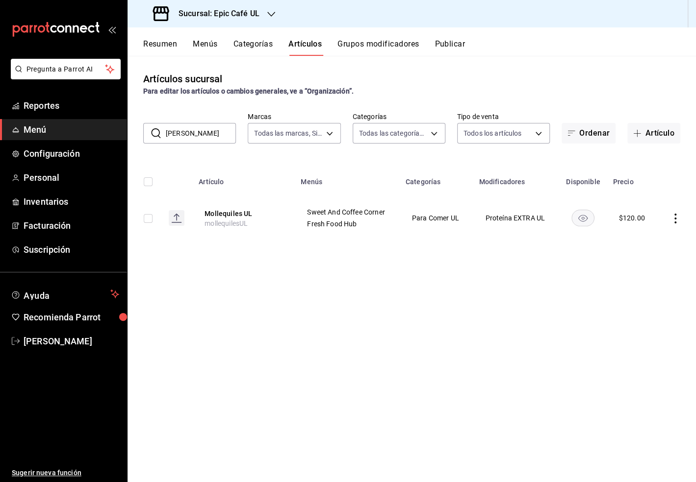
drag, startPoint x: 189, startPoint y: 135, endPoint x: 157, endPoint y: 134, distance: 31.4
click at [157, 134] on div "​ MOLL ​" at bounding box center [189, 133] width 93 height 21
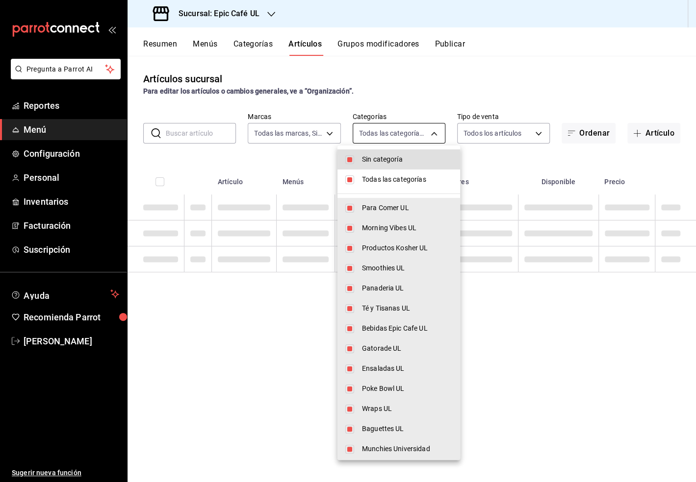
click at [431, 137] on body "Pregunta a Parrot AI Reportes Menú Configuración Personal Inventarios Facturaci…" at bounding box center [348, 241] width 696 height 482
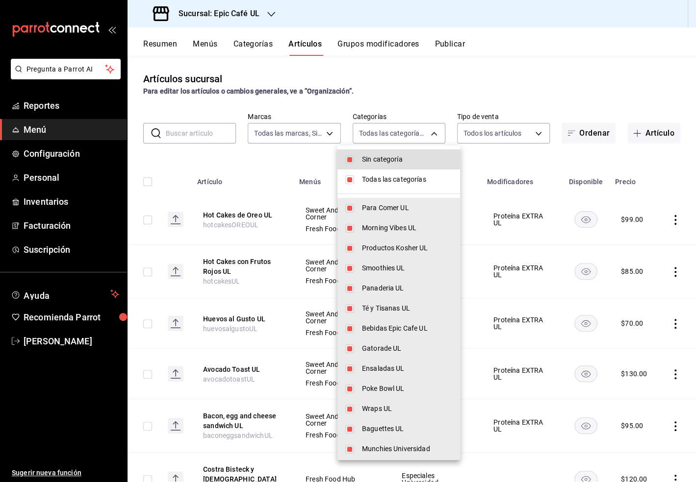
click at [353, 157] on input "checkbox" at bounding box center [349, 159] width 9 height 9
checkbox input "false"
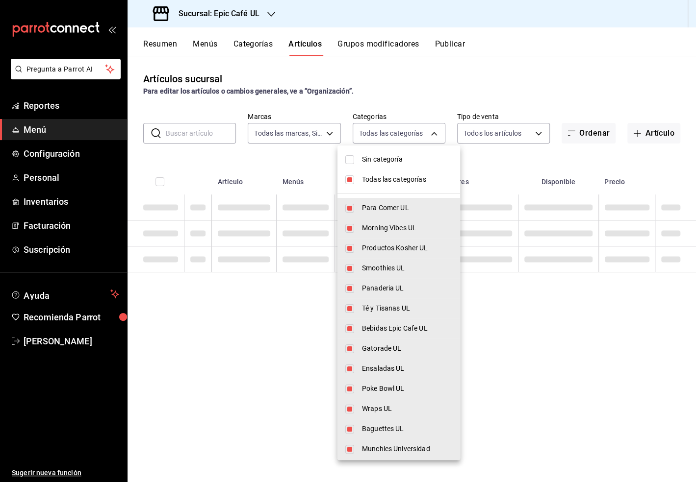
click at [354, 180] on input "checkbox" at bounding box center [349, 180] width 9 height 9
checkbox input "false"
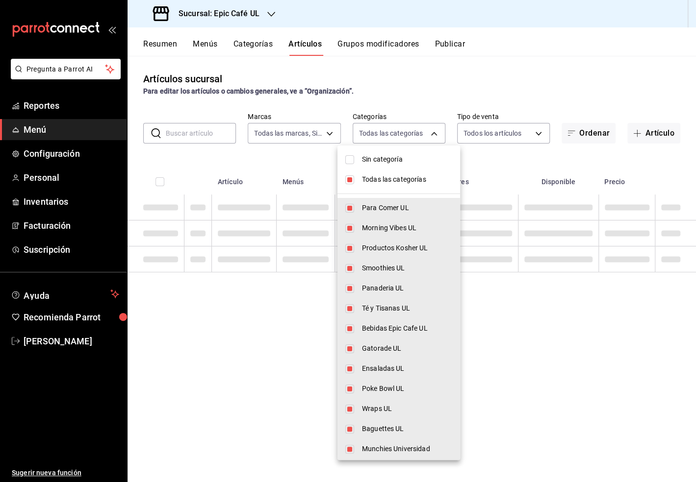
checkbox input "false"
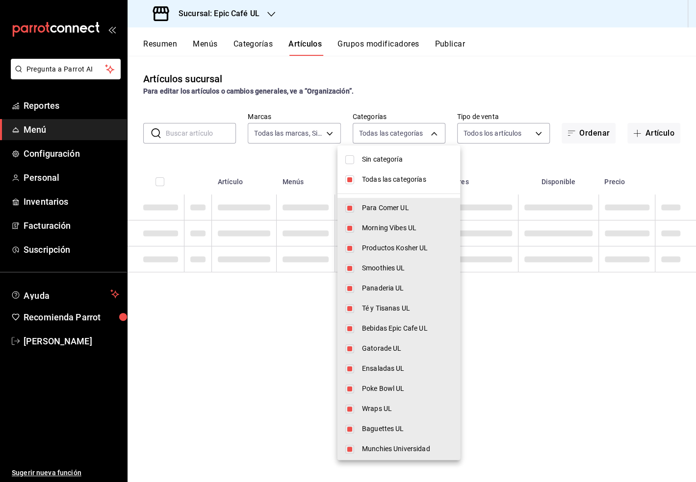
checkbox input "false"
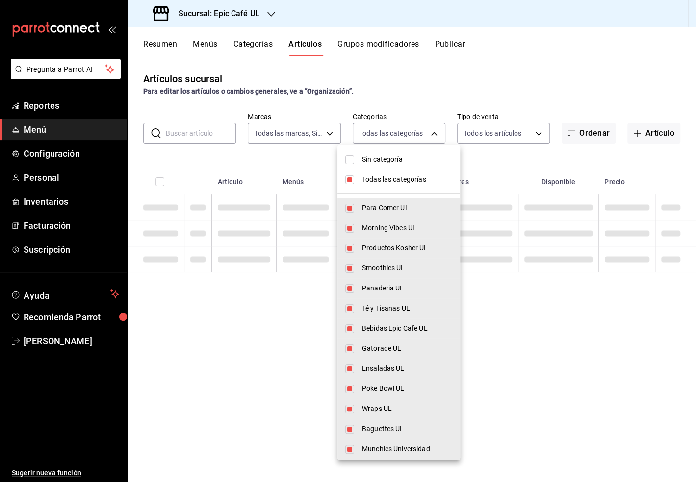
checkbox input "false"
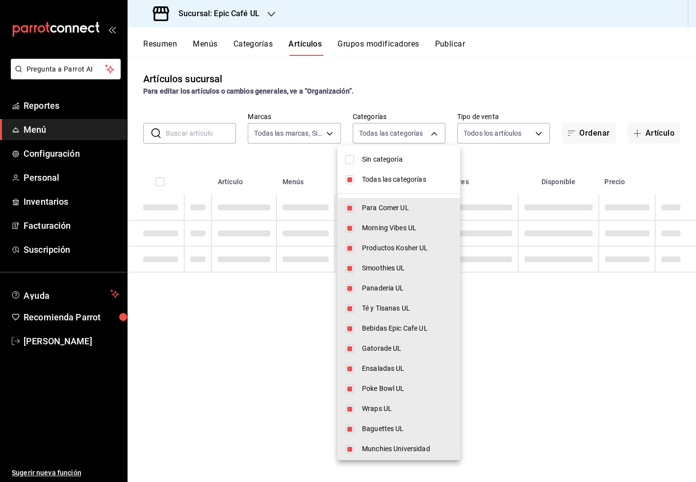
checkbox input "false"
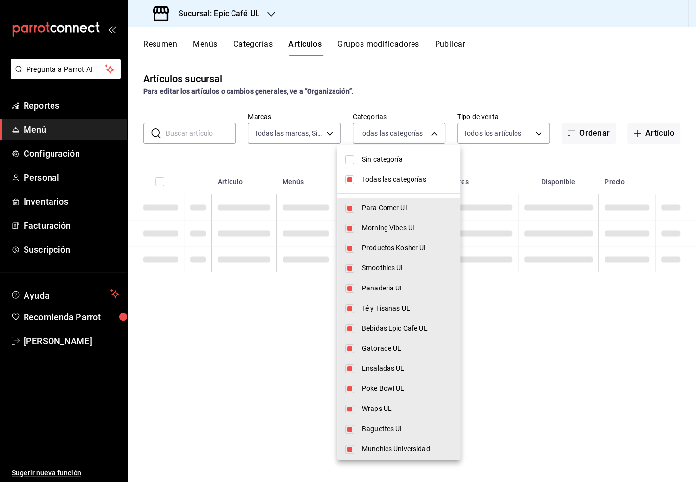
checkbox input "false"
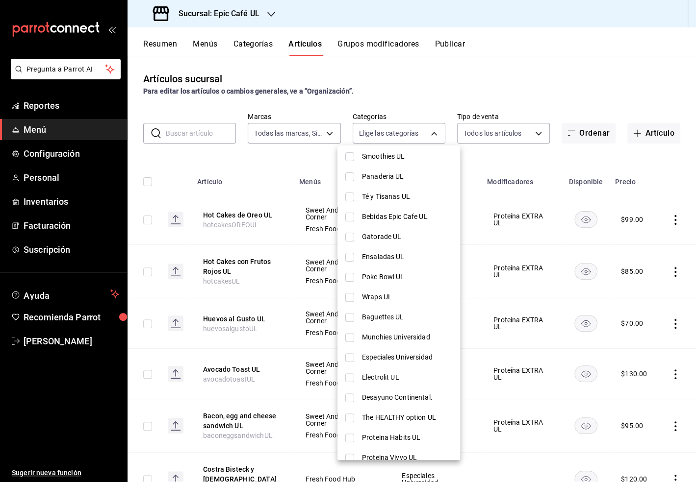
scroll to position [131, 0]
click at [412, 396] on span "The HEALTHY option UL" at bounding box center [407, 398] width 90 height 10
type input "f046d66e-a995-4347-a513-5f00ea6df2ff"
checkbox input "true"
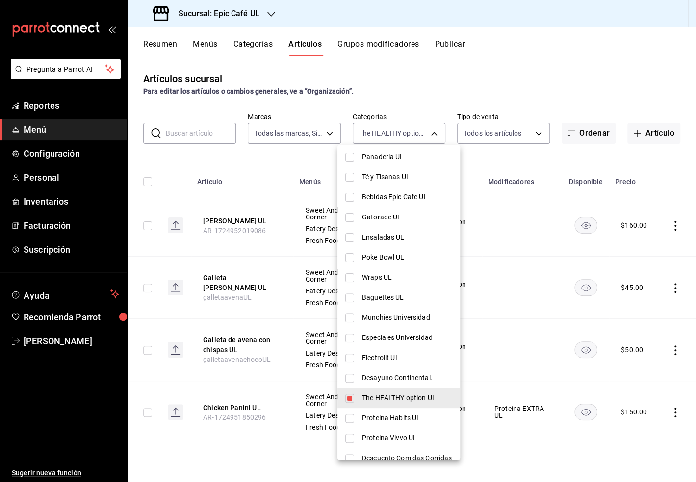
click at [430, 130] on div at bounding box center [348, 241] width 696 height 482
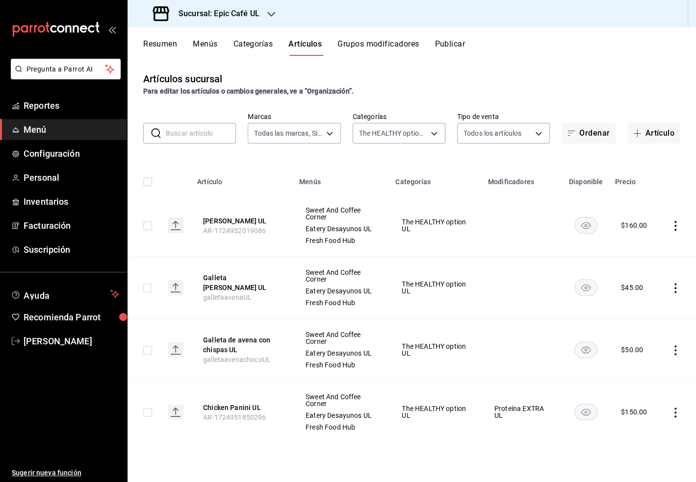
click at [670, 229] on icon "actions" at bounding box center [675, 226] width 10 height 10
click at [647, 253] on span "Editar" at bounding box center [645, 248] width 25 height 10
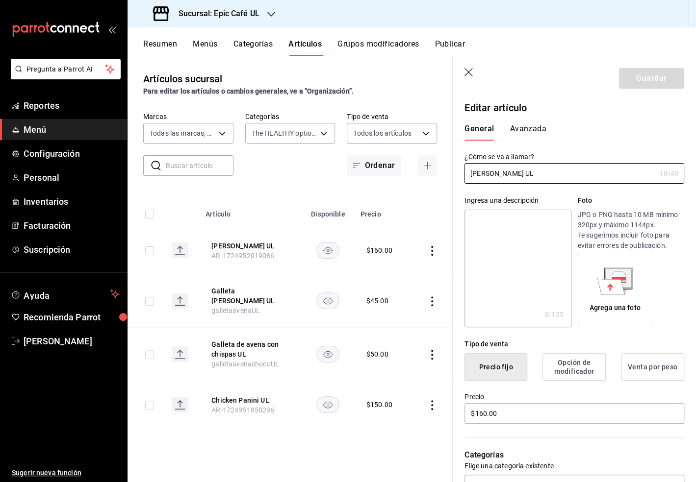
drag, startPoint x: 541, startPoint y: 167, endPoint x: 444, endPoint y: 166, distance: 97.6
click at [444, 166] on main "Artículos sucursal Para editar los artículos o cambios generales, ve a “Organiz…" at bounding box center [411, 269] width 568 height 427
drag, startPoint x: 534, startPoint y: 171, endPoint x: 452, endPoint y: 172, distance: 82.4
click at [453, 172] on div "¿Cómo se va a llamar? Quinoa Pokebowl UL 18 /40 ¿Cómo se va a llamar?" at bounding box center [568, 162] width 231 height 43
type input "e"
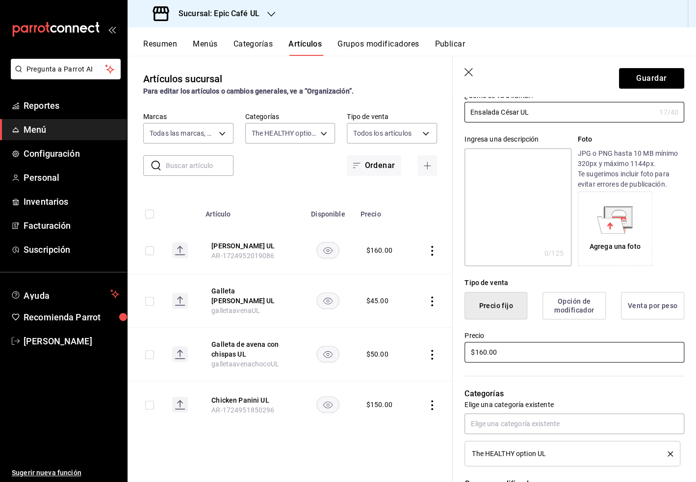
scroll to position [64, 0]
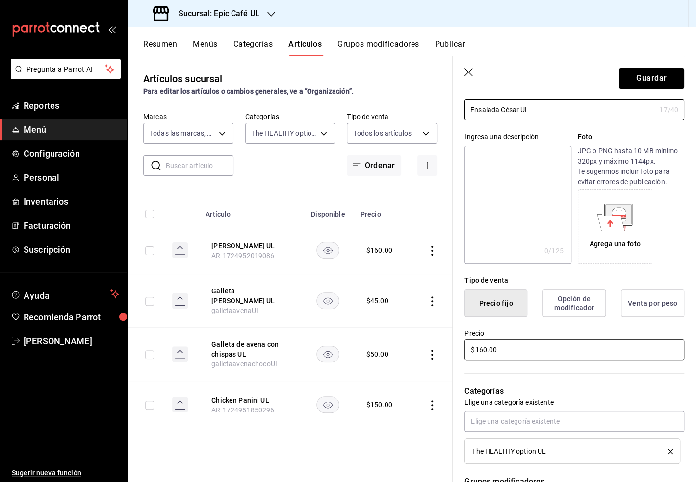
type input "Ensalada César UL"
drag, startPoint x: 505, startPoint y: 351, endPoint x: 441, endPoint y: 349, distance: 64.3
click at [441, 349] on main "Artículos sucursal Para editar los artículos o cambios generales, ve a “Organiz…" at bounding box center [411, 269] width 568 height 427
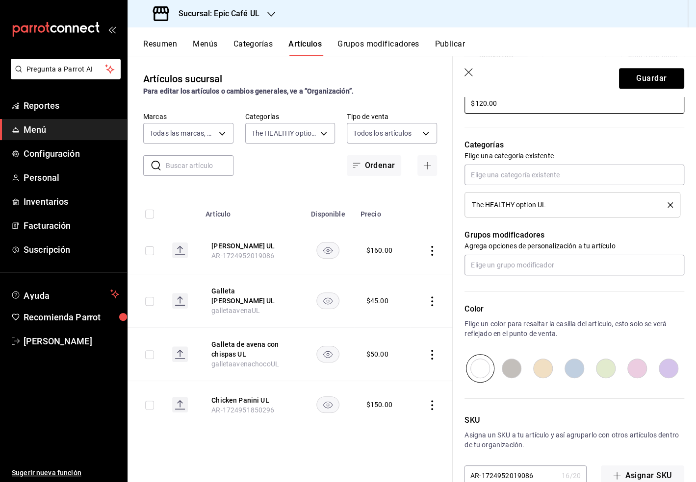
scroll to position [333, 0]
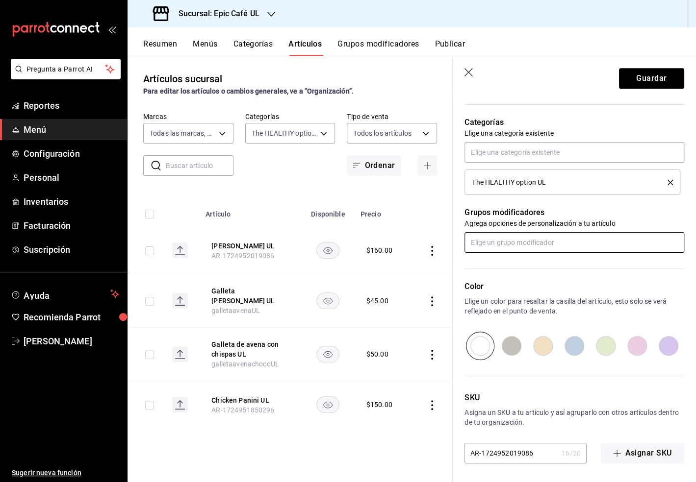
type input "$120.00"
click at [492, 244] on input "text" at bounding box center [574, 242] width 220 height 21
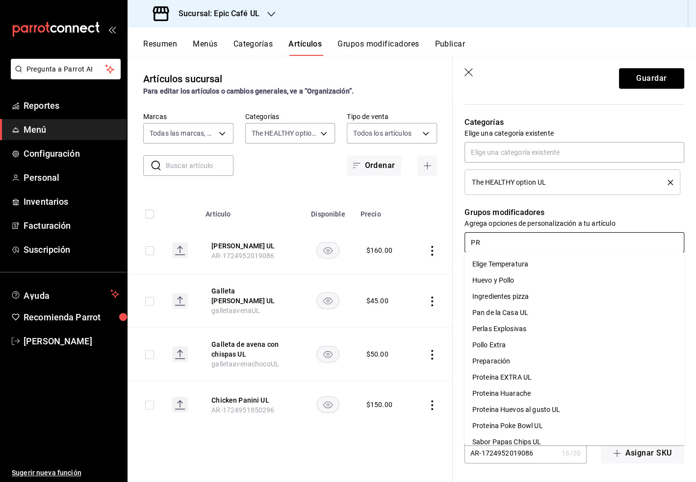
type input "PRO"
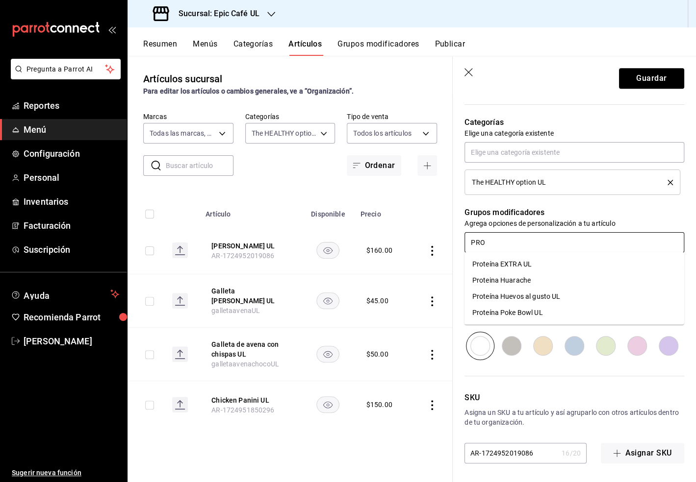
click at [520, 264] on div "Proteína EXTRA UL" at bounding box center [501, 264] width 59 height 10
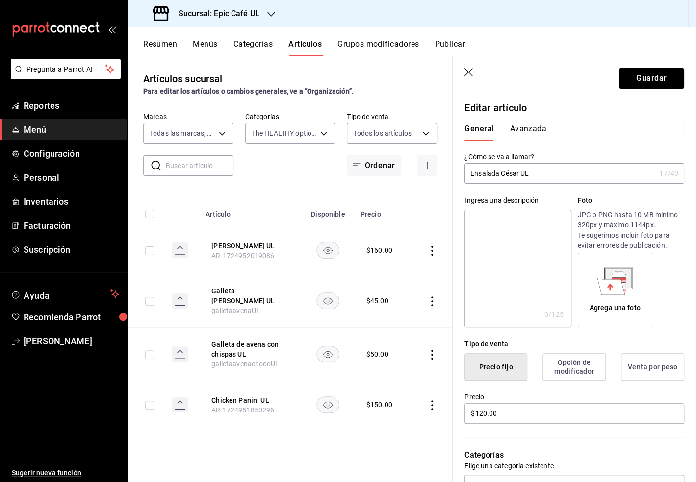
scroll to position [365, 0]
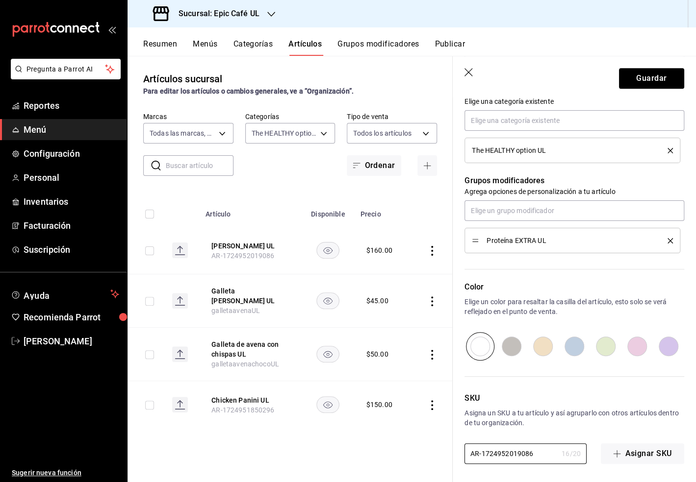
drag, startPoint x: 530, startPoint y: 450, endPoint x: 411, endPoint y: 436, distance: 119.0
click at [411, 436] on main "Artículos sucursal Para editar los artículos o cambios generales, ve a “Organiz…" at bounding box center [411, 269] width 568 height 427
type input "ensaladacesarUL"
click at [658, 79] on button "Guardar" at bounding box center [651, 78] width 65 height 21
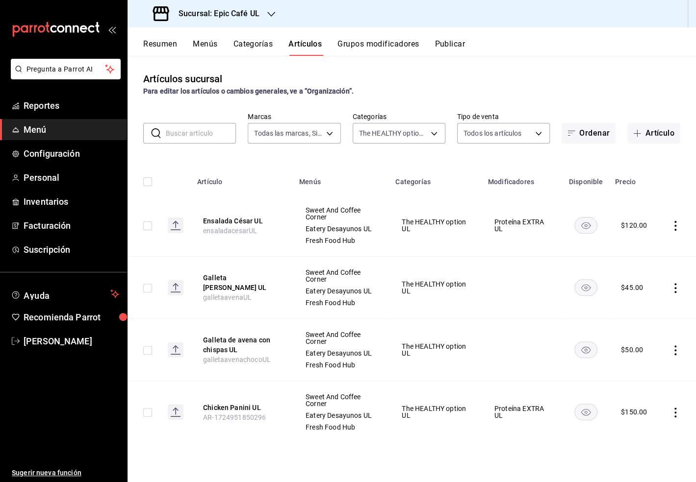
click at [265, 48] on button "Categorías" at bounding box center [253, 47] width 40 height 17
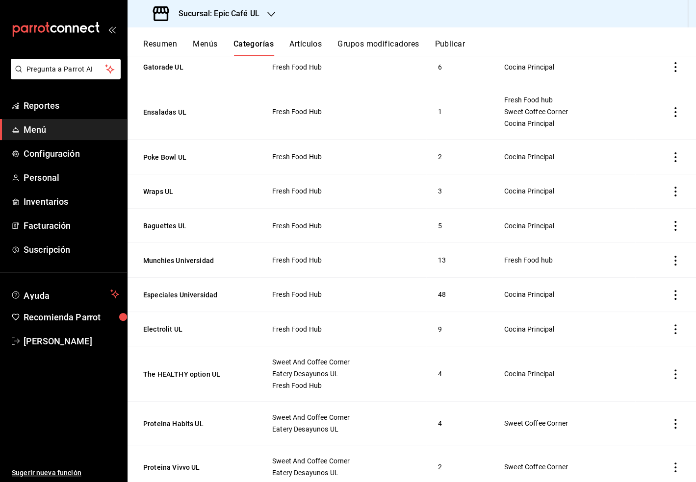
scroll to position [481, 0]
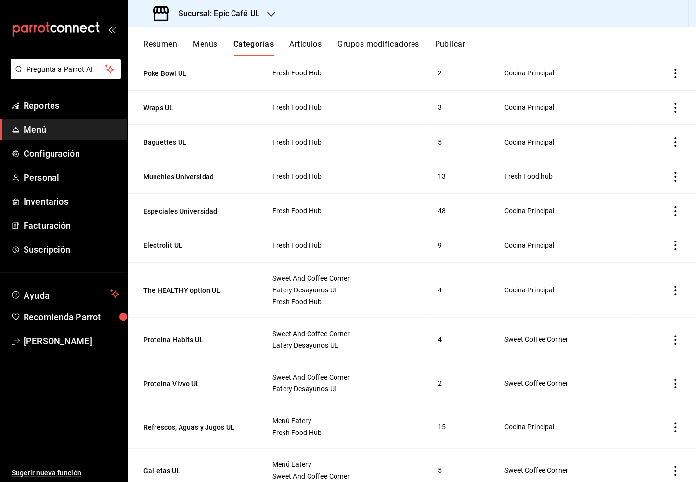
click at [676, 287] on icon "actions" at bounding box center [675, 291] width 10 height 10
click at [651, 304] on span "Editar" at bounding box center [645, 309] width 25 height 10
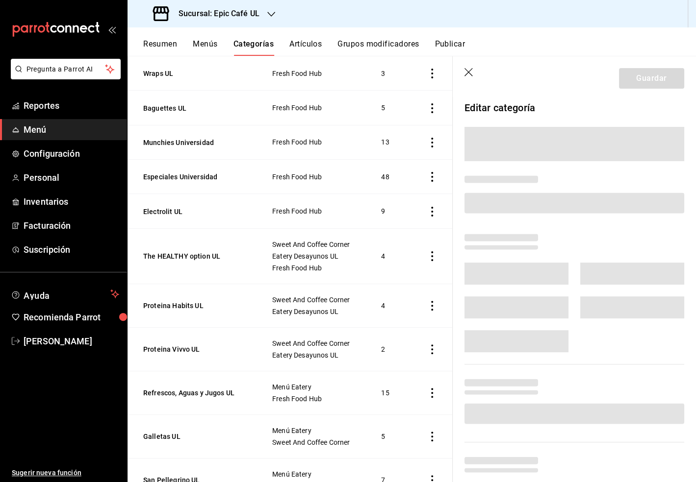
scroll to position [436, 0]
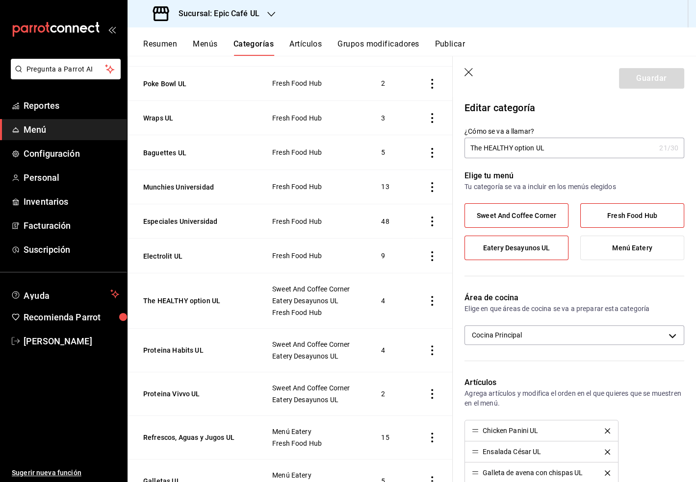
drag, startPoint x: 557, startPoint y: 149, endPoint x: 488, endPoint y: 149, distance: 68.6
click at [488, 149] on input "The HEALTHY option UL" at bounding box center [559, 148] width 191 height 20
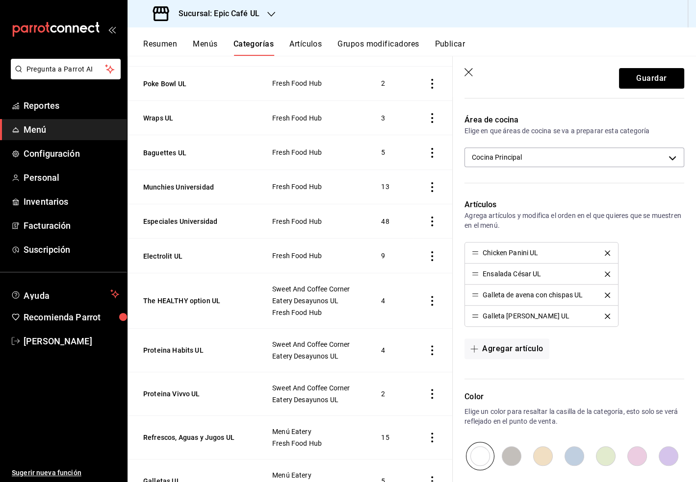
scroll to position [194, 0]
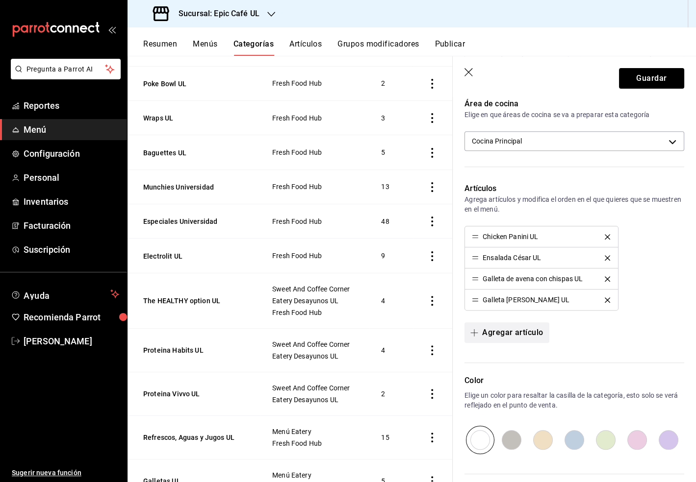
type input "The Healthy Option UL"
click at [516, 324] on button "Agregar artículo" at bounding box center [506, 333] width 84 height 21
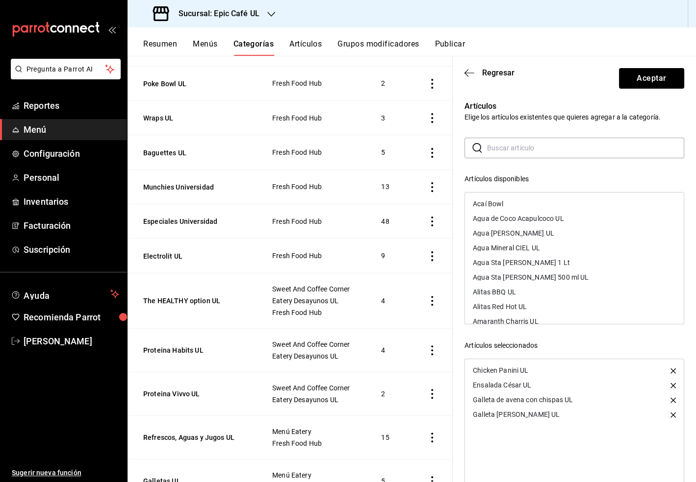
click at [515, 152] on input "text" at bounding box center [585, 148] width 197 height 20
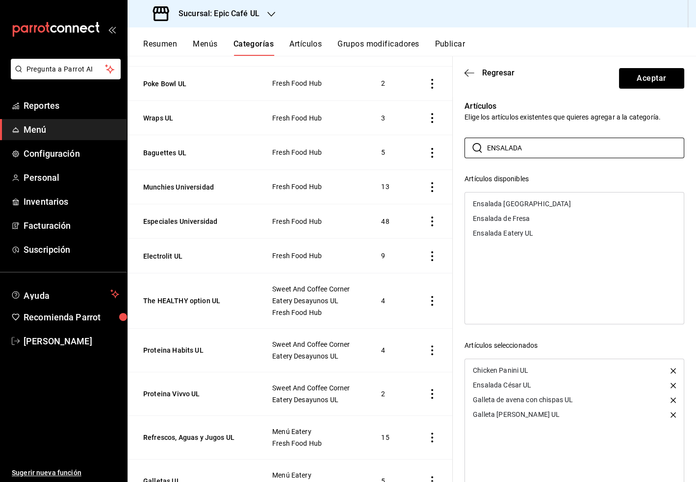
click at [529, 203] on div "Ensalada [GEOGRAPHIC_DATA]" at bounding box center [574, 204] width 219 height 15
drag, startPoint x: 541, startPoint y: 152, endPoint x: 474, endPoint y: 152, distance: 66.7
click at [474, 152] on div "​ ENSALADA ​" at bounding box center [574, 148] width 220 height 21
type input "VASO DE"
click at [510, 203] on div "Vaso de Fruta UL" at bounding box center [499, 204] width 53 height 7
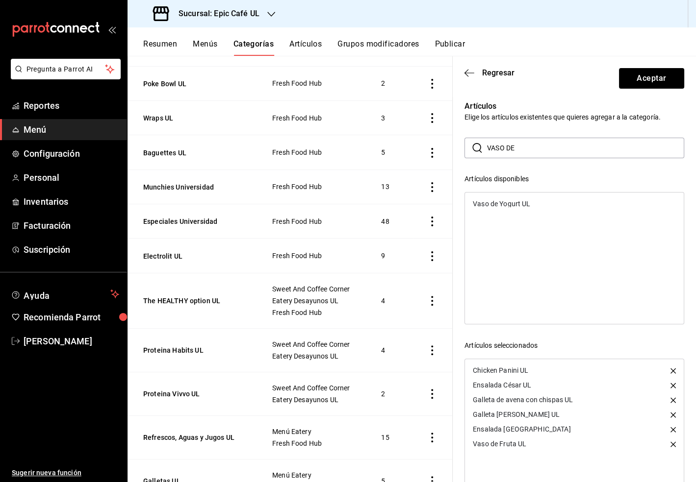
click at [511, 207] on div "Vaso de Yogurt UL" at bounding box center [574, 204] width 219 height 15
click at [671, 79] on button "Aceptar" at bounding box center [651, 78] width 65 height 21
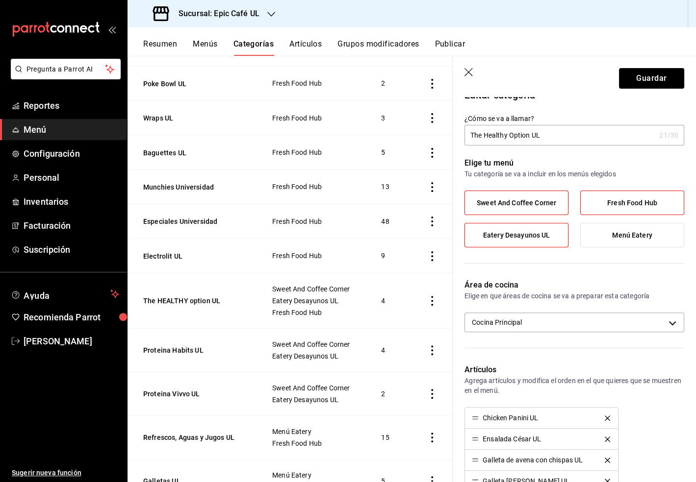
scroll to position [0, 0]
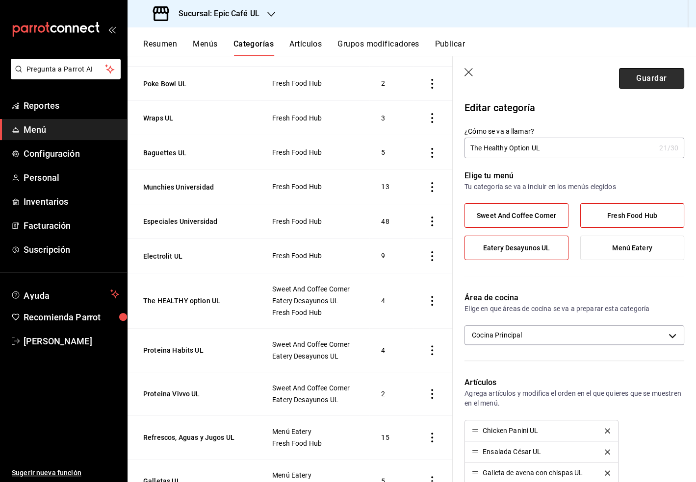
click at [659, 84] on button "Guardar" at bounding box center [651, 78] width 65 height 21
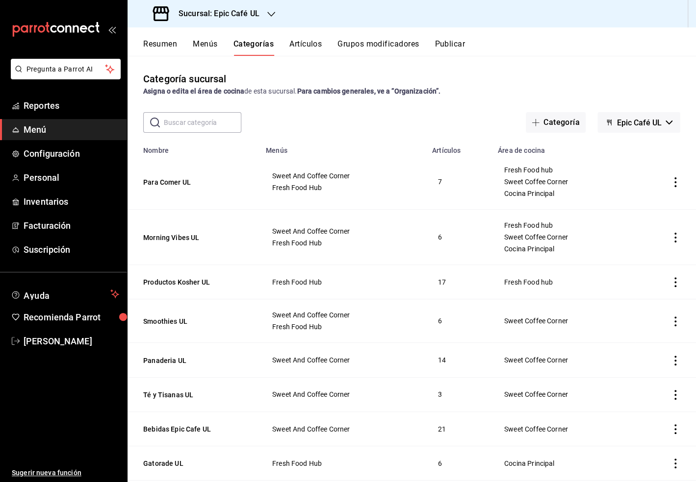
click at [300, 45] on button "Artículos" at bounding box center [305, 47] width 32 height 17
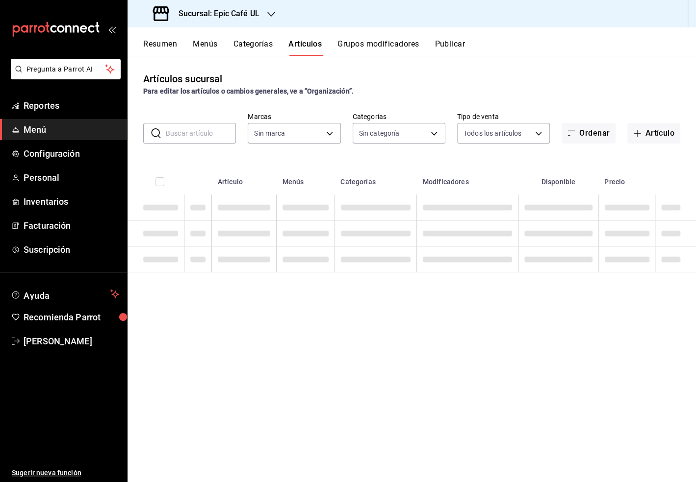
type input "8ab046c6-0e56-43ef-b272-b6267400ac64,c832d7f2-bfd0-461e-be2e-c17eaf69f67d"
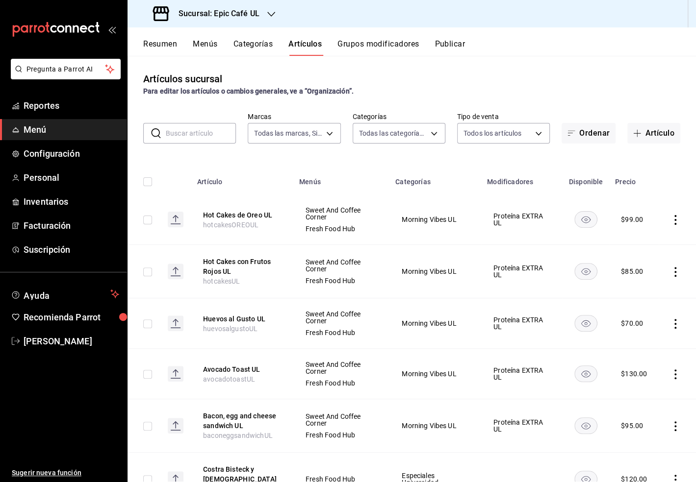
type input "0b460728-6364-42ef-89dc-bd26cc72a634,74d825ce-58bc-4009-852c-b2179214726c,36596…"
click at [181, 140] on input "text" at bounding box center [201, 134] width 70 height 20
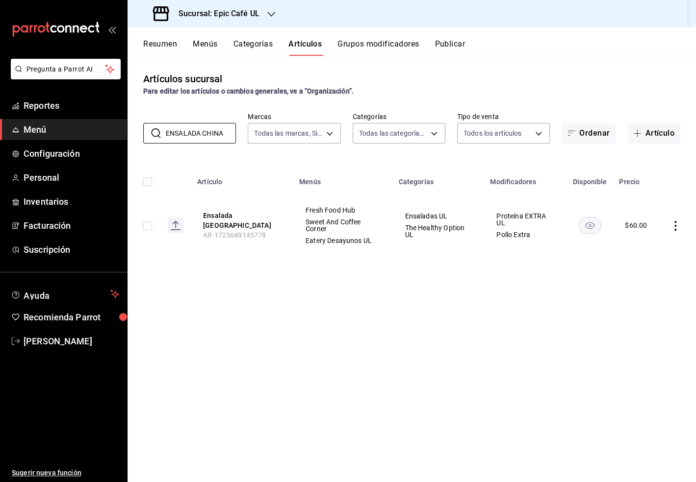
type input "ENSALADA CHINA"
click at [674, 225] on icon "actions" at bounding box center [675, 226] width 10 height 10
click at [648, 242] on li "Editar" at bounding box center [637, 248] width 59 height 20
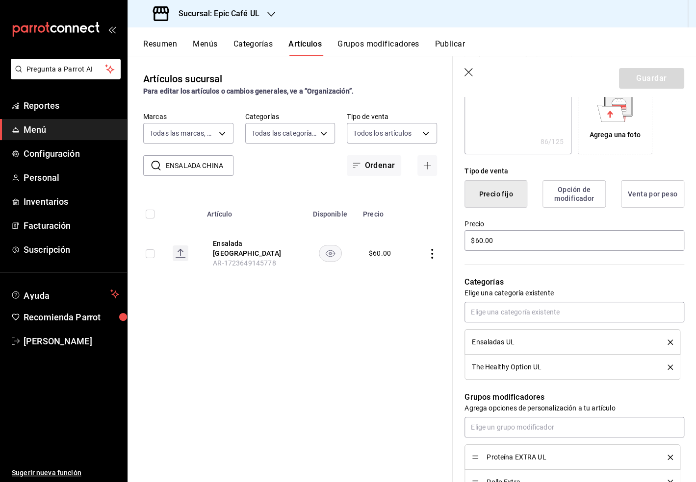
scroll to position [244, 0]
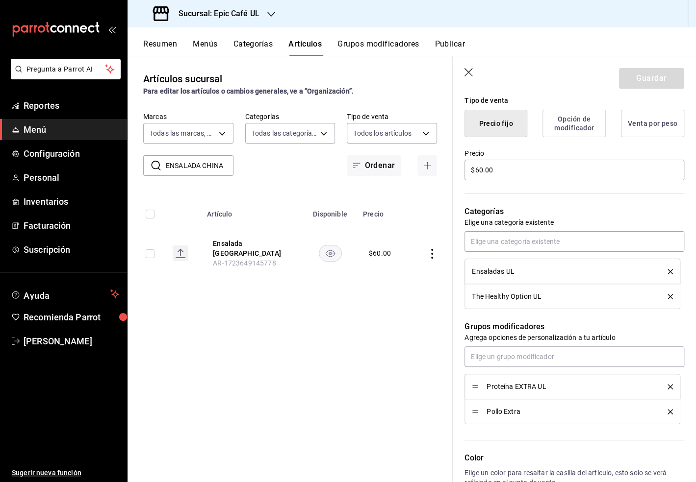
click at [671, 270] on icon "delete" at bounding box center [669, 271] width 5 height 5
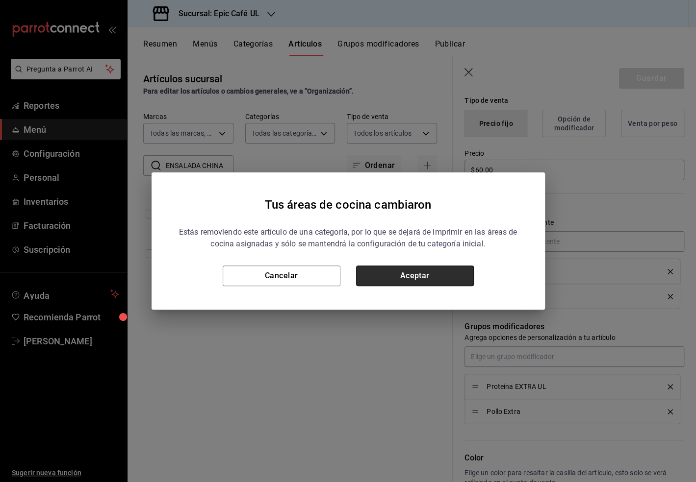
click at [445, 273] on button "Aceptar" at bounding box center [415, 276] width 118 height 21
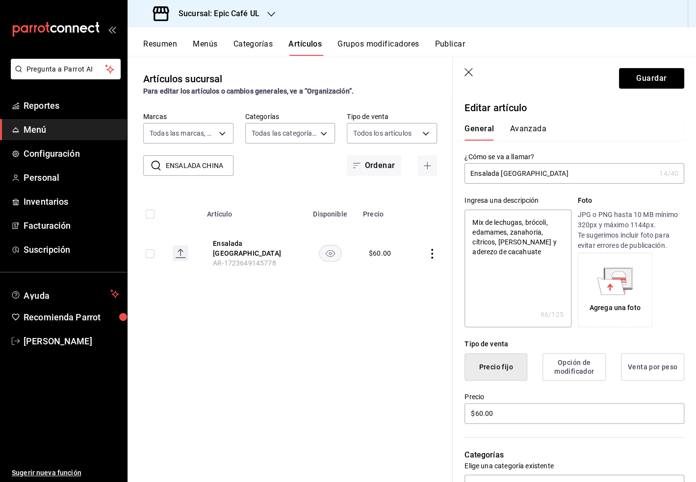
scroll to position [390, 0]
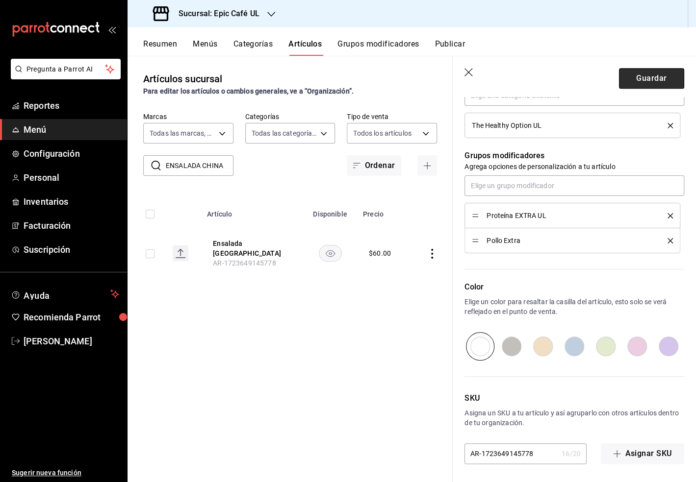
click at [640, 88] on button "Guardar" at bounding box center [651, 78] width 65 height 21
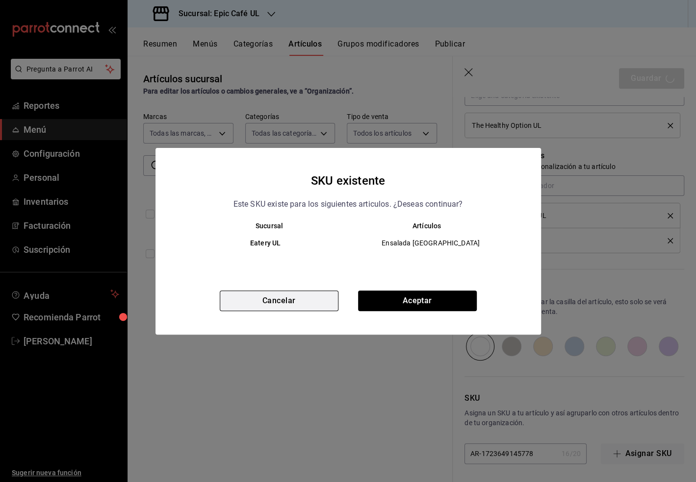
click at [305, 300] on button "Cancelar" at bounding box center [279, 301] width 119 height 21
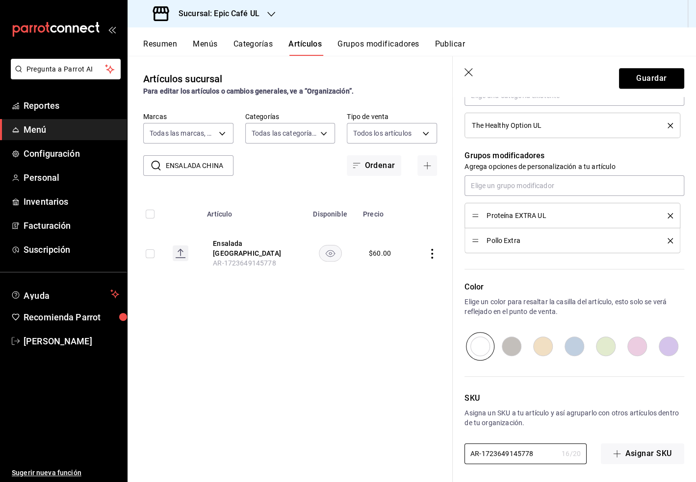
drag, startPoint x: 536, startPoint y: 454, endPoint x: 447, endPoint y: 449, distance: 89.9
click at [447, 449] on main "Artículos sucursal Para editar los artículos o cambios generales, ve a “Organiz…" at bounding box center [411, 269] width 568 height 427
type textarea "x"
type input "en"
type textarea "x"
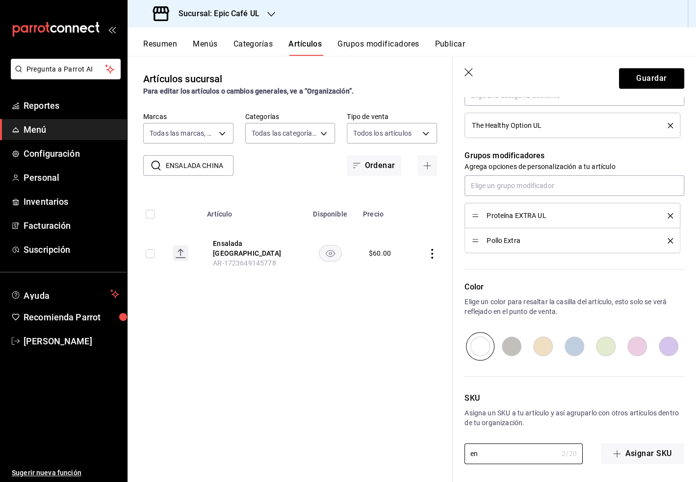
type input "ens"
type textarea "x"
type input "ensa"
type textarea "x"
type input "ensala"
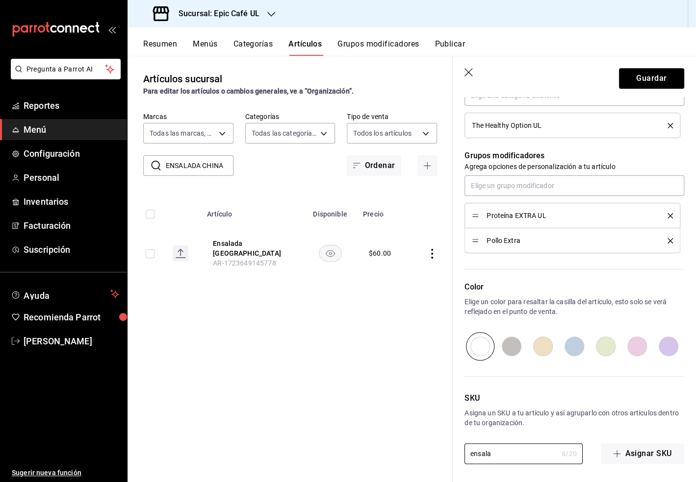
type textarea "x"
type input "ensalad"
type textarea "x"
type input "ensalada"
type textarea "x"
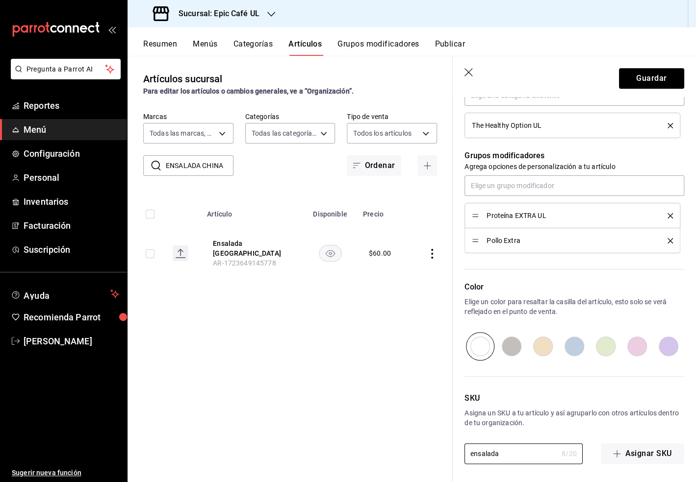
type input "ensaladac"
type textarea "x"
type input "ensaladach"
type textarea "x"
type input "ensaladachi"
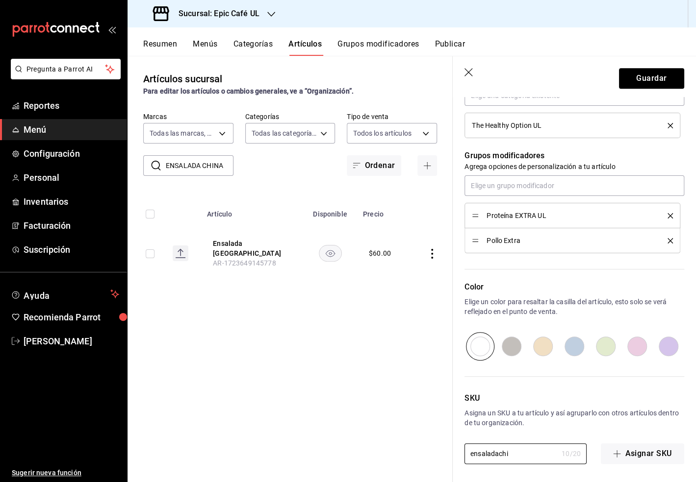
type textarea "x"
type input "ensaladachinb"
type textarea "x"
type input "ensaladachinba"
type textarea "x"
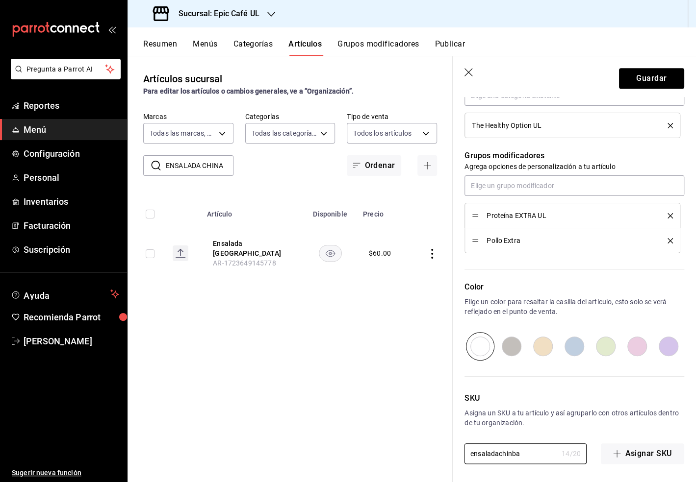
type input "ensaladachinb"
type textarea "x"
type input "ensaladachin"
type textarea "x"
type input "ensaladachina"
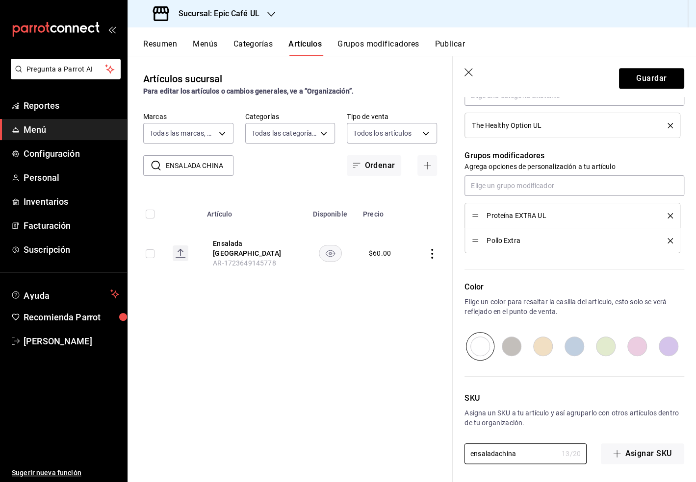
type textarea "x"
type input "ensaladachinaU"
type textarea "x"
type input "ensaladachinaUL"
type textarea "x"
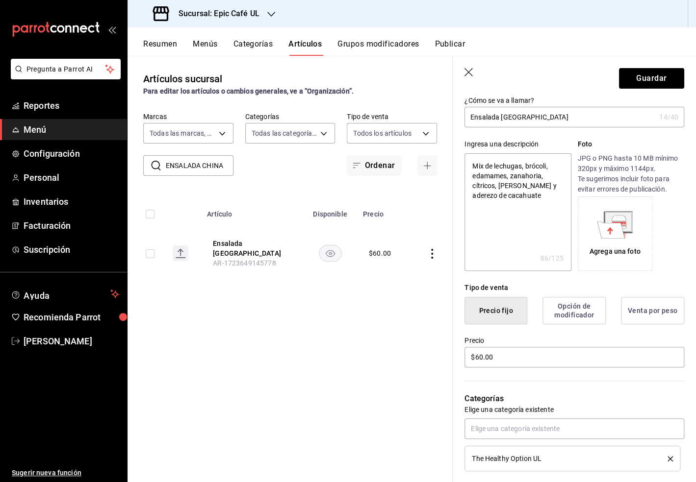
scroll to position [44, 0]
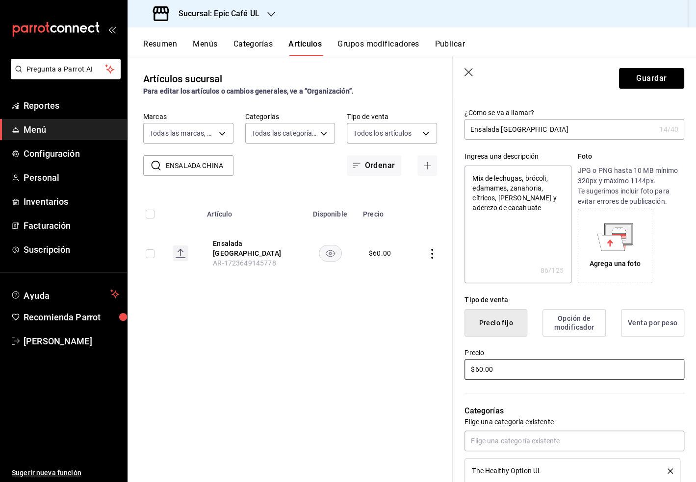
type input "ensaladachinaUL"
drag, startPoint x: 504, startPoint y: 366, endPoint x: 463, endPoint y: 366, distance: 40.7
click at [463, 366] on div "Precio $60.00" at bounding box center [568, 359] width 231 height 45
type textarea "x"
type input "$8.00"
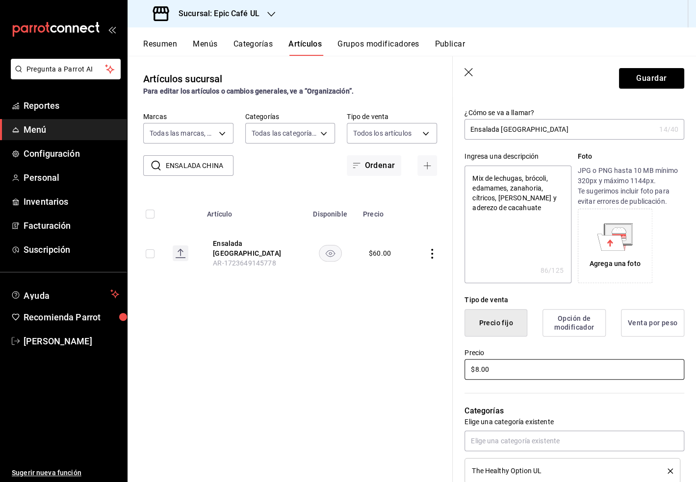
type textarea "x"
type input "$80.00"
click at [658, 85] on button "Guardar" at bounding box center [651, 78] width 65 height 21
type textarea "x"
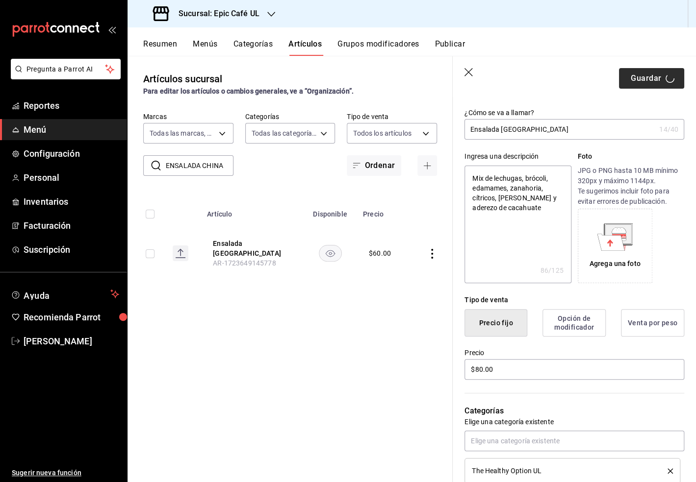
type input "AR-1755704894016"
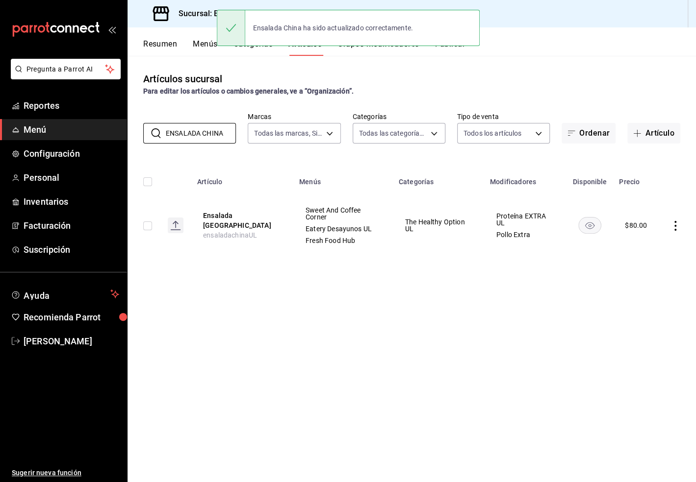
drag, startPoint x: 228, startPoint y: 133, endPoint x: 118, endPoint y: 133, distance: 110.3
click at [118, 133] on div "Pregunta a Parrot AI Reportes Menú Configuración Personal Inventarios Facturaci…" at bounding box center [348, 241] width 696 height 482
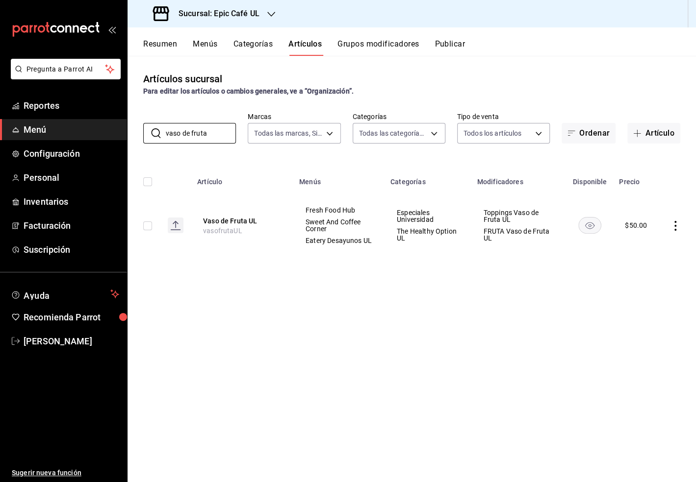
drag, startPoint x: 206, startPoint y: 138, endPoint x: 122, endPoint y: 138, distance: 84.3
click at [122, 138] on div "Pregunta a Parrot AI Reportes Menú Configuración Personal Inventarios Facturaci…" at bounding box center [348, 241] width 696 height 482
drag, startPoint x: 205, startPoint y: 130, endPoint x: 154, endPoint y: 130, distance: 51.0
click at [154, 130] on div "​ vaso de fruta ​" at bounding box center [189, 133] width 93 height 21
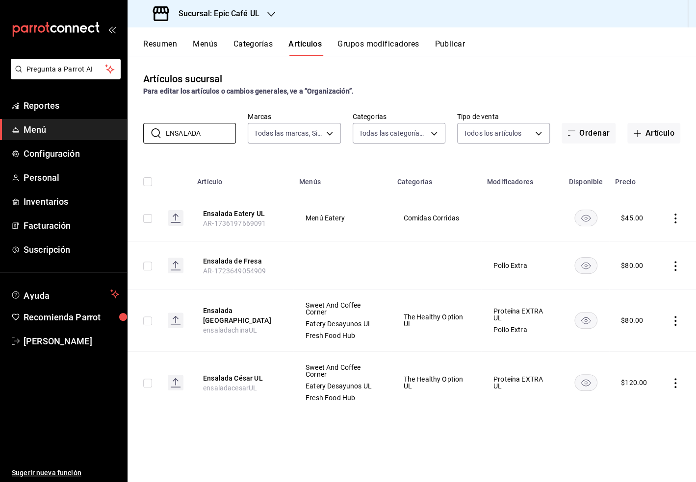
type input "ENSALADA"
click at [672, 323] on icon "actions" at bounding box center [675, 321] width 10 height 10
click at [646, 336] on li "Editar" at bounding box center [637, 343] width 59 height 20
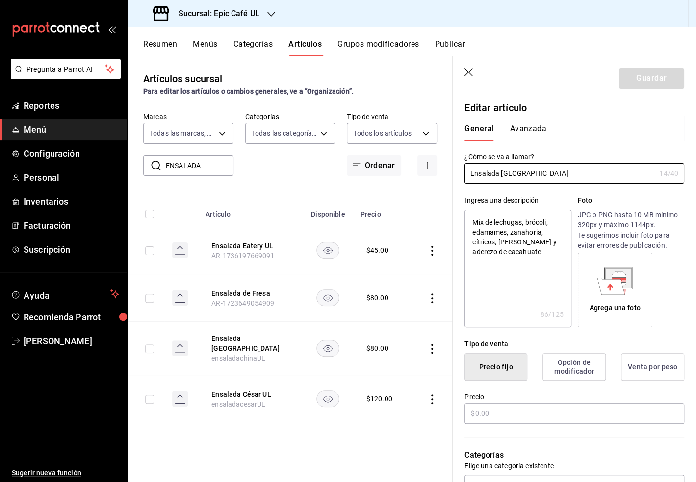
type textarea "x"
type input "$80.00"
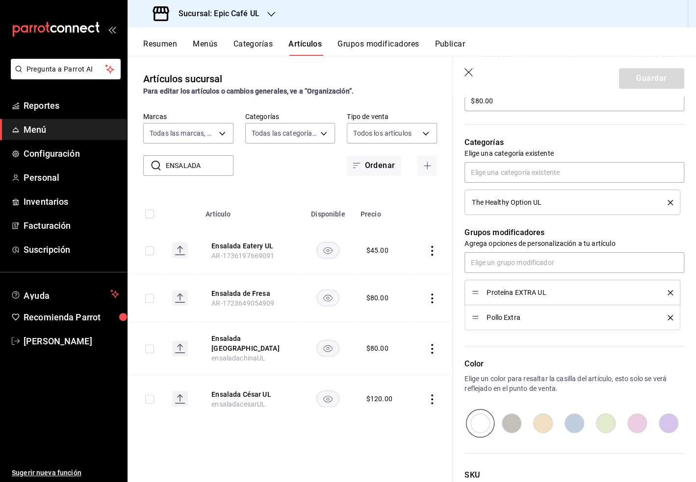
scroll to position [361, 0]
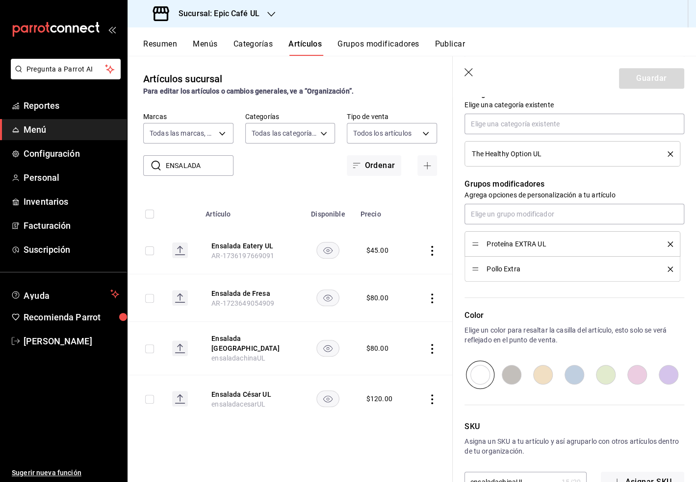
click at [671, 270] on icon "delete" at bounding box center [669, 269] width 5 height 5
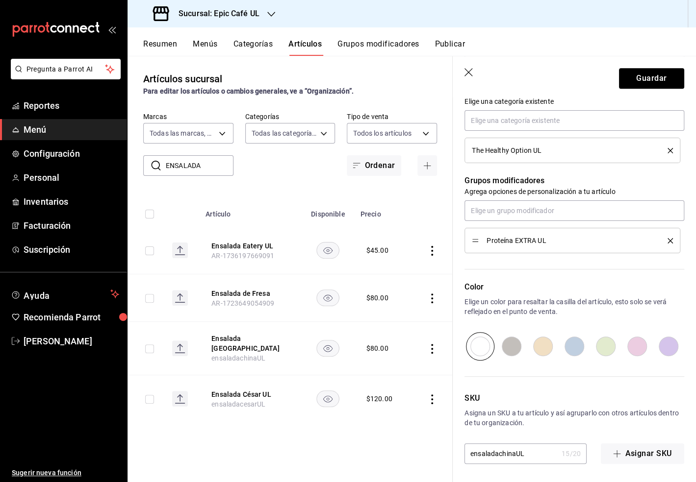
scroll to position [0, 0]
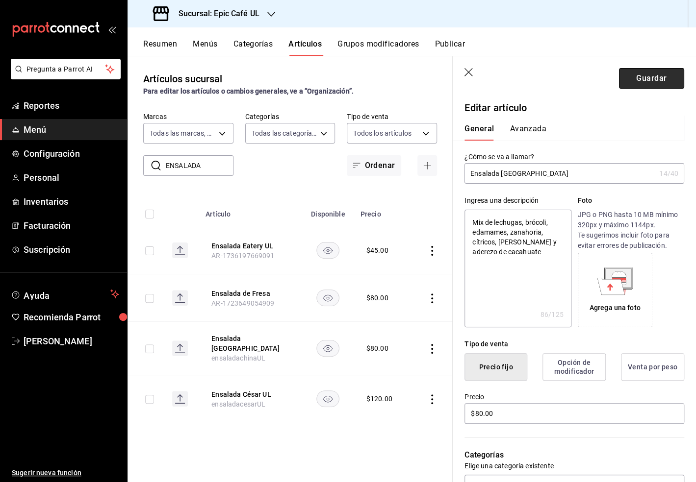
click at [649, 81] on button "Guardar" at bounding box center [651, 78] width 65 height 21
type textarea "x"
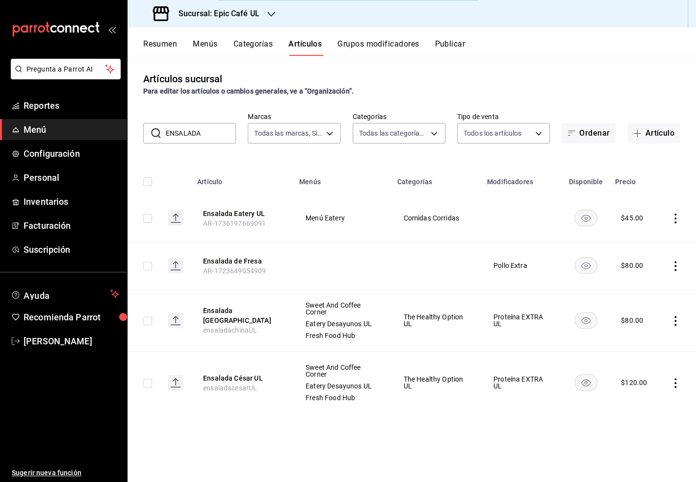
click at [675, 320] on icon "actions" at bounding box center [675, 321] width 2 height 10
click at [635, 337] on li "Editar" at bounding box center [637, 343] width 59 height 20
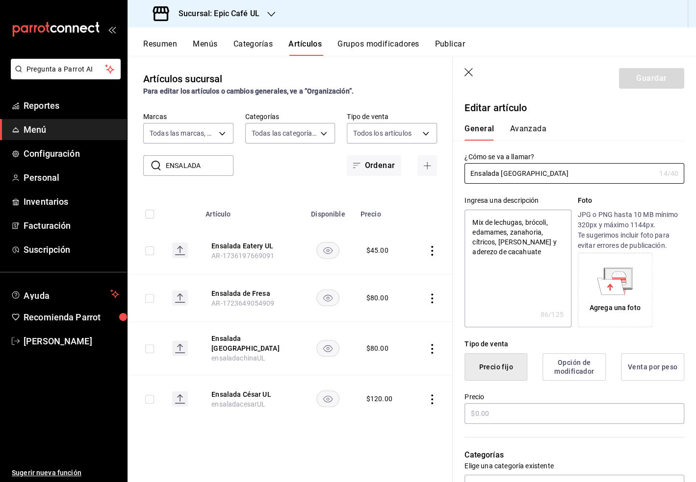
type textarea "x"
type input "$80.00"
type input "Ensalada [GEOGRAPHIC_DATA]"
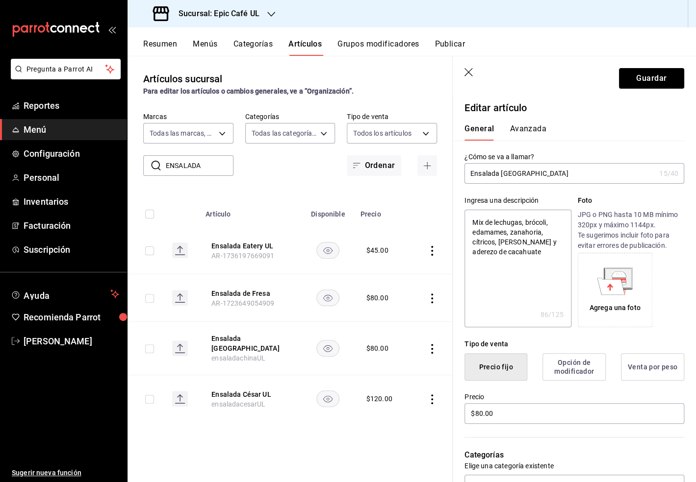
type textarea "x"
type input "Ensalada China U"
type textarea "x"
type input "Ensalada China UL"
type textarea "x"
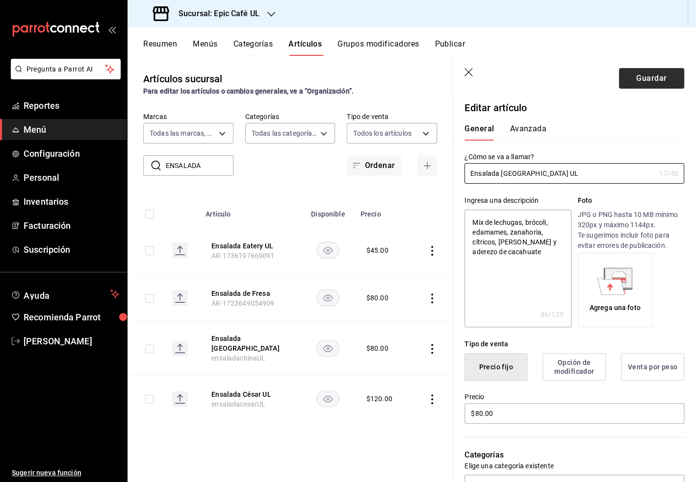
type input "Ensalada China UL"
click at [643, 78] on button "Guardar" at bounding box center [651, 78] width 65 height 21
type textarea "x"
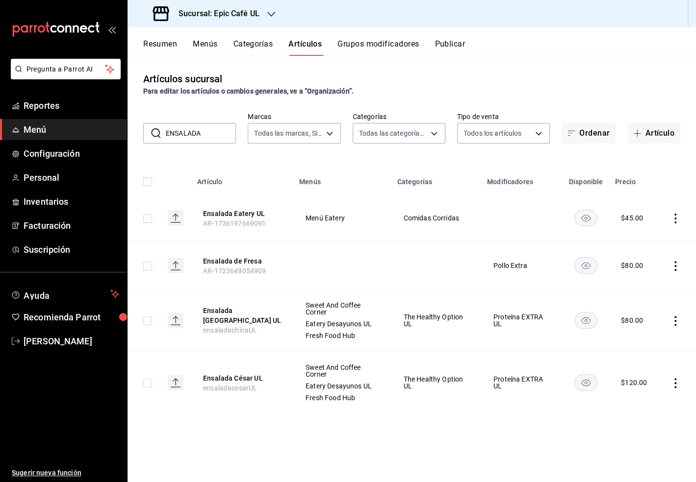
click at [674, 264] on icon "actions" at bounding box center [675, 266] width 10 height 10
click at [650, 327] on span "Eliminar" at bounding box center [645, 329] width 25 height 8
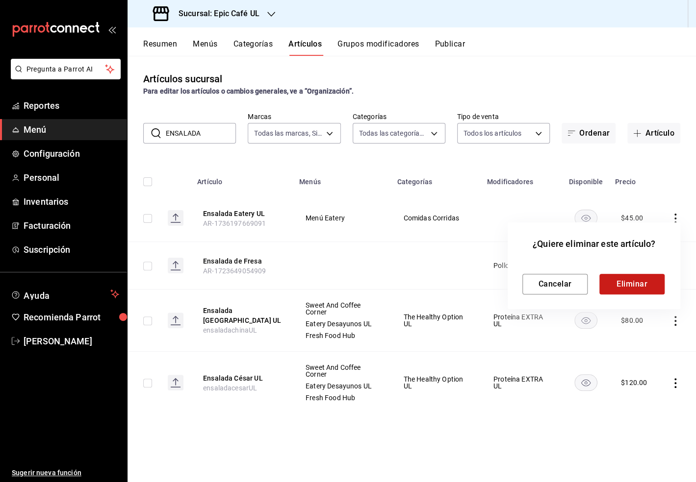
click at [638, 291] on button "Eliminar" at bounding box center [631, 284] width 65 height 21
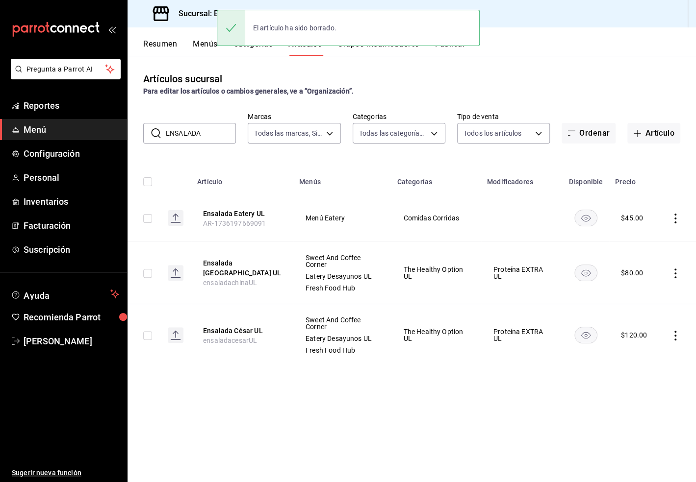
click at [674, 221] on icon "actions" at bounding box center [675, 219] width 10 height 10
click at [638, 274] on li "Eliminar" at bounding box center [637, 281] width 59 height 20
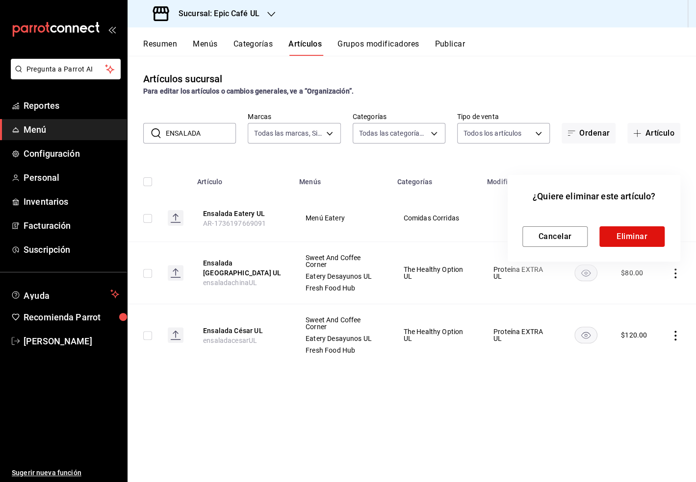
click at [628, 225] on div "Cancelar Eliminar" at bounding box center [593, 229] width 143 height 36
click at [628, 230] on button "Eliminar" at bounding box center [631, 237] width 65 height 21
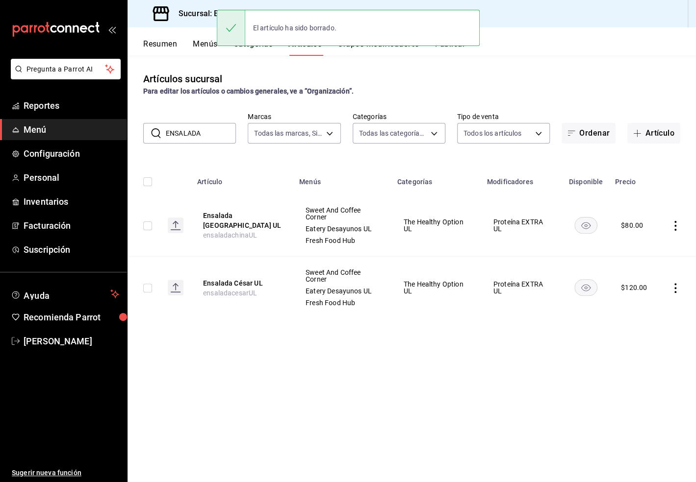
drag, startPoint x: 209, startPoint y: 135, endPoint x: 154, endPoint y: 133, distance: 55.0
click at [154, 133] on div "​ ENSALADA ​" at bounding box center [189, 133] width 93 height 21
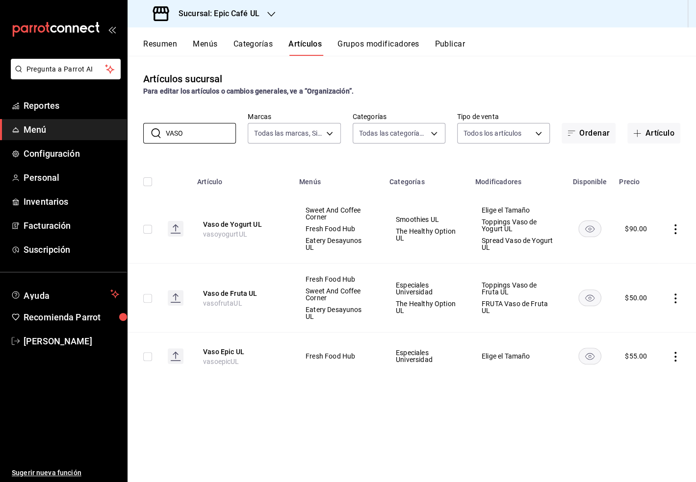
click at [344, 157] on div "Artículos sucursal Para editar los artículos o cambios generales, ve a “Organiz…" at bounding box center [411, 269] width 568 height 426
click at [674, 295] on icon "actions" at bounding box center [675, 299] width 10 height 10
click at [649, 317] on span "Editar" at bounding box center [645, 317] width 25 height 10
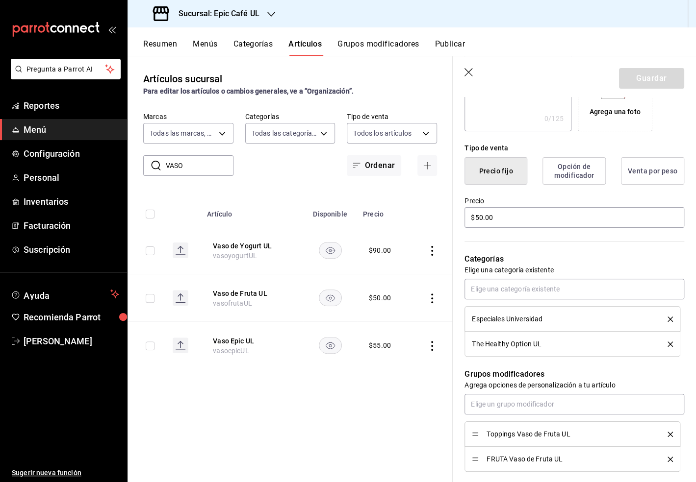
scroll to position [244, 0]
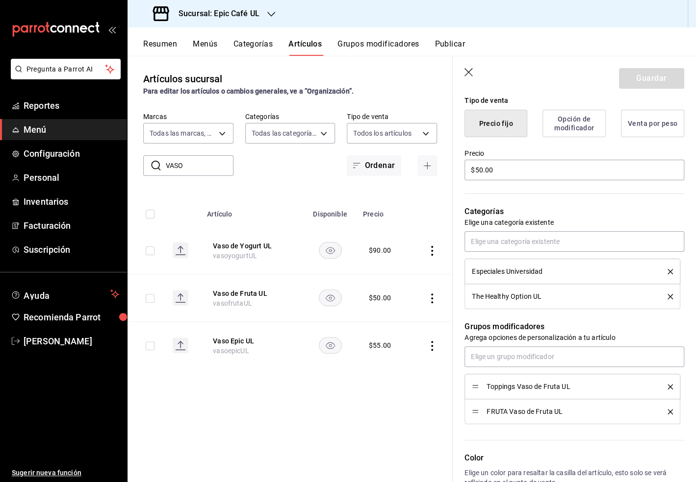
click at [671, 272] on icon "delete" at bounding box center [669, 271] width 5 height 5
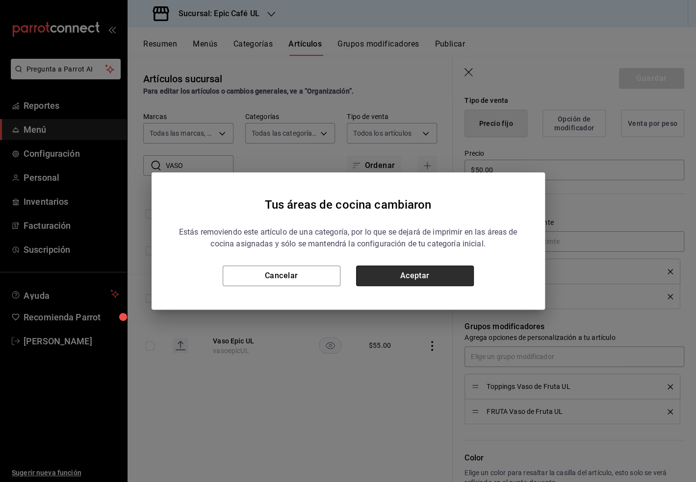
click at [429, 278] on button "Aceptar" at bounding box center [415, 276] width 118 height 21
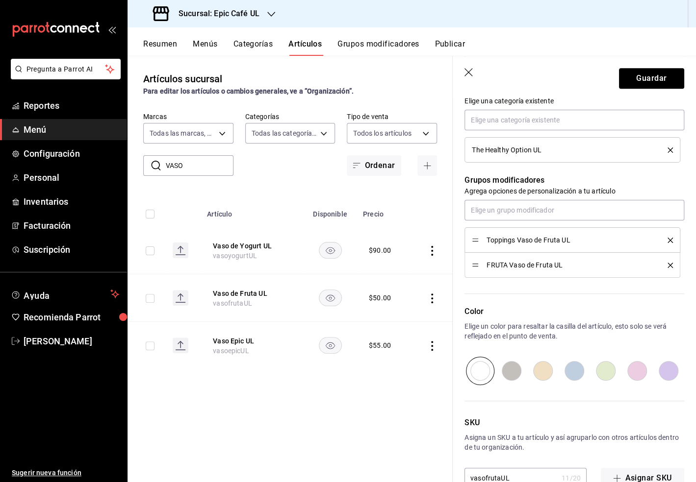
scroll to position [390, 0]
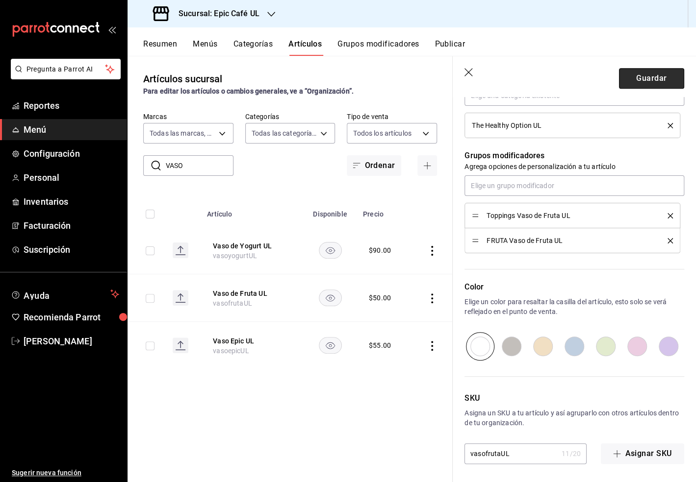
click at [646, 81] on button "Guardar" at bounding box center [651, 78] width 65 height 21
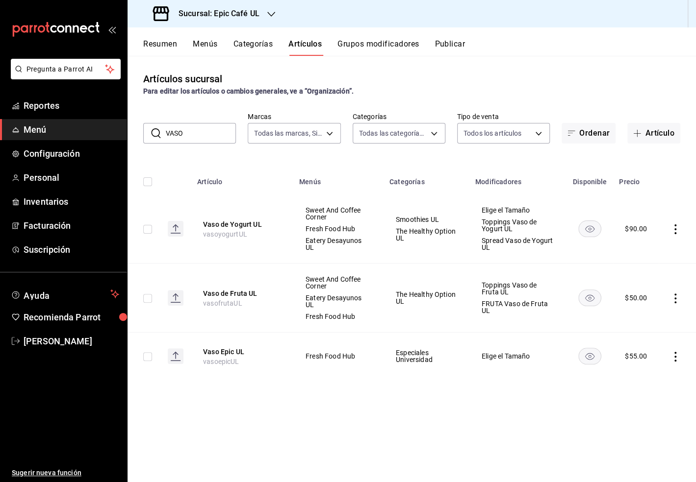
click at [675, 297] on icon "actions" at bounding box center [675, 299] width 10 height 10
click at [654, 338] on span "Duplicar" at bounding box center [645, 337] width 25 height 10
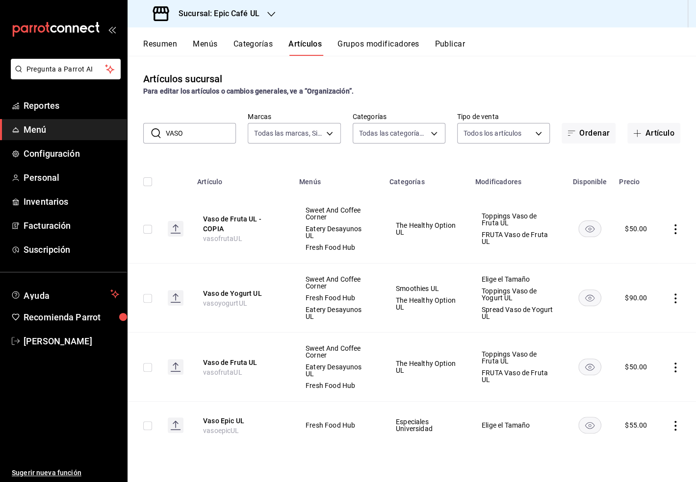
drag, startPoint x: 189, startPoint y: 136, endPoint x: 168, endPoint y: 136, distance: 20.6
click at [168, 136] on input "VASO" at bounding box center [201, 134] width 70 height 20
type input "V"
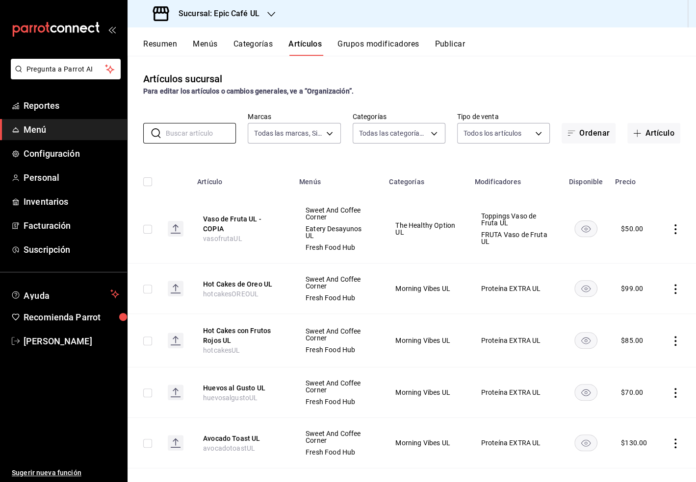
click at [674, 232] on icon "actions" at bounding box center [675, 230] width 10 height 10
click at [644, 251] on span "Editar" at bounding box center [645, 252] width 25 height 10
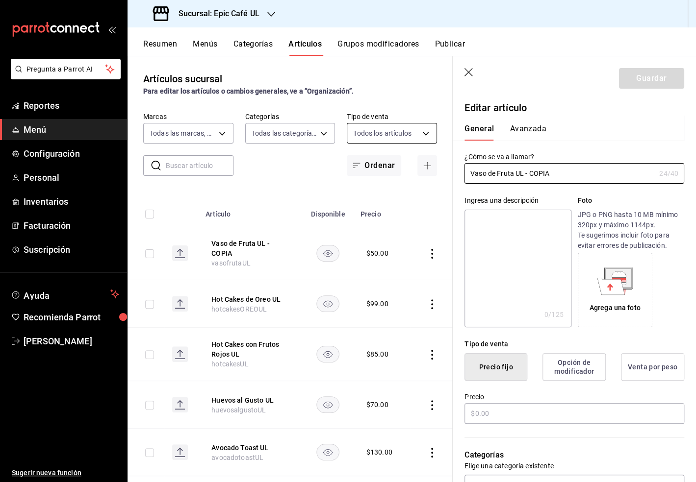
type input "$50.00"
drag, startPoint x: 554, startPoint y: 175, endPoint x: 441, endPoint y: 175, distance: 112.8
click at [441, 175] on main "Artículos sucursal Para editar los artículos o cambios generales, ve a “Organiz…" at bounding box center [411, 269] width 568 height 427
type input "Oat on the Go UL"
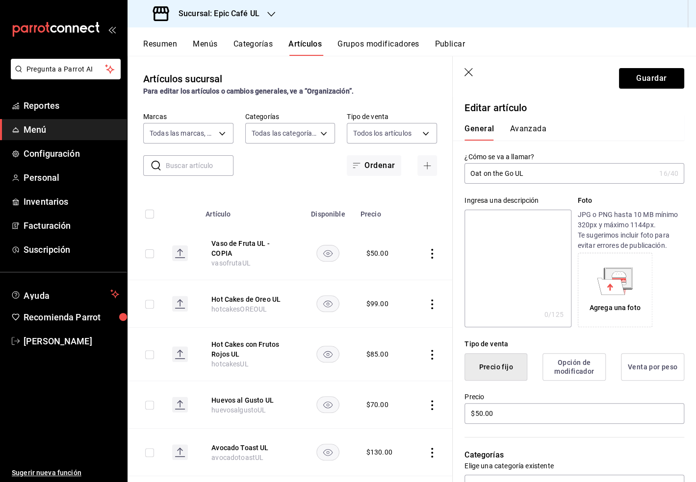
click at [495, 224] on textarea at bounding box center [517, 269] width 106 height 118
type textarea "A"
type textarea "x"
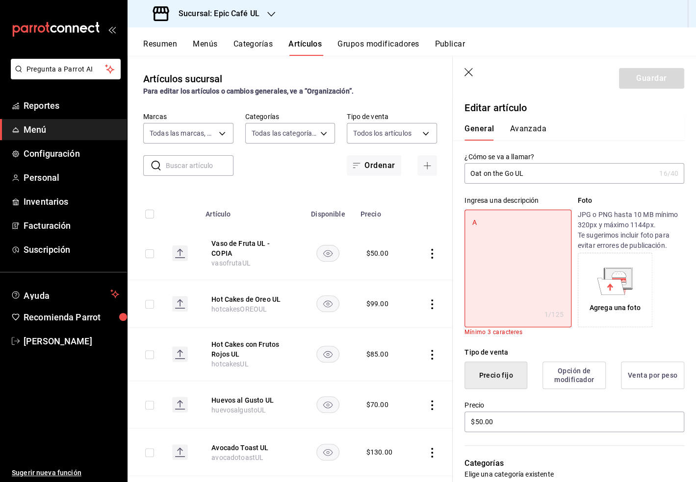
type textarea "Av"
type textarea "x"
type textarea "Ave"
type textarea "x"
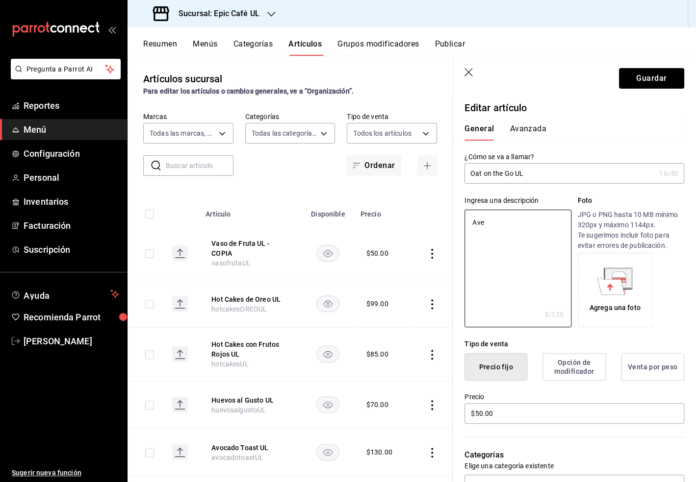
type textarea "Aven"
type textarea "x"
type textarea "Avena"
type textarea "x"
type textarea "Avena"
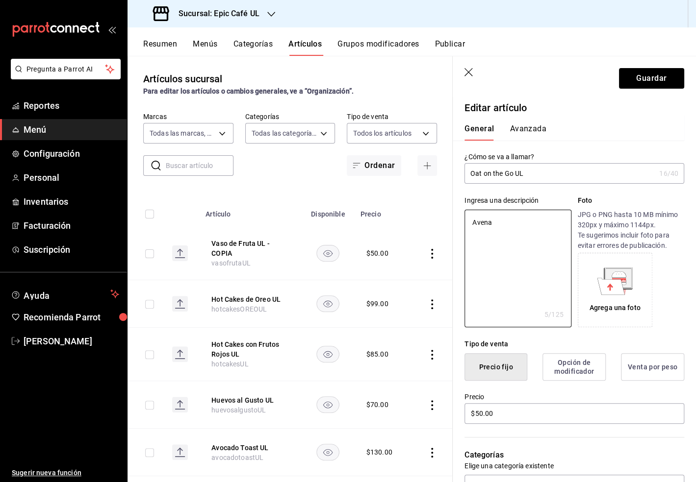
type textarea "x"
type textarea "Avena c"
type textarea "x"
type textarea "Avena cr"
type textarea "x"
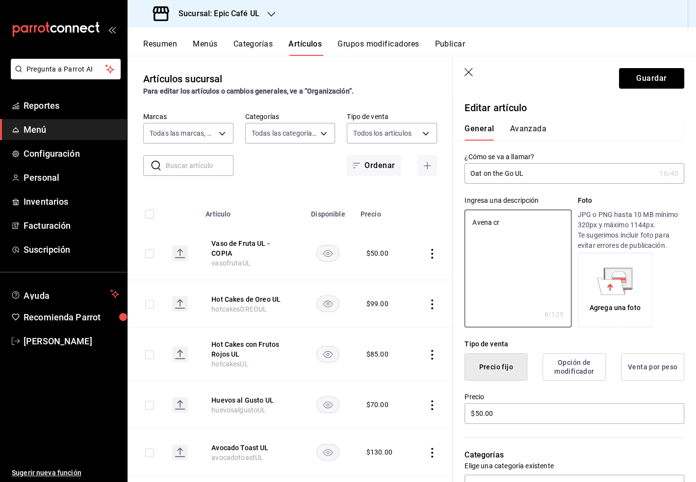
type textarea "Avena cre"
type textarea "x"
type textarea "Avena crem"
type textarea "x"
type textarea "Avena cremo"
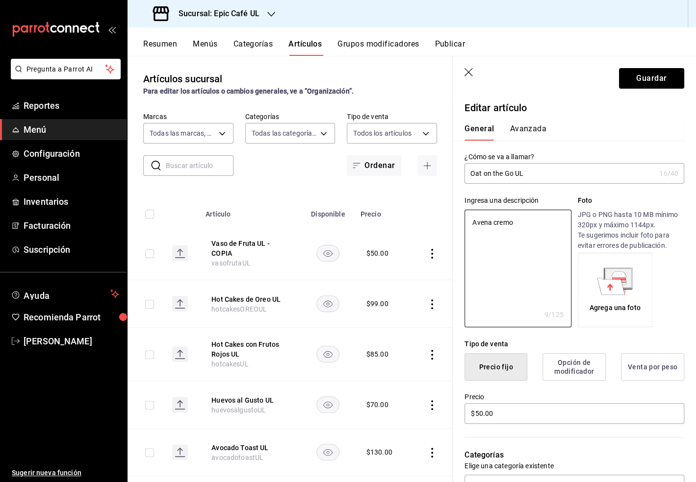
type textarea "x"
type textarea "Avena cremos"
type textarea "x"
type textarea "Avena cremos"
type textarea "x"
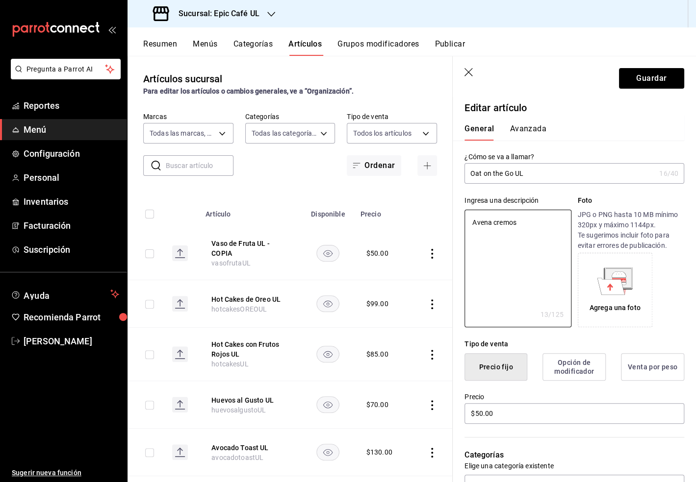
type textarea "Avena cremos"
type textarea "x"
type textarea "Avena cremosa"
type textarea "x"
type textarea "Avena cremosa"
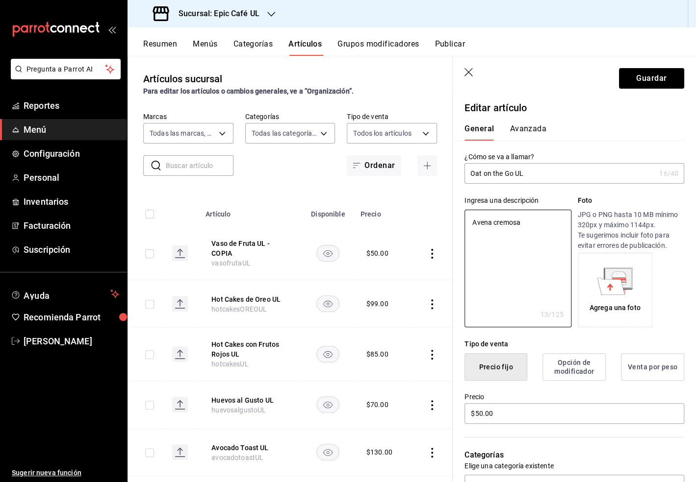
type textarea "x"
type textarea "Avena cremosa en"
type textarea "x"
type textarea "Avena cremosa en"
type textarea "x"
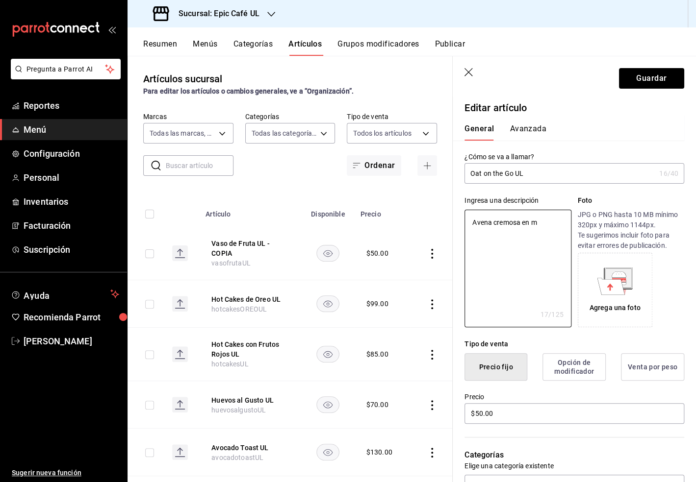
type textarea "Avena cremosa en ma"
type textarea "x"
type textarea "Avena cremosa en maso"
type textarea "x"
type textarea "Avena cremosa en mason"
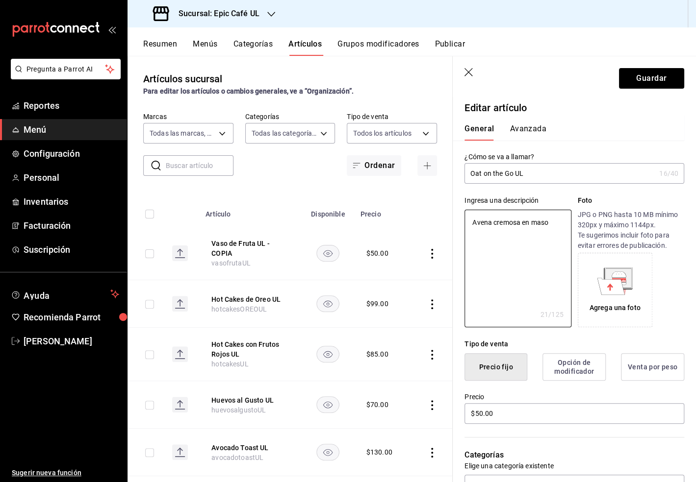
type textarea "x"
type textarea "Avena cremosa en mason"
type textarea "x"
type textarea "Avena cremosa en mason ja"
type textarea "x"
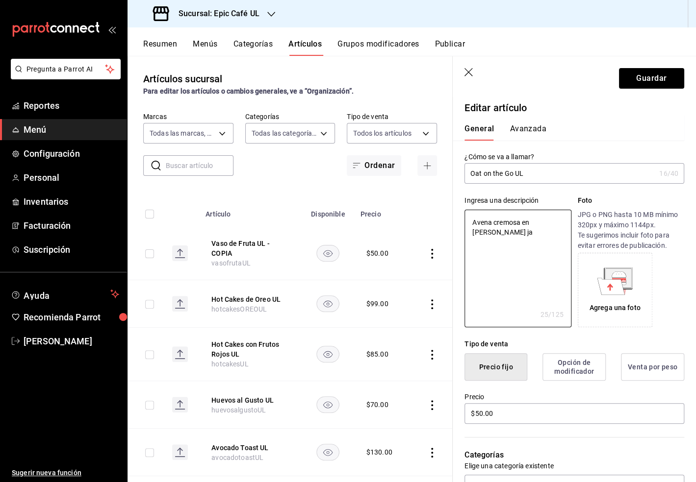
type textarea "Avena cremosa en mason jar"
type textarea "x"
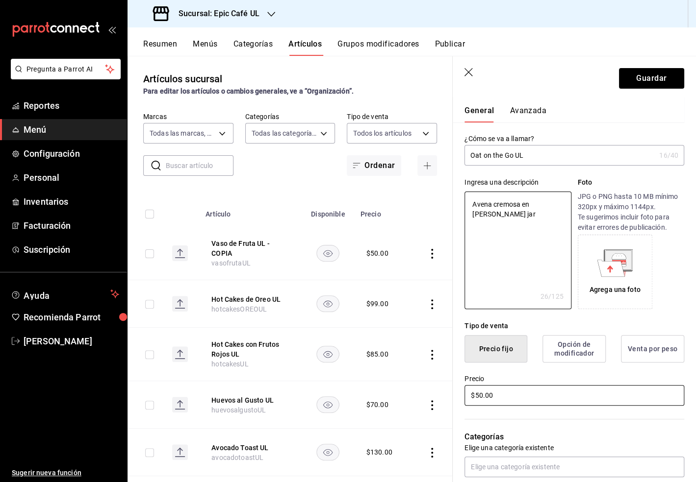
type textarea "Avena cremosa en mason jar"
drag, startPoint x: 499, startPoint y: 400, endPoint x: 468, endPoint y: 371, distance: 42.0
click at [468, 371] on div "Precio $50.00" at bounding box center [568, 385] width 231 height 45
type textarea "x"
type input "$9.00"
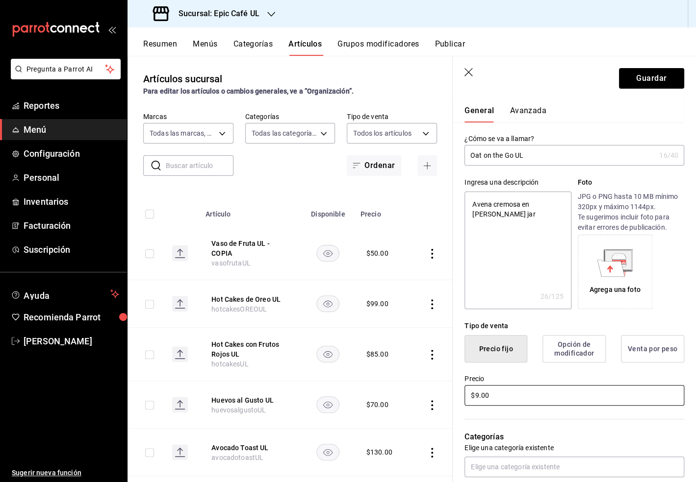
type textarea "x"
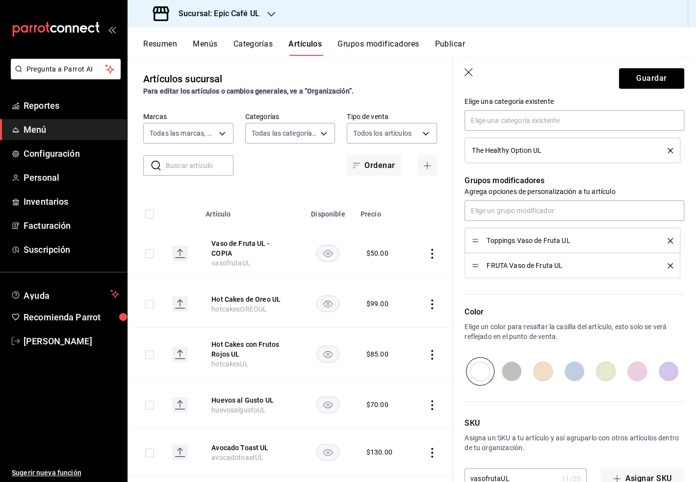
scroll to position [373, 0]
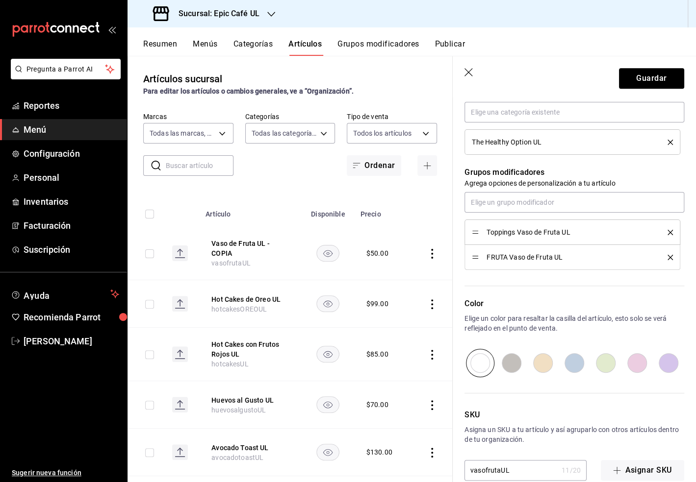
type input "$90.00"
click at [669, 231] on icon "delete" at bounding box center [669, 232] width 5 height 5
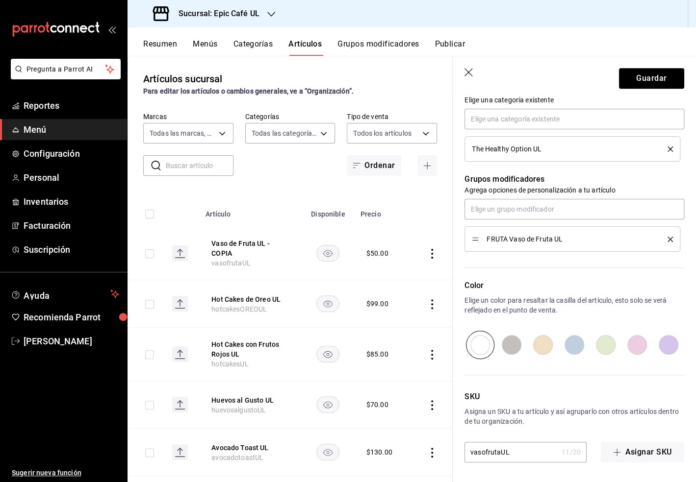
scroll to position [365, 0]
click at [670, 236] on div "FRUTA Vaso de Fruta UL" at bounding box center [572, 240] width 201 height 11
click at [669, 243] on div "FRUTA Vaso de Fruta UL" at bounding box center [572, 240] width 201 height 11
click at [670, 236] on div "FRUTA Vaso de Fruta UL" at bounding box center [572, 240] width 201 height 11
click at [668, 239] on icon "delete" at bounding box center [669, 240] width 5 height 5
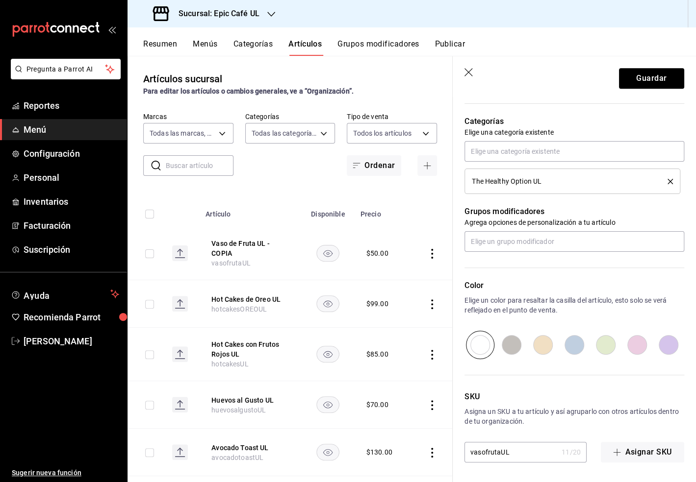
scroll to position [333, 0]
drag, startPoint x: 515, startPoint y: 457, endPoint x: 446, endPoint y: 455, distance: 68.7
click at [446, 455] on main "Artículos sucursal Para editar los artículos o cambios generales, ve a “Organiz…" at bounding box center [411, 269] width 568 height 427
type textarea "x"
type input "o"
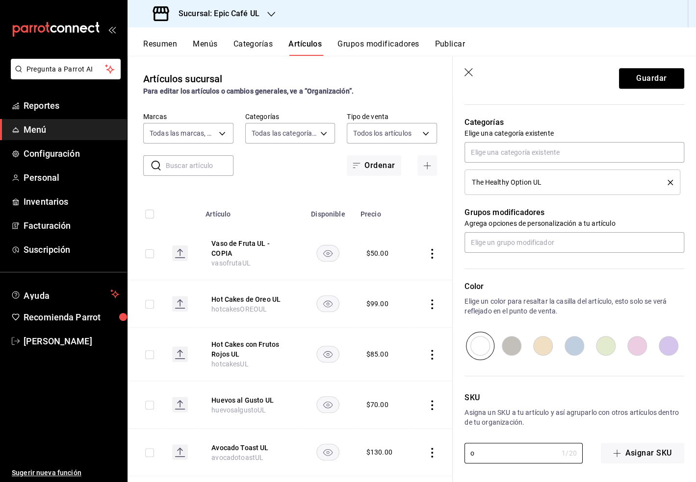
type textarea "x"
type input "oa"
type textarea "x"
type input "oat"
type textarea "x"
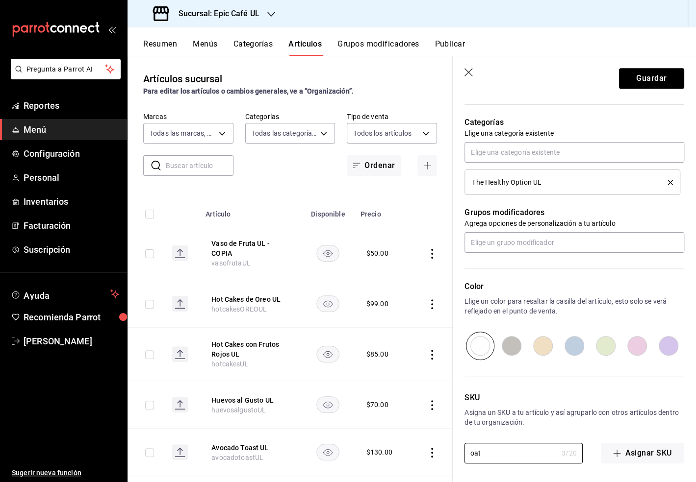
type input "oato"
type textarea "x"
type input "oaton"
type textarea "x"
type input "oatont"
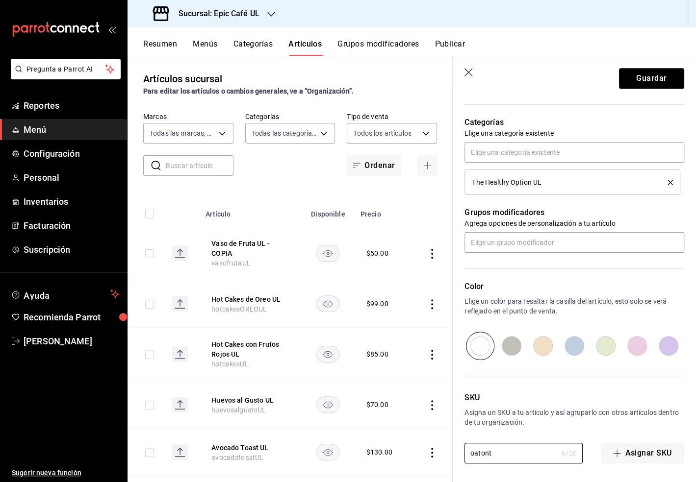
type textarea "x"
type input "oatonth"
type textarea "x"
type input "oatonthe"
type textarea "x"
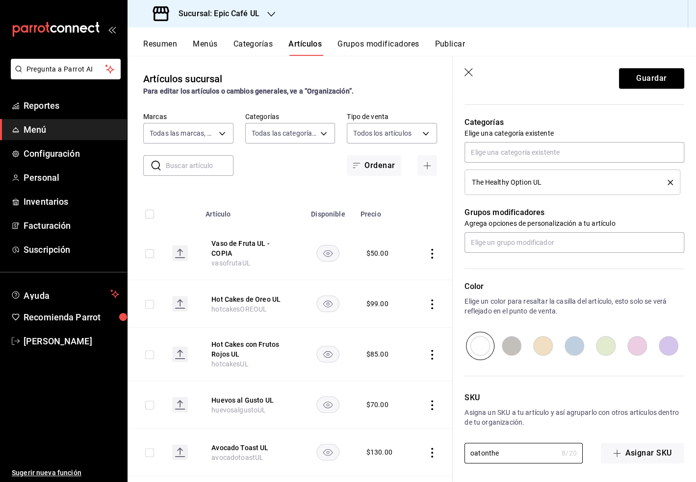
type input "oatontheg"
type textarea "x"
type input "oatonthego"
type textarea "x"
type input "oatonthegoU"
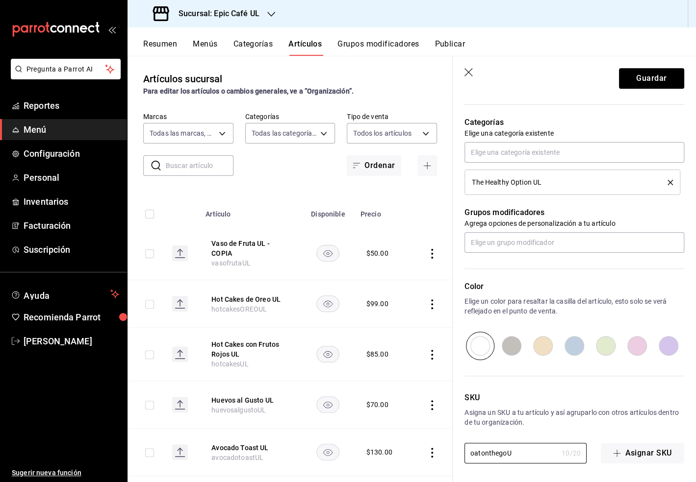
type textarea "x"
type input "oatonthegoUL"
type textarea "x"
type input "oatonthegoUL"
click at [650, 78] on button "Guardar" at bounding box center [651, 78] width 65 height 21
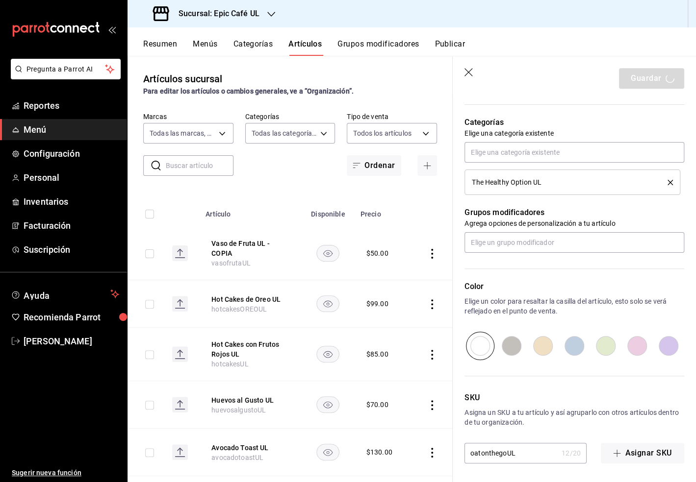
type textarea "x"
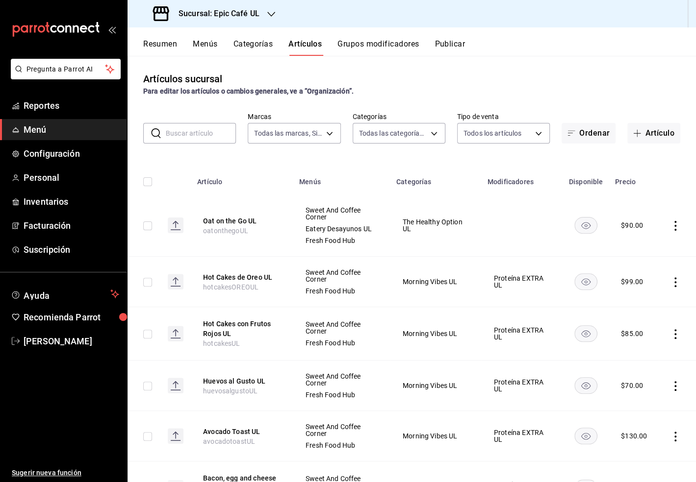
click at [207, 139] on input "text" at bounding box center [201, 134] width 70 height 20
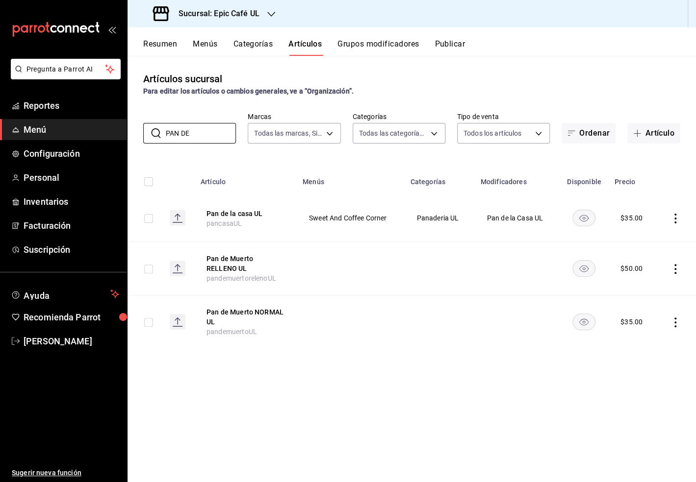
type input "PAN DE"
click at [479, 67] on div "Artículos sucursal Para editar los artículos o cambios generales, ve a “Organiz…" at bounding box center [411, 269] width 568 height 426
click at [245, 211] on button "Pan de la casa UL" at bounding box center [245, 214] width 78 height 10
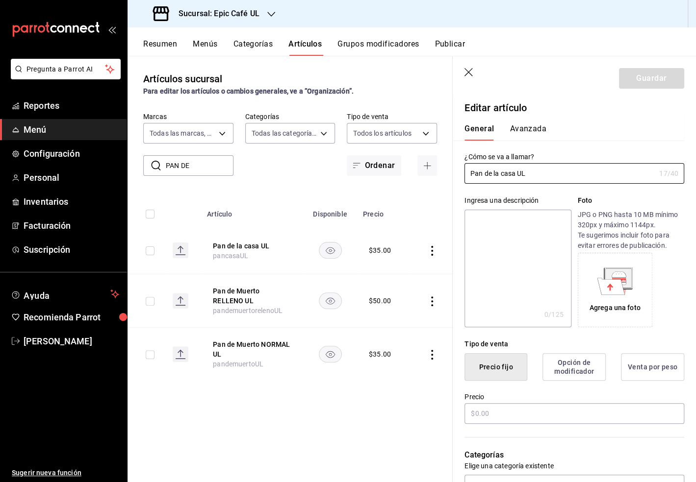
type input "$35.00"
click at [465, 68] on icon "button" at bounding box center [469, 73] width 10 height 10
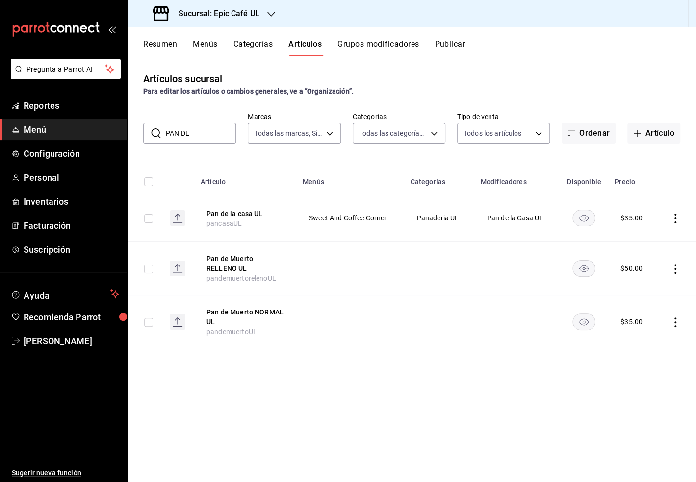
click at [677, 223] on icon "actions" at bounding box center [675, 219] width 10 height 10
click at [661, 256] on li "Duplicar" at bounding box center [637, 261] width 59 height 20
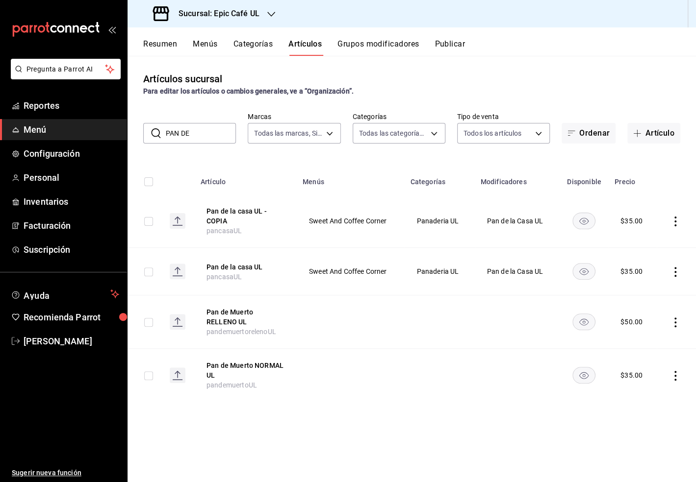
click at [674, 222] on icon "actions" at bounding box center [675, 222] width 10 height 10
click at [645, 241] on span "Editar" at bounding box center [645, 244] width 25 height 10
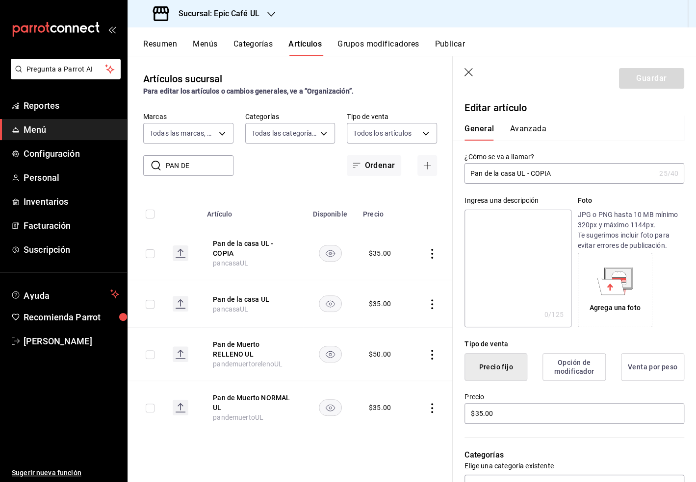
drag, startPoint x: 555, startPoint y: 173, endPoint x: 517, endPoint y: 173, distance: 37.8
click at [517, 173] on input "Pan de la casa UL - COPIA" at bounding box center [559, 174] width 191 height 20
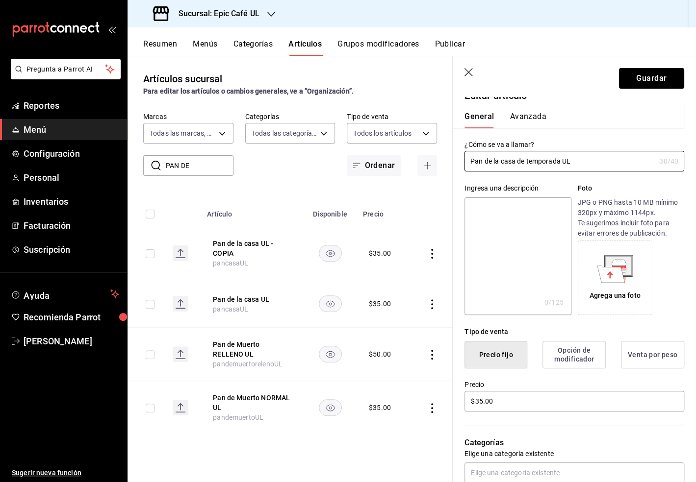
scroll to position [19, 0]
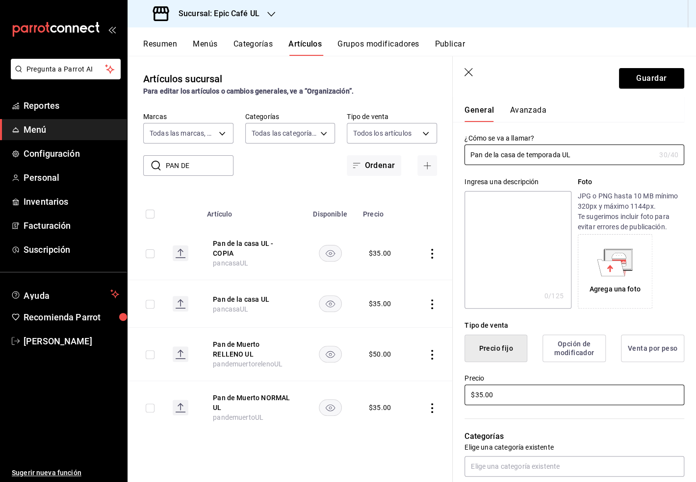
type input "Pan de la casa de temporada UL"
drag, startPoint x: 506, startPoint y: 397, endPoint x: 455, endPoint y: 397, distance: 51.0
click at [455, 397] on div "Precio $35.00" at bounding box center [568, 384] width 231 height 45
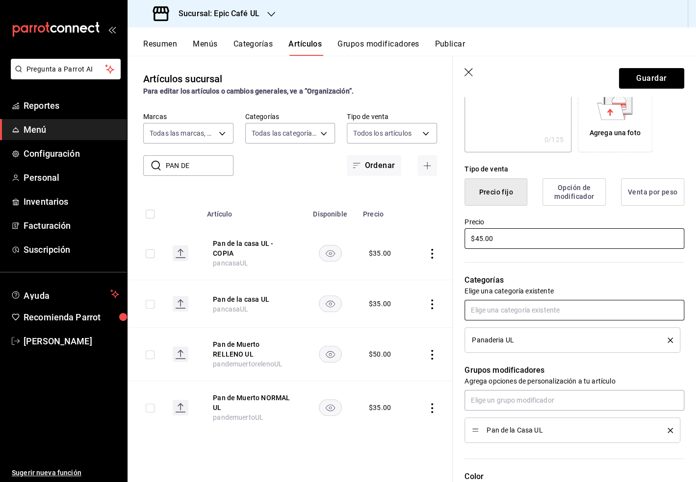
scroll to position [232, 0]
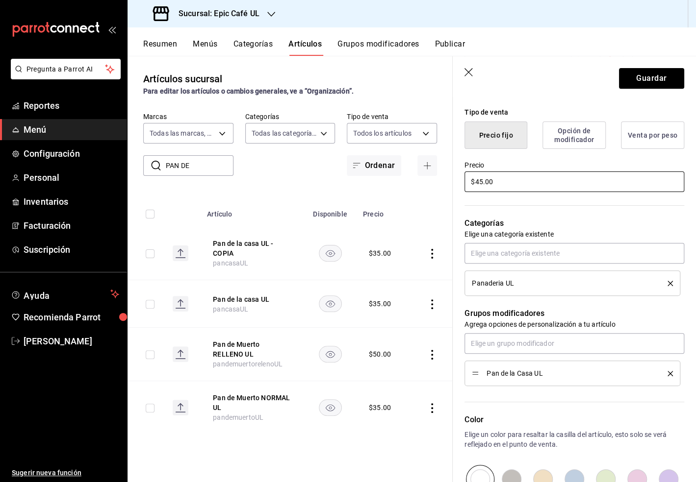
type input "$45.00"
click at [672, 371] on icon "delete" at bounding box center [669, 373] width 5 height 5
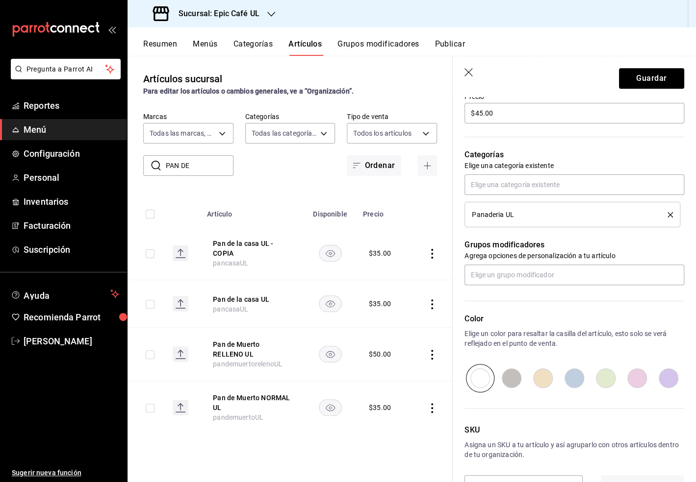
scroll to position [333, 0]
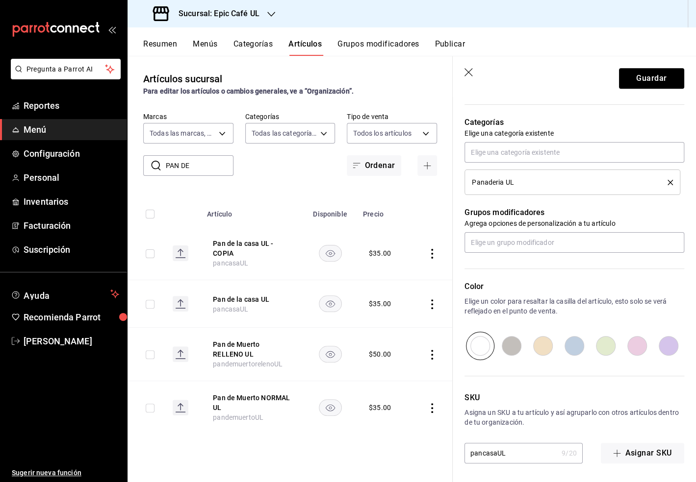
click at [496, 453] on input "pancasaUL" at bounding box center [510, 454] width 93 height 20
click at [649, 83] on button "Guardar" at bounding box center [651, 78] width 65 height 21
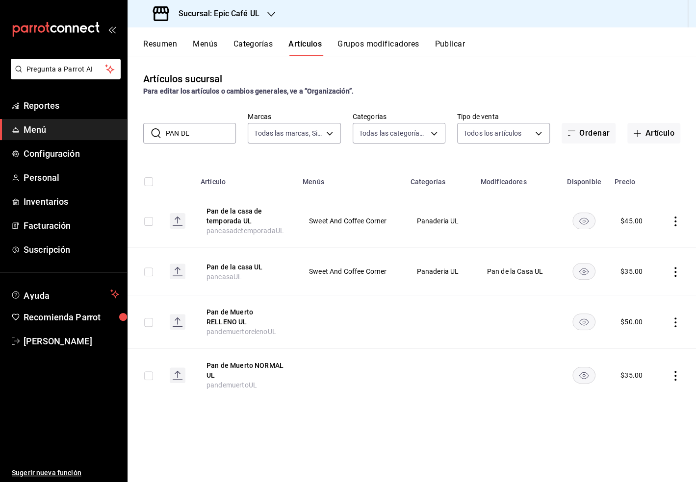
drag, startPoint x: 195, startPoint y: 133, endPoint x: 158, endPoint y: 133, distance: 36.3
click at [158, 133] on div "​ PAN DE ​" at bounding box center [189, 133] width 93 height 21
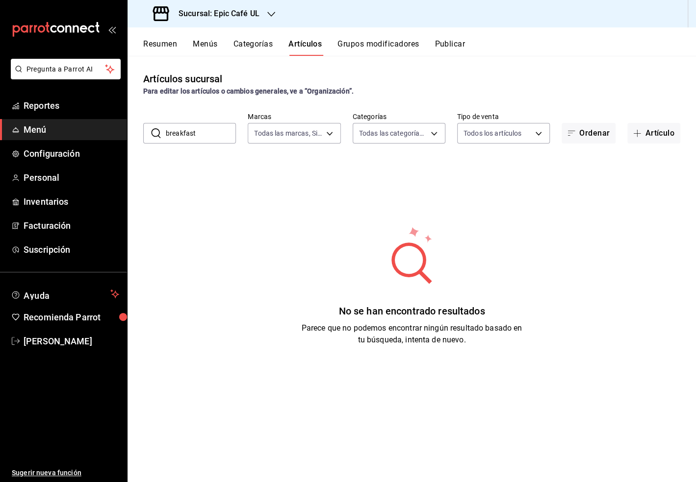
click at [413, 77] on div "Artículos sucursal Para editar los artículos o cambios generales, ve a “Organiz…" at bounding box center [411, 84] width 568 height 25
drag, startPoint x: 213, startPoint y: 134, endPoint x: 147, endPoint y: 134, distance: 66.7
click at [147, 134] on div "​ breakfast ​" at bounding box center [189, 133] width 93 height 21
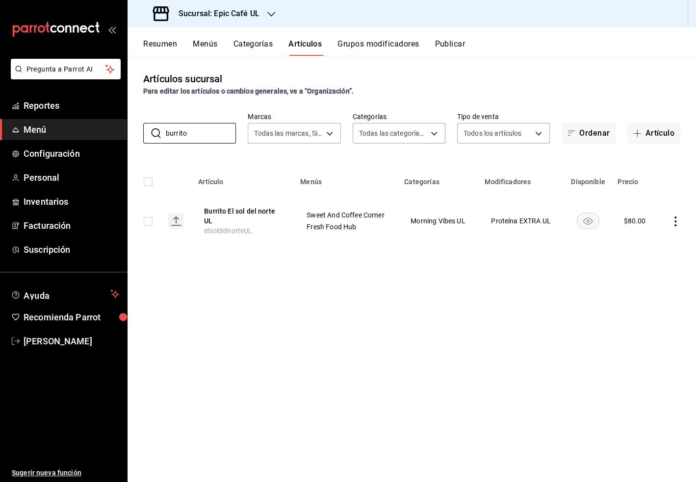
click at [674, 223] on icon "actions" at bounding box center [675, 222] width 10 height 10
click at [657, 260] on span "Duplicar" at bounding box center [645, 264] width 25 height 10
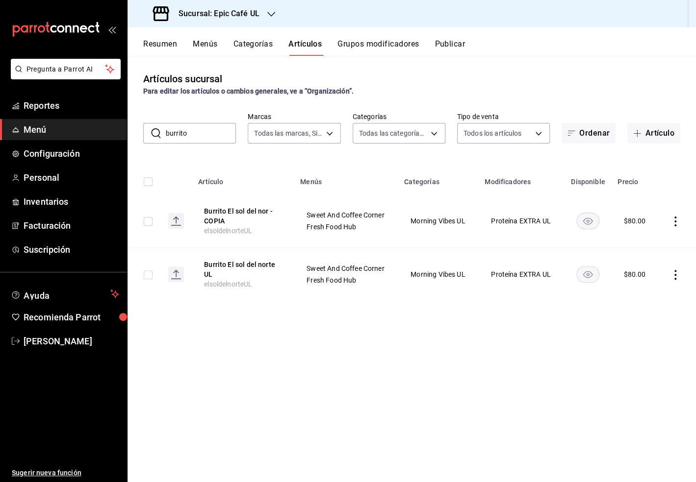
click at [673, 221] on icon "actions" at bounding box center [675, 222] width 10 height 10
click at [645, 246] on span "Editar" at bounding box center [645, 244] width 25 height 10
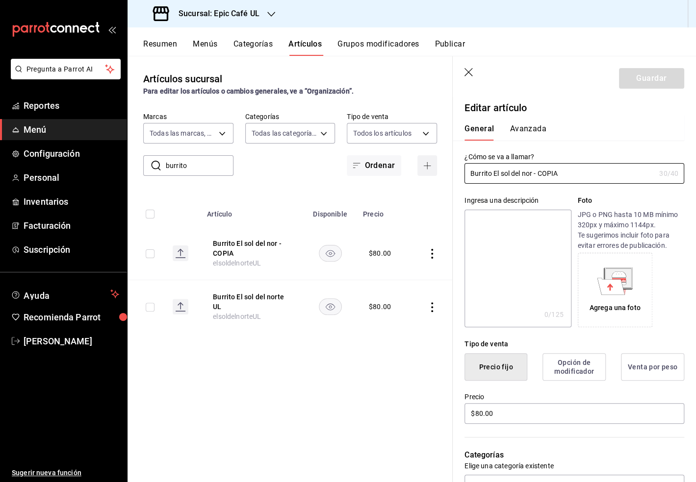
drag, startPoint x: 563, startPoint y: 176, endPoint x: 435, endPoint y: 172, distance: 127.6
click at [435, 172] on main "Artículos sucursal Para editar los artículos o cambios generales, ve a “Organiz…" at bounding box center [411, 269] width 568 height 427
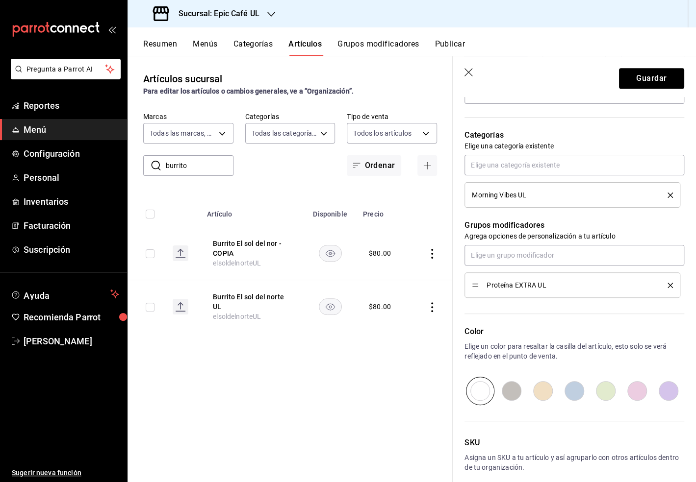
scroll to position [365, 0]
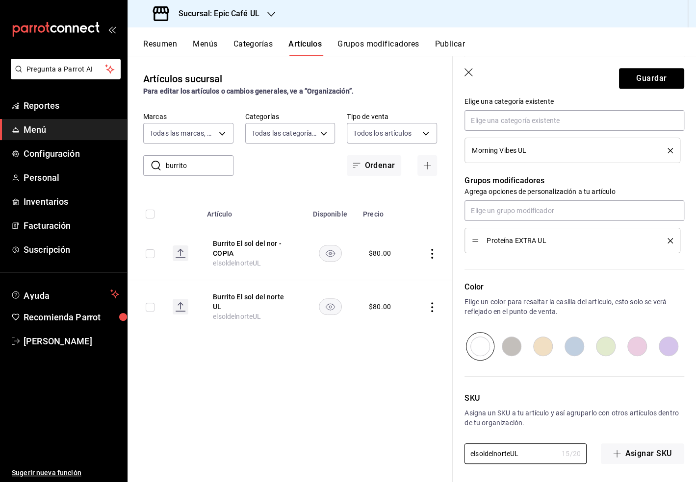
drag, startPoint x: 526, startPoint y: 457, endPoint x: 432, endPoint y: 447, distance: 93.7
click at [432, 447] on main "Artículos sucursal Para editar los artículos o cambios generales, ve a “Organiz…" at bounding box center [411, 269] width 568 height 427
click at [659, 79] on button "Guardar" at bounding box center [651, 78] width 65 height 21
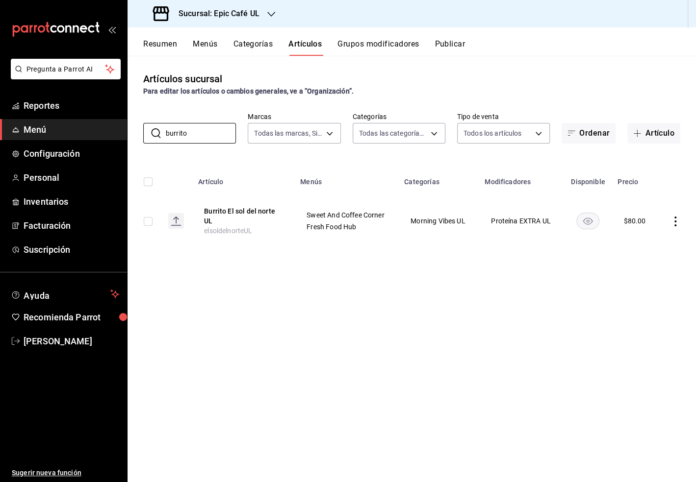
drag, startPoint x: 197, startPoint y: 133, endPoint x: 142, endPoint y: 133, distance: 55.4
click at [142, 133] on div "​ burrito ​ Marcas Todas las marcas, Sin marca 8ab046c6-0e56-43ef-b272-b6267400…" at bounding box center [411, 127] width 568 height 31
